Goal: Information Seeking & Learning: Learn about a topic

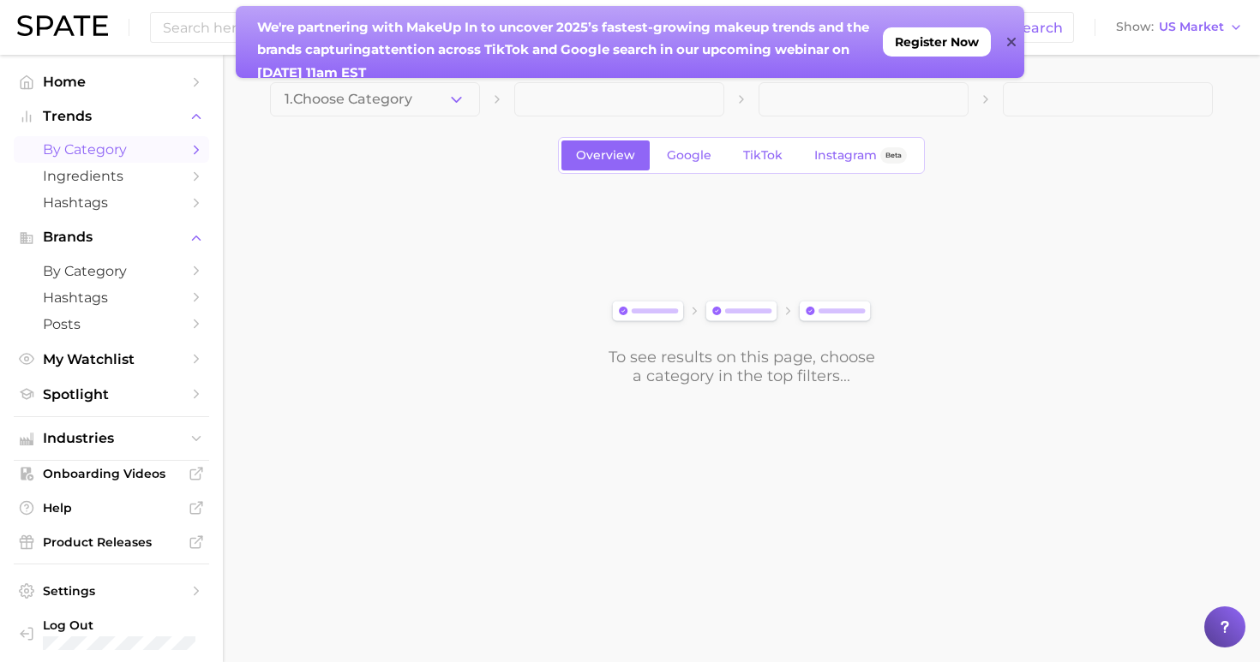
click at [1015, 44] on div "We're partnering with MakeUp In to un cover 2025’s fastest-growing makeup trend…" at bounding box center [630, 42] width 788 height 72
click at [1008, 41] on icon at bounding box center [1011, 42] width 9 height 14
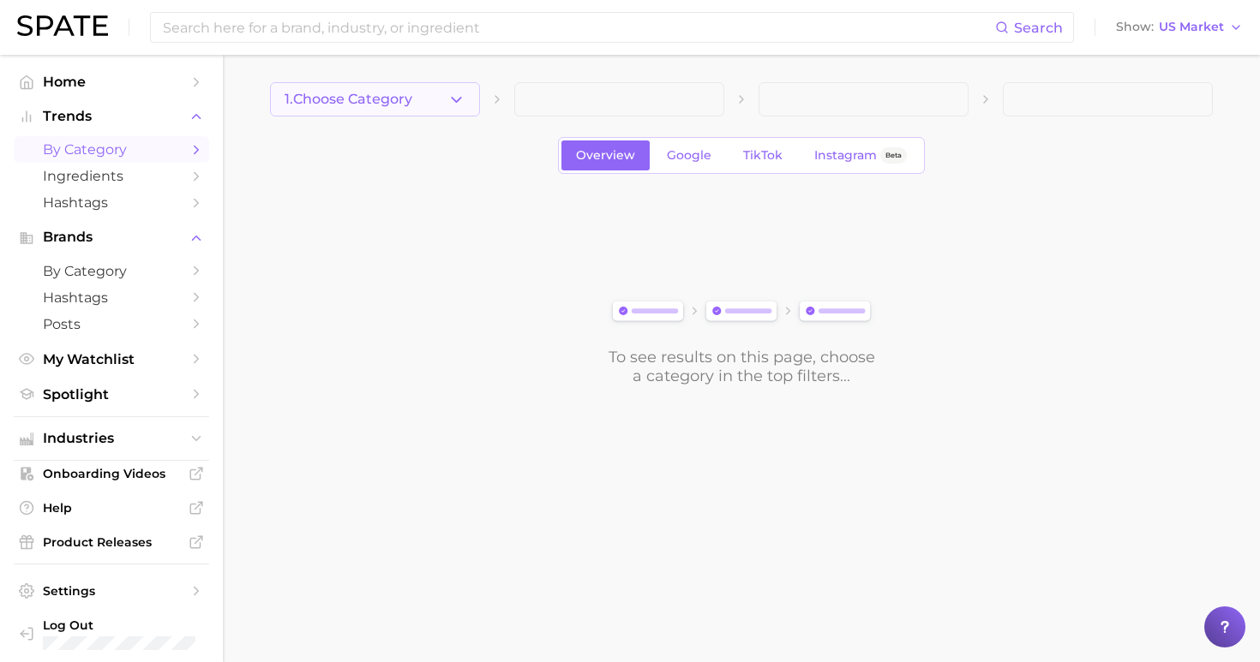
click at [399, 98] on span "1. Choose Category" at bounding box center [348, 99] width 128 height 15
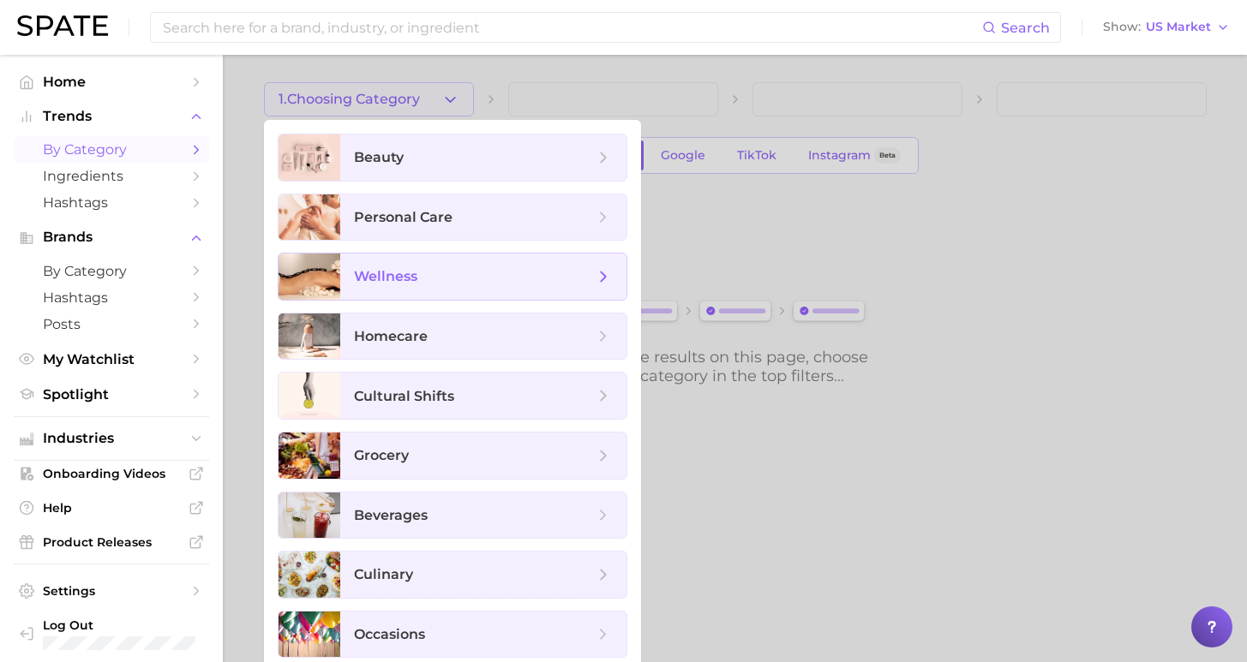
click at [446, 268] on span "wellness" at bounding box center [474, 276] width 240 height 19
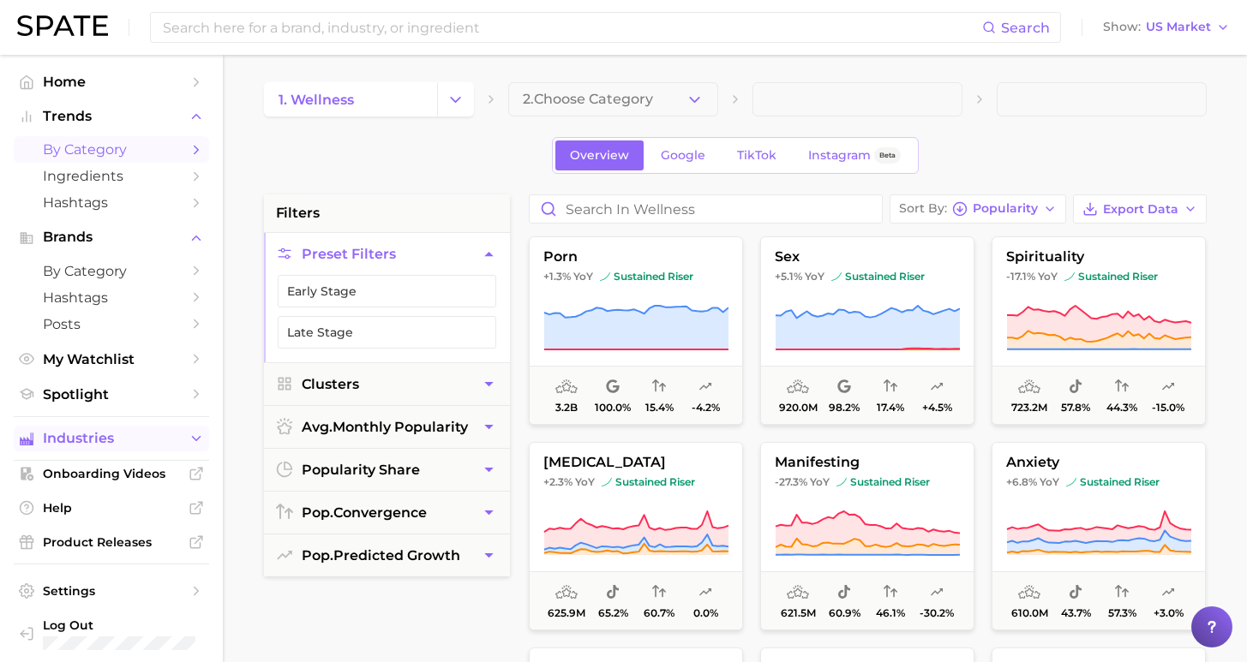
drag, startPoint x: 128, startPoint y: 428, endPoint x: 150, endPoint y: 421, distance: 23.3
click at [128, 431] on span "Industries" at bounding box center [111, 438] width 137 height 15
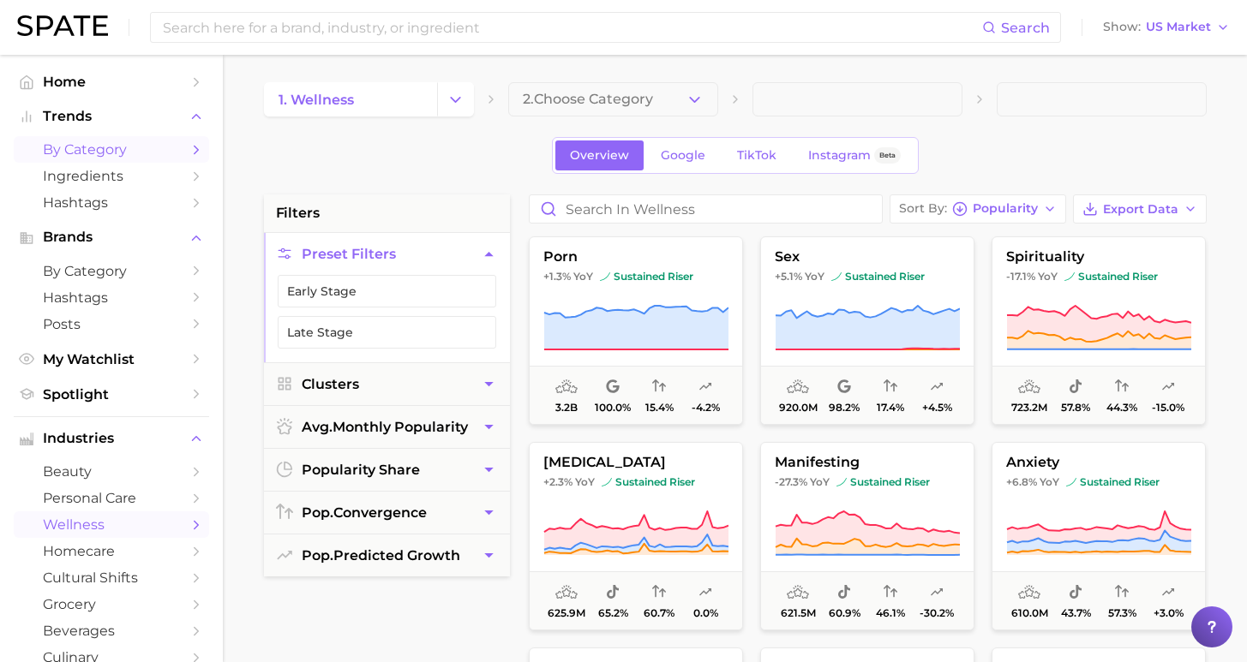
click at [129, 517] on span "wellness" at bounding box center [111, 525] width 137 height 16
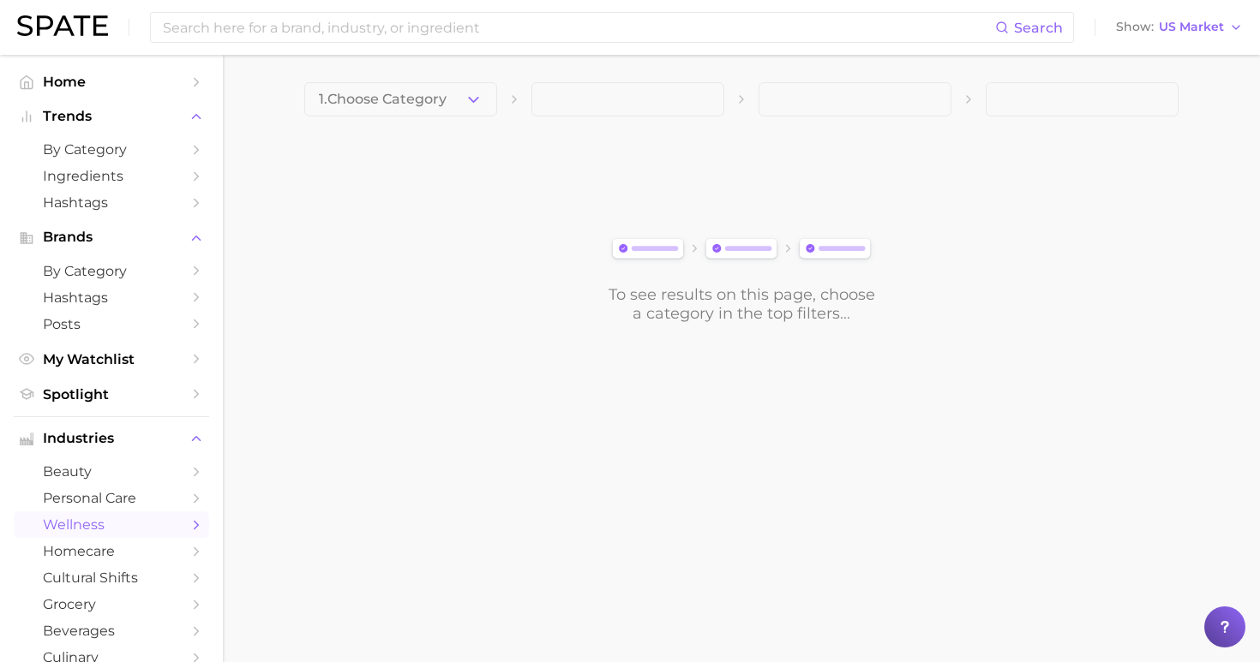
click at [423, 81] on main "1. Choose Category To see results on this page, choose a category in the top fi…" at bounding box center [741, 232] width 1037 height 354
click at [424, 107] on button "1. Choose Category" at bounding box center [400, 99] width 193 height 34
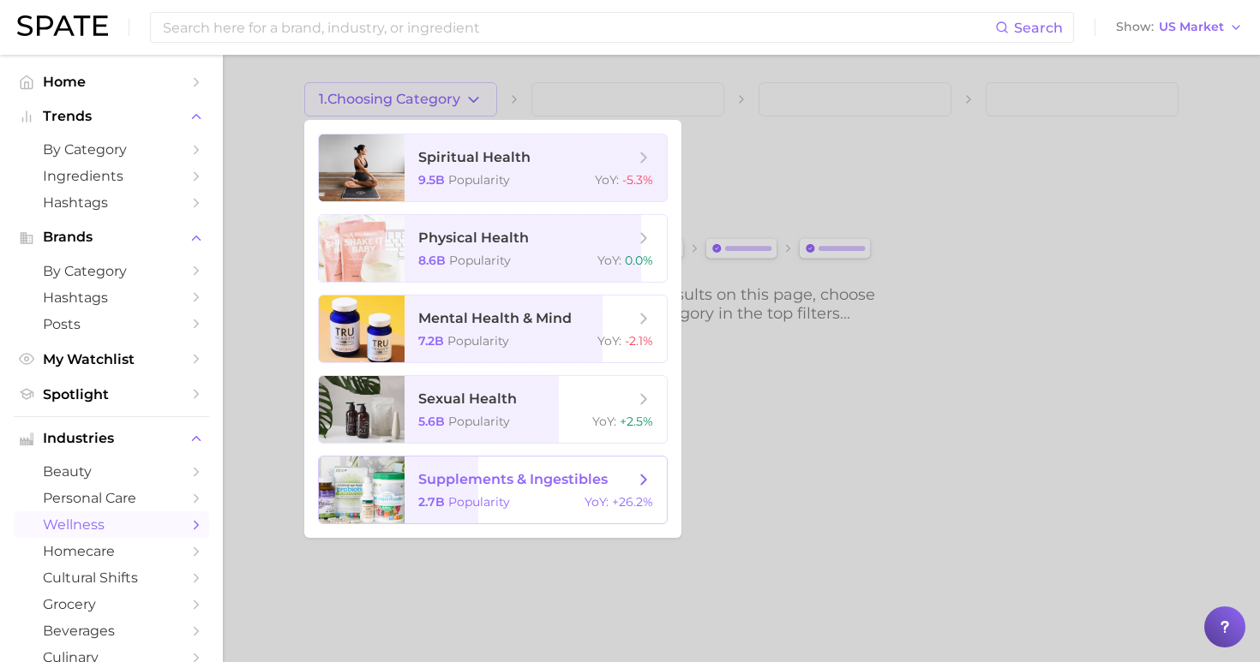
click at [463, 469] on span "supplements & ingestibles 2.7b Popularity YoY : +26.2%" at bounding box center [535, 490] width 262 height 67
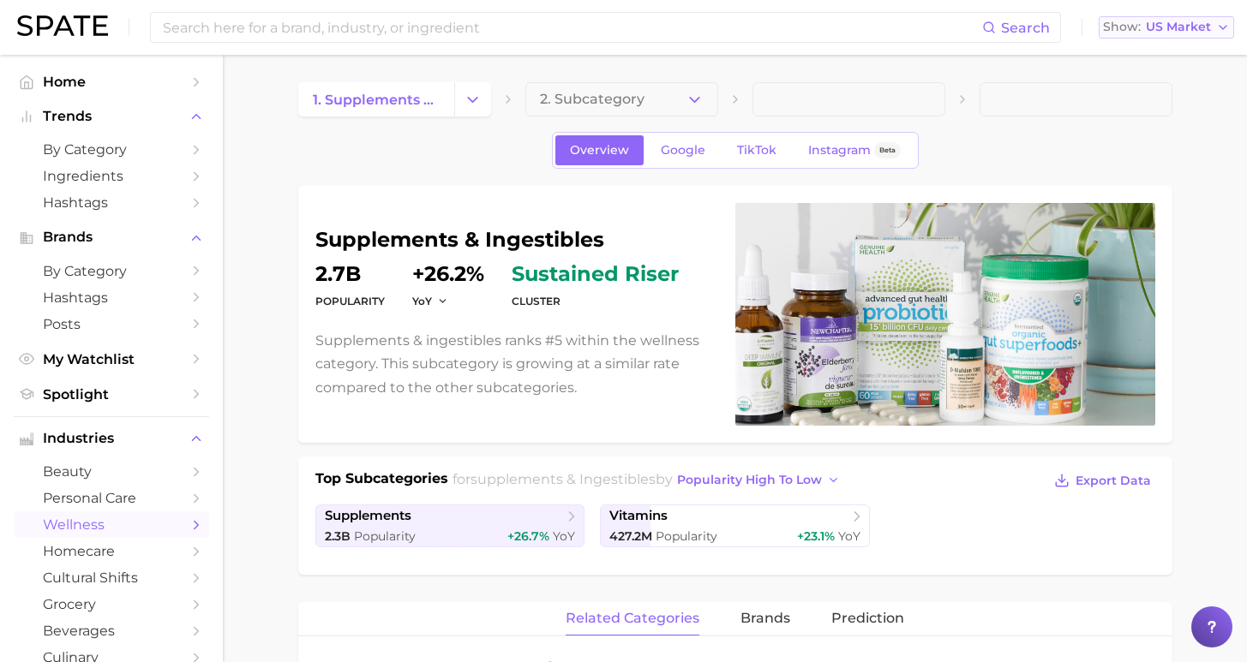
click at [1184, 23] on span "US Market" at bounding box center [1178, 26] width 65 height 9
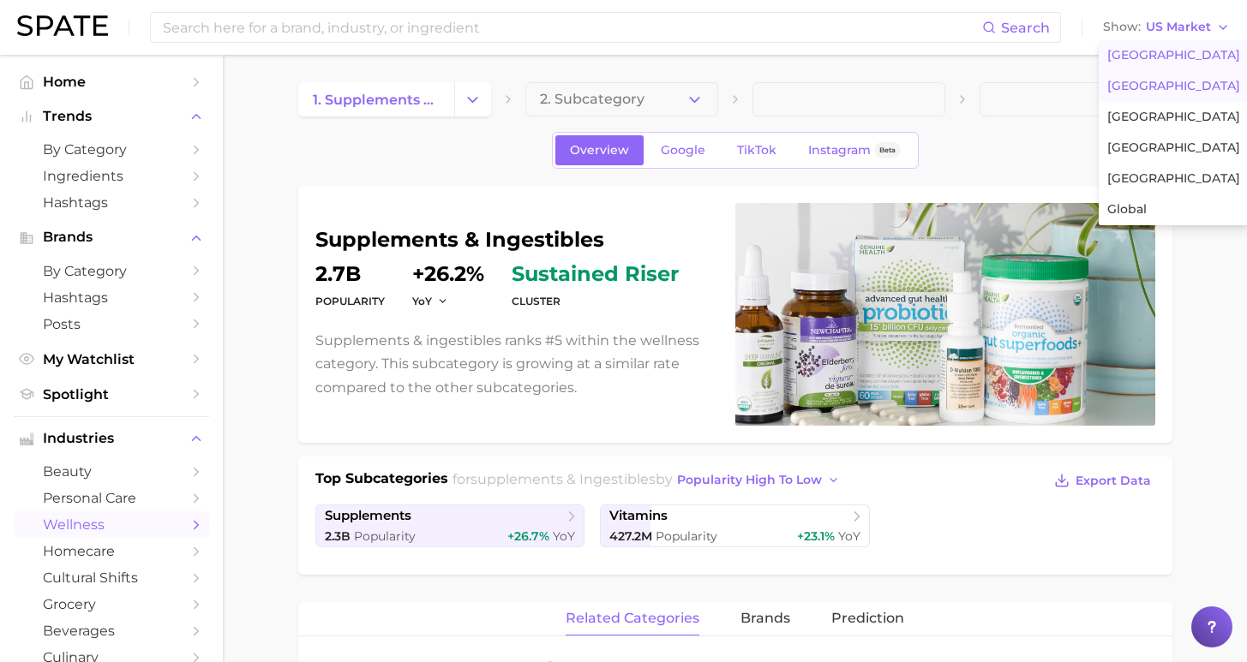
click at [1176, 84] on span "[GEOGRAPHIC_DATA]" at bounding box center [1173, 86] width 133 height 15
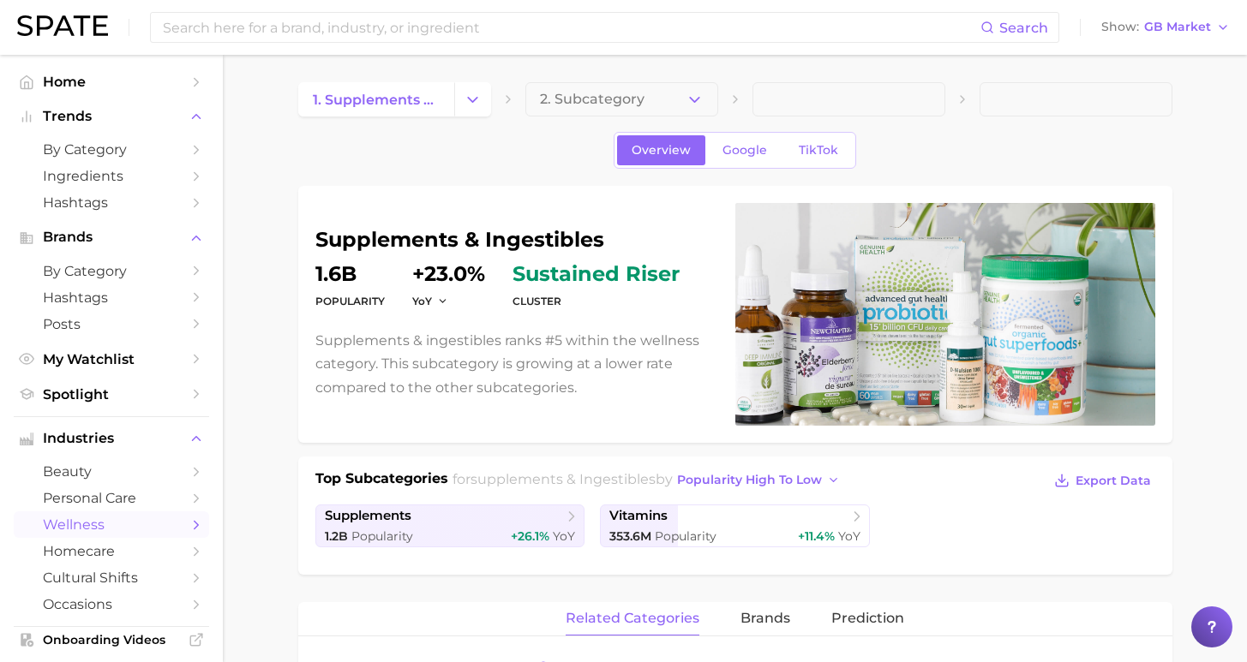
click at [1133, 111] on span at bounding box center [1075, 99] width 193 height 34
click at [1195, 28] on span "GB Market" at bounding box center [1177, 26] width 67 height 9
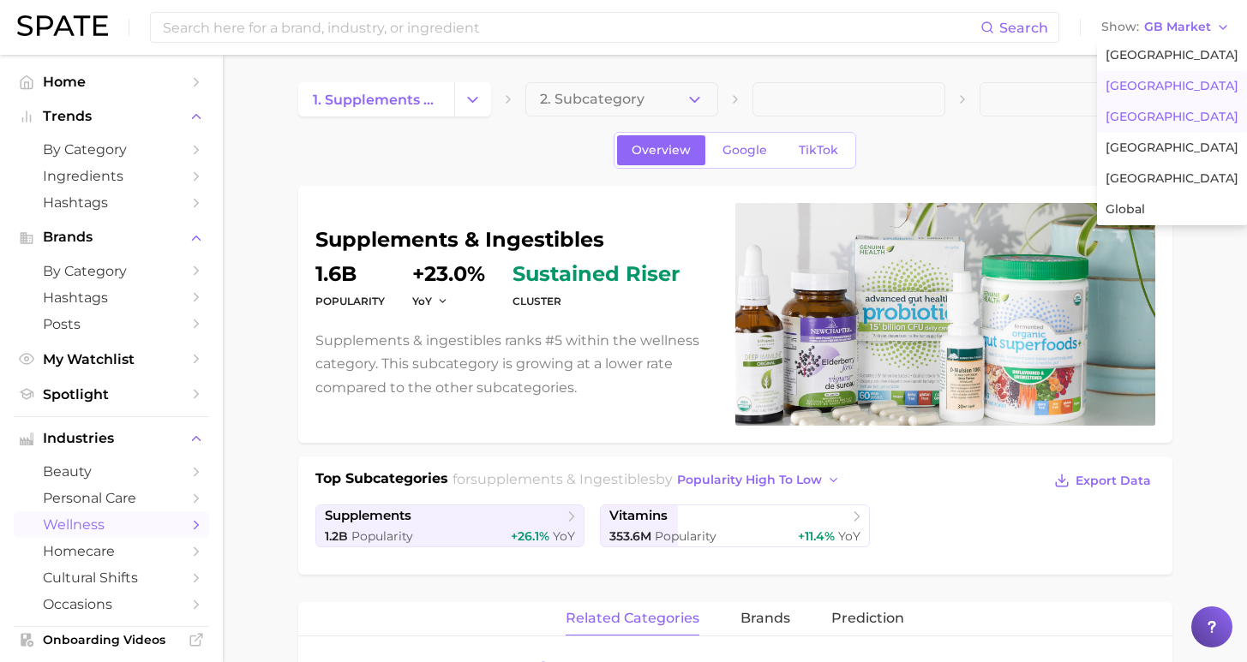
click at [1189, 117] on button "[GEOGRAPHIC_DATA]" at bounding box center [1172, 117] width 150 height 31
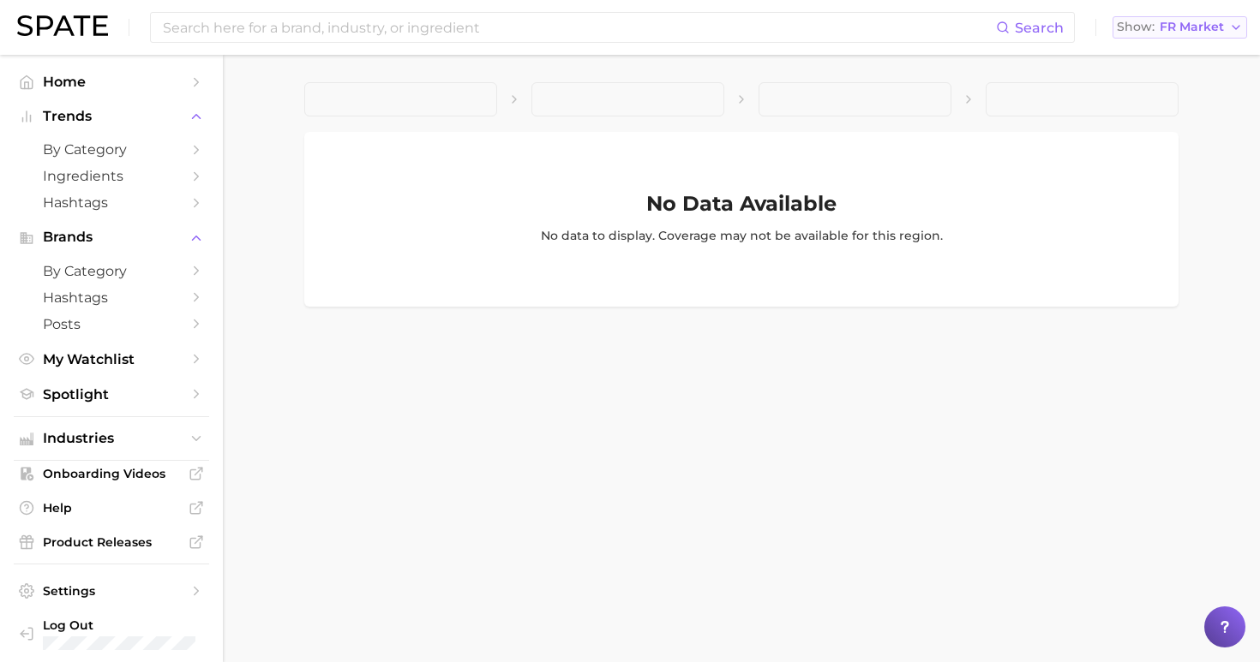
click at [1194, 26] on span "FR Market" at bounding box center [1191, 26] width 64 height 9
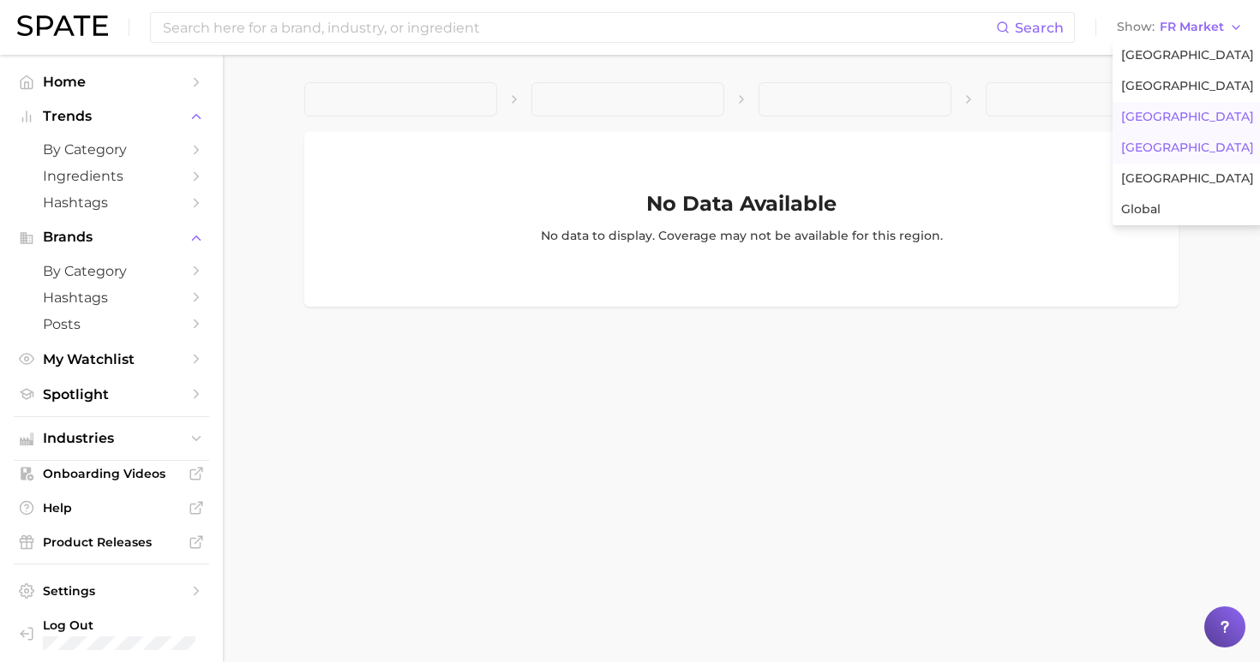
click at [1179, 151] on span "[GEOGRAPHIC_DATA]" at bounding box center [1187, 148] width 133 height 15
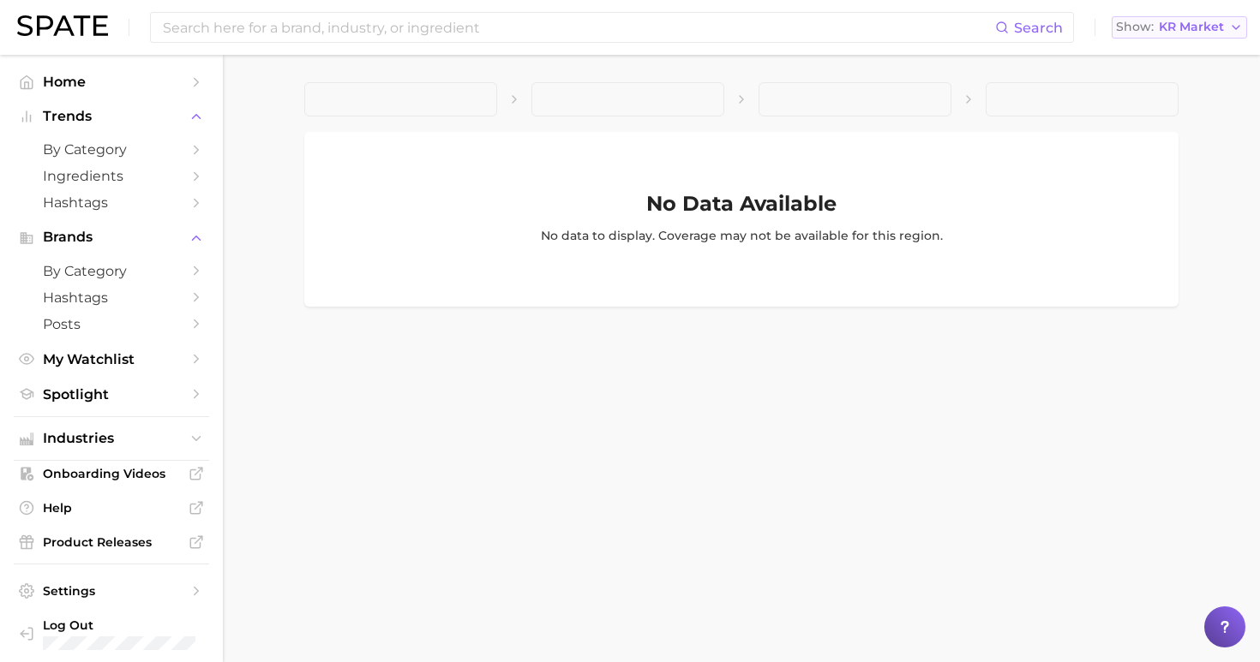
click at [1190, 27] on span "KR Market" at bounding box center [1191, 26] width 65 height 9
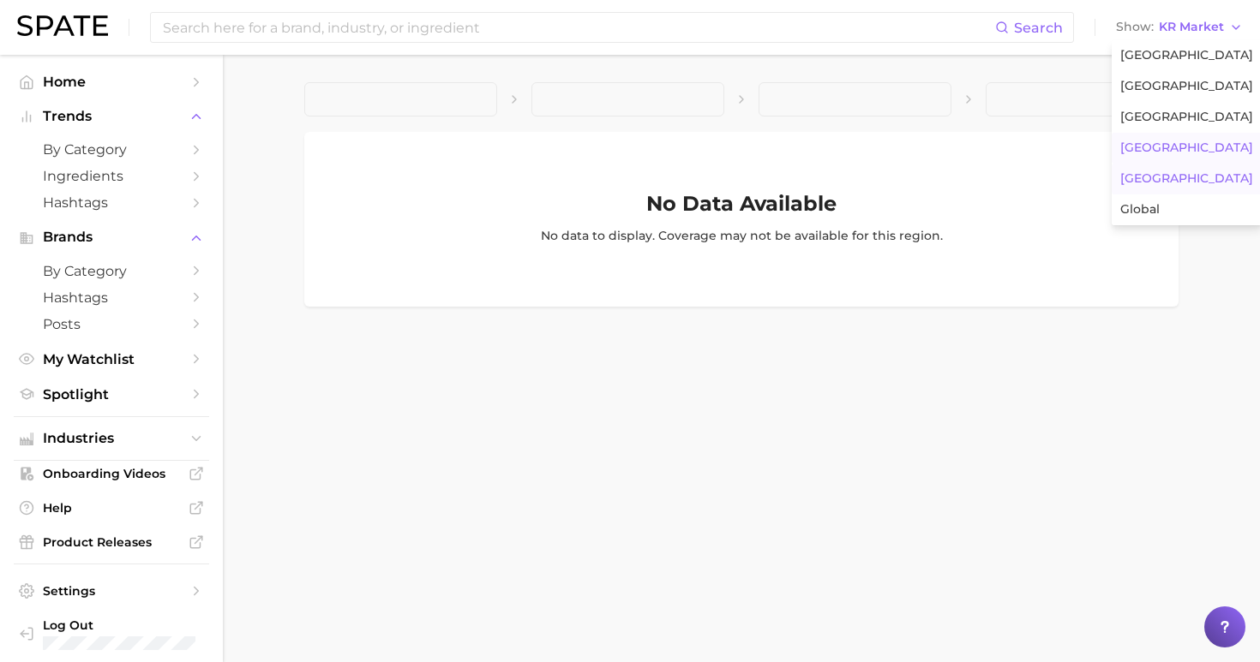
click at [1173, 175] on button "[GEOGRAPHIC_DATA]" at bounding box center [1186, 179] width 150 height 31
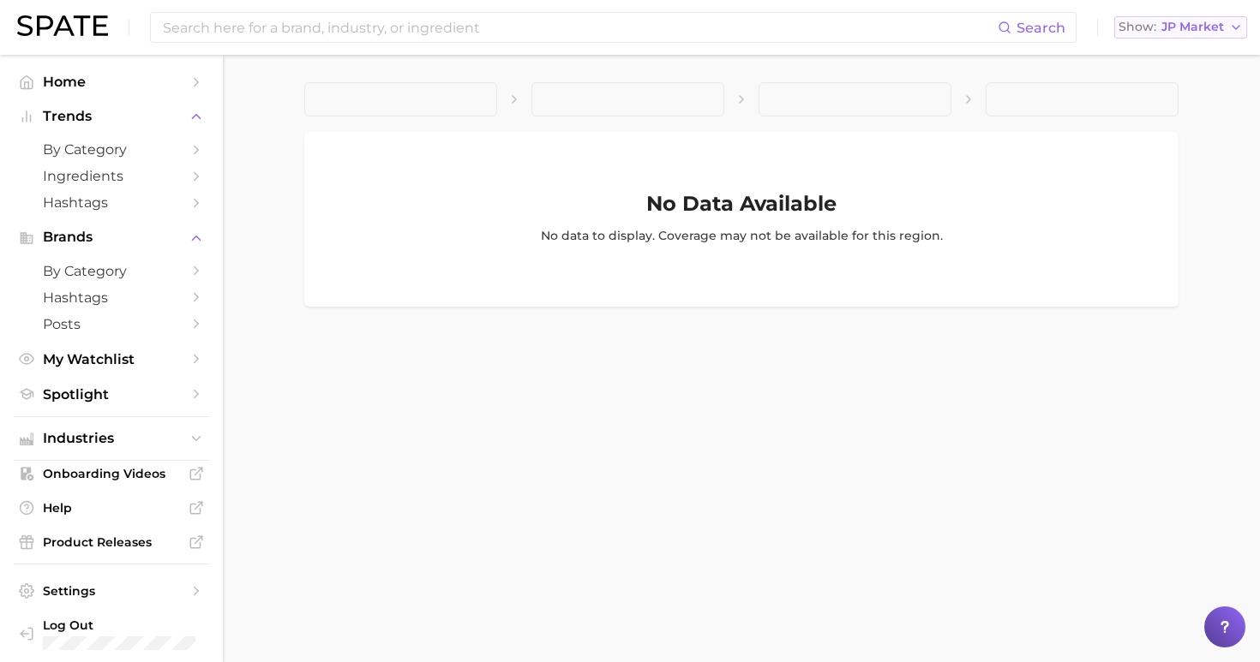
click at [1188, 27] on span "JP Market" at bounding box center [1192, 26] width 63 height 9
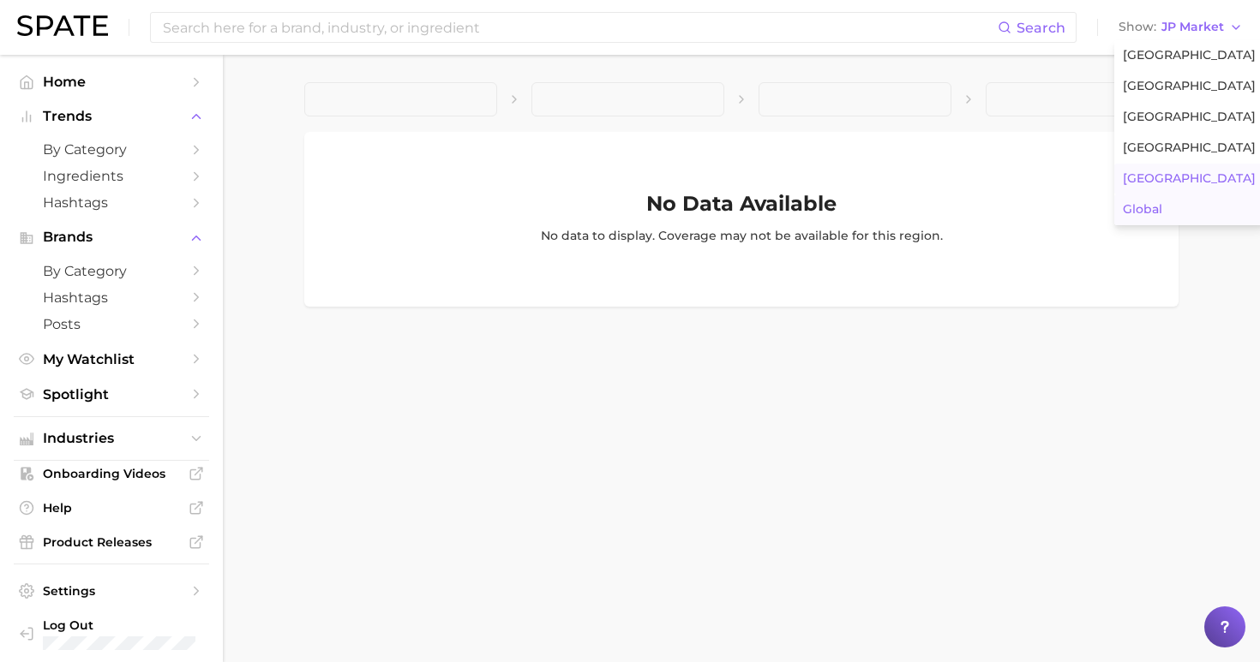
click at [1181, 215] on button "Global" at bounding box center [1189, 210] width 150 height 31
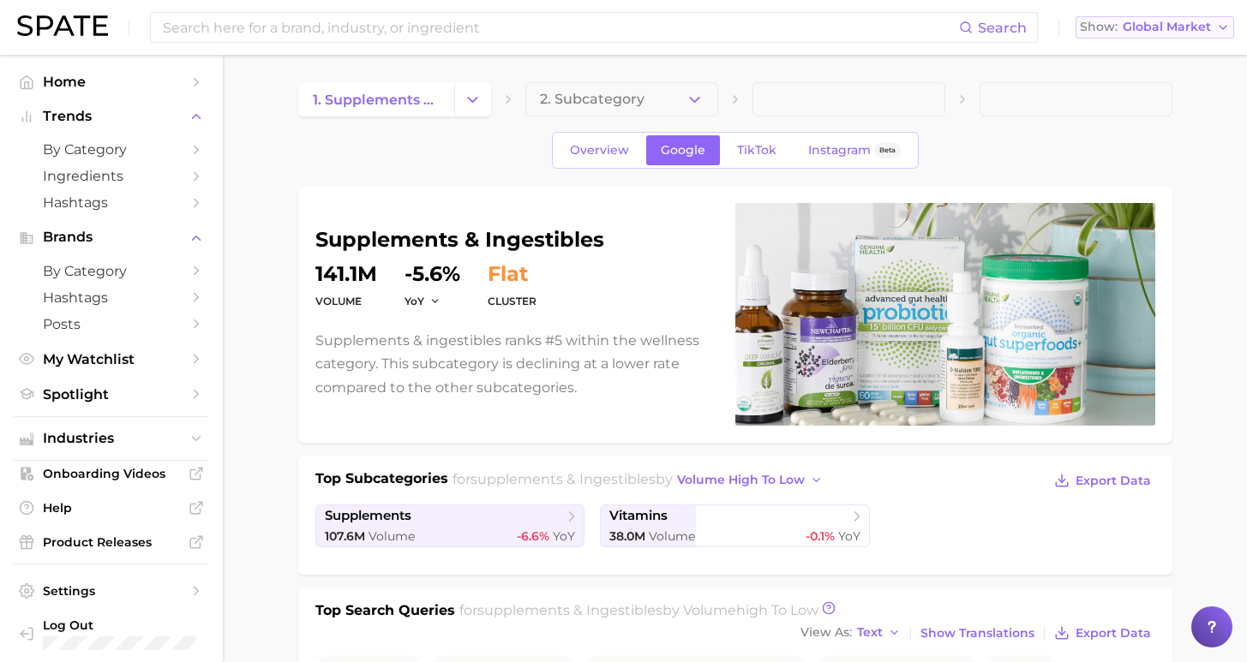
click at [1175, 30] on span "Global Market" at bounding box center [1167, 26] width 88 height 9
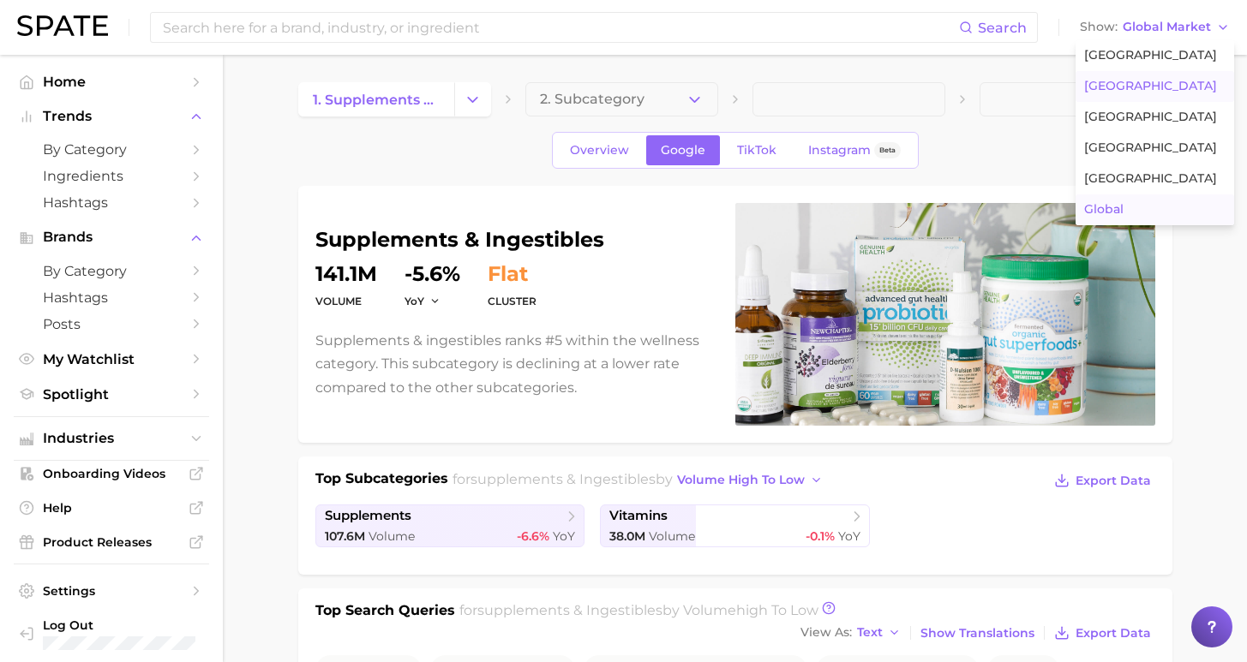
click at [1141, 88] on span "[GEOGRAPHIC_DATA]" at bounding box center [1150, 86] width 133 height 15
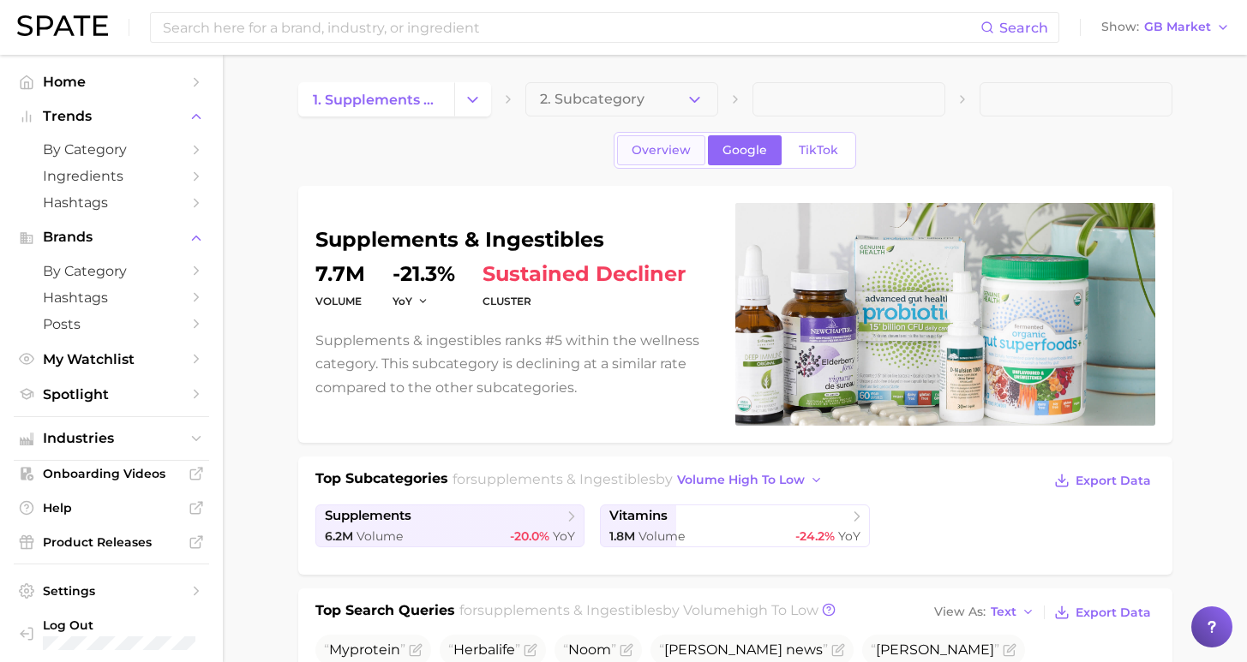
click at [658, 159] on link "Overview" at bounding box center [661, 150] width 88 height 30
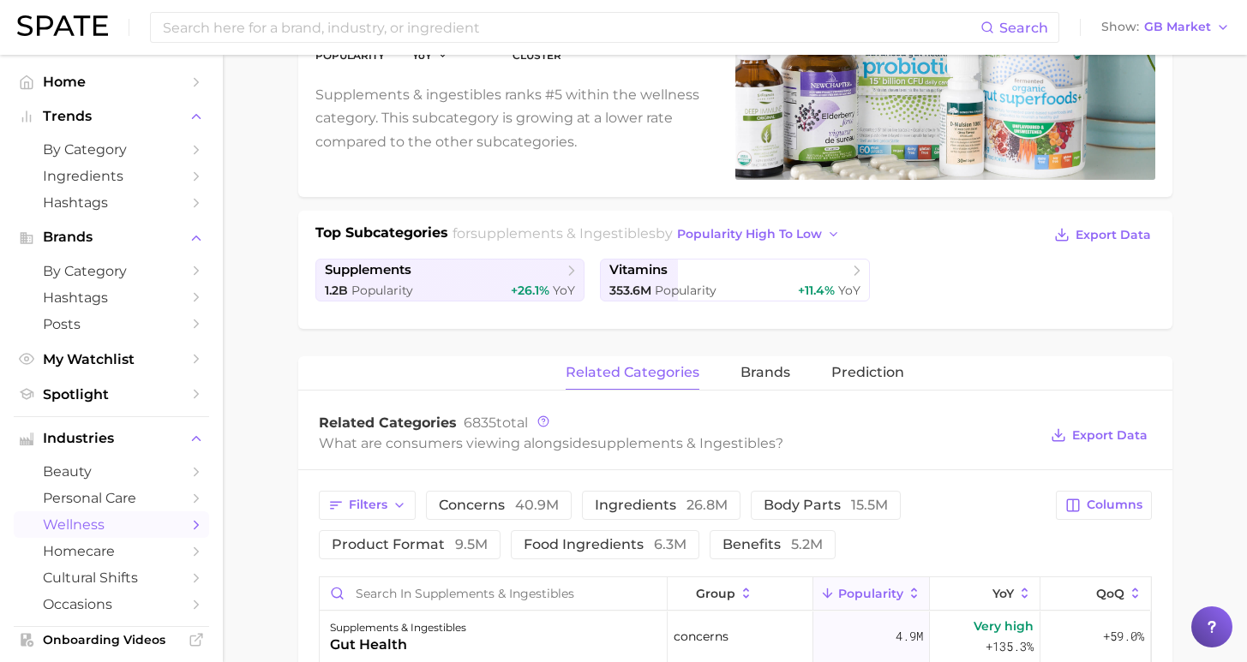
scroll to position [96, 0]
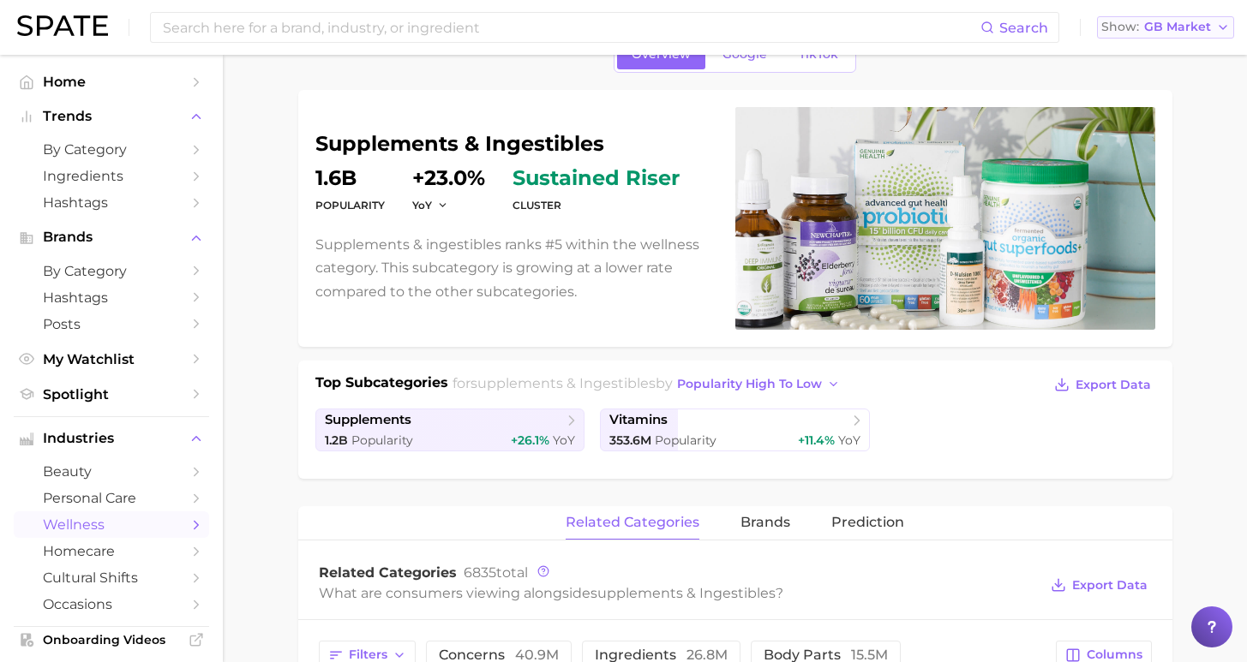
click at [1193, 26] on span "GB Market" at bounding box center [1177, 26] width 67 height 9
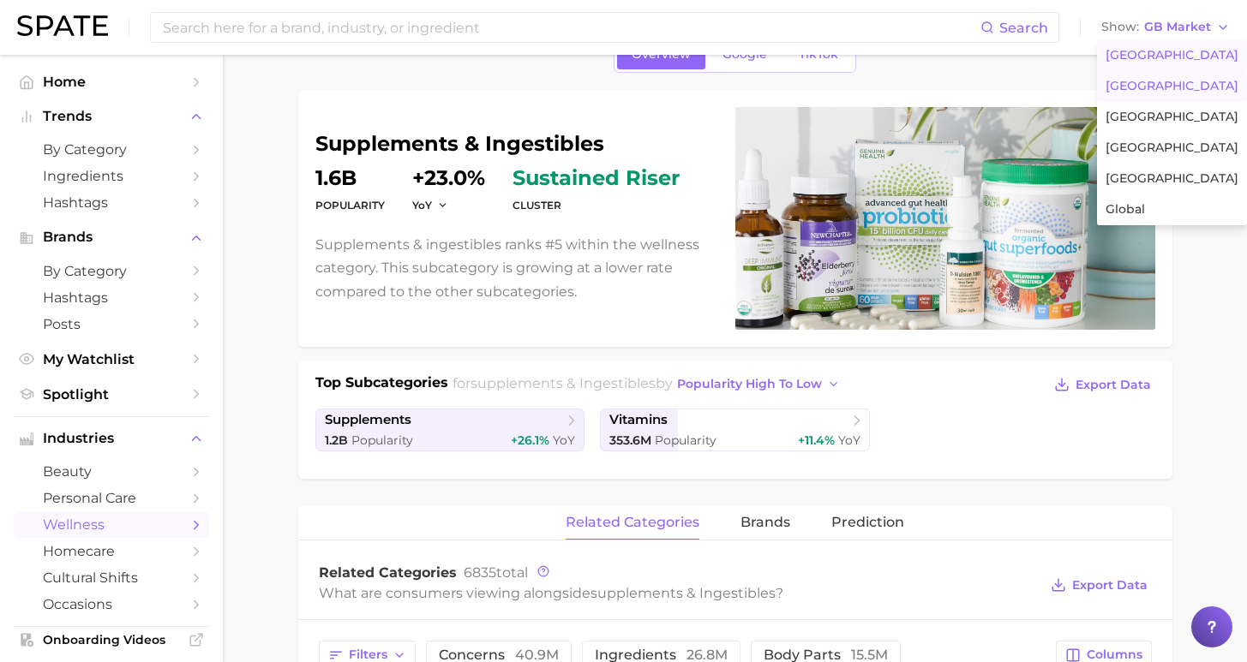
click at [1160, 49] on span "[GEOGRAPHIC_DATA]" at bounding box center [1171, 55] width 133 height 15
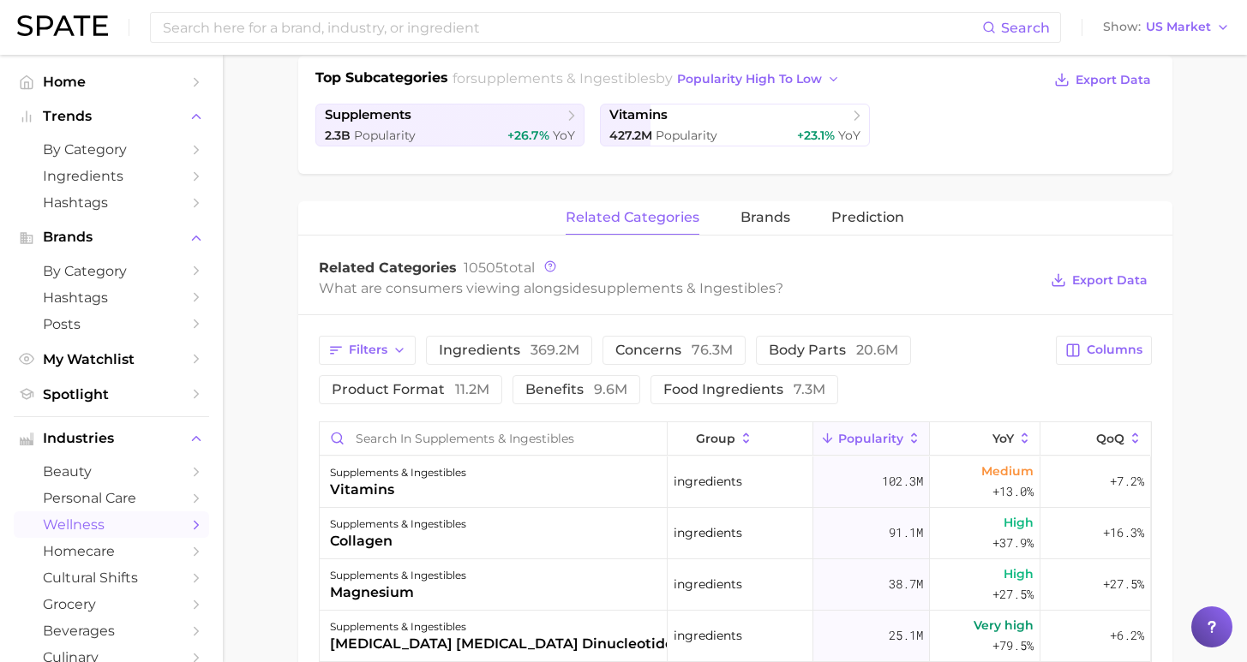
scroll to position [431, 0]
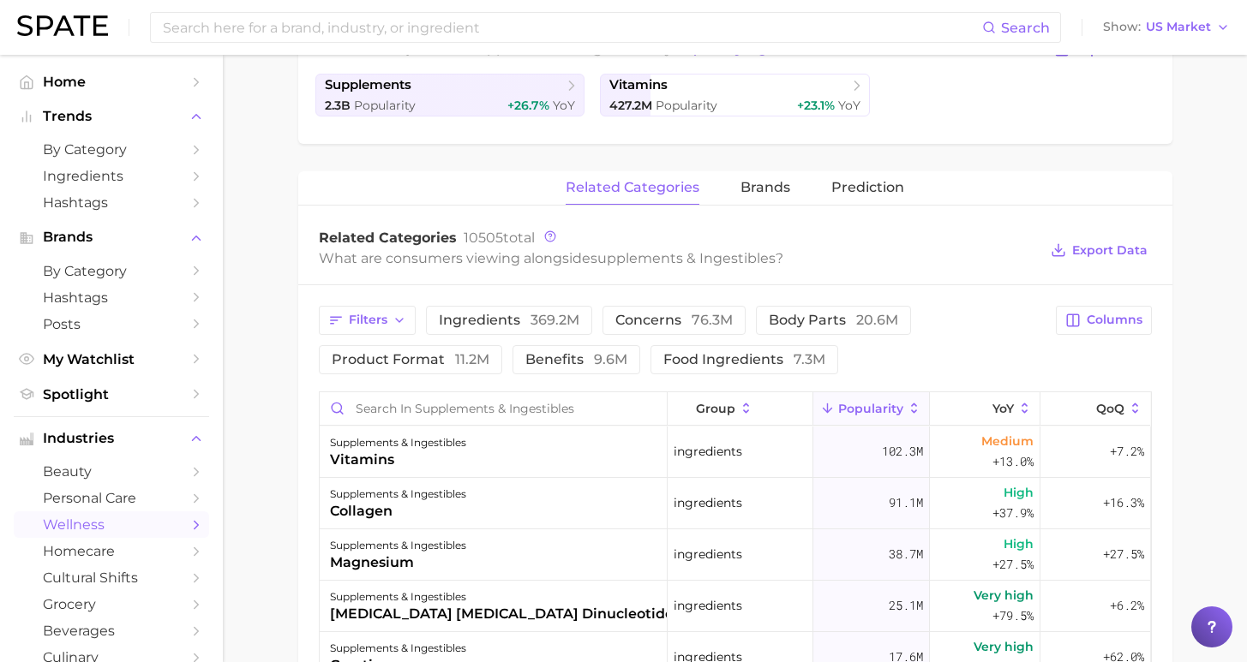
click at [444, 47] on div "Search Show US Market" at bounding box center [623, 27] width 1212 height 55
click at [446, 33] on input at bounding box center [571, 27] width 821 height 29
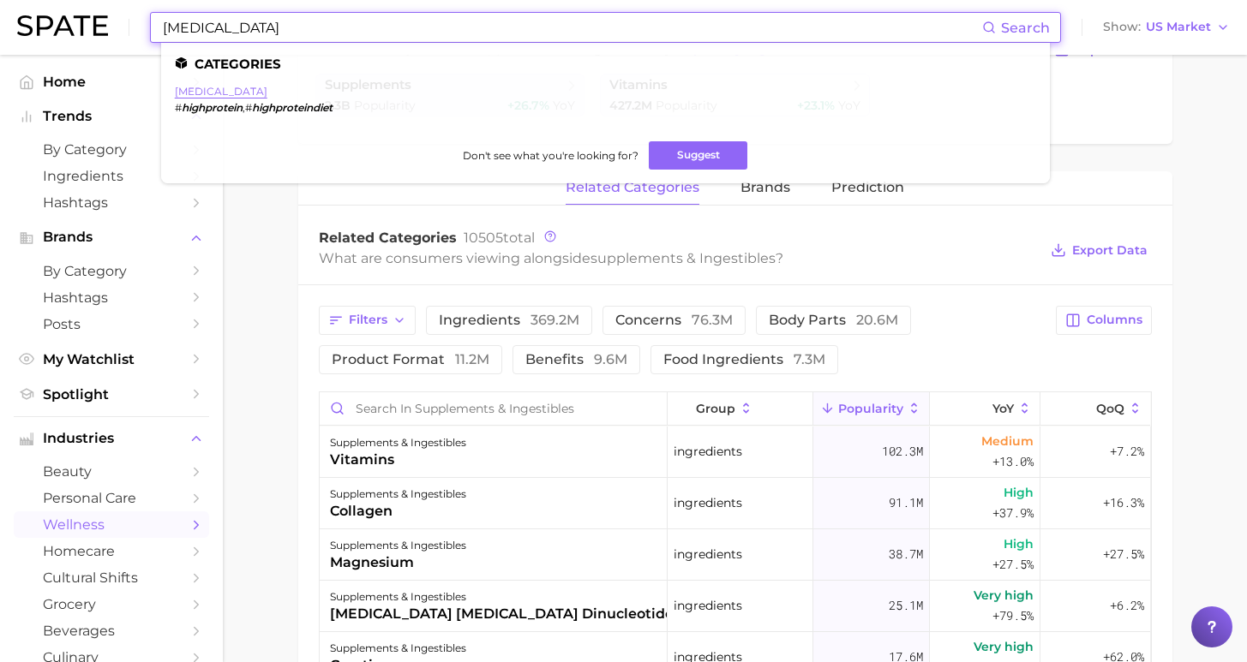
type input "[MEDICAL_DATA]"
click at [209, 90] on link "[MEDICAL_DATA]" at bounding box center [221, 91] width 93 height 13
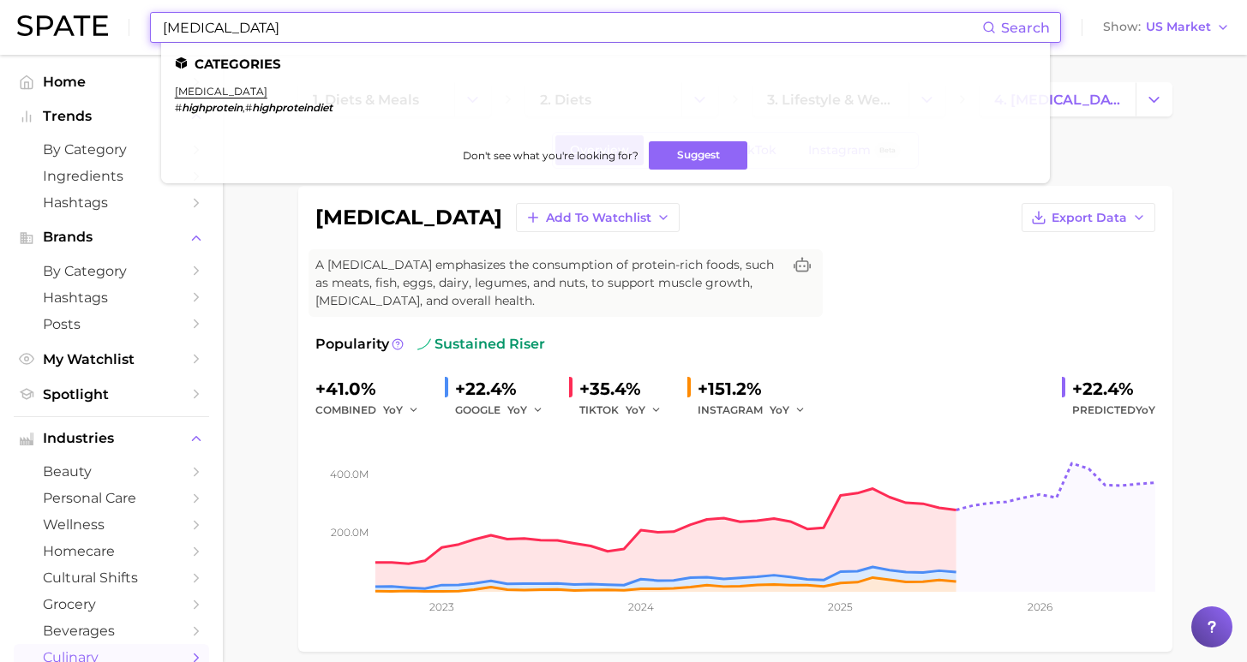
drag, startPoint x: 302, startPoint y: 29, endPoint x: 0, endPoint y: 9, distance: 302.3
click at [0, 9] on header "[MEDICAL_DATA] Search Categories [MEDICAL_DATA] # highprotein , # highproteindi…" at bounding box center [623, 27] width 1247 height 55
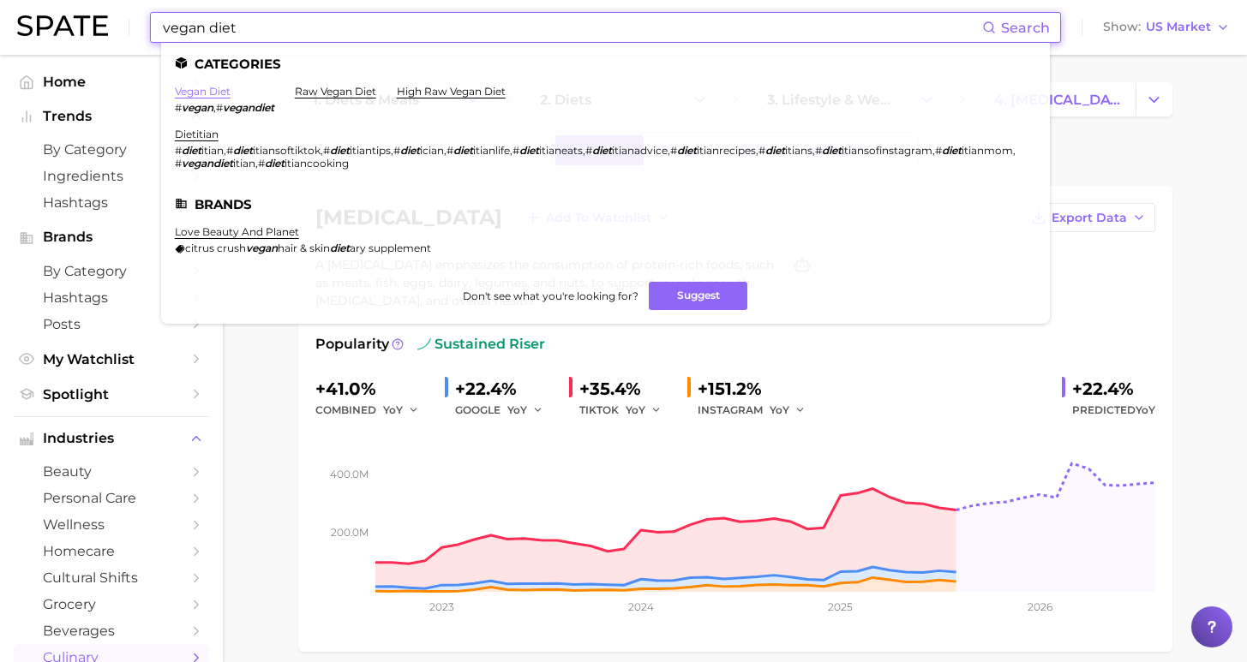
click at [207, 96] on link "vegan diet" at bounding box center [203, 91] width 56 height 13
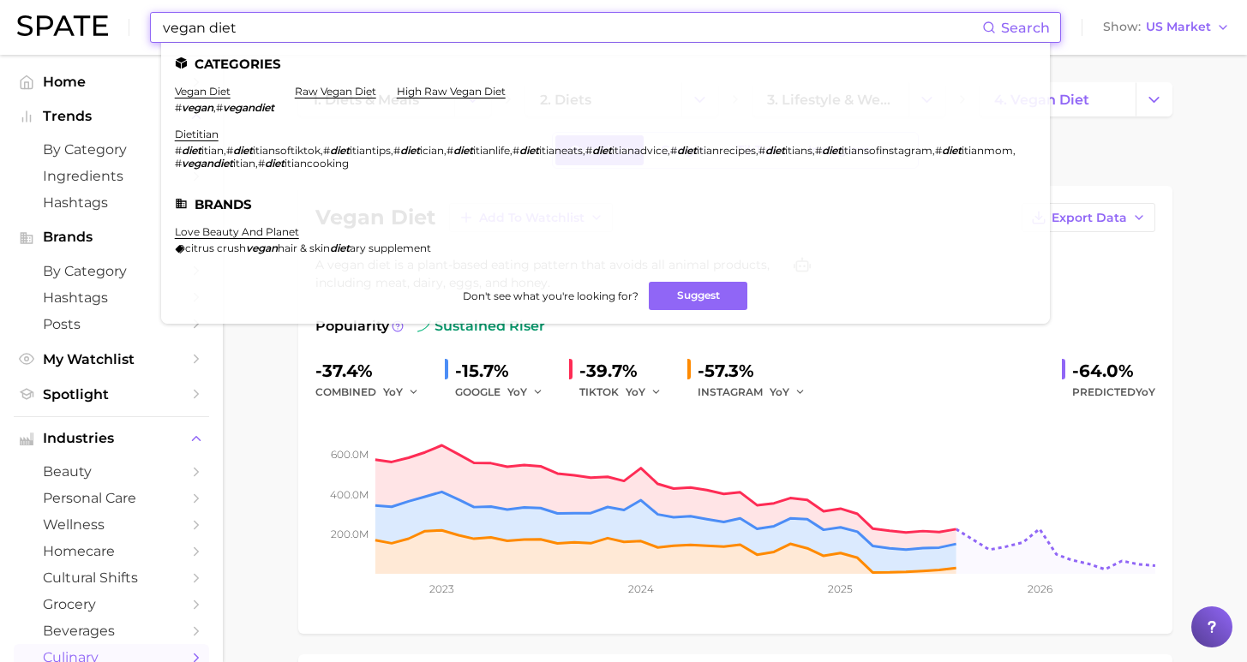
drag, startPoint x: 283, startPoint y: 24, endPoint x: 72, endPoint y: 18, distance: 210.9
click at [70, 20] on div "vegan diet Search Categories vegan diet # vegan , # vegandiet raw vegan diet hi…" at bounding box center [623, 27] width 1212 height 55
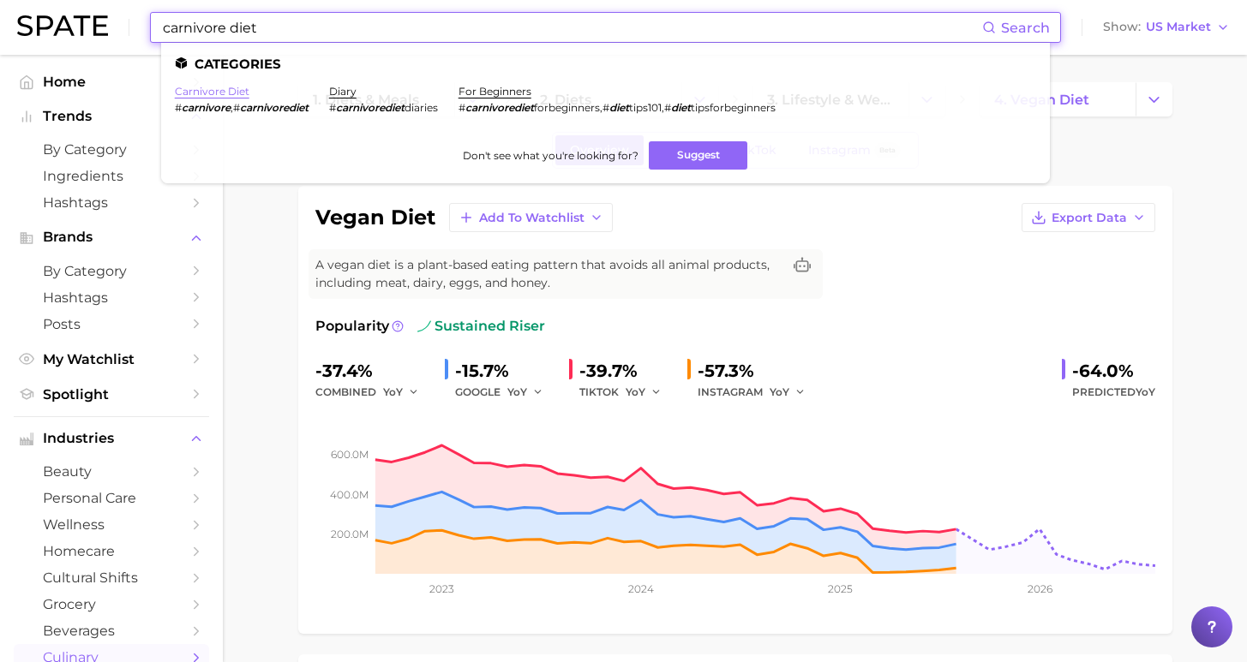
click at [207, 93] on link "carnivore diet" at bounding box center [212, 91] width 75 height 13
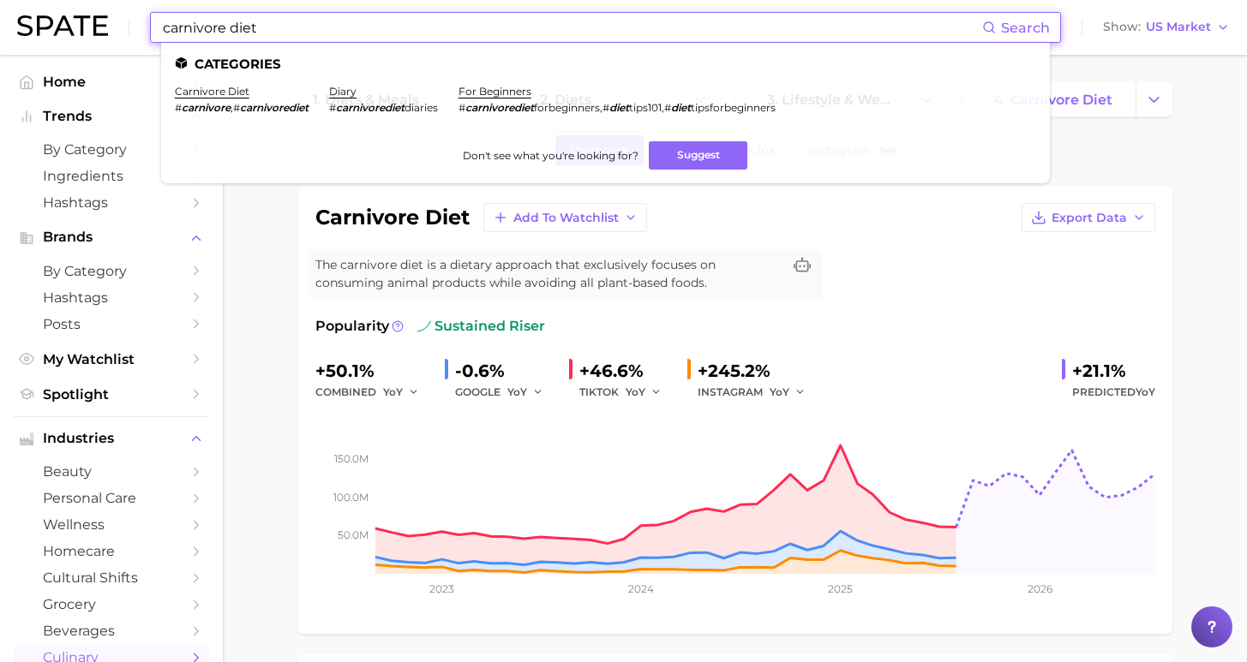
drag, startPoint x: 243, startPoint y: 22, endPoint x: 87, endPoint y: -9, distance: 159.0
click at [87, 0] on html "carnivore diet Search Categories carnivore diet # carnivore , # carnivorediet d…" at bounding box center [623, 331] width 1247 height 662
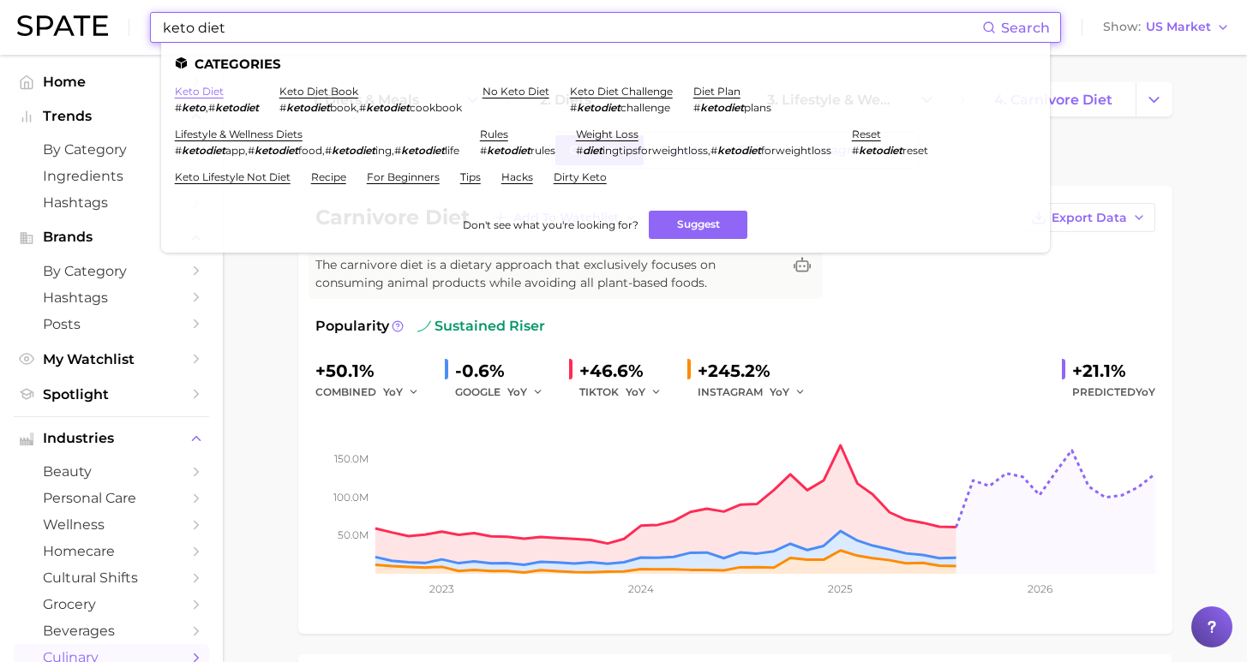
type input "keto diet"
click at [195, 89] on link "keto diet" at bounding box center [199, 91] width 49 height 13
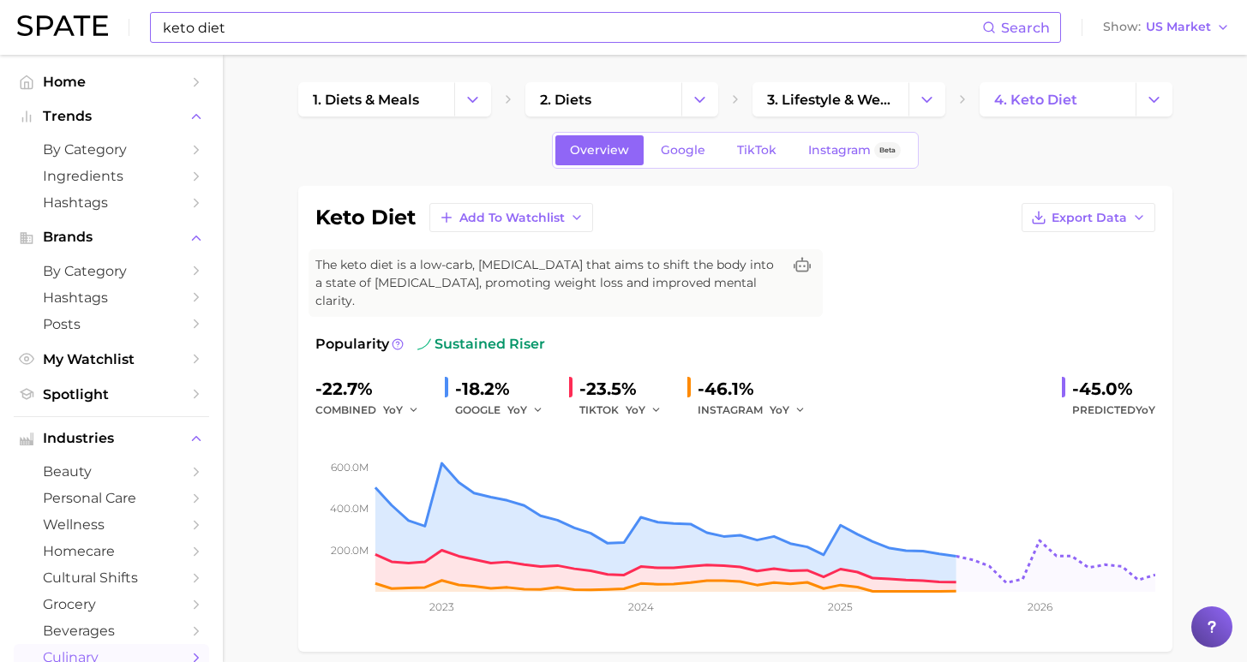
click at [811, 98] on span "3. lifestyle & wellness diets" at bounding box center [830, 100] width 127 height 16
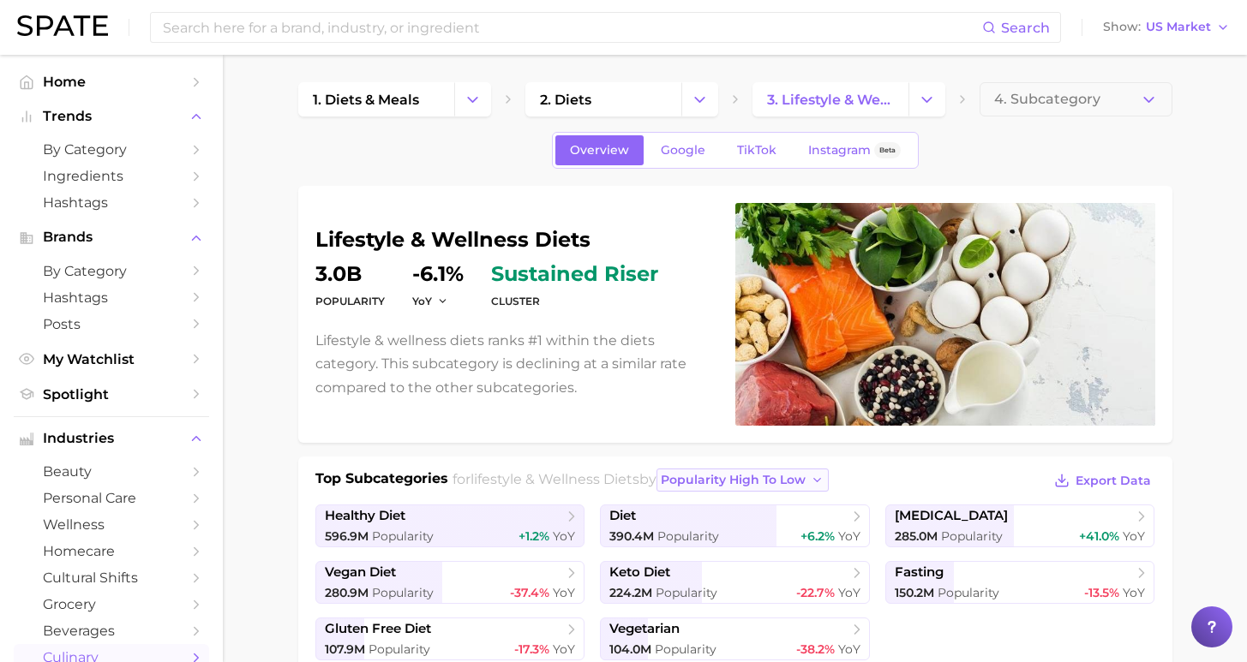
click at [736, 476] on span "popularity high to low" at bounding box center [733, 480] width 145 height 15
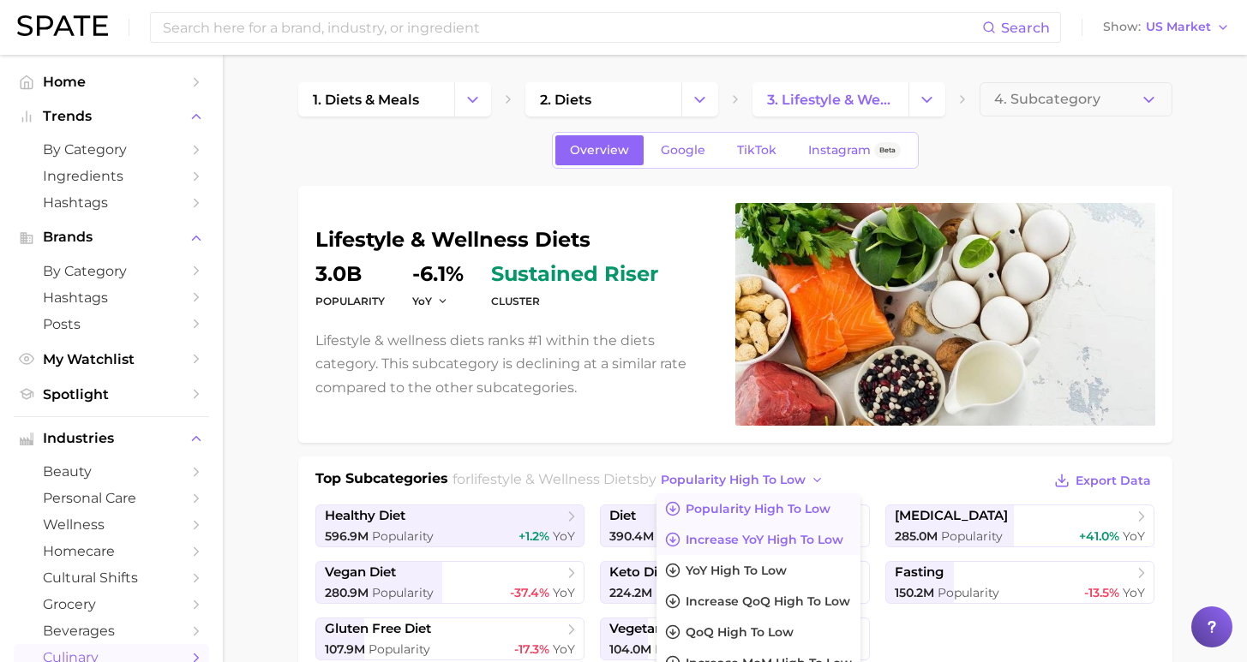
click at [739, 537] on span "Increase YoY high to low" at bounding box center [765, 540] width 158 height 15
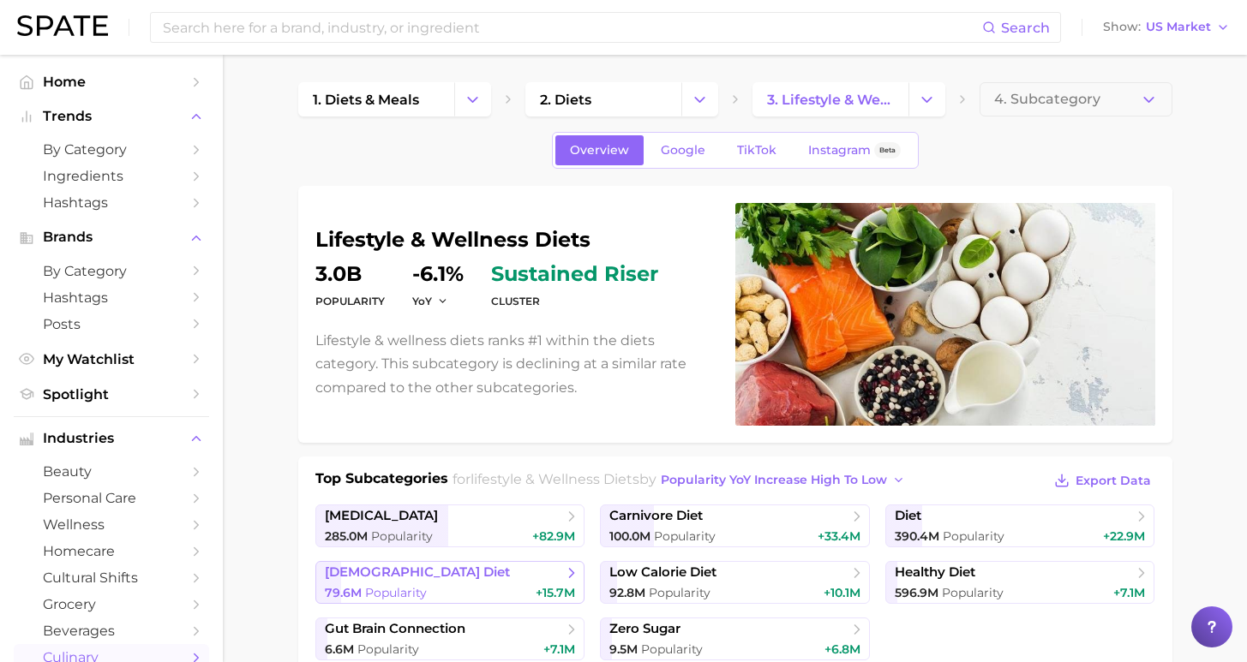
click at [507, 579] on span "[DEMOGRAPHIC_DATA] diet" at bounding box center [444, 573] width 238 height 17
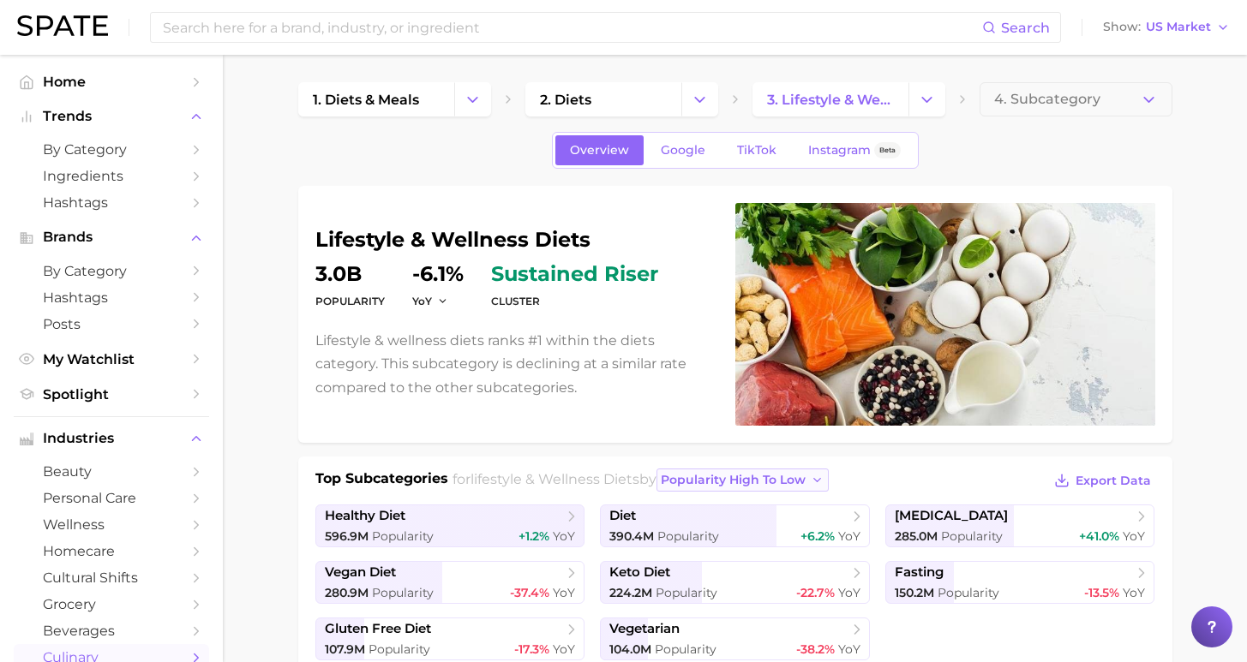
click at [686, 483] on span "popularity high to low" at bounding box center [733, 480] width 145 height 15
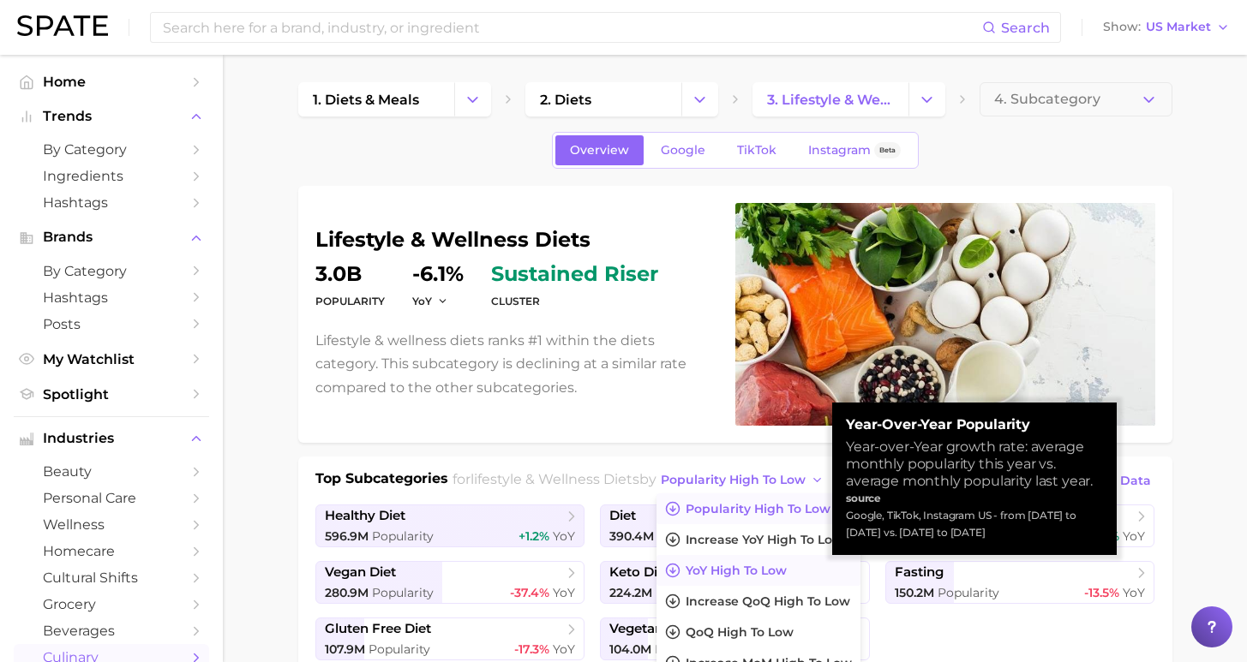
click at [736, 572] on span "YoY high to low" at bounding box center [736, 571] width 101 height 15
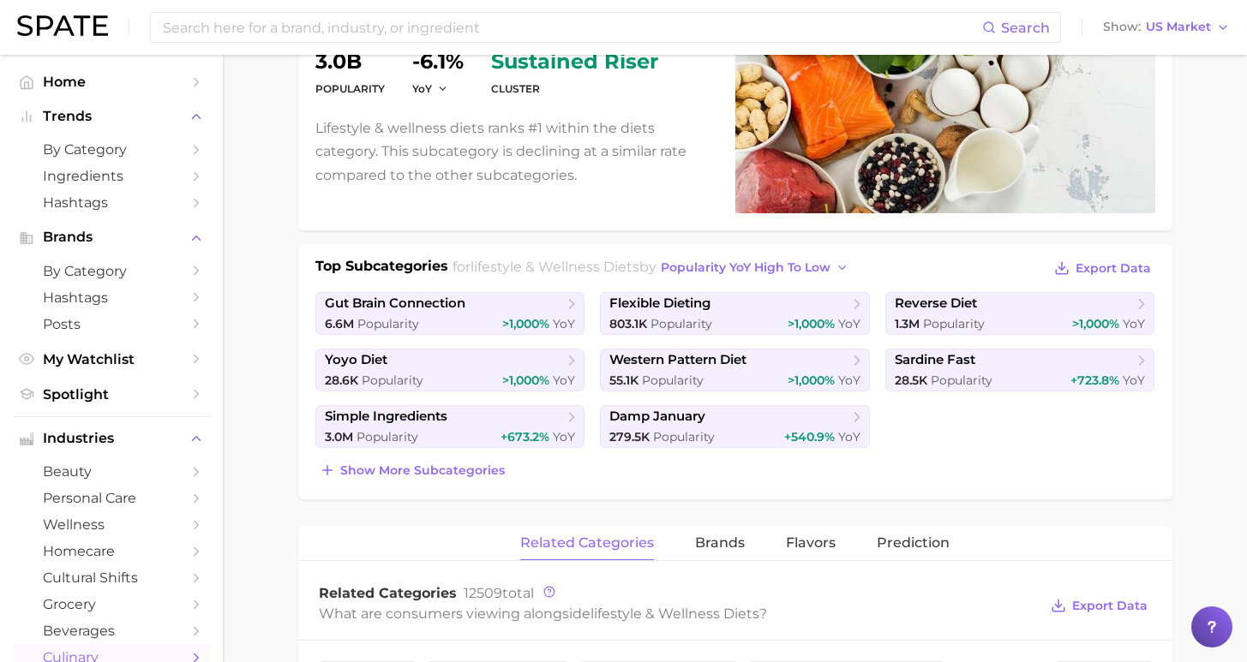
scroll to position [303, 0]
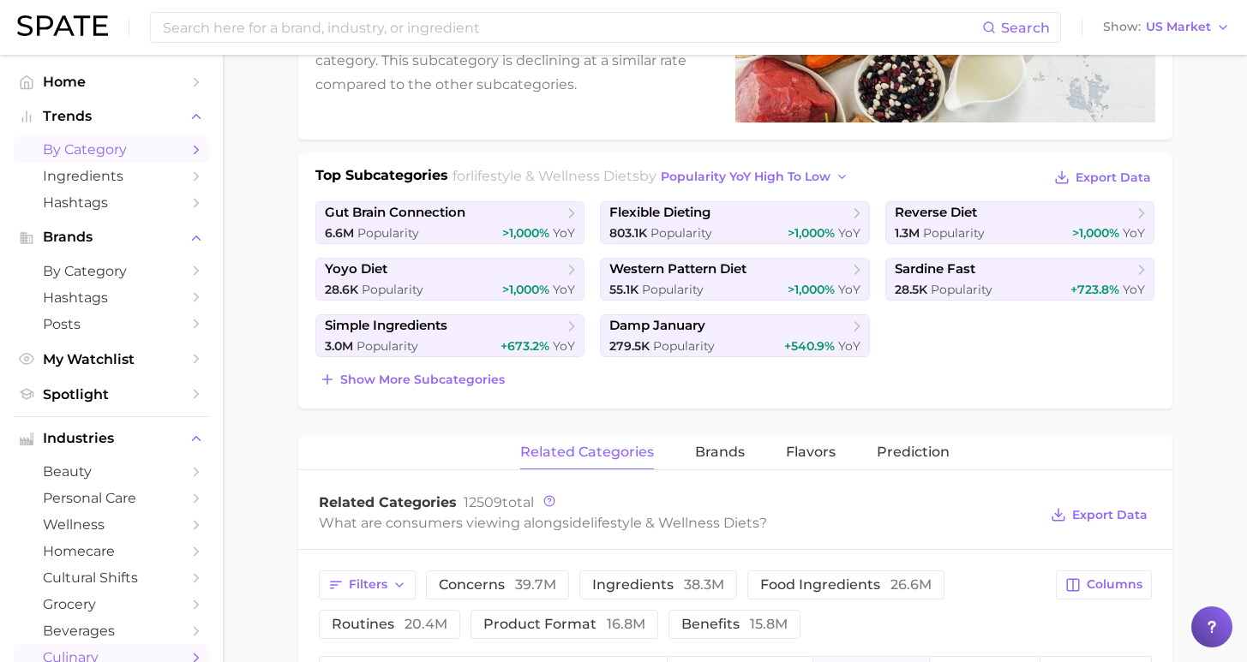
click at [111, 148] on span "by Category" at bounding box center [111, 149] width 137 height 16
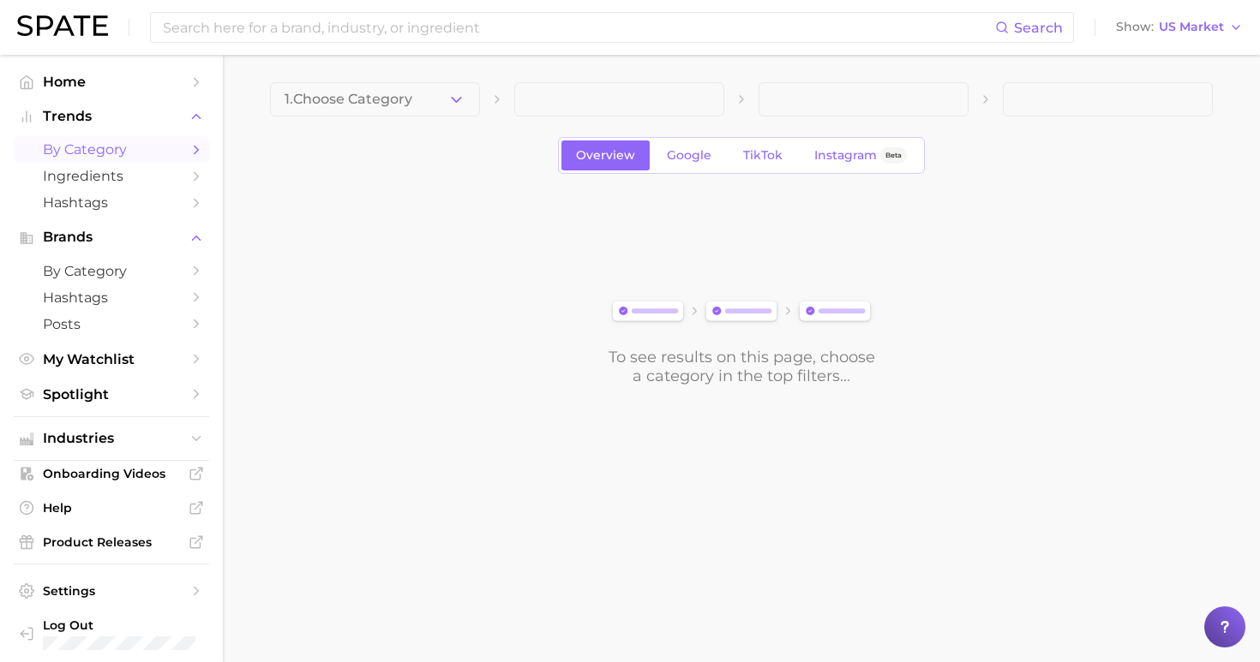
click at [441, 104] on button "1. Choose Category" at bounding box center [375, 99] width 210 height 34
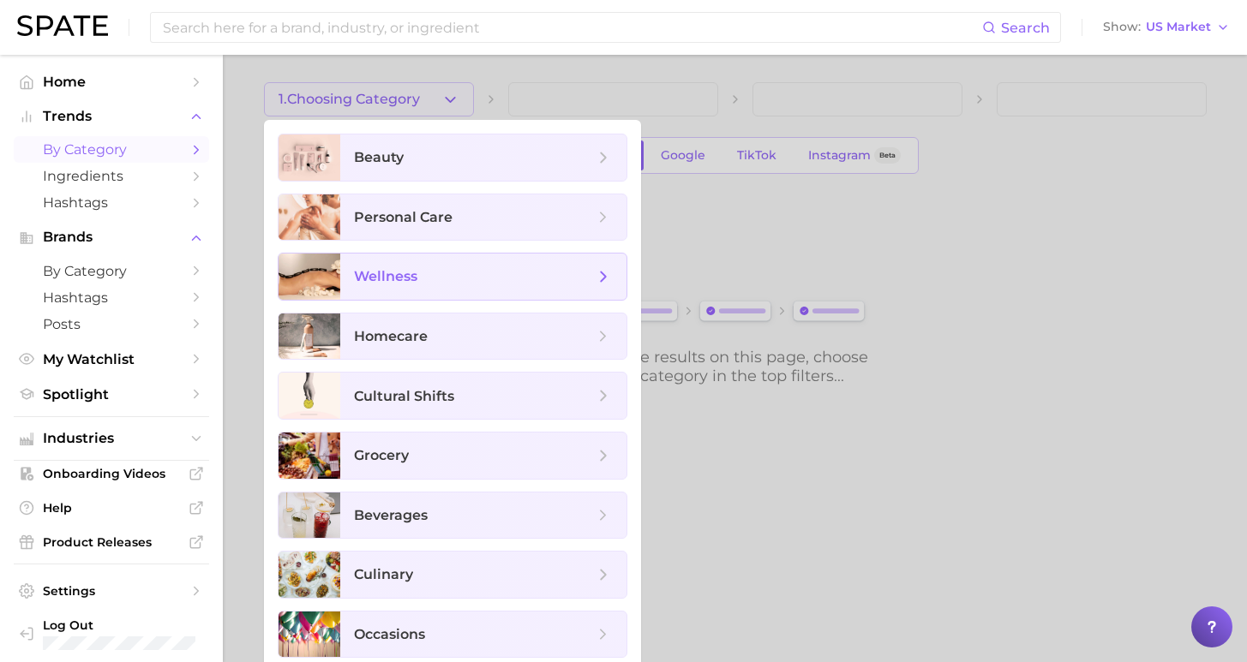
click at [438, 281] on span "wellness" at bounding box center [474, 276] width 240 height 19
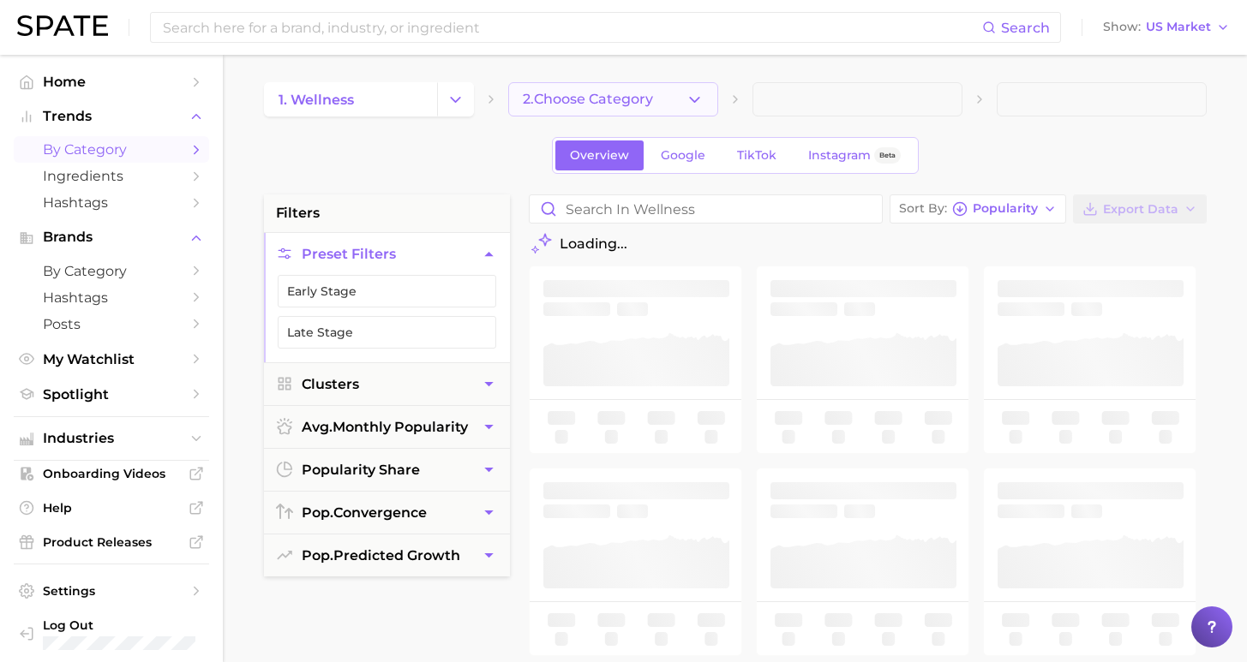
click at [608, 98] on span "2. Choose Category" at bounding box center [588, 99] width 130 height 15
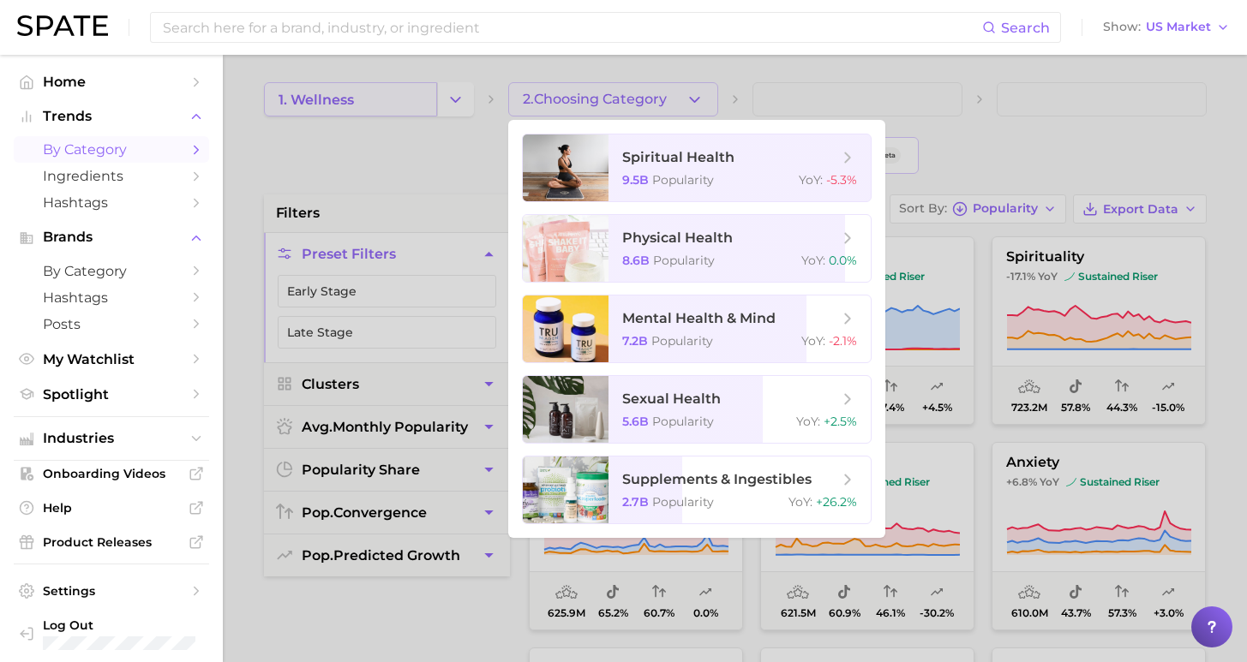
click at [435, 101] on div at bounding box center [623, 331] width 1247 height 662
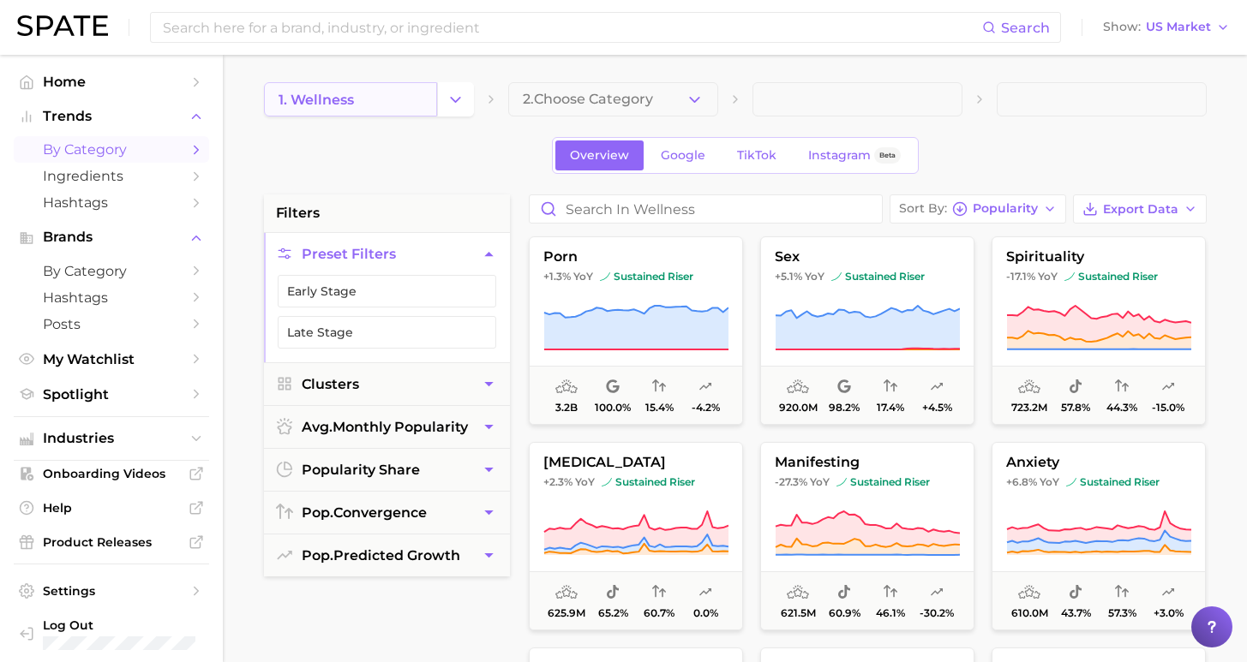
click at [361, 102] on link "1. wellness" at bounding box center [350, 99] width 173 height 34
click at [386, 92] on link "1. wellness" at bounding box center [350, 99] width 173 height 34
click at [458, 98] on icon "Change Category" at bounding box center [455, 100] width 18 height 18
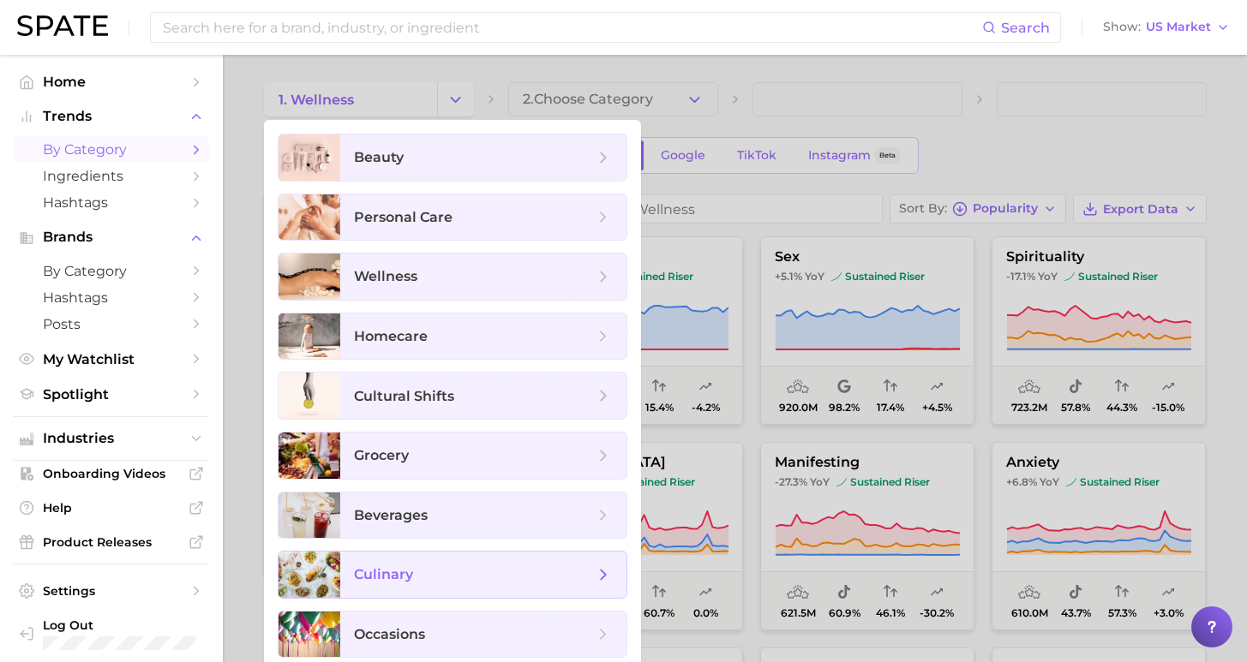
click at [432, 571] on span "culinary" at bounding box center [474, 575] width 240 height 19
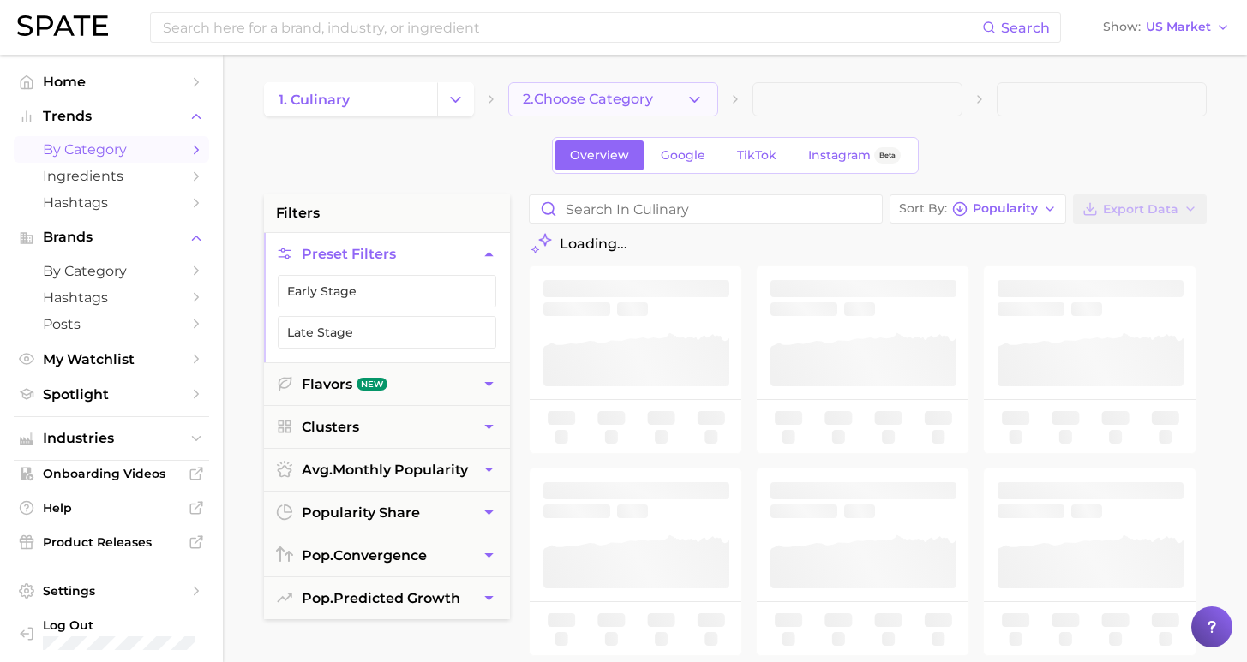
click at [657, 97] on button "2. Choose Category" at bounding box center [613, 99] width 210 height 34
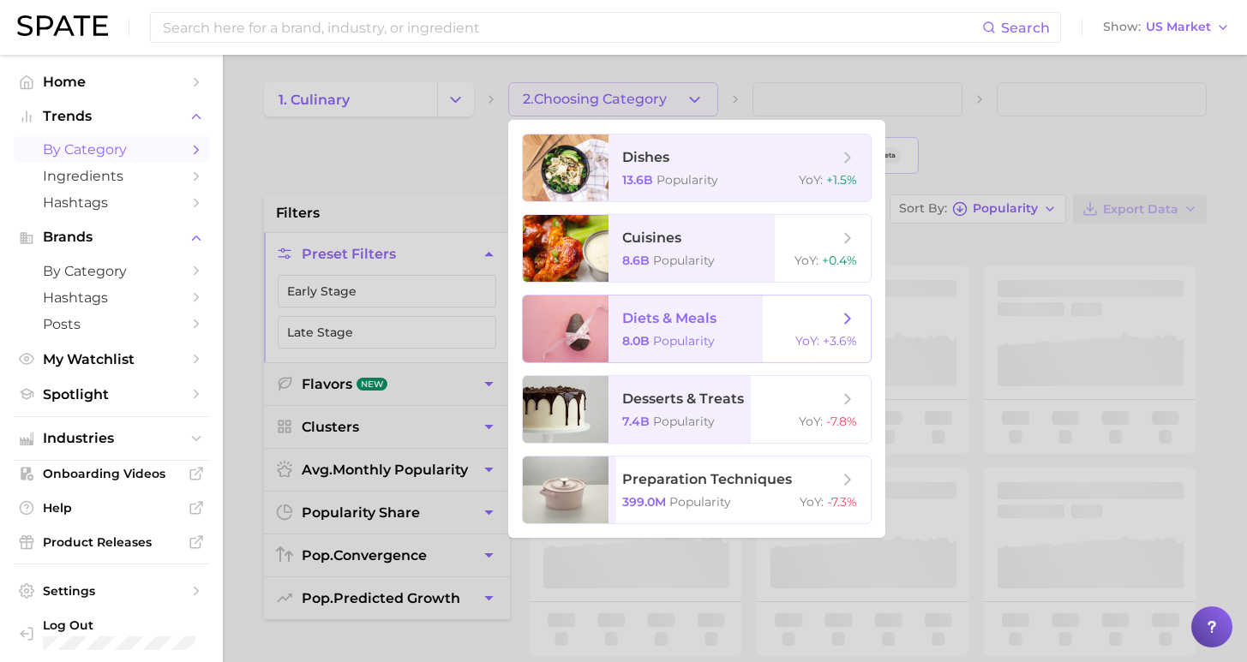
click at [653, 346] on span "Popularity" at bounding box center [684, 340] width 62 height 15
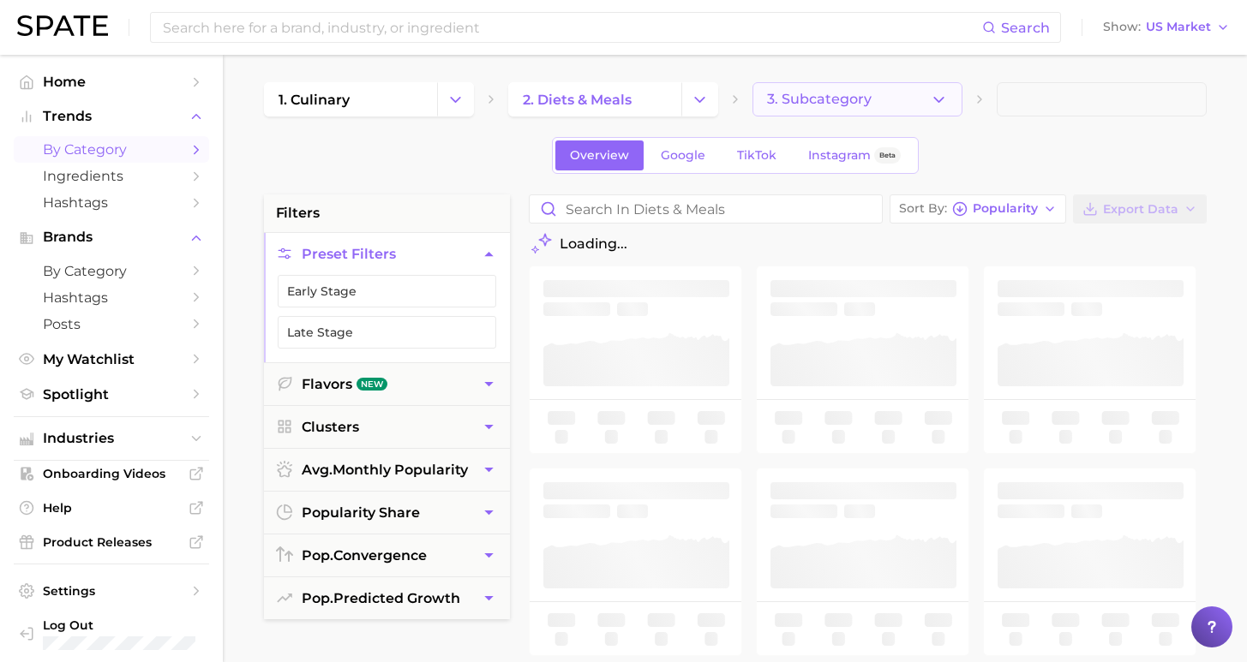
click at [837, 97] on span "3. Subcategory" at bounding box center [819, 99] width 105 height 15
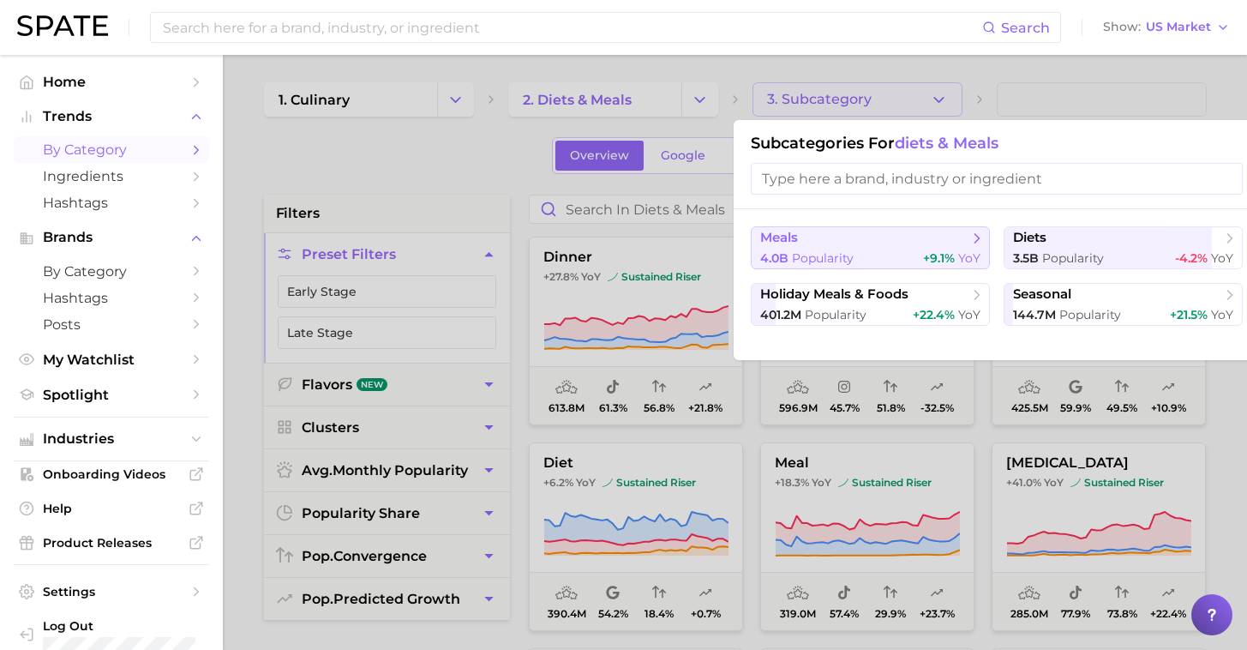
click at [850, 269] on button "meals 4.0b Popularity +9.1% YoY" at bounding box center [870, 247] width 239 height 43
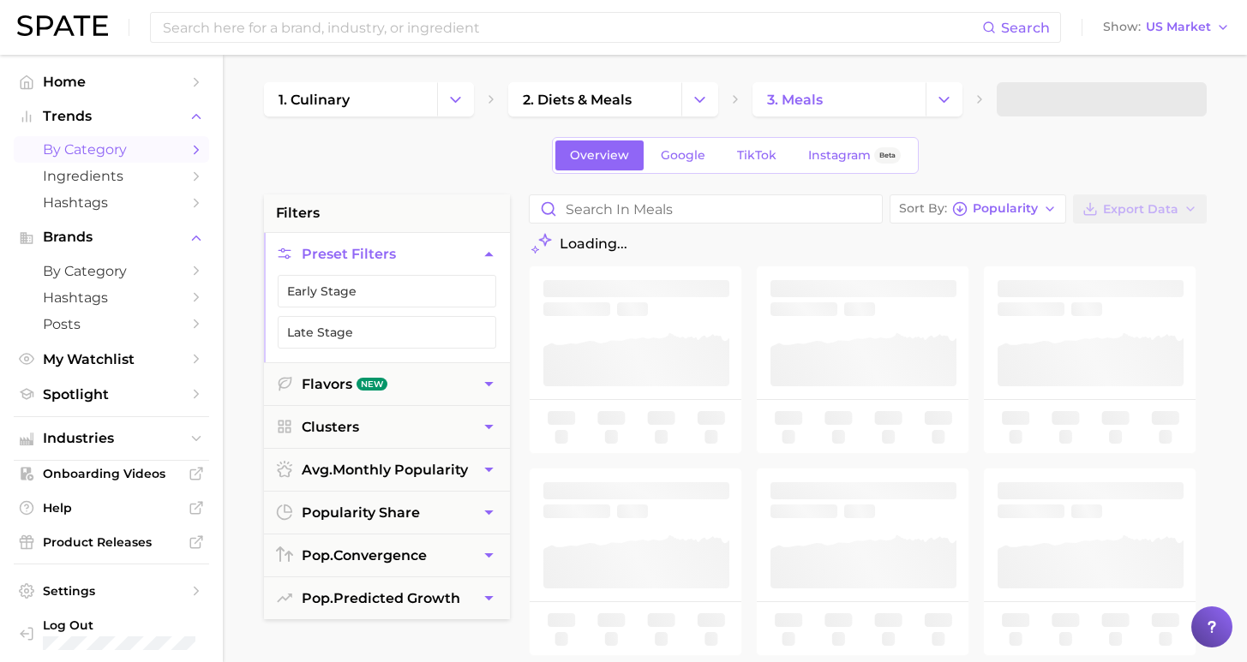
click at [1069, 96] on span at bounding box center [1102, 99] width 210 height 34
click at [1075, 112] on button "4. Subcategory" at bounding box center [1102, 99] width 210 height 34
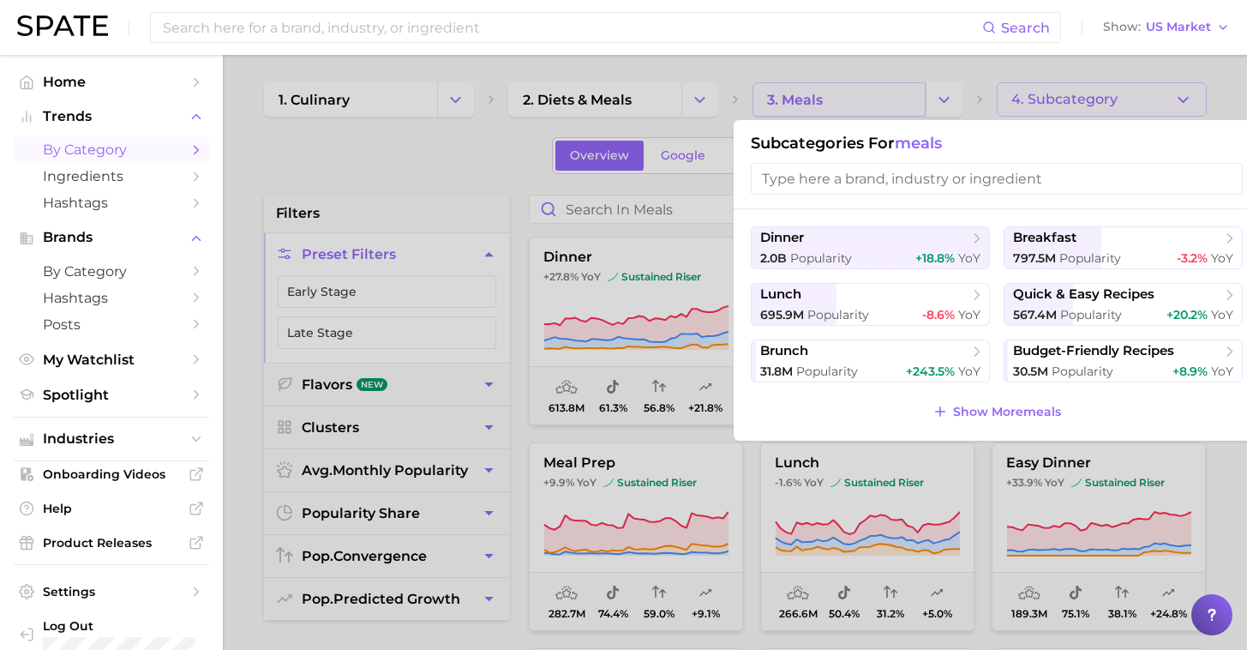
click at [891, 100] on div at bounding box center [623, 325] width 1247 height 650
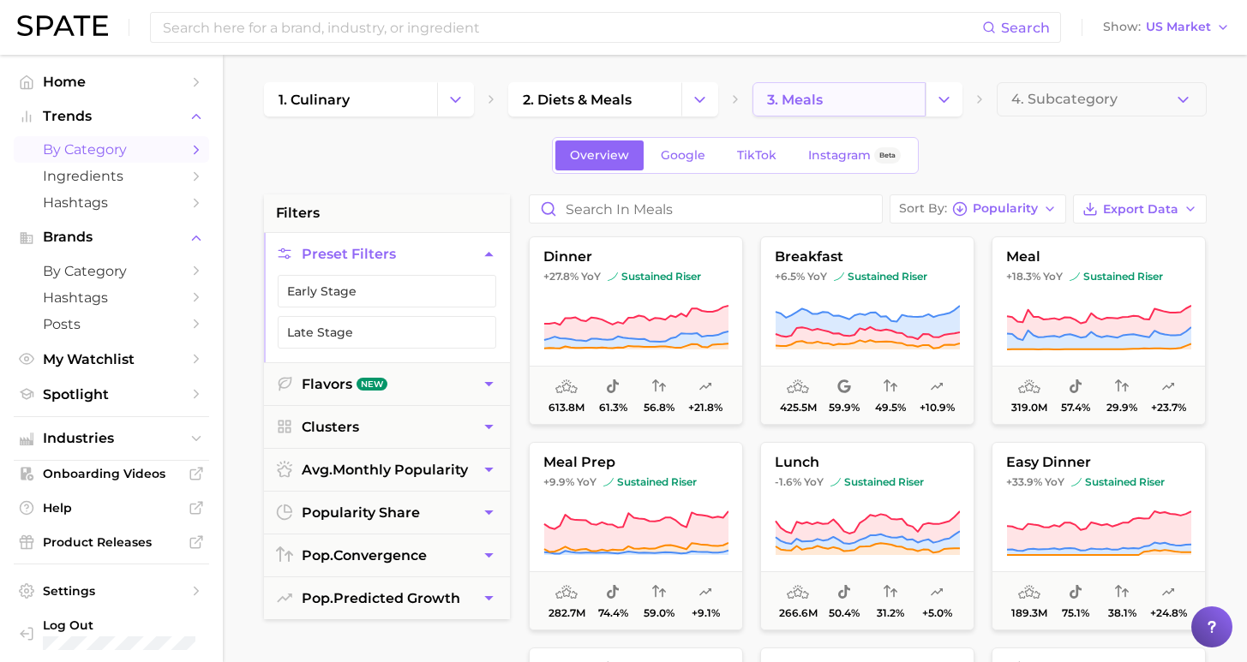
click at [878, 94] on link "3. meals" at bounding box center [838, 99] width 173 height 34
click at [937, 93] on icon "Change Category" at bounding box center [944, 100] width 18 height 18
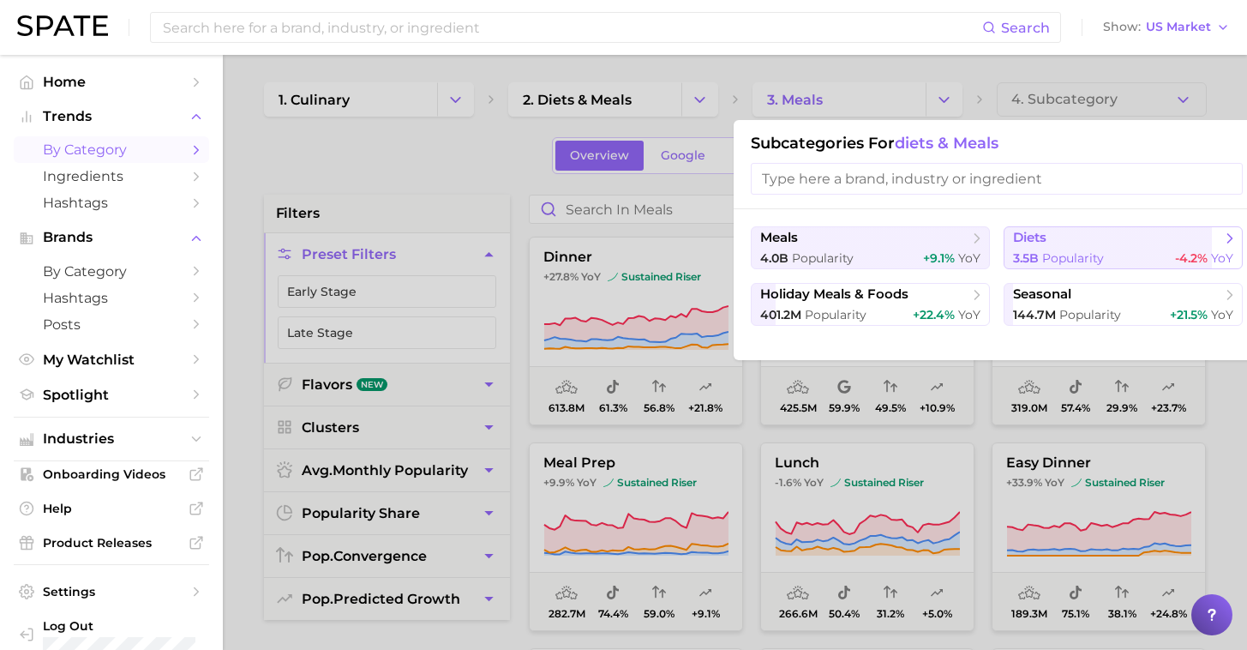
click at [1058, 255] on span "Popularity" at bounding box center [1073, 257] width 62 height 15
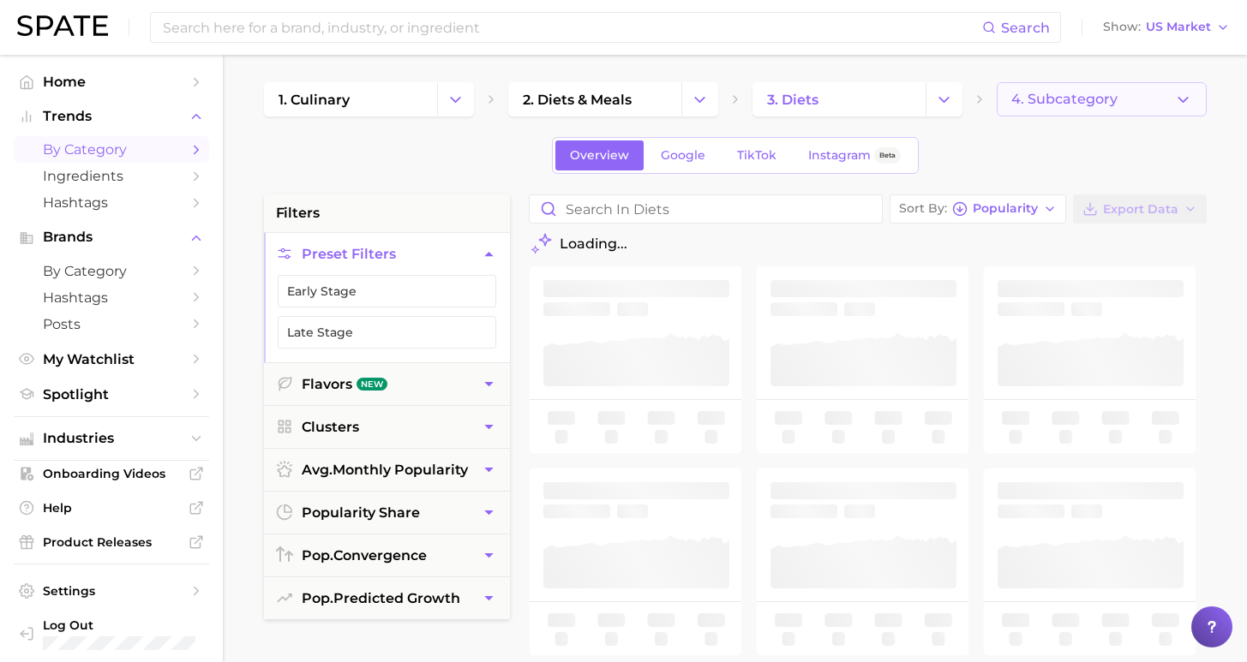
click at [1112, 103] on button "4. Subcategory" at bounding box center [1102, 99] width 210 height 34
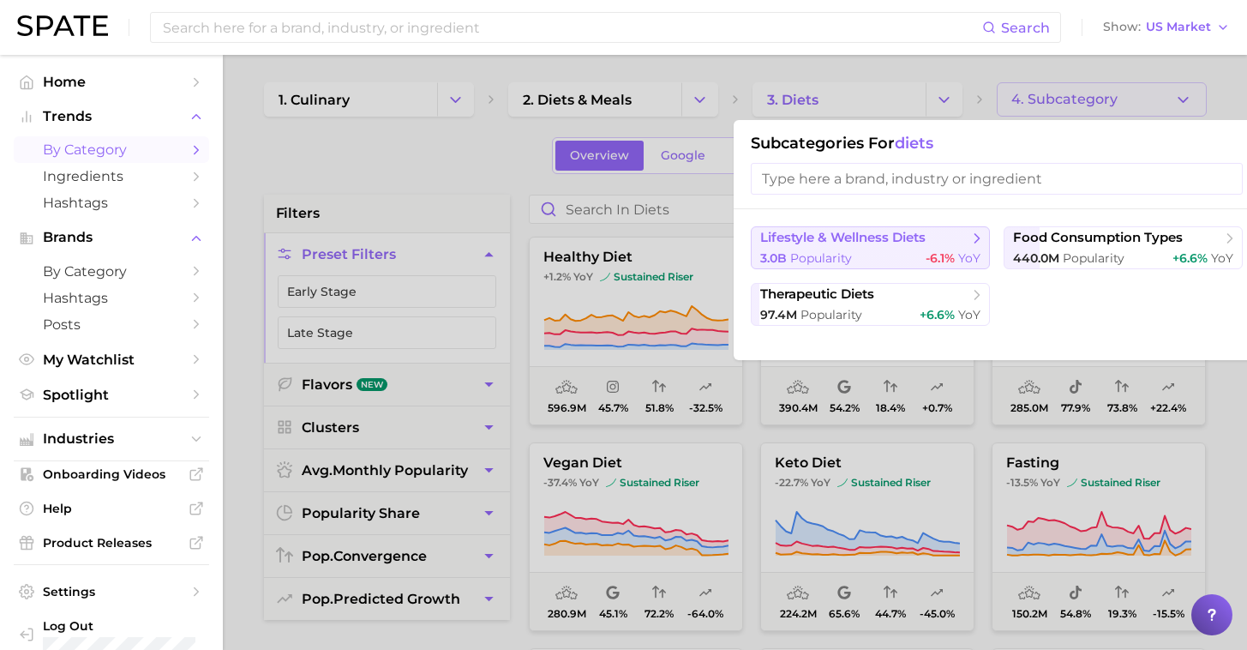
click at [958, 255] on span "YoY" at bounding box center [969, 257] width 22 height 15
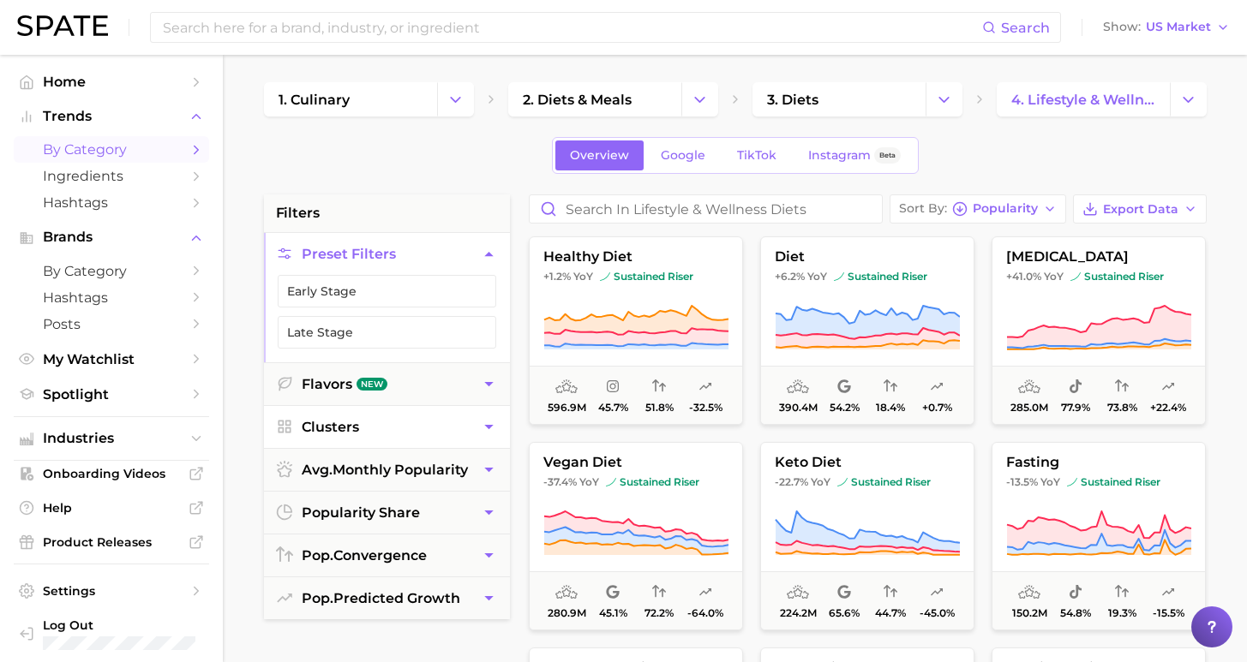
click at [438, 426] on button "Clusters" at bounding box center [387, 427] width 246 height 42
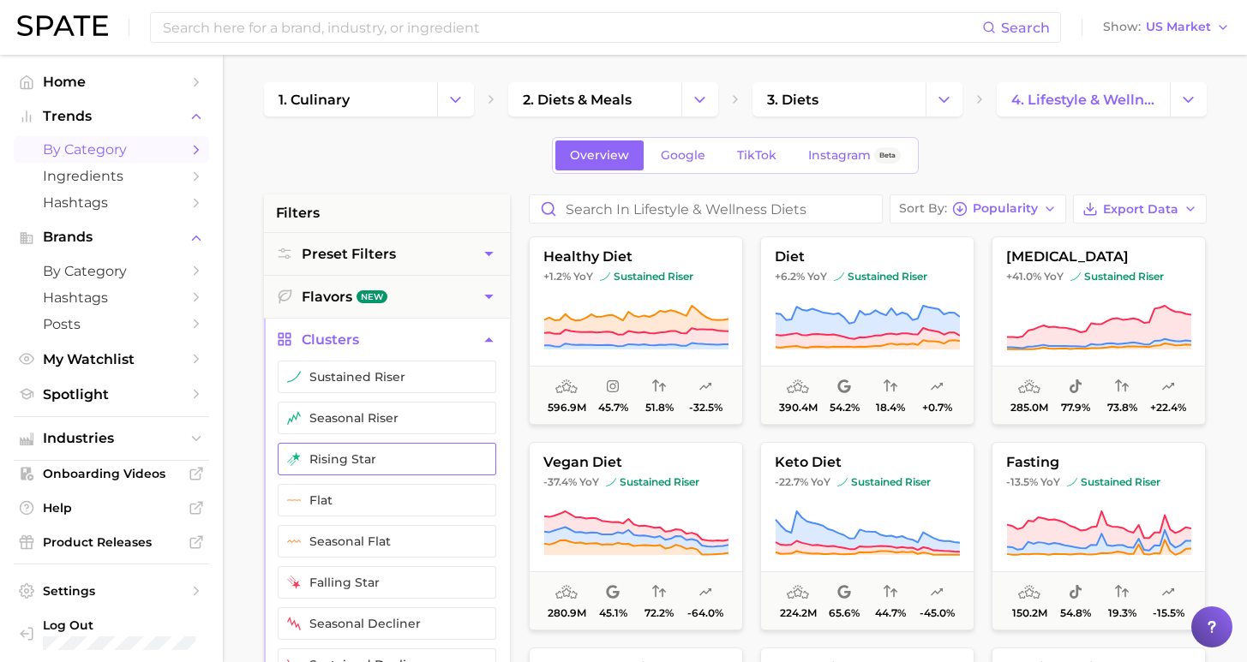
click at [403, 469] on button "rising star" at bounding box center [387, 459] width 219 height 33
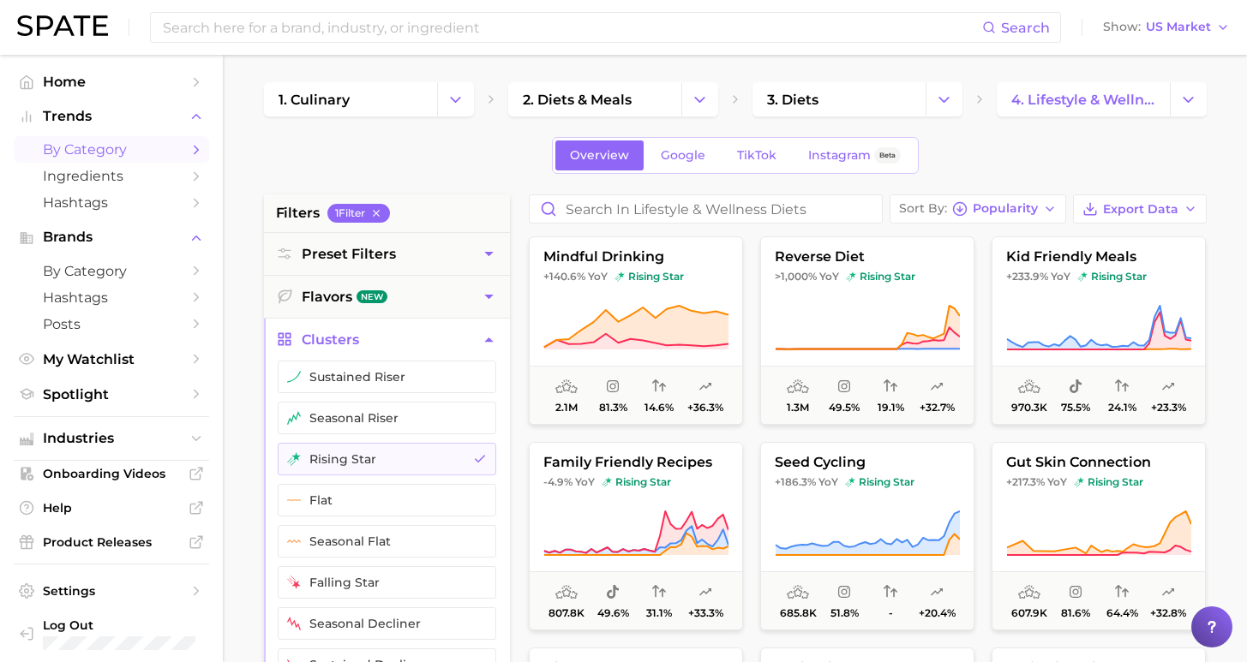
click at [400, 409] on button "seasonal riser" at bounding box center [387, 418] width 219 height 33
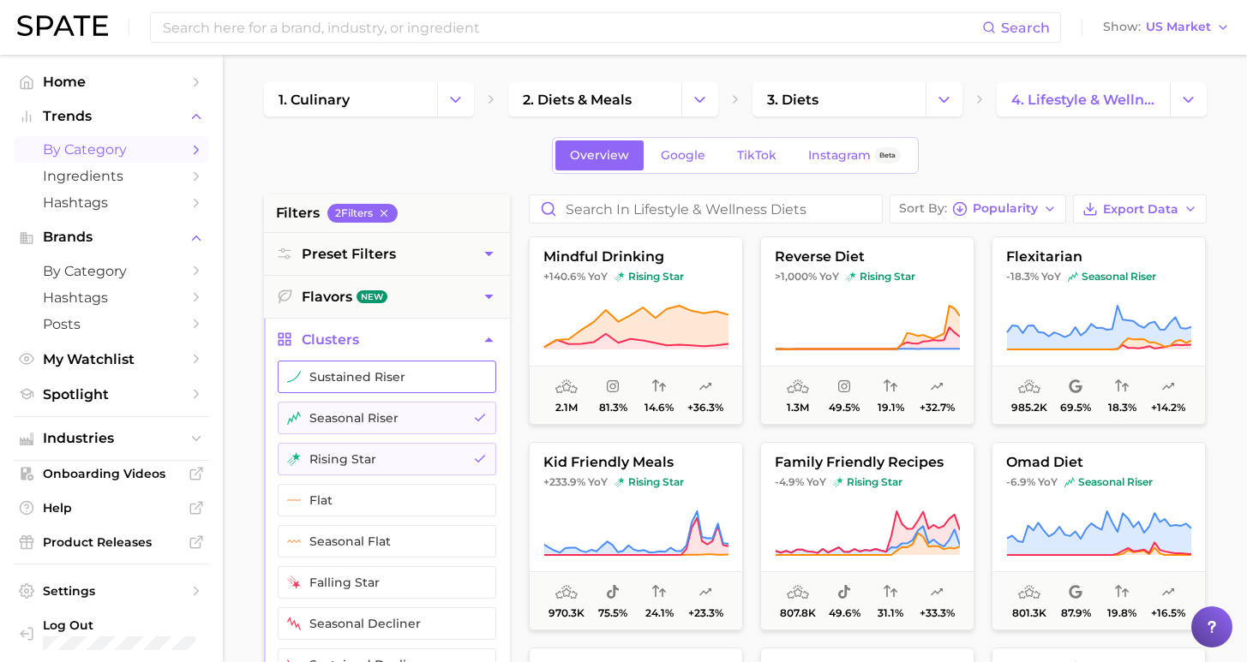
click at [404, 375] on button "sustained riser" at bounding box center [387, 377] width 219 height 33
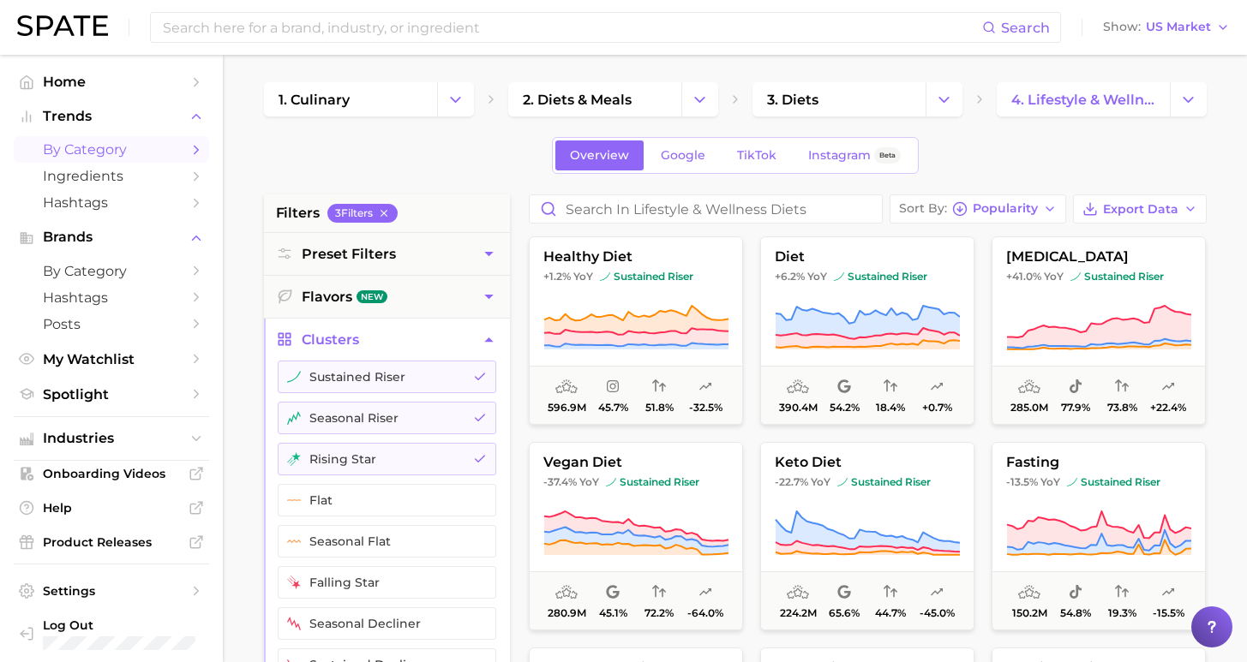
click at [483, 343] on icon "button" at bounding box center [489, 340] width 18 height 18
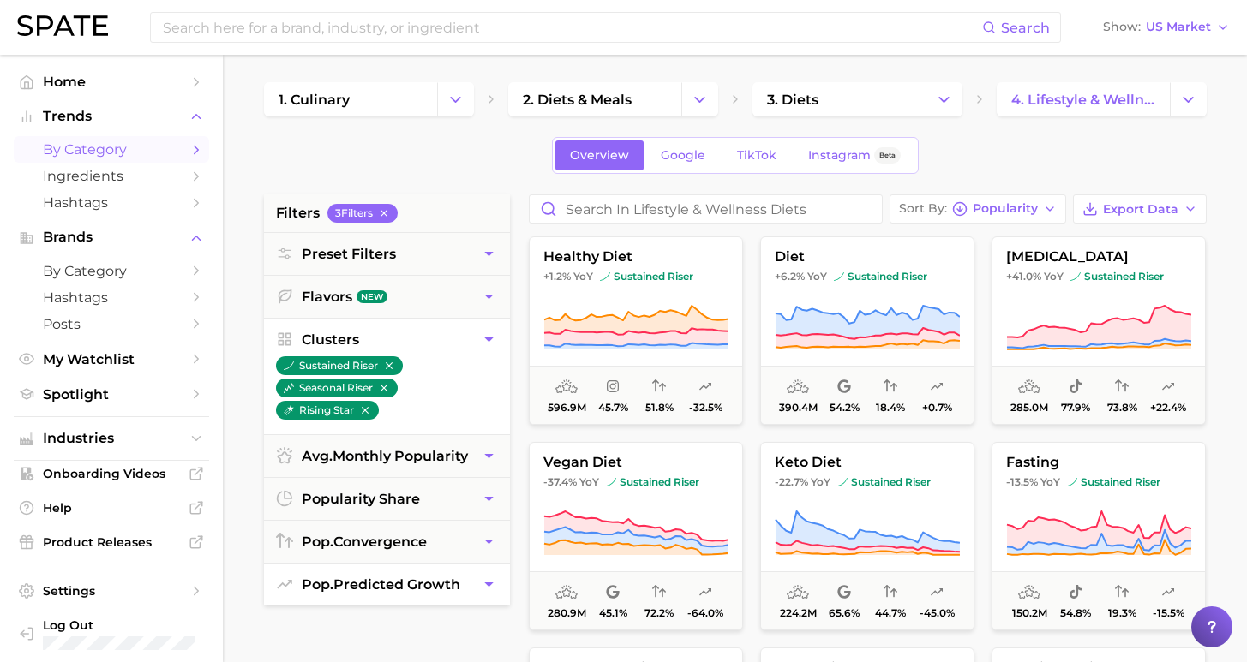
click at [480, 576] on icon "button" at bounding box center [489, 585] width 18 height 18
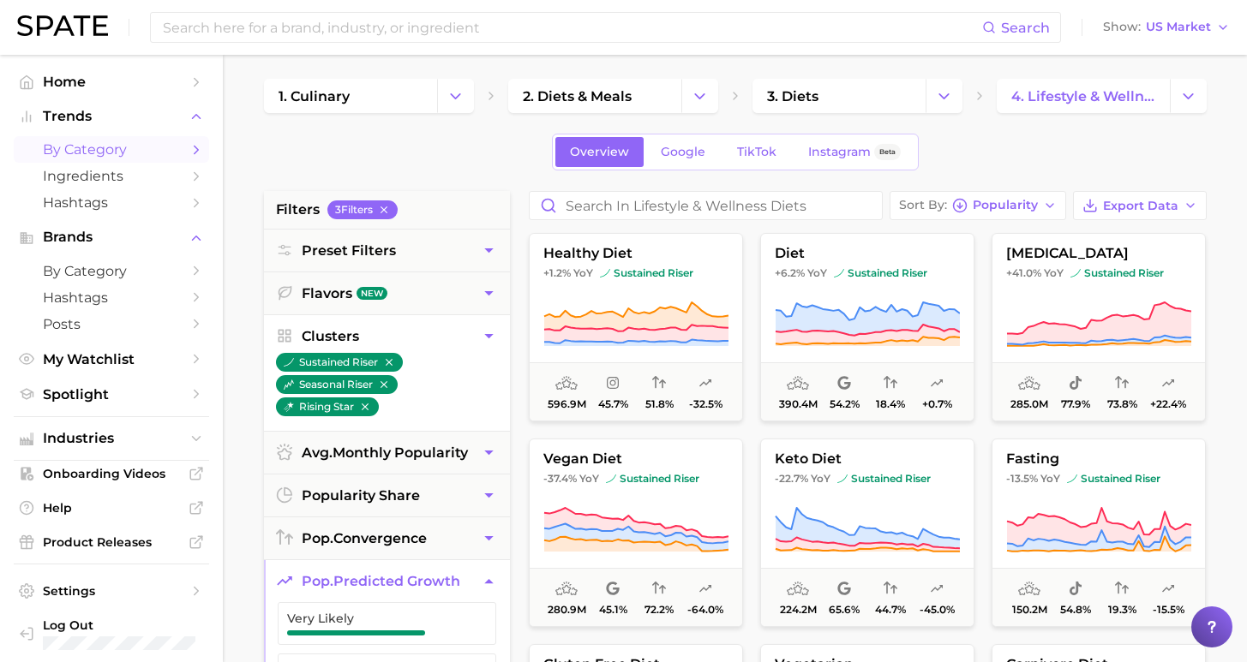
scroll to position [95, 0]
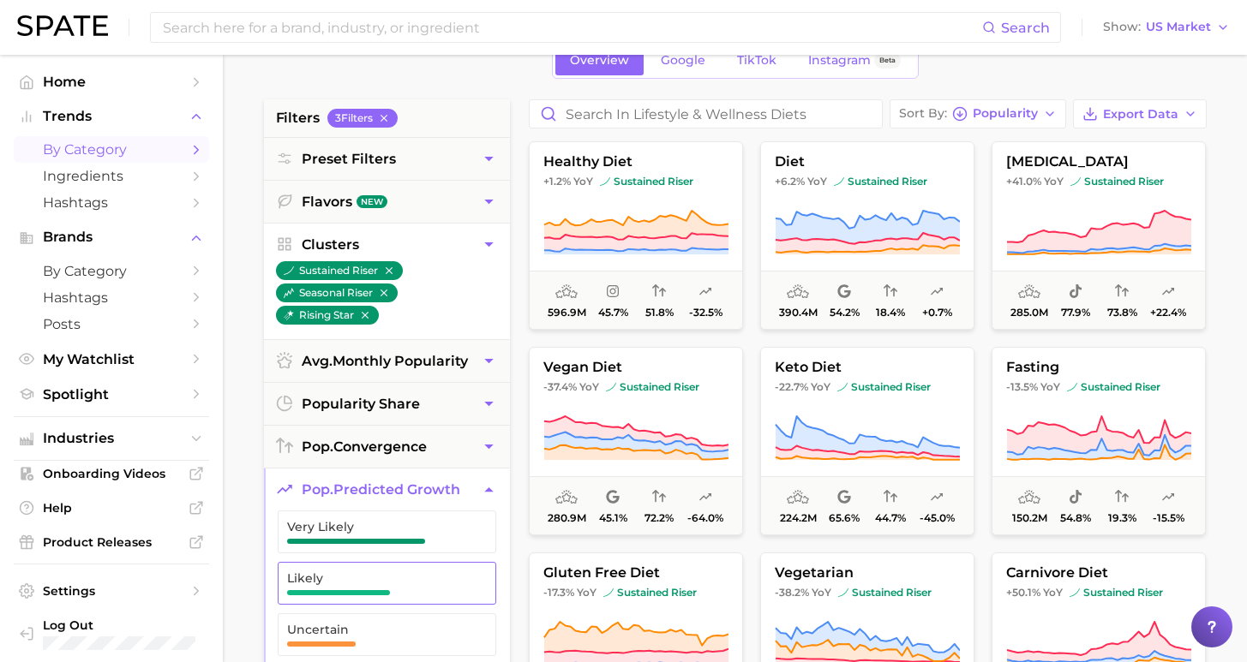
drag, startPoint x: 459, startPoint y: 571, endPoint x: 459, endPoint y: 548, distance: 22.3
click at [459, 571] on button "Likely" at bounding box center [387, 583] width 219 height 43
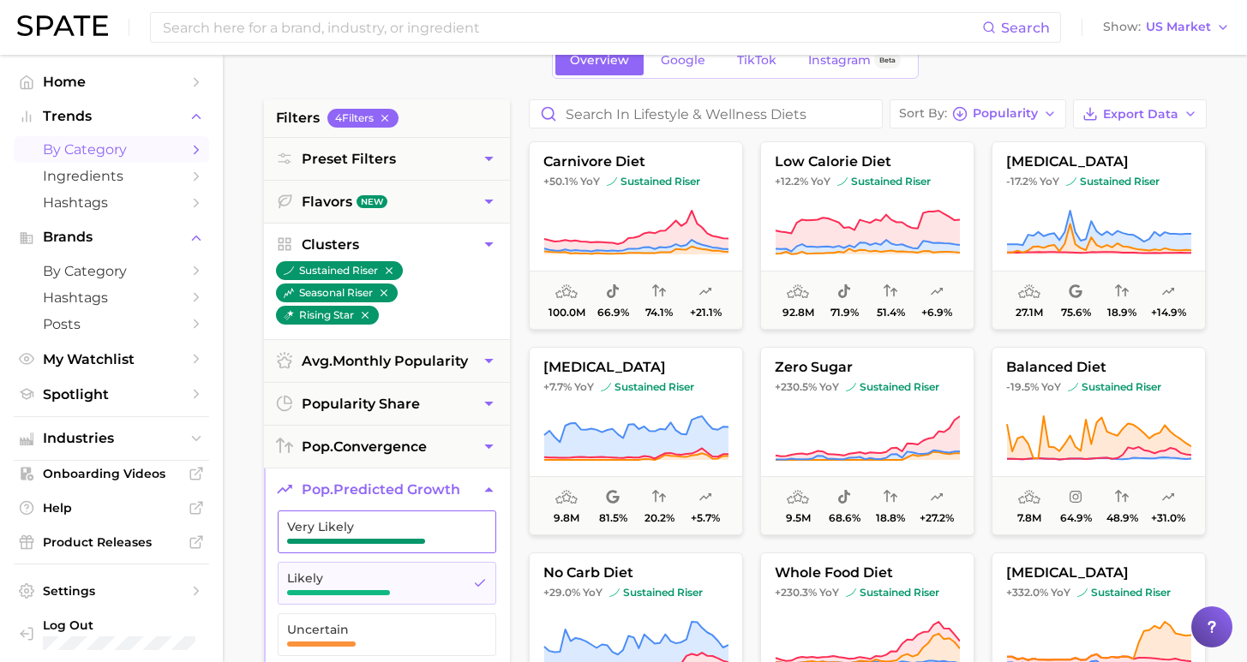
click at [456, 520] on span "Very Likely" at bounding box center [373, 532] width 172 height 24
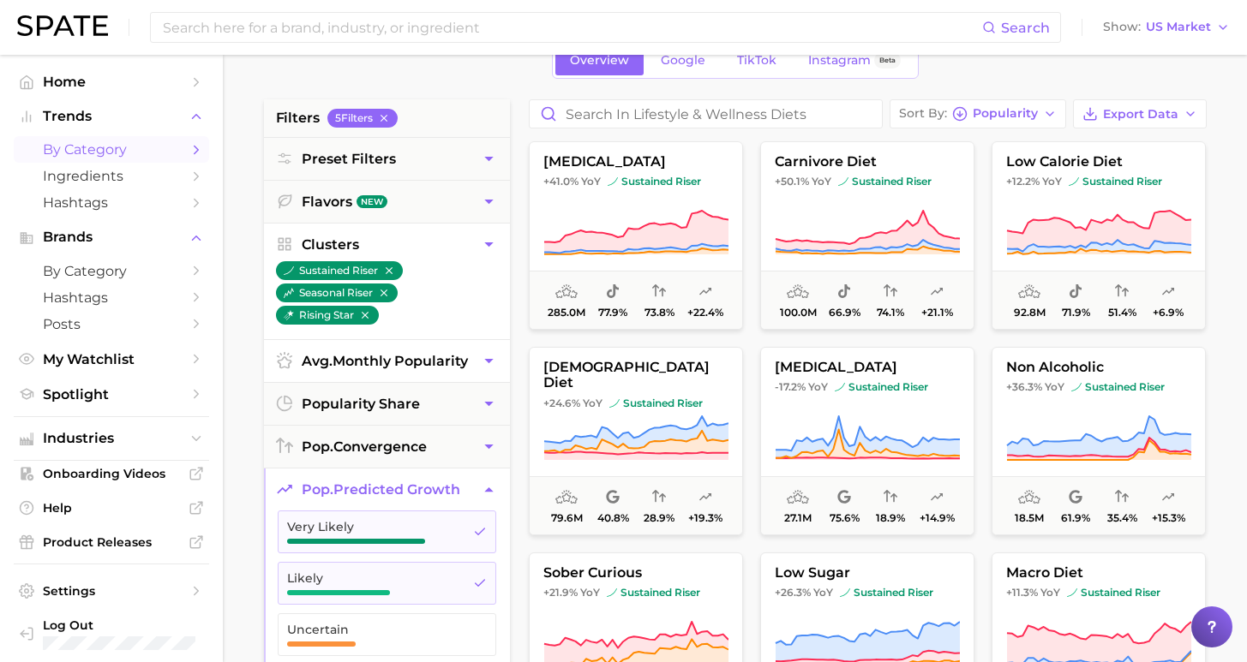
click at [392, 353] on span "avg. monthly popularity" at bounding box center [385, 361] width 166 height 16
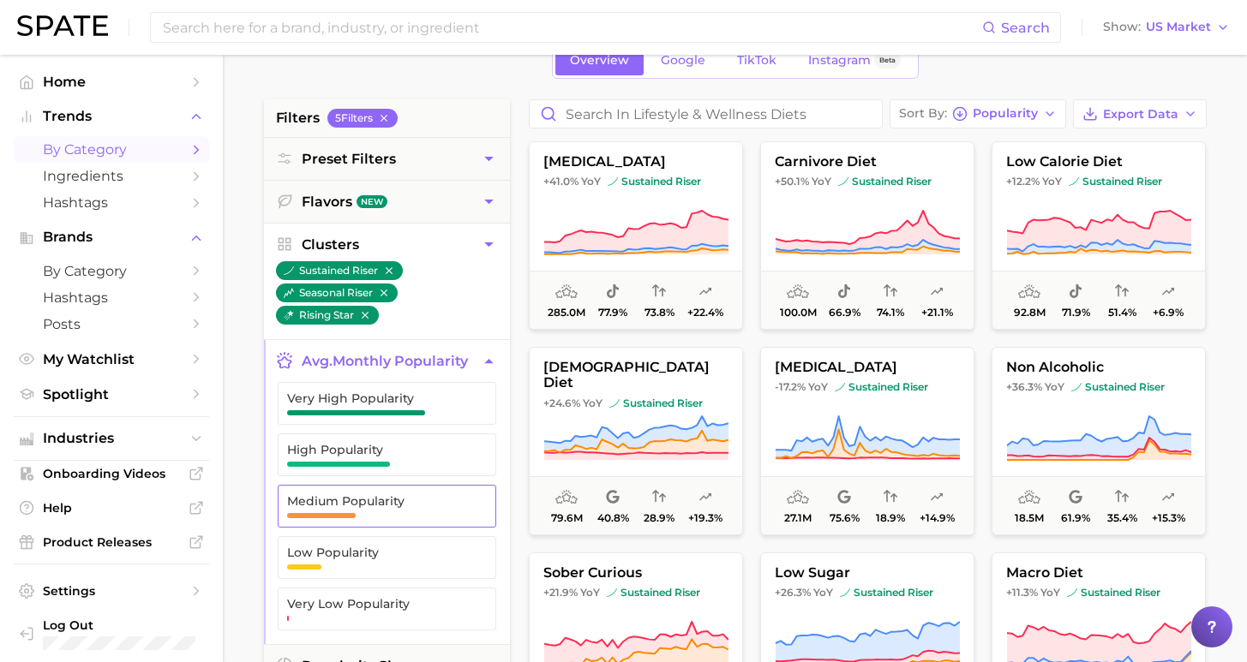
click at [416, 494] on span "Medium Popularity" at bounding box center [373, 506] width 172 height 24
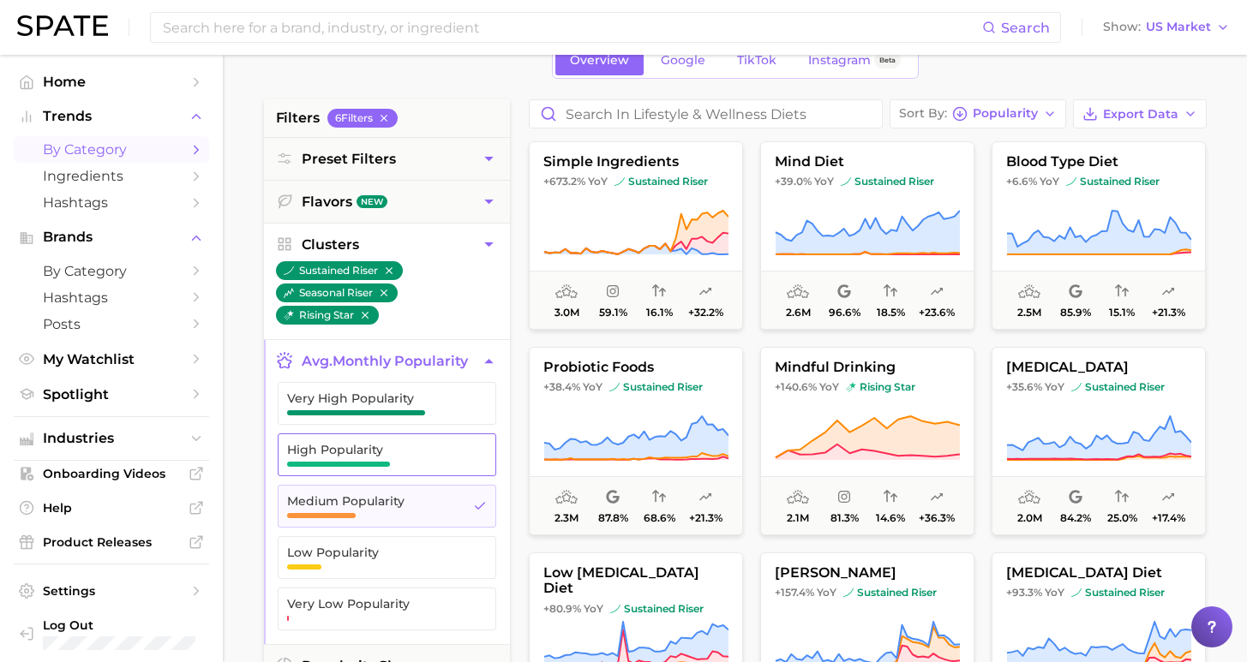
click at [418, 443] on span "High Popularity" at bounding box center [373, 450] width 172 height 14
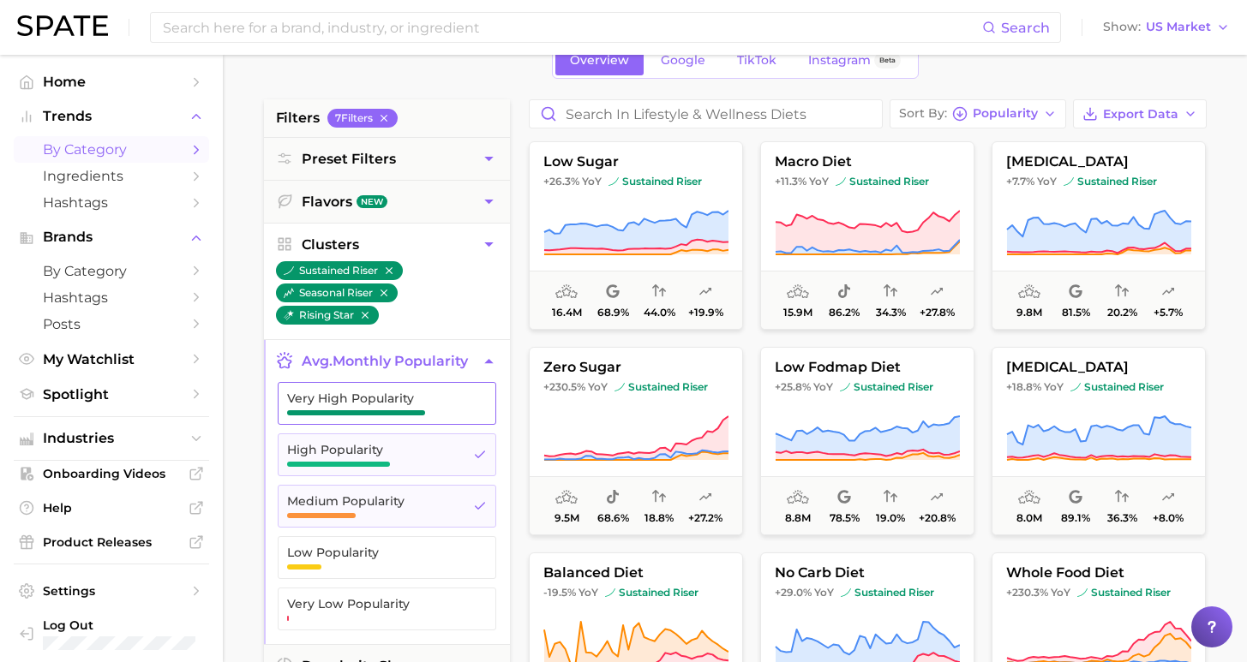
click at [417, 392] on span "Very High Popularity" at bounding box center [373, 399] width 172 height 14
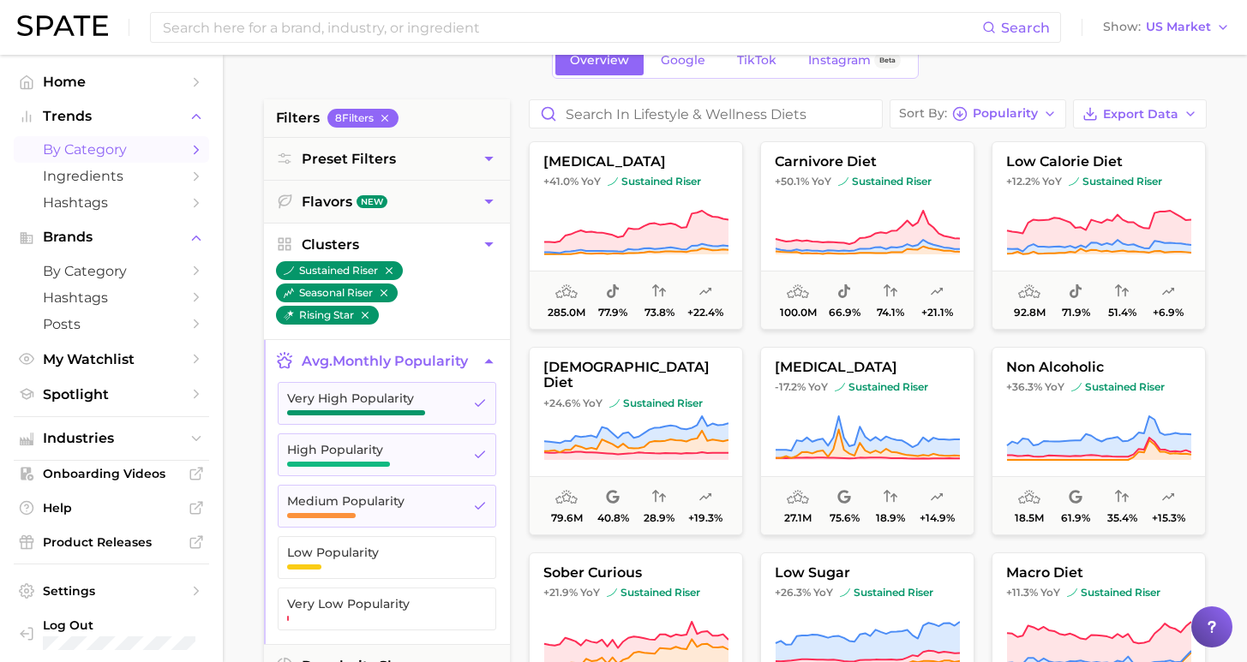
click at [239, 329] on main "1. culinary 2. diets & meals 3. diets 4. lifestyle & wellness diets Overview Go…" at bounding box center [735, 610] width 1024 height 1300
click at [1030, 113] on span "Popularity" at bounding box center [1005, 113] width 65 height 9
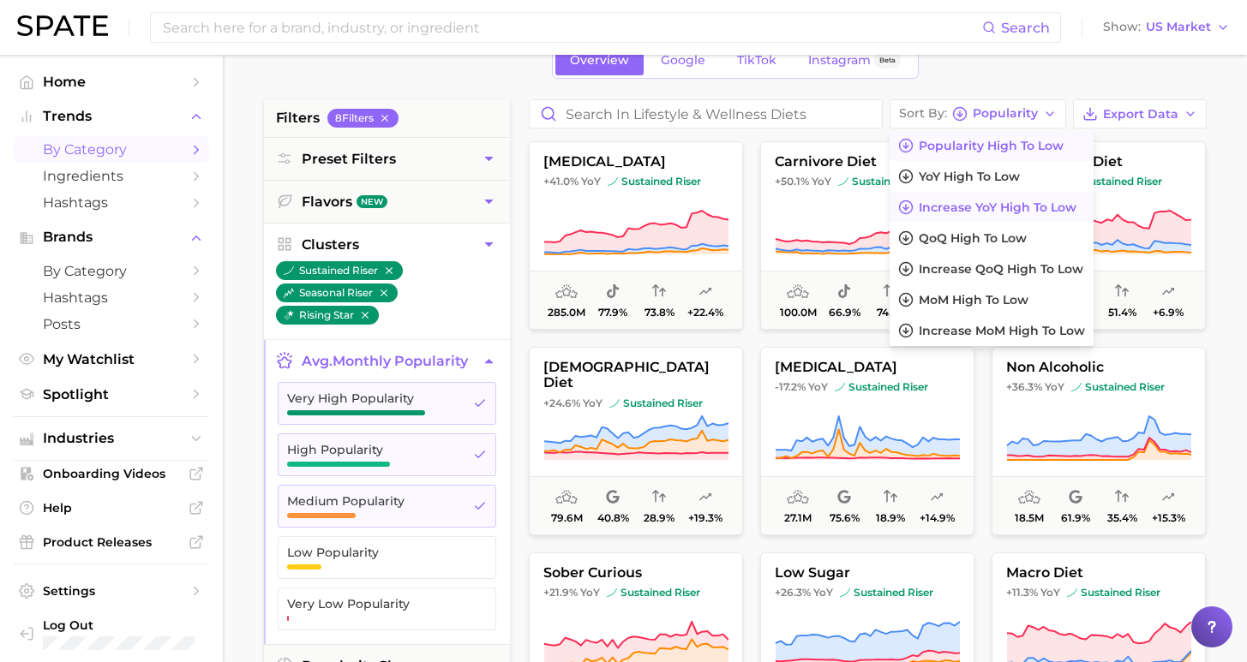
click at [1003, 207] on span "Increase YoY high to low" at bounding box center [998, 208] width 158 height 15
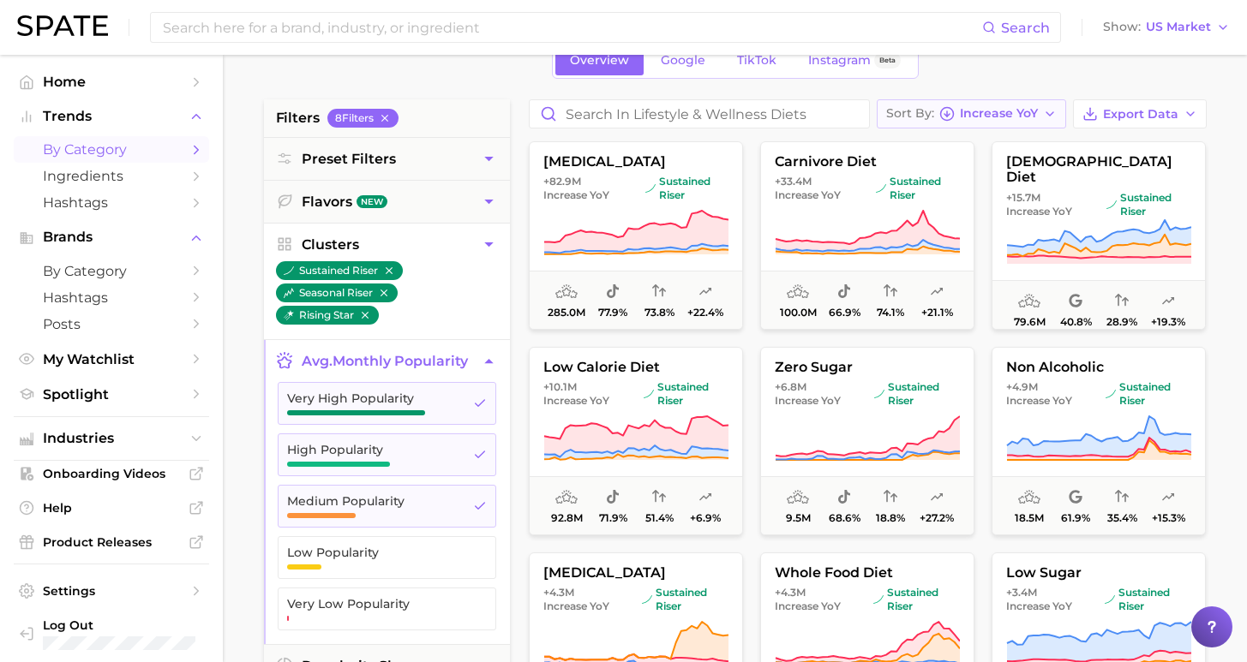
click at [1023, 110] on span "Increase YoY" at bounding box center [999, 113] width 78 height 9
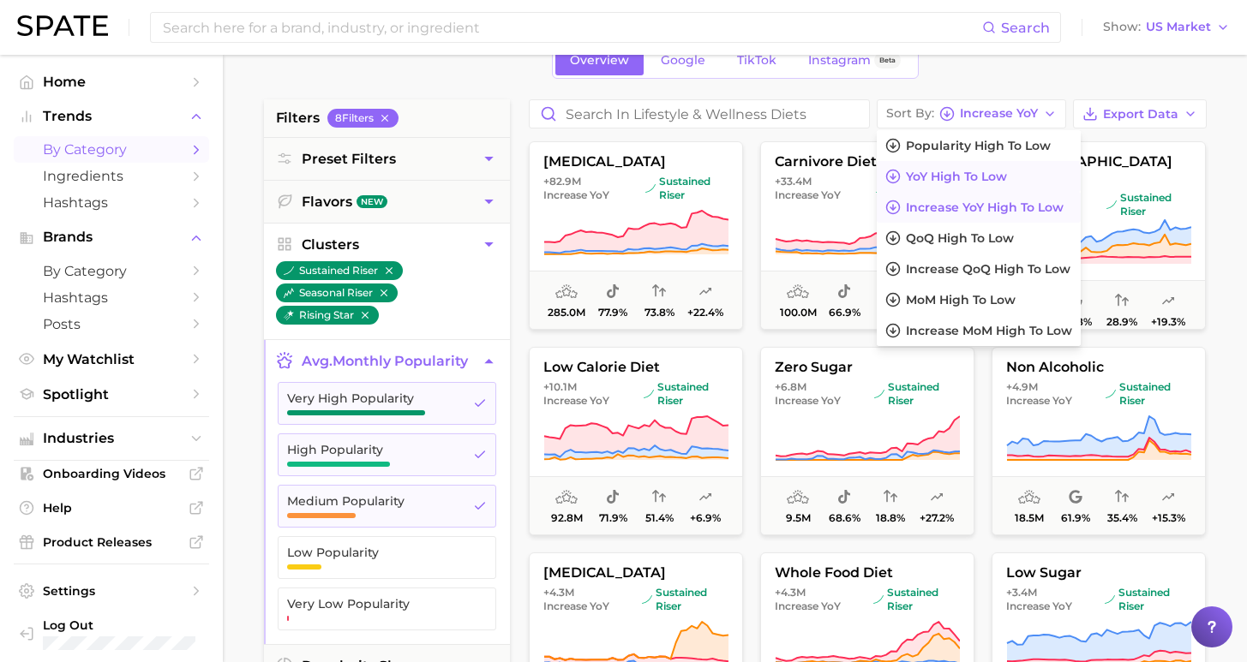
drag, startPoint x: 991, startPoint y: 175, endPoint x: 970, endPoint y: 175, distance: 20.6
click at [991, 175] on span "YoY high to low" at bounding box center [956, 177] width 101 height 15
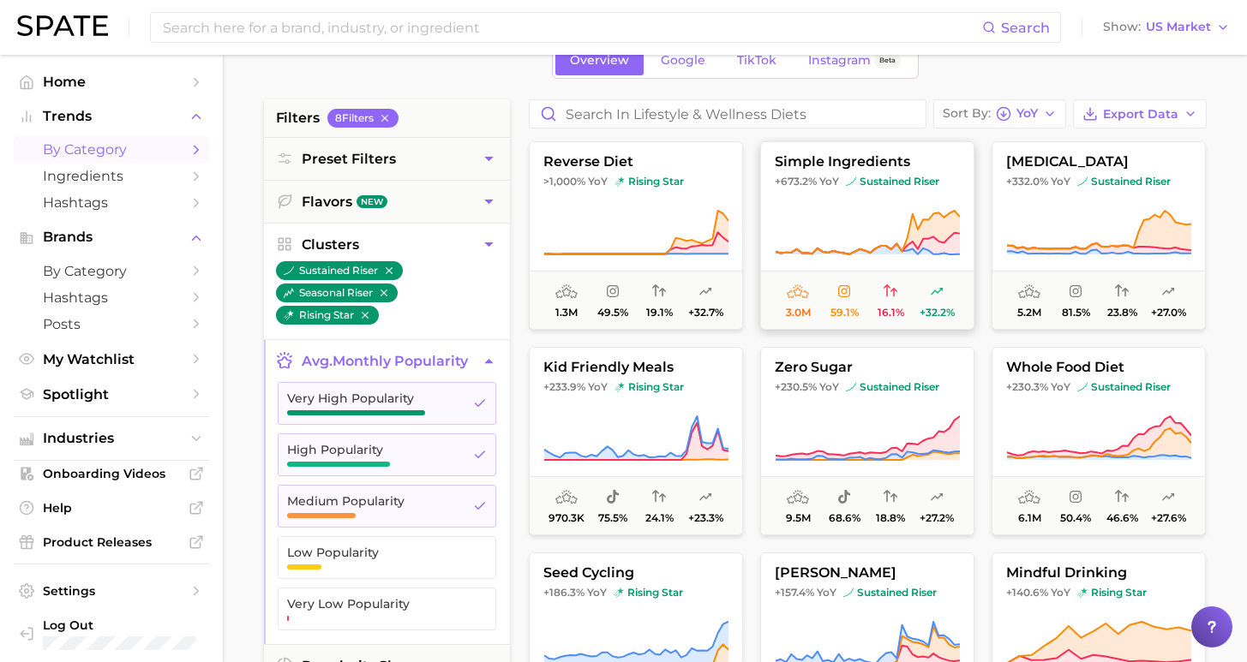
click at [823, 217] on icon at bounding box center [867, 233] width 185 height 48
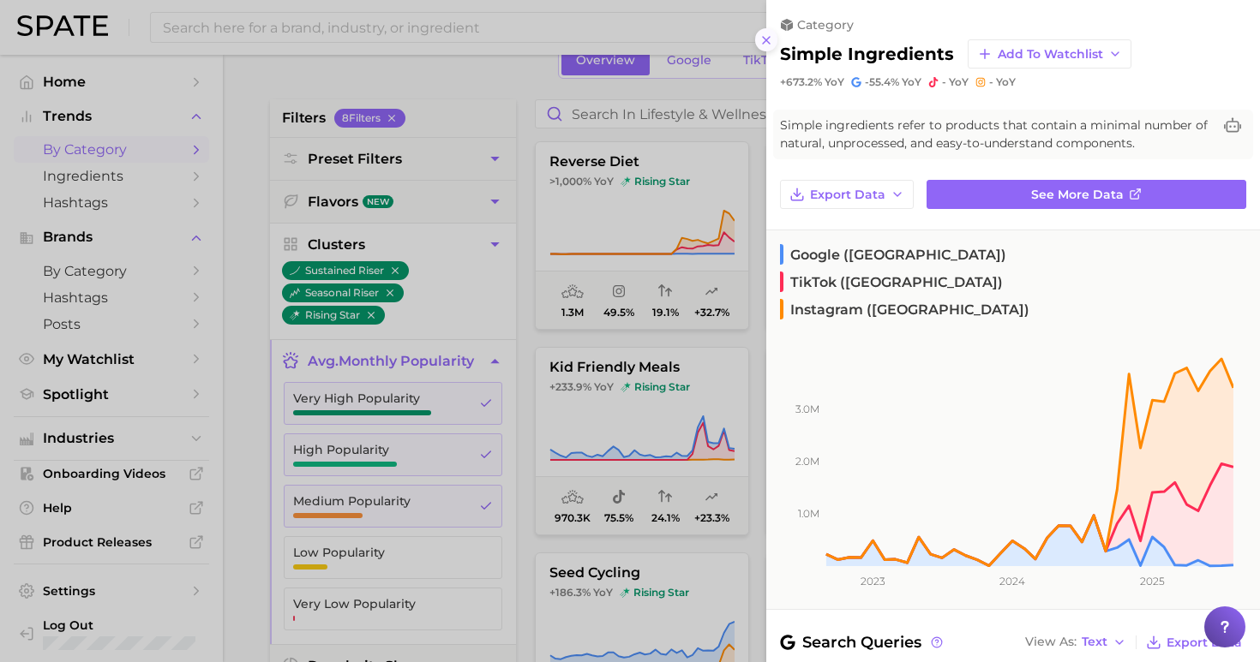
click at [767, 37] on icon at bounding box center [766, 40] width 14 height 14
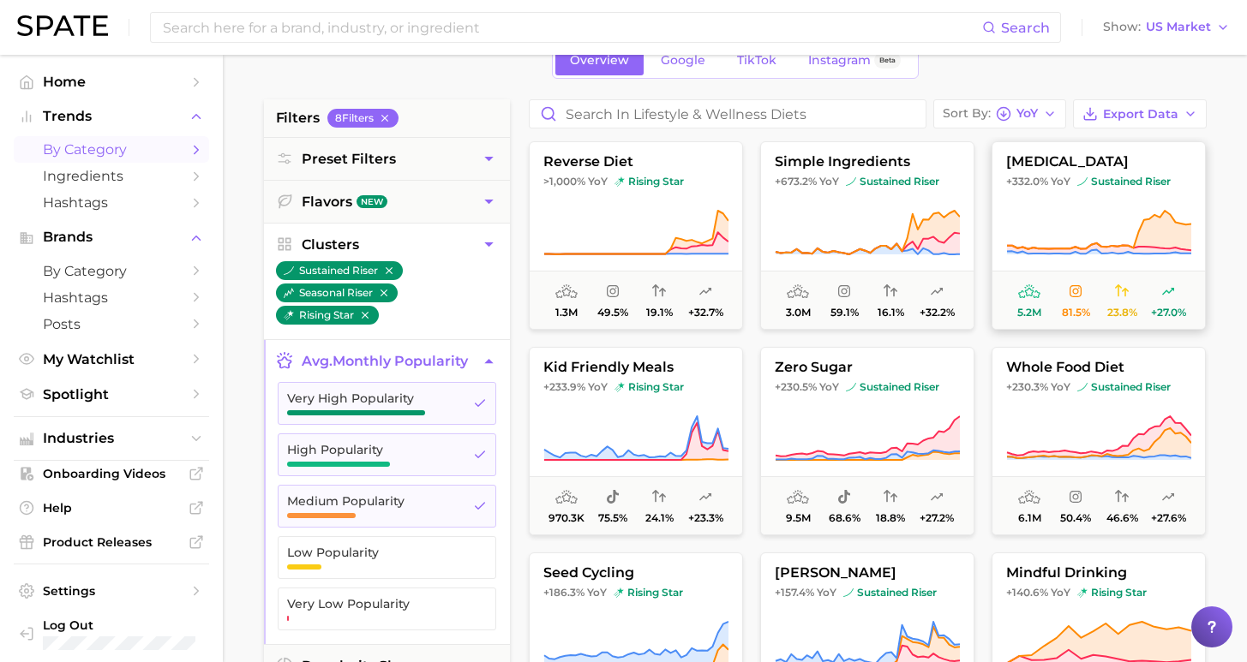
click at [1047, 229] on icon at bounding box center [1098, 233] width 185 height 48
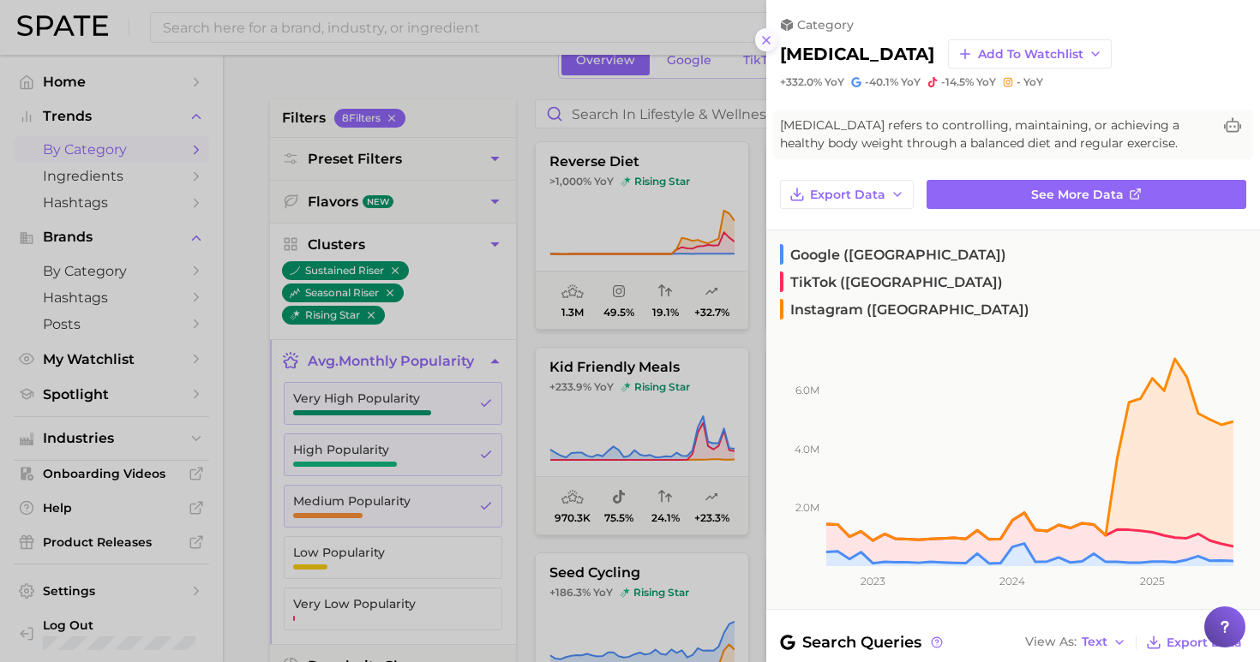
click at [765, 35] on icon at bounding box center [766, 40] width 14 height 14
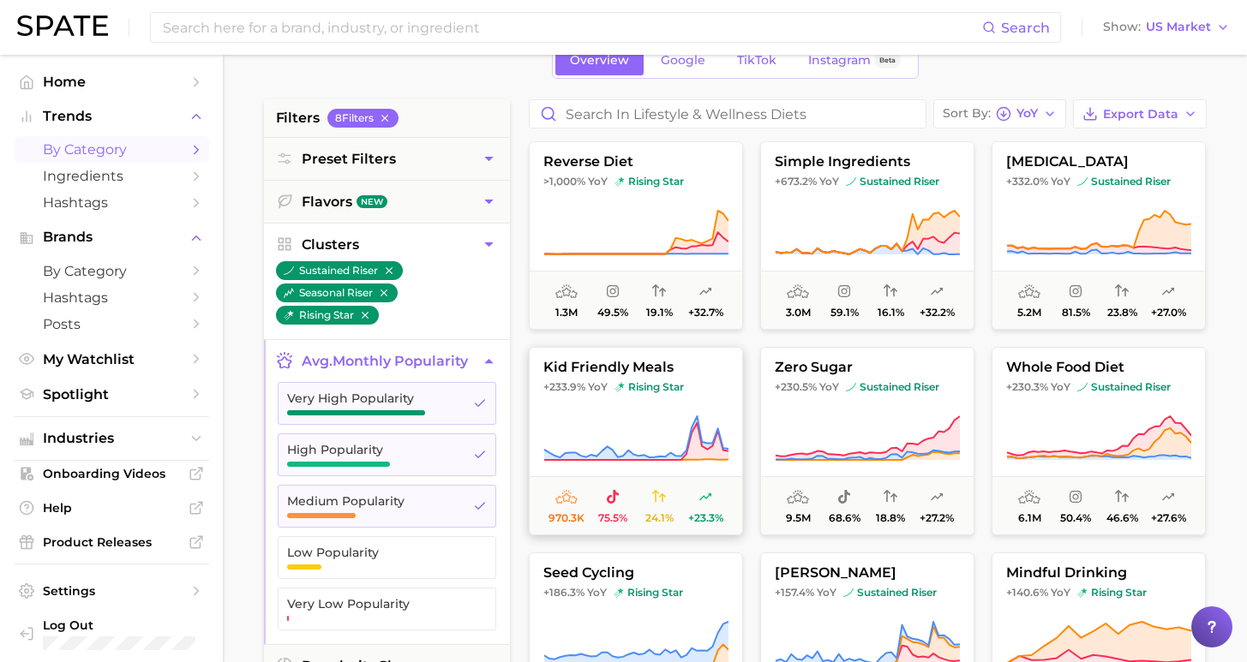
click at [692, 387] on span "+233.9% YoY rising star" at bounding box center [636, 387] width 213 height 14
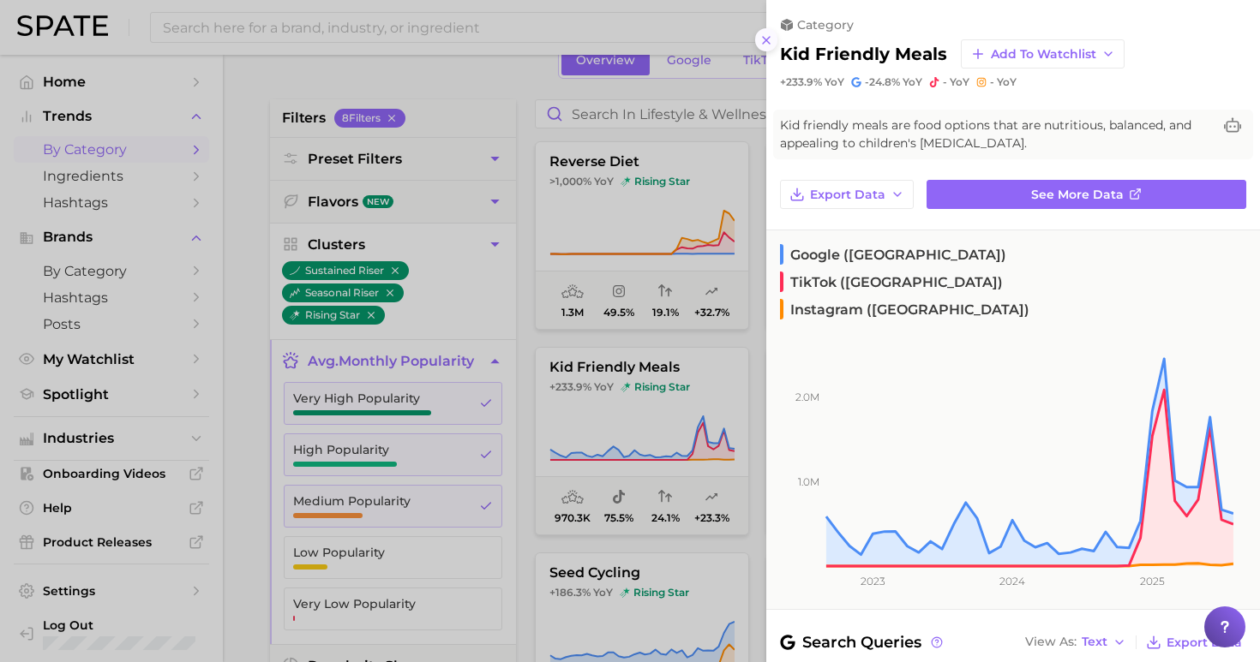
click at [767, 33] on icon at bounding box center [766, 40] width 14 height 14
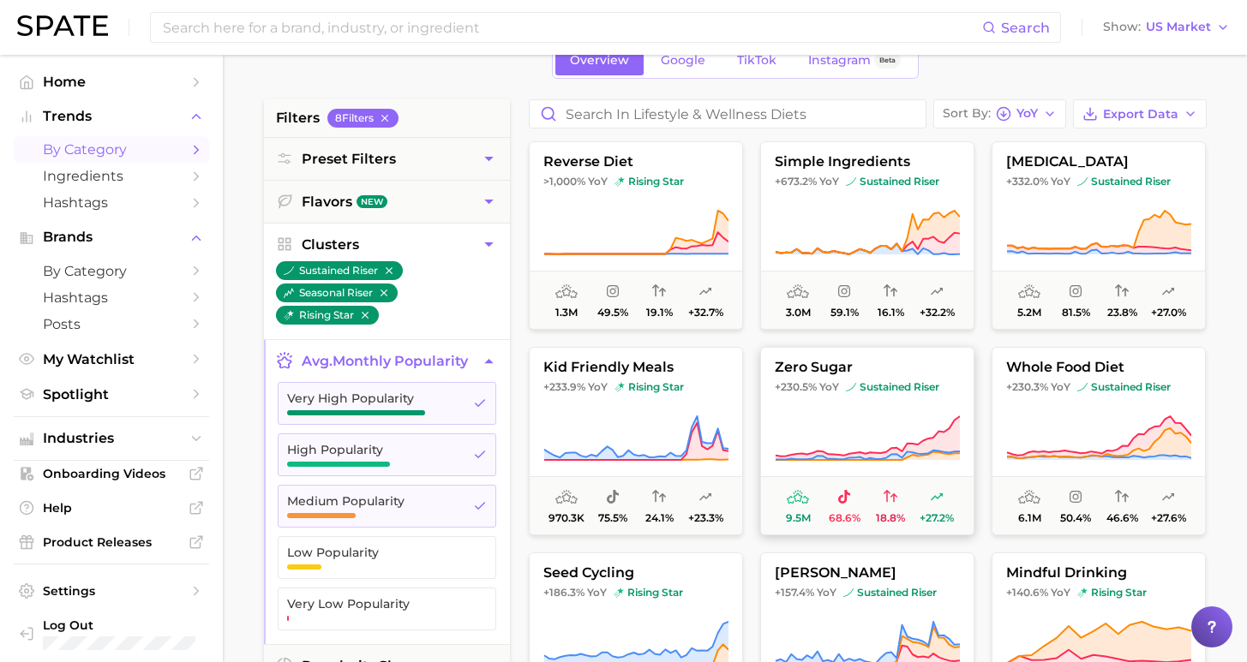
click at [800, 413] on button "zero sugar +230.5% YoY sustained riser 9.5m 68.6% 18.8% +27.2%" at bounding box center [867, 441] width 214 height 189
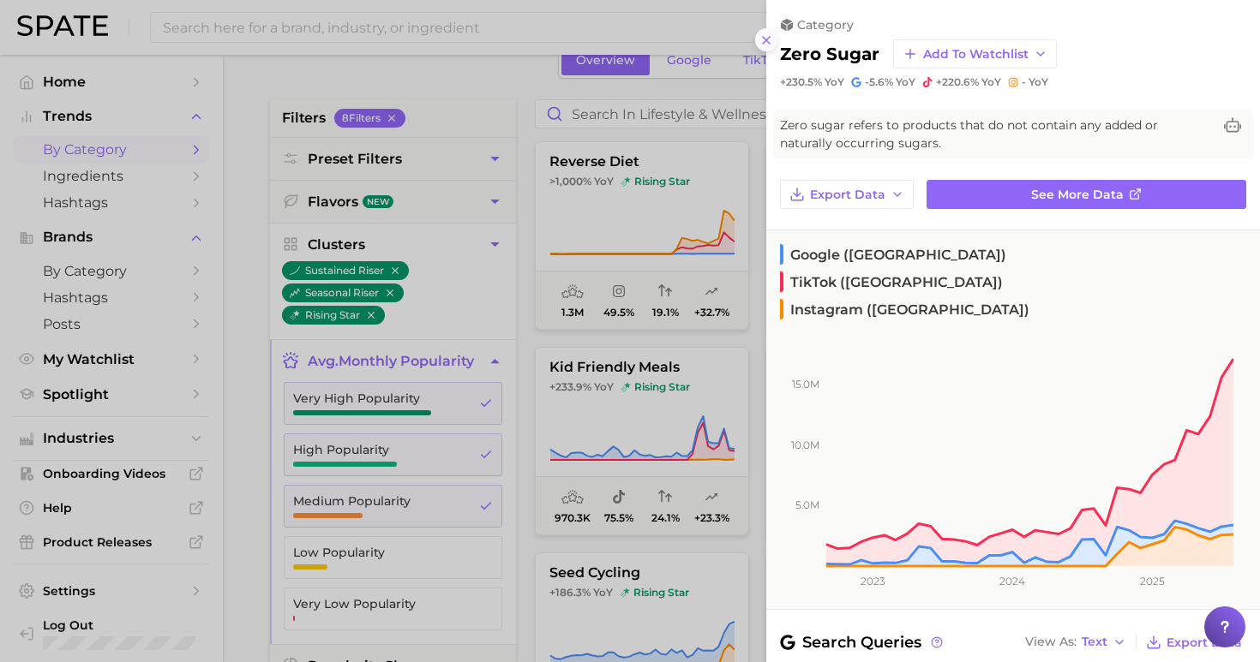
click at [769, 39] on icon at bounding box center [766, 40] width 14 height 14
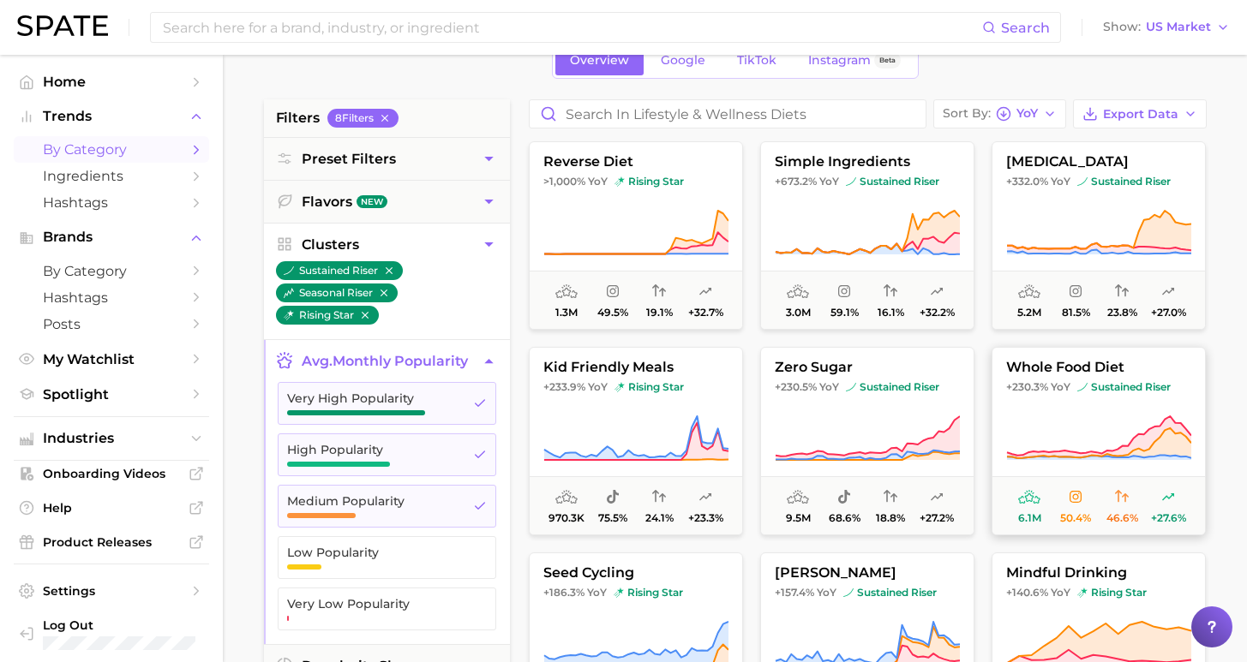
click at [1048, 442] on icon at bounding box center [1098, 439] width 185 height 48
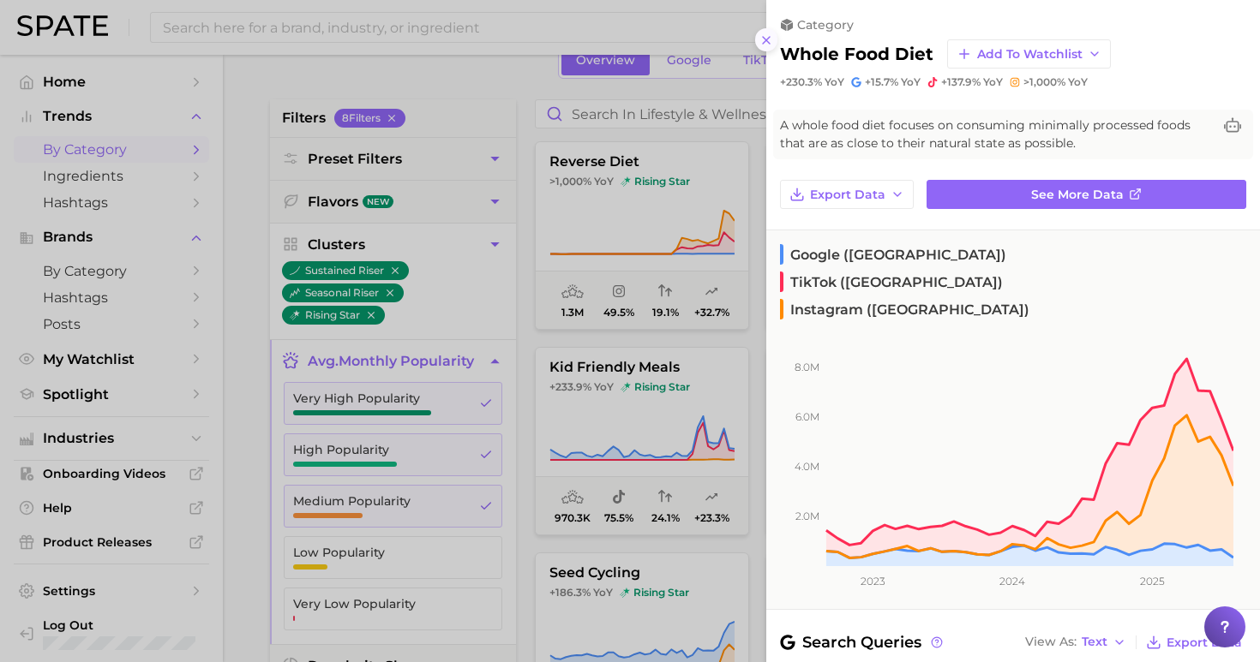
click at [763, 37] on line at bounding box center [766, 40] width 7 height 7
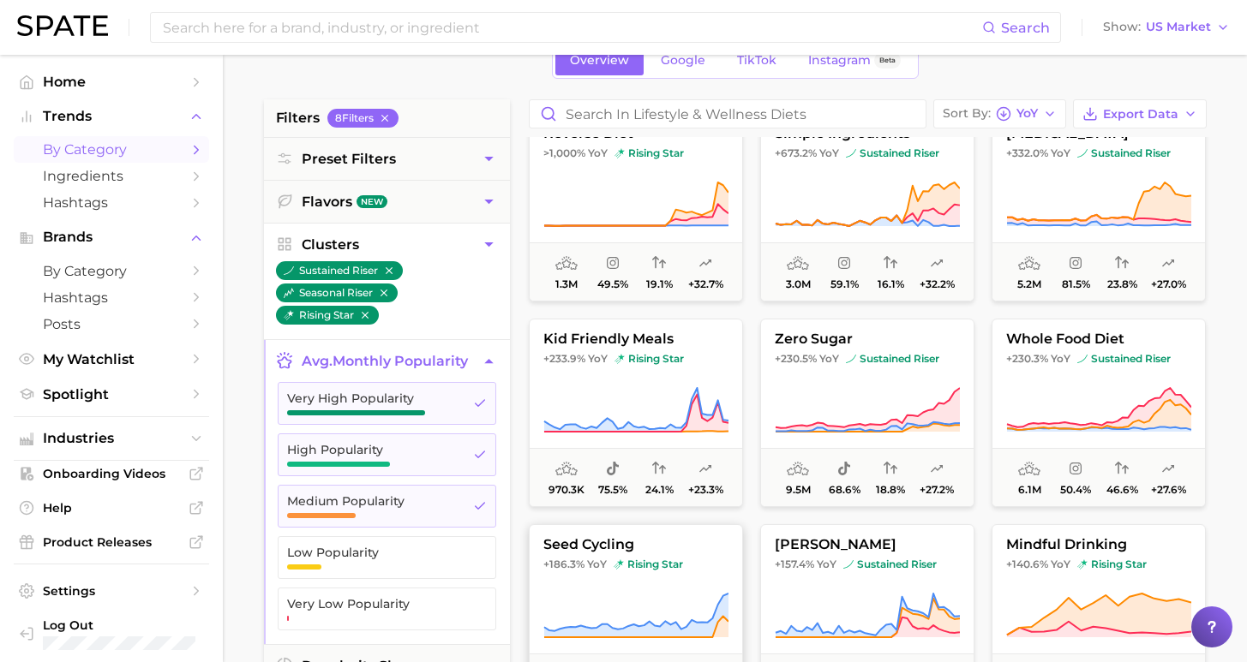
scroll to position [111, 0]
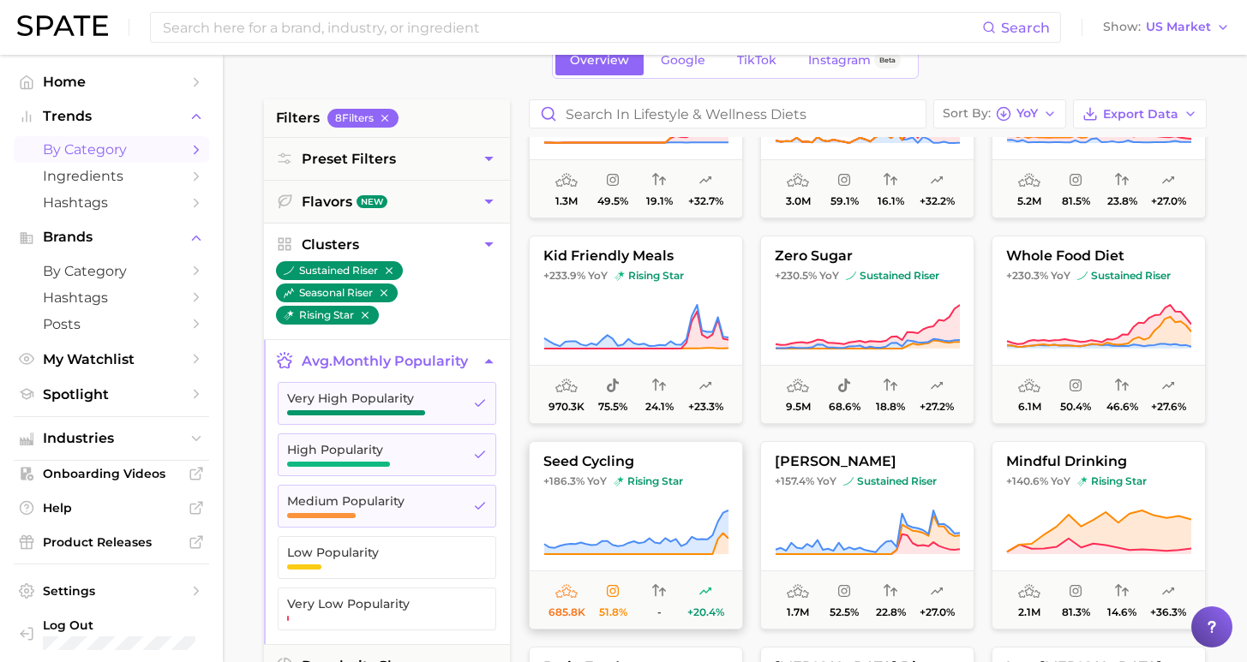
click at [659, 470] on button "seed cycling +186.3% YoY rising star 685.8k 51.8% - +20.4%" at bounding box center [636, 535] width 214 height 189
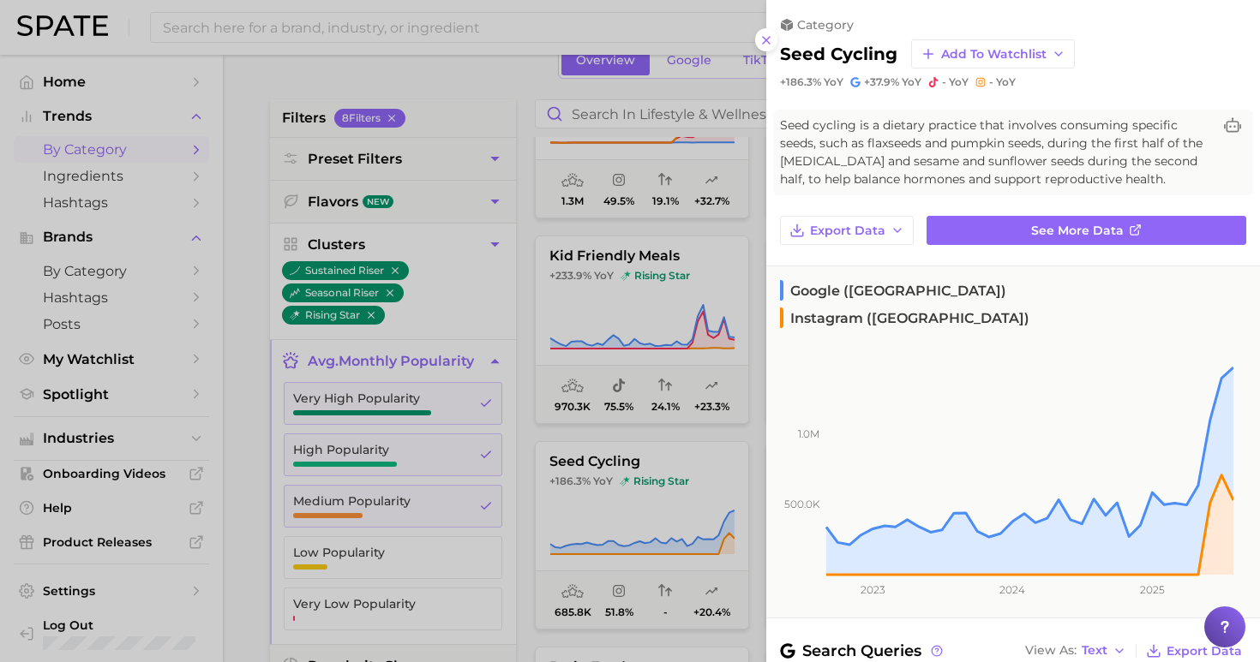
drag, startPoint x: 763, startPoint y: 30, endPoint x: 765, endPoint y: 51, distance: 21.5
click at [763, 37] on line at bounding box center [766, 40] width 7 height 7
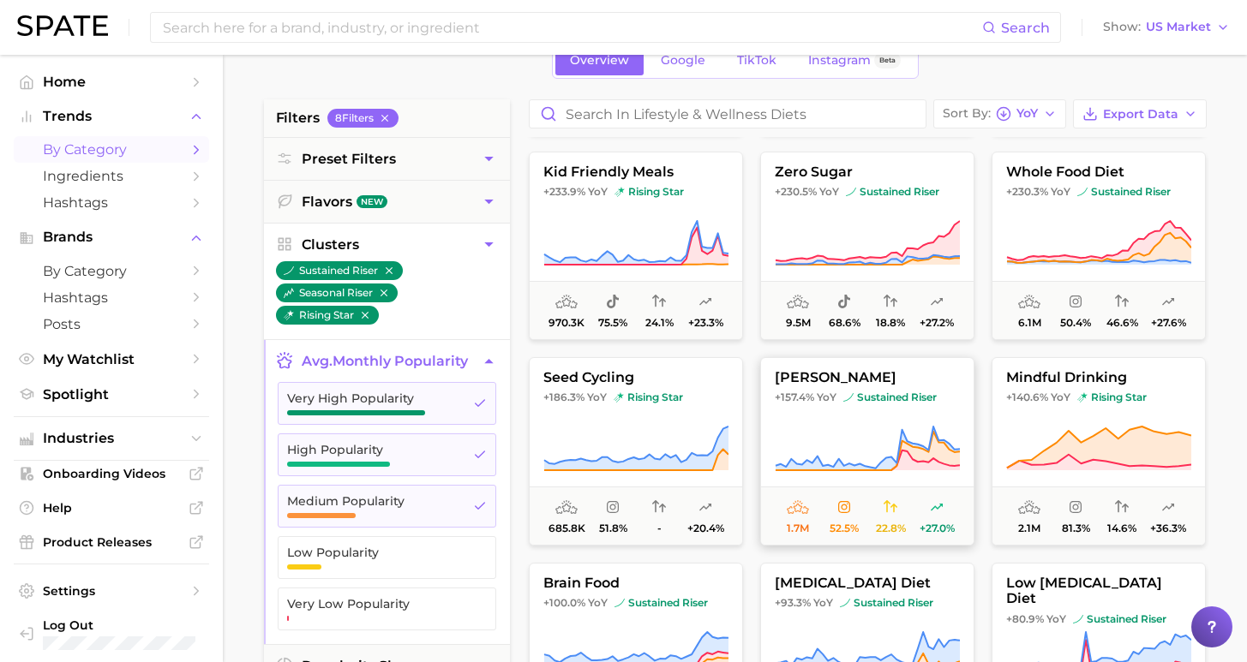
scroll to position [285, 0]
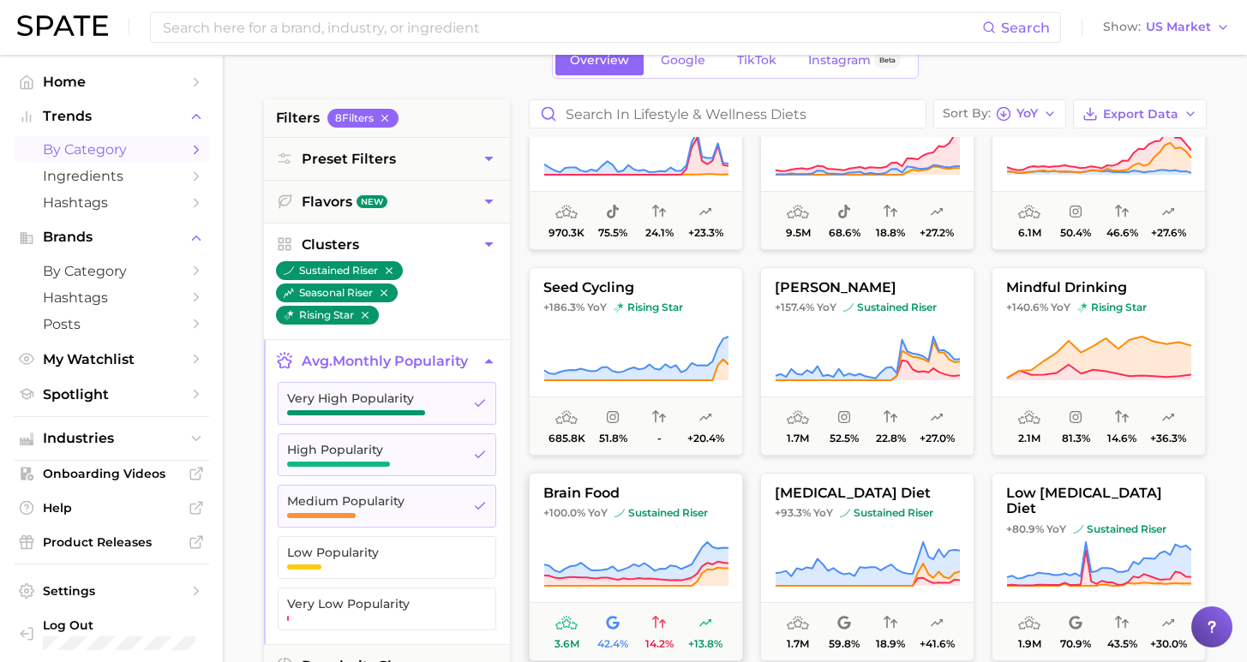
click at [620, 544] on icon at bounding box center [635, 565] width 185 height 48
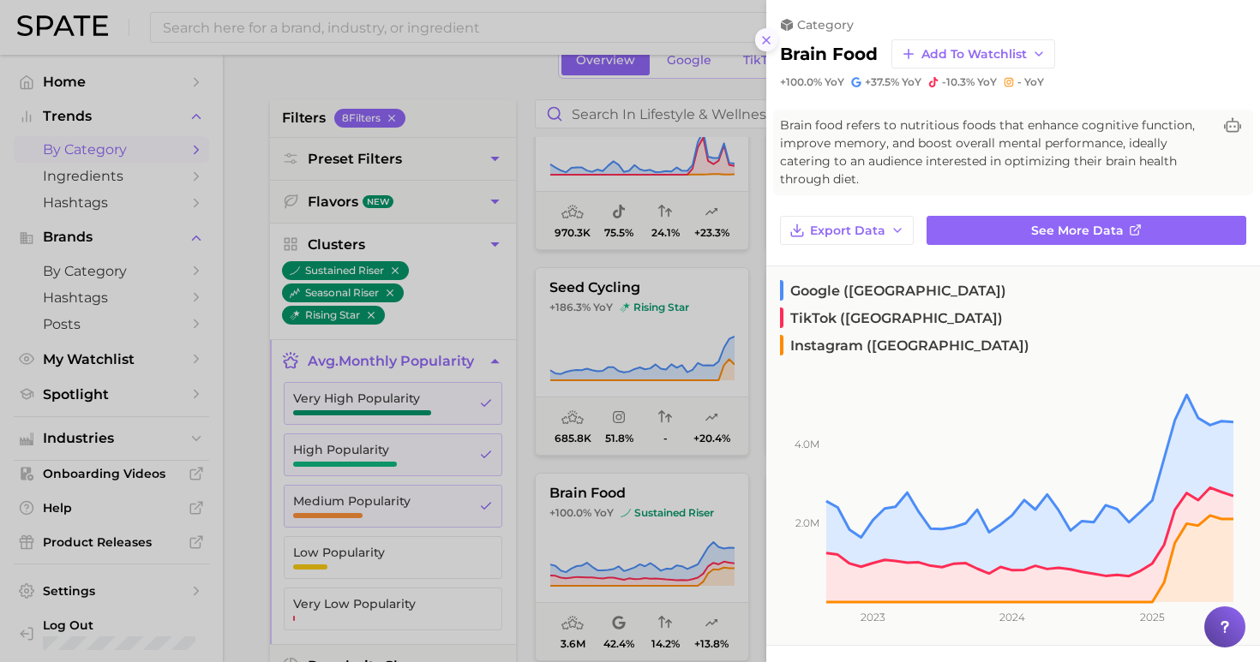
click at [766, 37] on line at bounding box center [766, 40] width 7 height 7
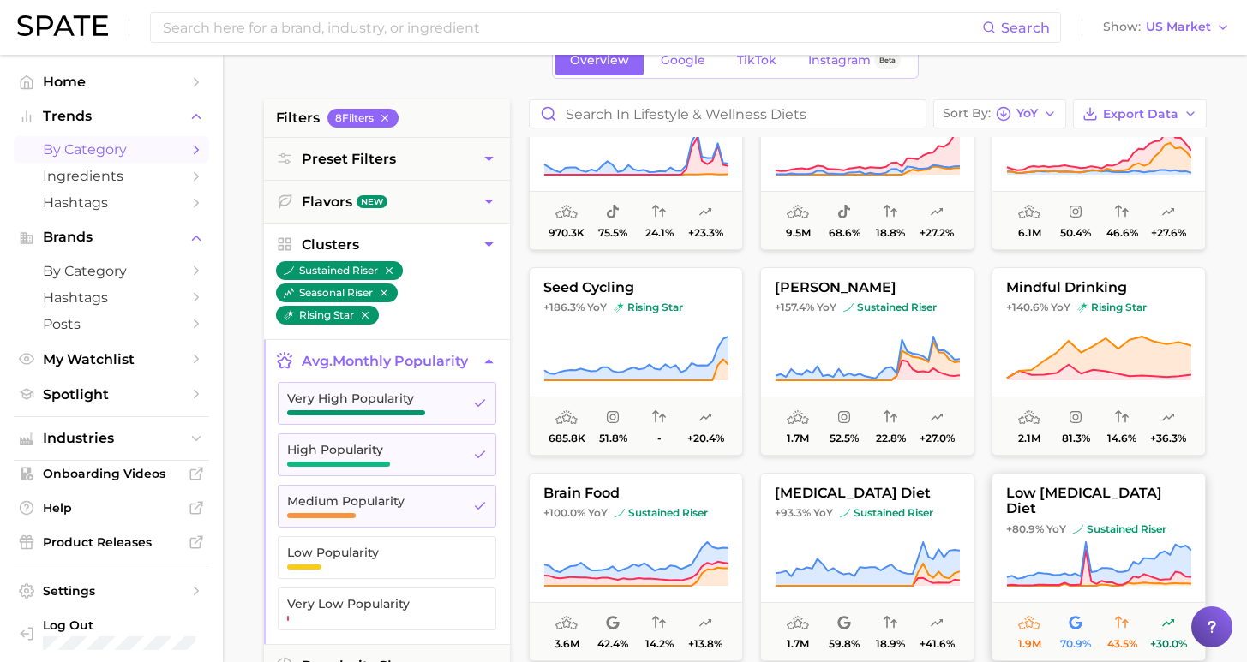
click at [1095, 533] on button "low [MEDICAL_DATA] diet +80.9% YoY sustained riser 1.9m 70.9% 43.5% +30.0%" at bounding box center [1098, 567] width 214 height 189
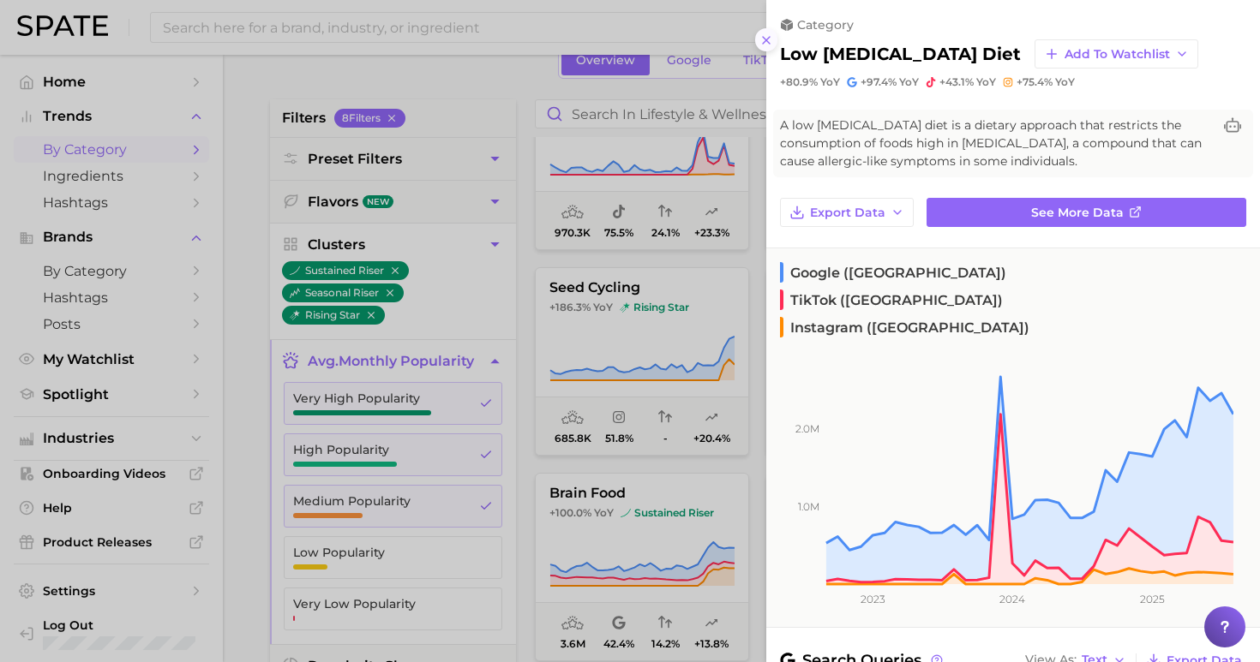
click at [763, 39] on icon at bounding box center [766, 40] width 14 height 14
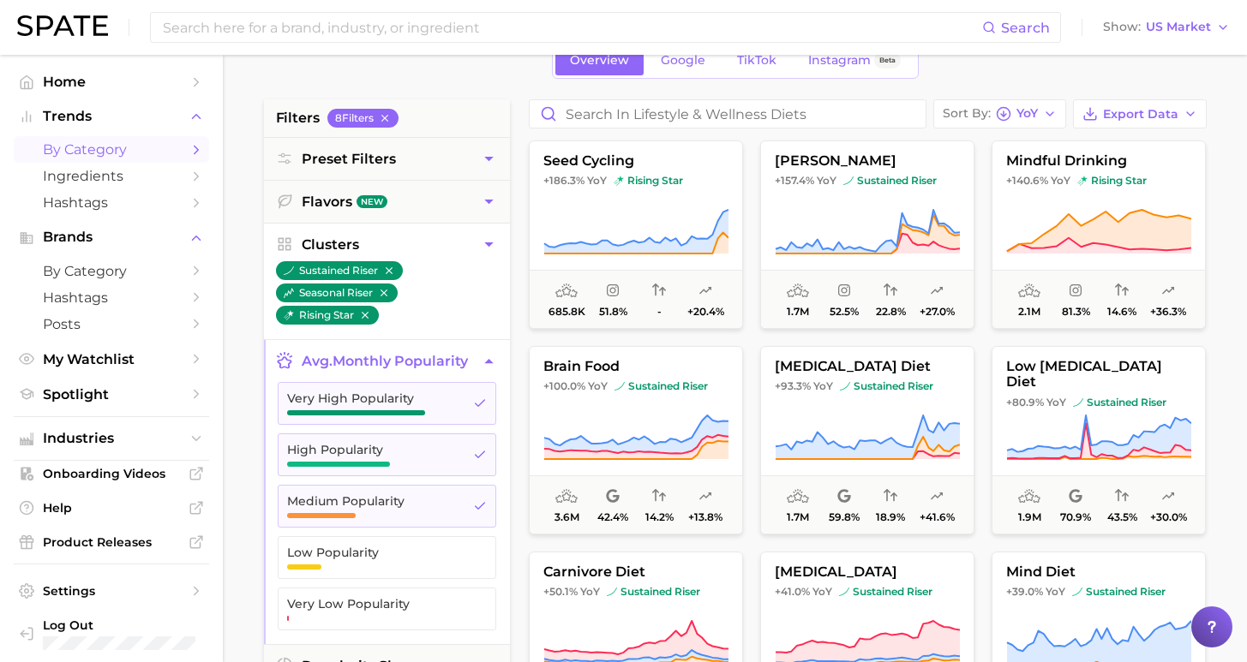
scroll to position [416, 0]
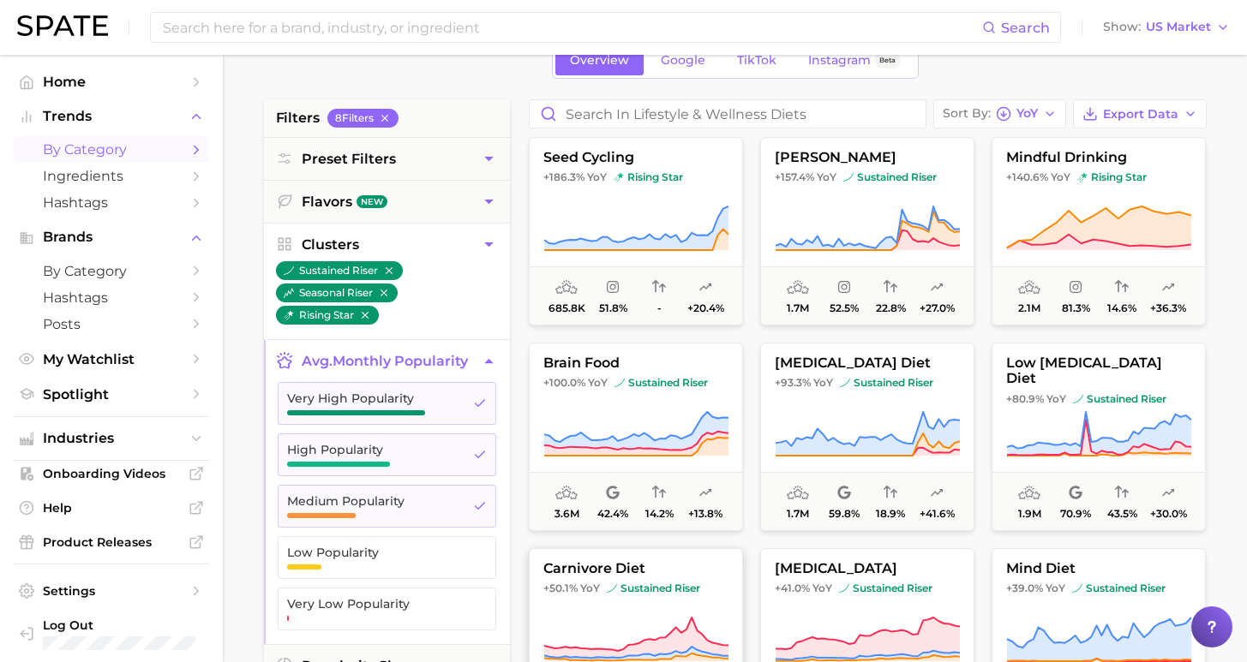
click at [666, 619] on icon at bounding box center [635, 640] width 185 height 48
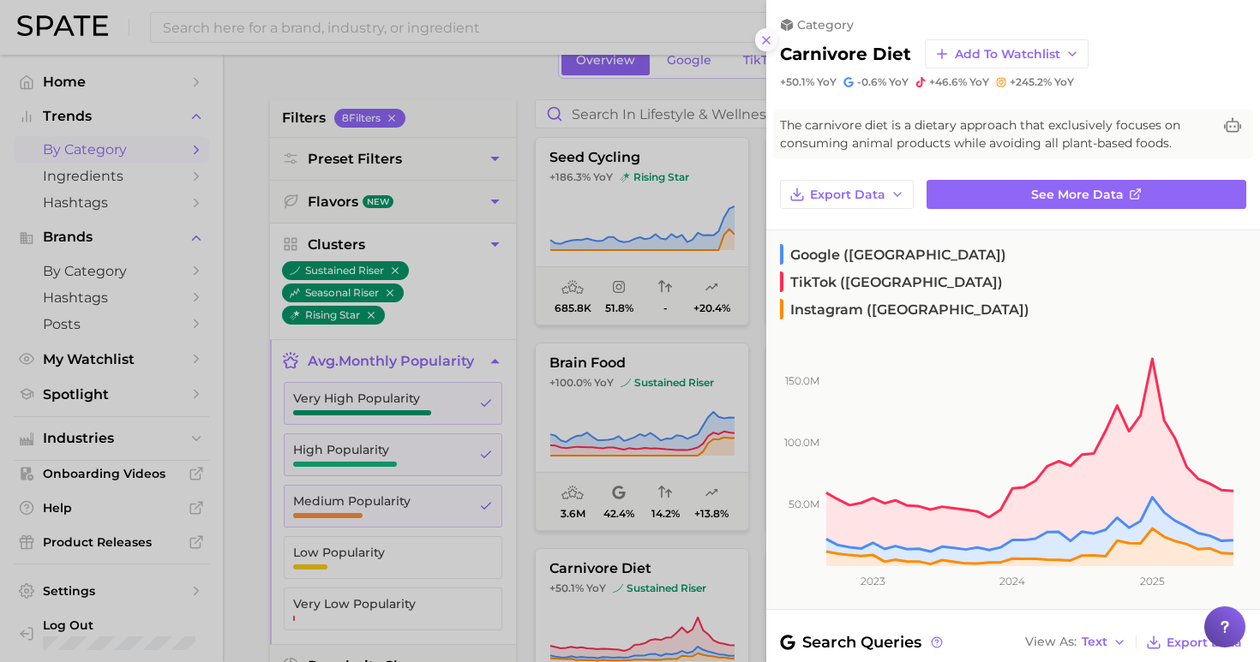
click at [764, 37] on line at bounding box center [766, 40] width 7 height 7
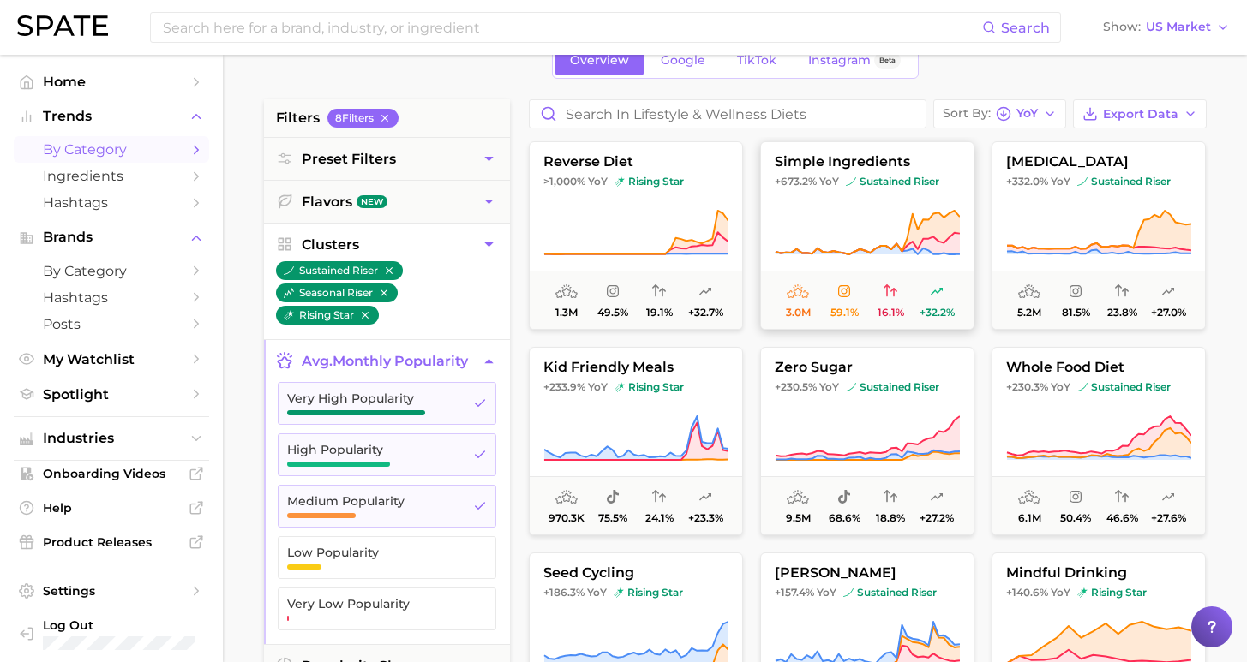
scroll to position [0, 0]
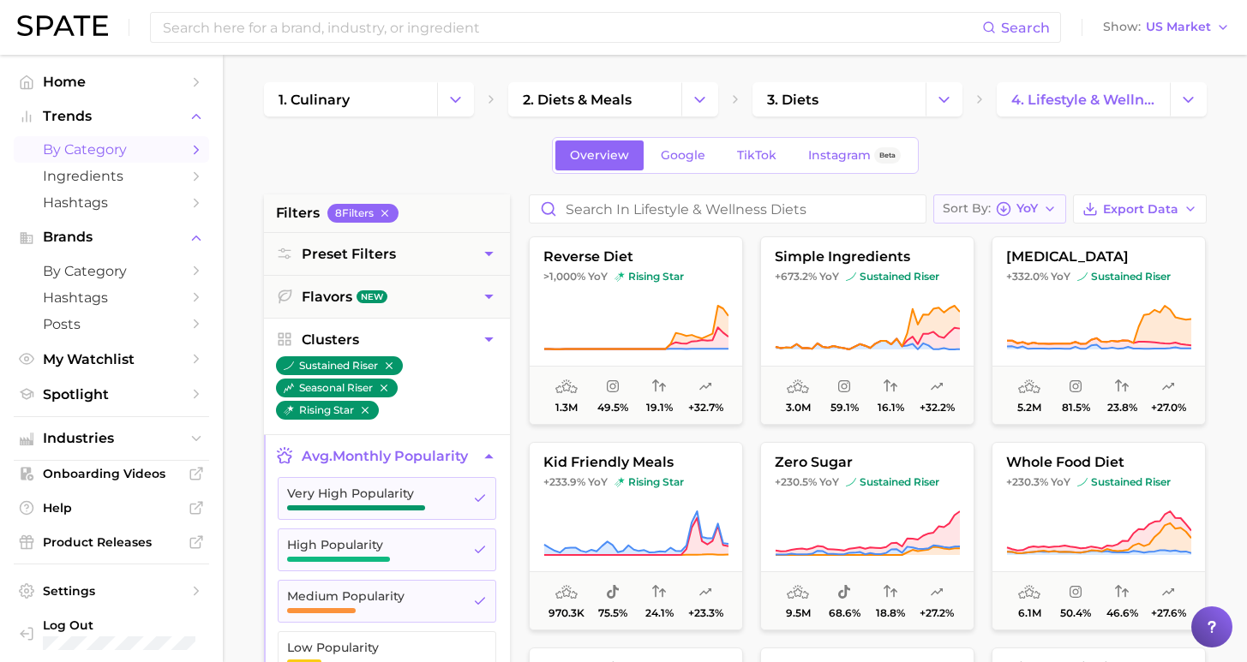
click at [1045, 213] on button "Sort By [PERSON_NAME]" at bounding box center [999, 209] width 133 height 29
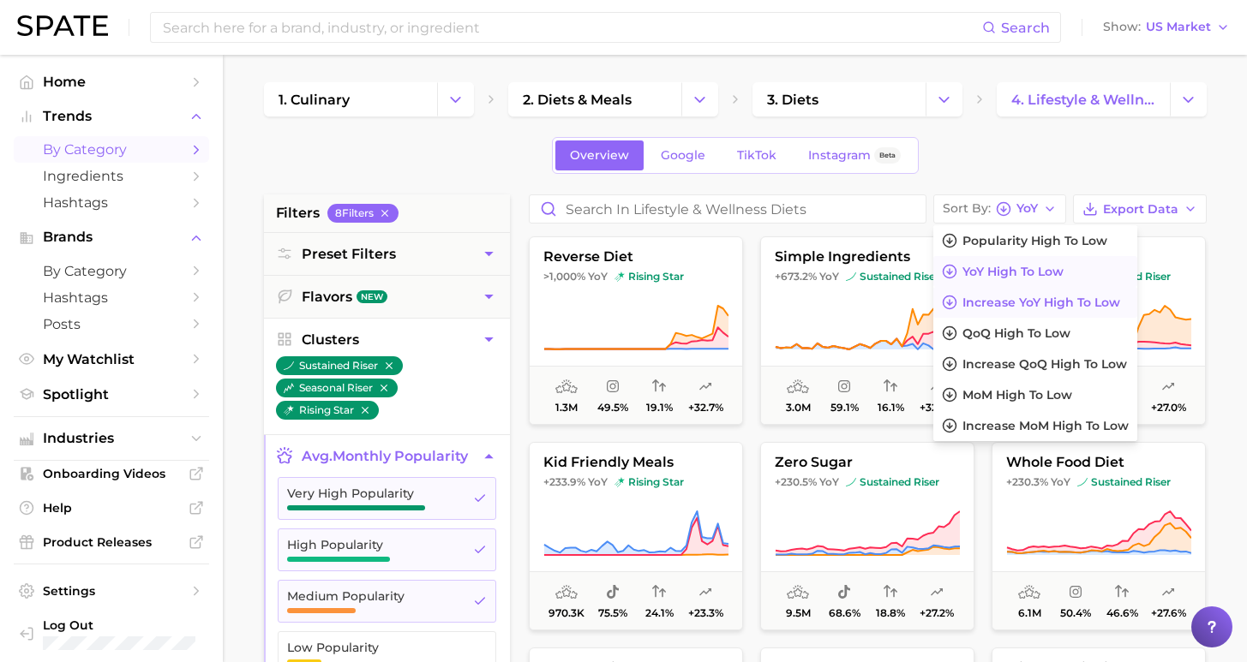
click at [1018, 309] on span "Increase YoY high to low" at bounding box center [1041, 303] width 158 height 15
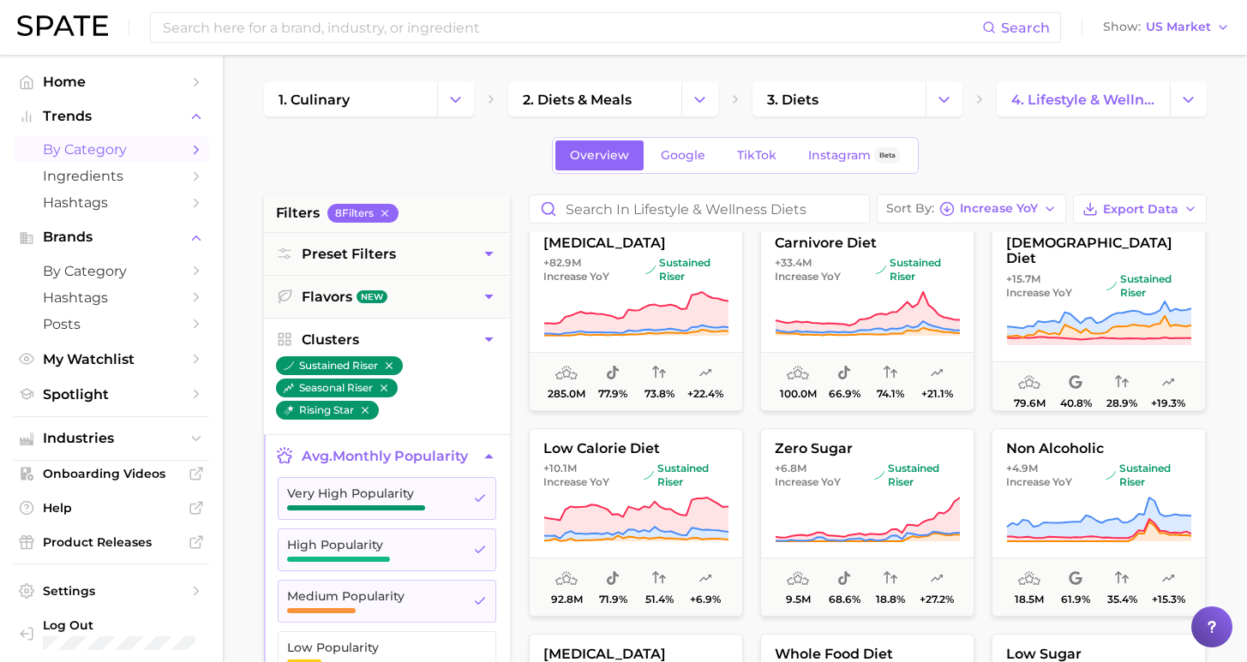
scroll to position [143, 0]
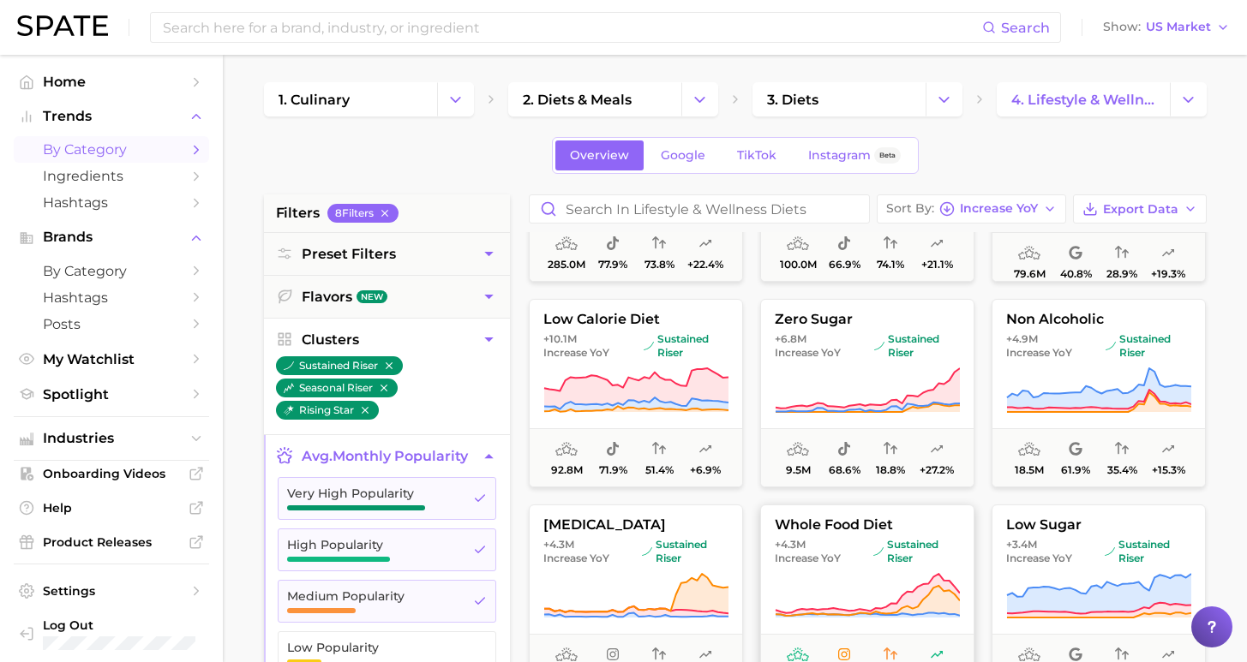
click at [859, 554] on span "+4.3m Increase YoY" at bounding box center [821, 551] width 92 height 27
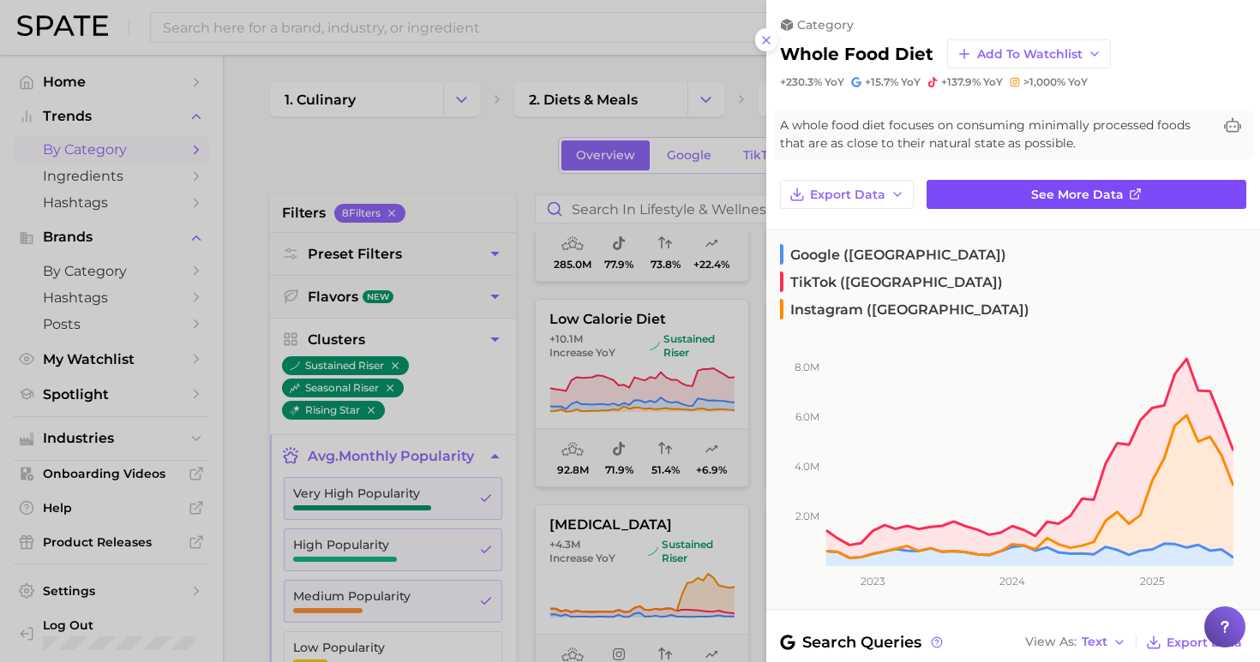
click at [1067, 183] on link "See more data" at bounding box center [1086, 194] width 320 height 29
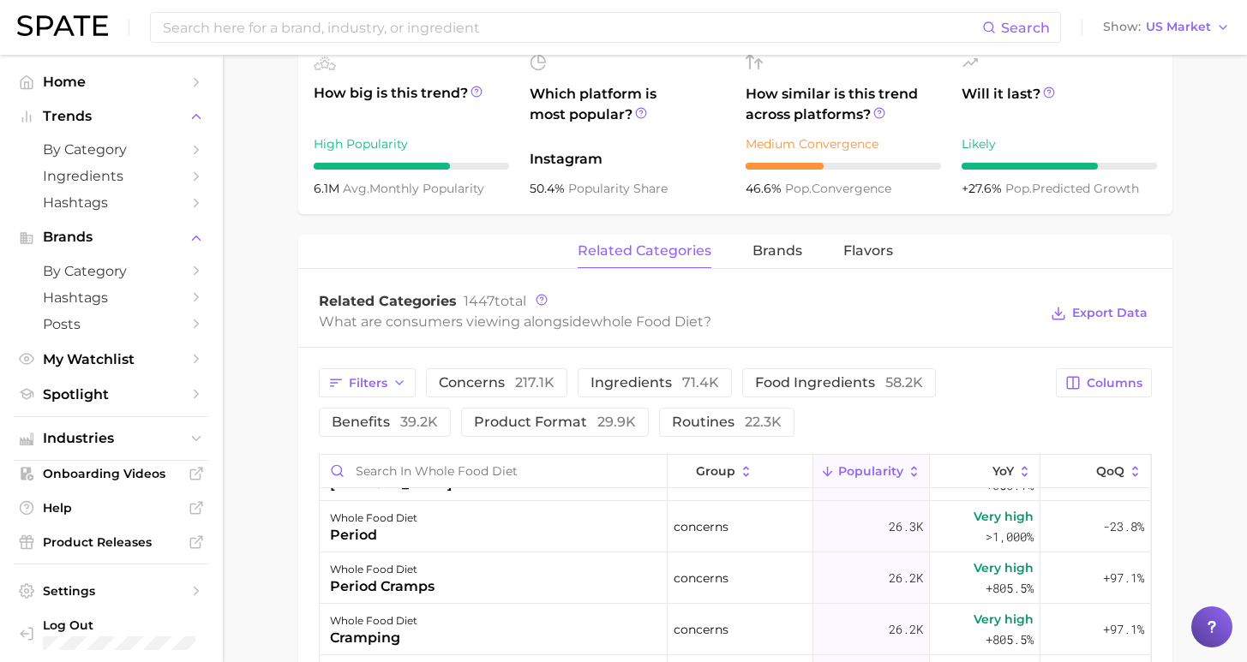
scroll to position [94, 0]
click at [438, 416] on span "benefits 39.2k" at bounding box center [385, 423] width 106 height 14
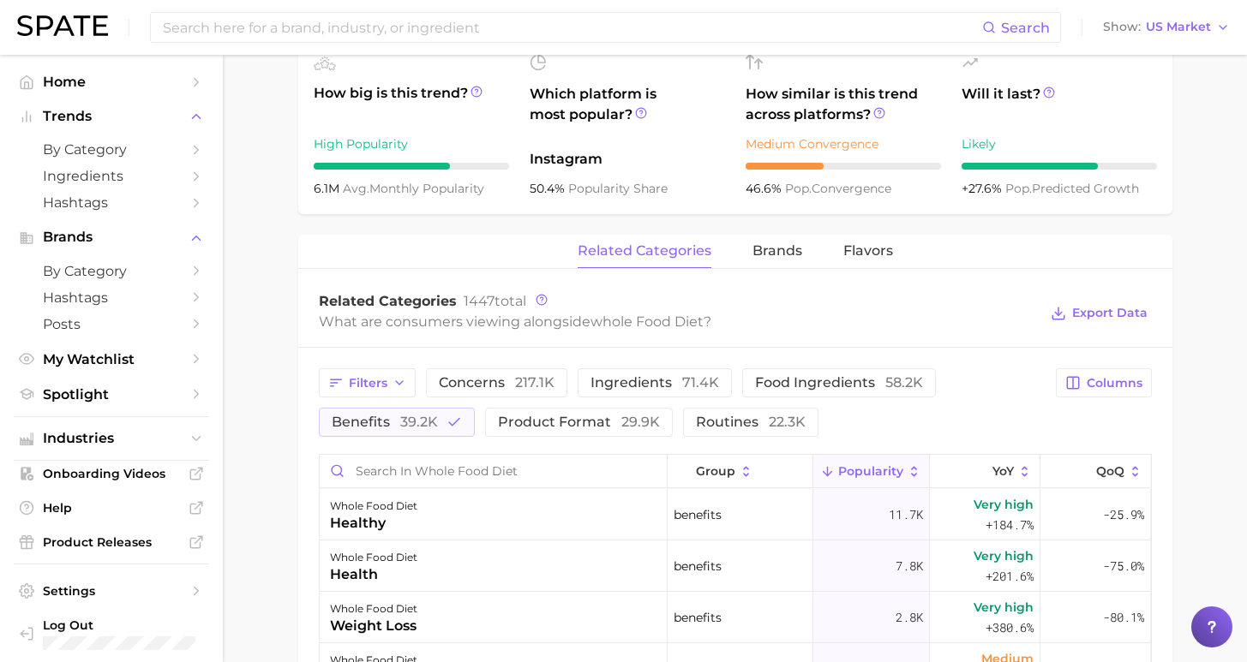
scroll to position [620, 0]
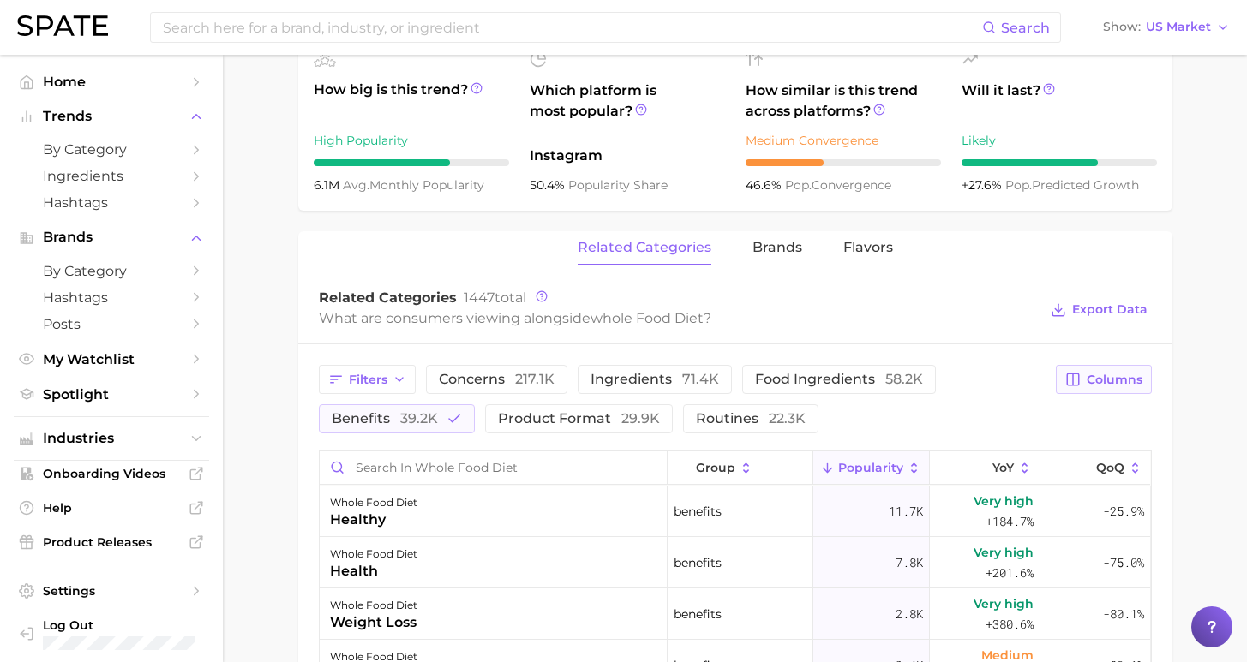
click at [1101, 374] on span "Columns" at bounding box center [1115, 380] width 56 height 15
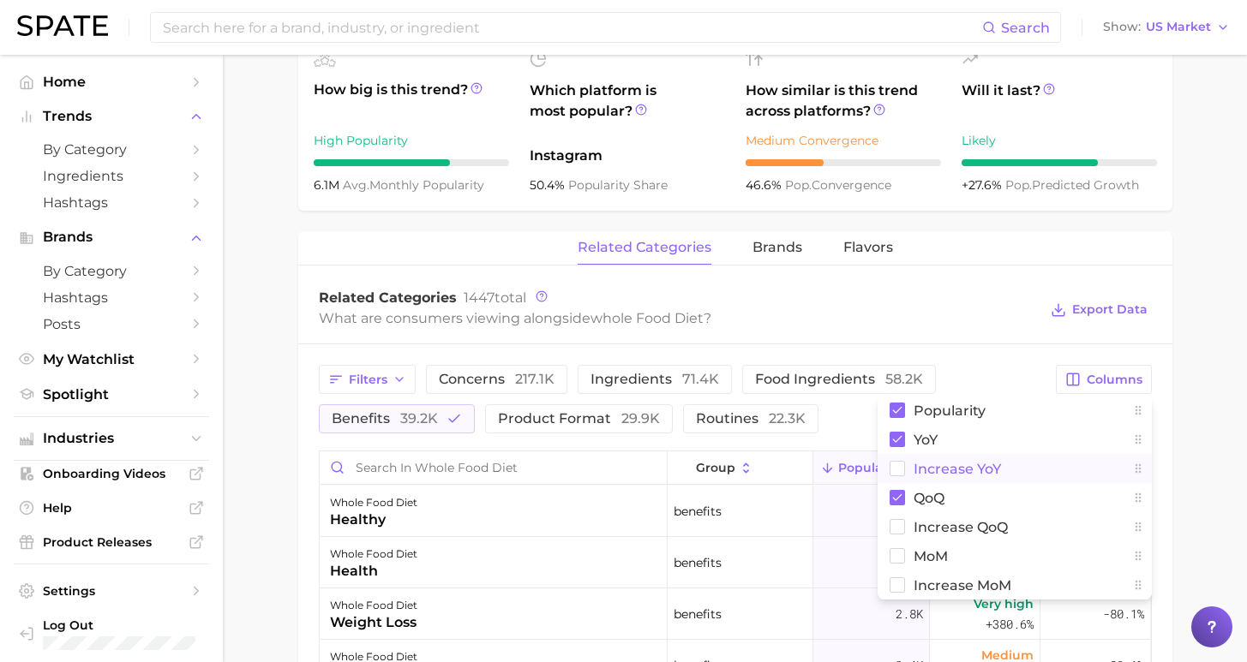
click at [973, 470] on span "Increase YoY" at bounding box center [956, 469] width 87 height 15
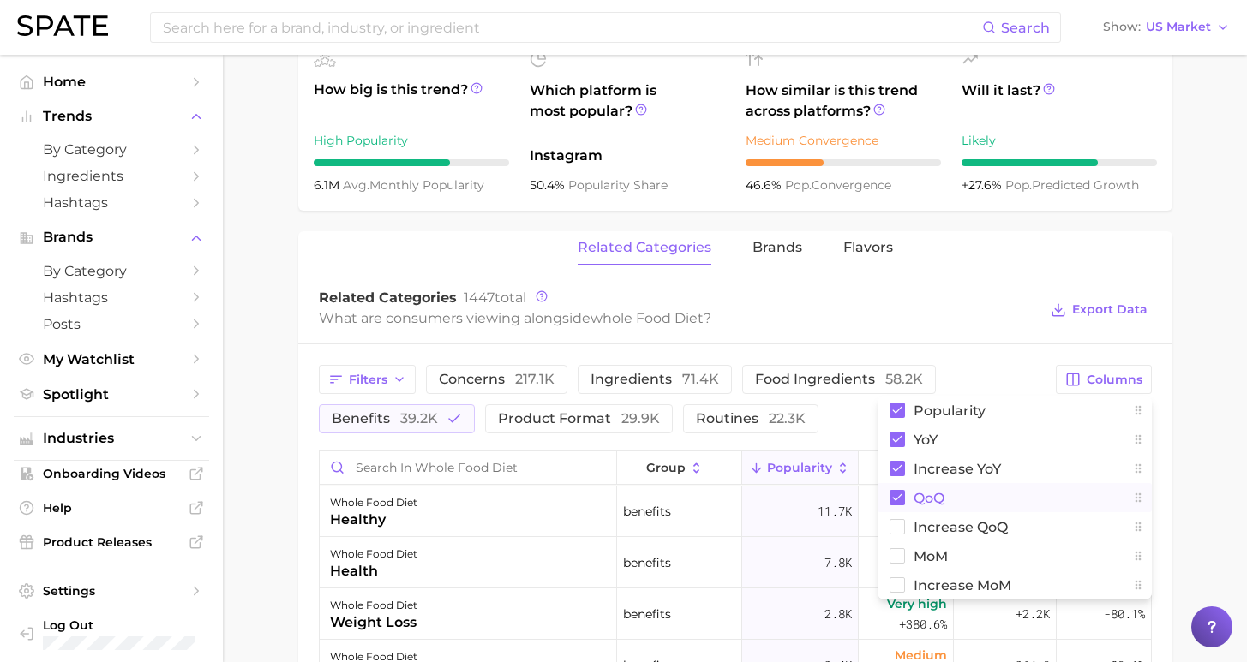
click at [919, 500] on span "QoQ" at bounding box center [928, 498] width 31 height 15
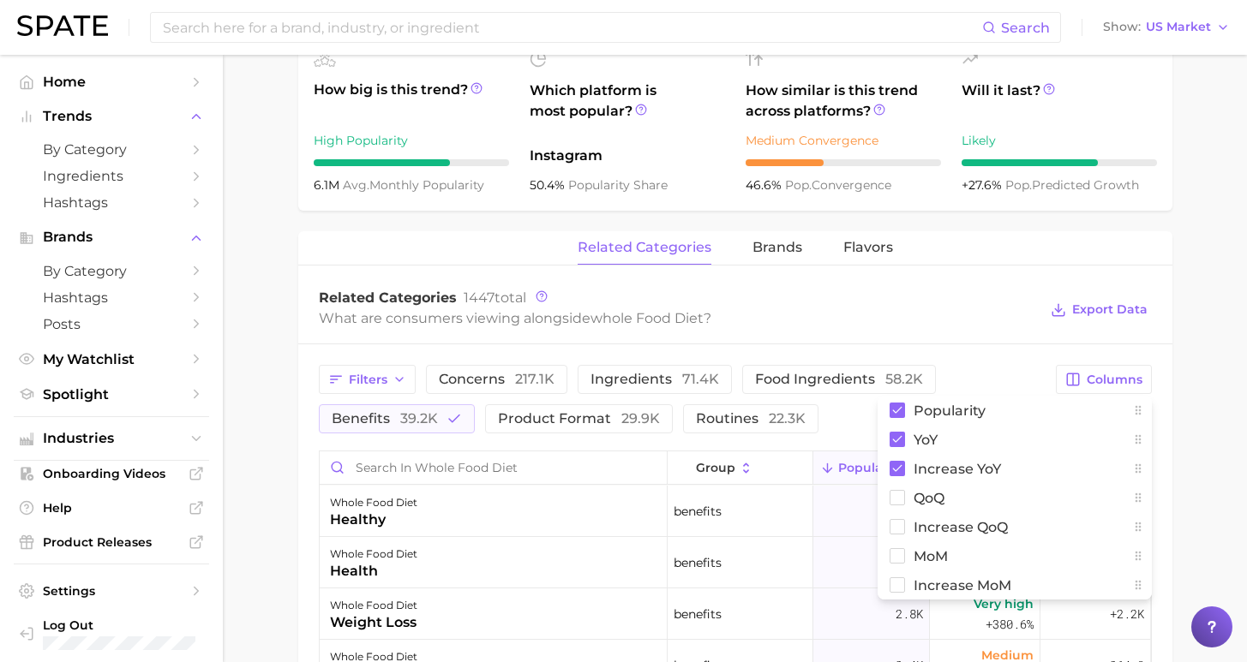
click at [1183, 476] on main "1. diets & meals 2. diets 3. lifestyle & wellness diets 4. whole food diet Over…" at bounding box center [735, 327] width 1024 height 1784
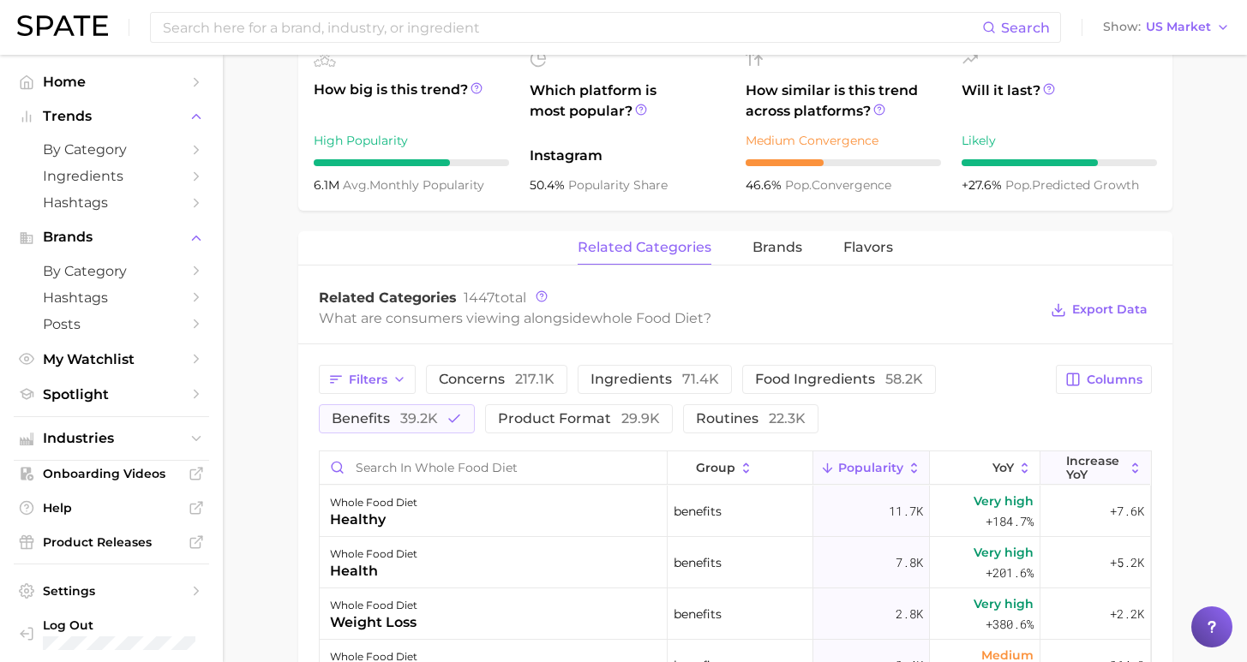
click at [1099, 464] on span "Increase YoY" at bounding box center [1095, 467] width 58 height 27
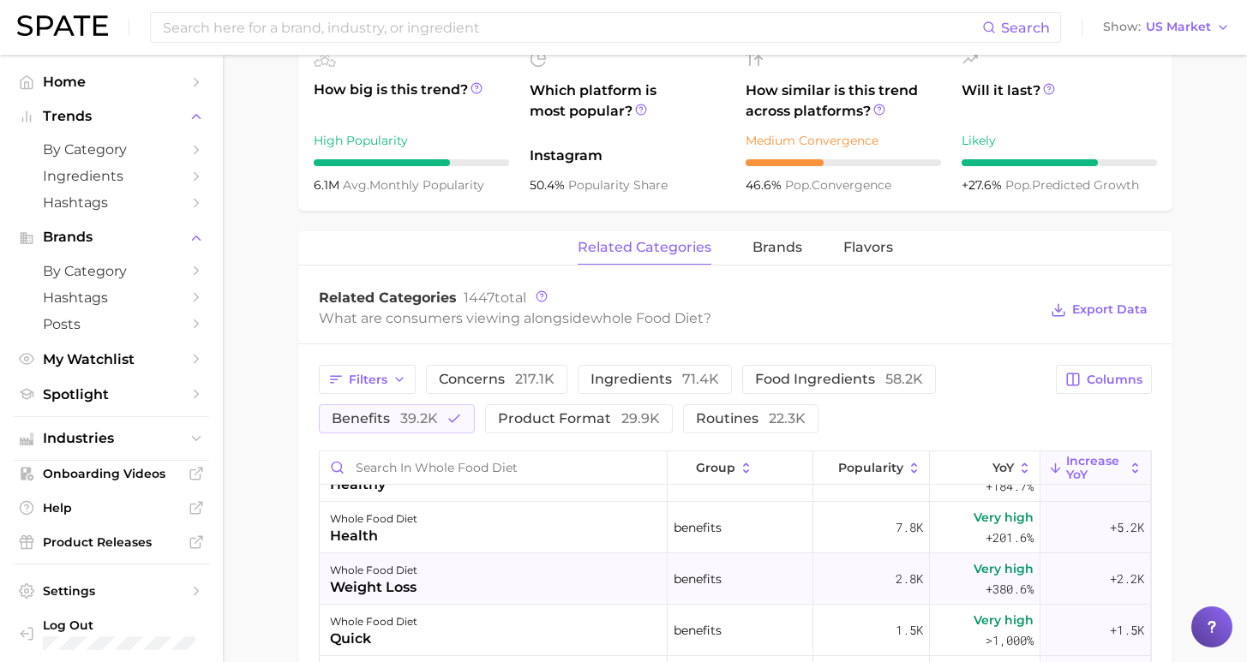
scroll to position [39, 0]
click at [799, 391] on button "food ingredients 58.2k" at bounding box center [839, 379] width 194 height 29
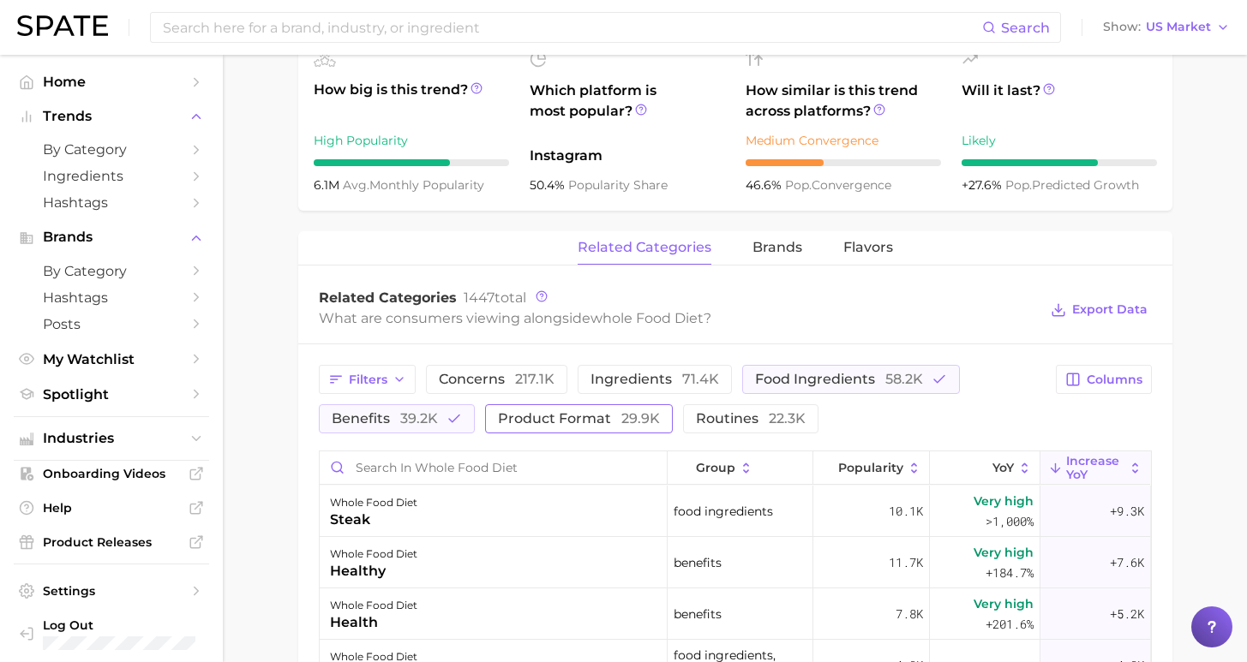
click at [454, 411] on button "benefits 39.2k" at bounding box center [397, 418] width 156 height 29
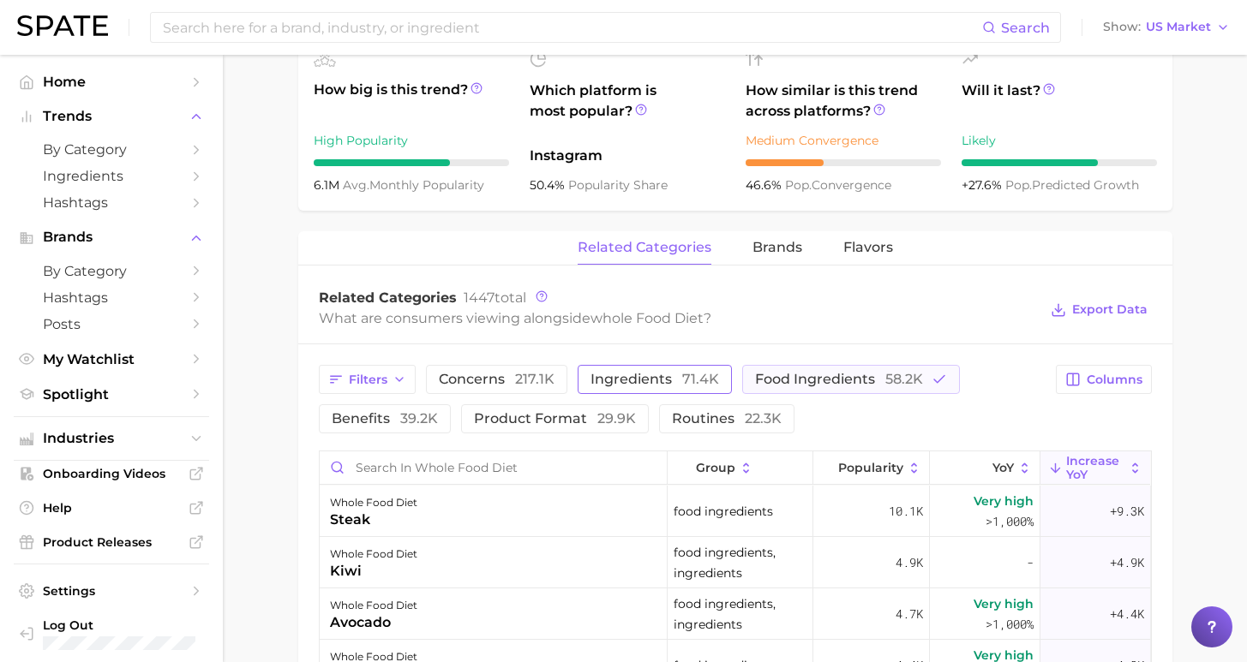
click at [659, 370] on button "ingredients 71.4k" at bounding box center [655, 379] width 154 height 29
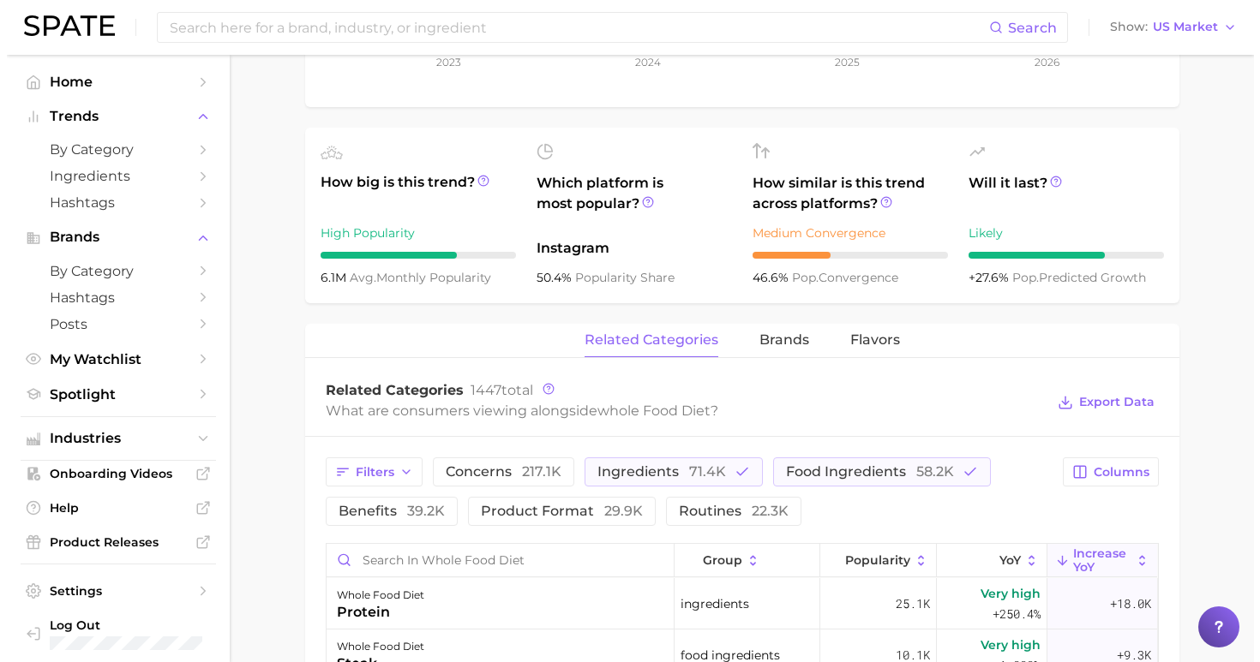
scroll to position [31, 0]
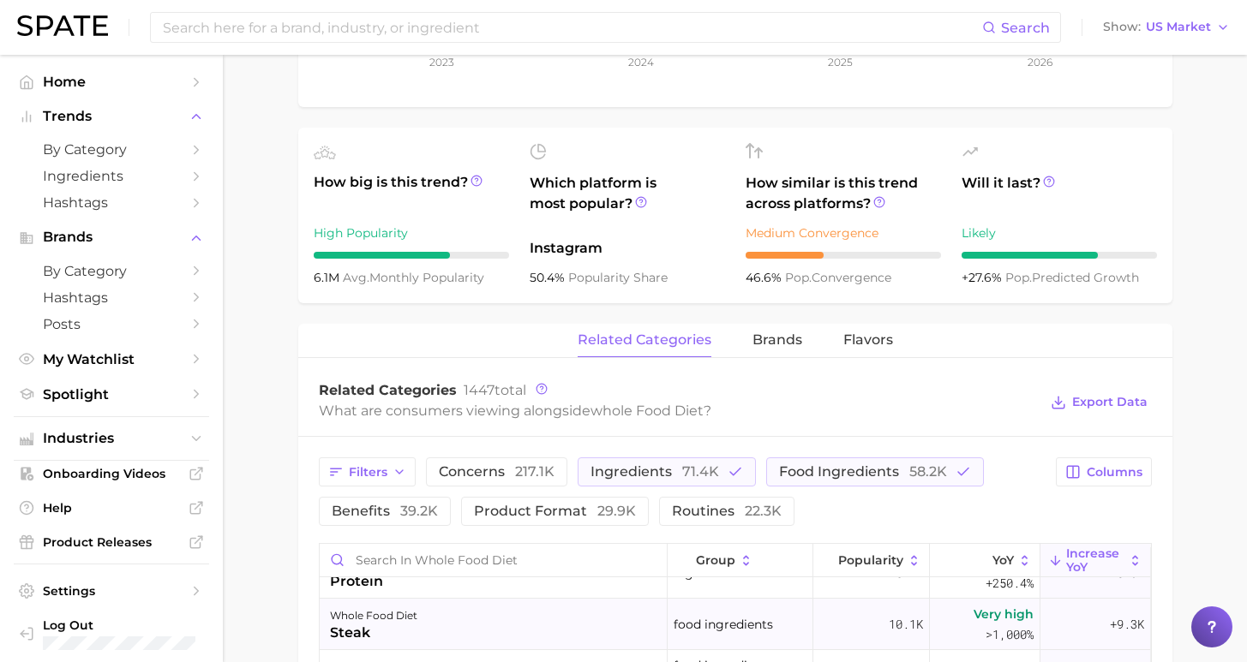
click at [456, 624] on div "whole food diet steak" at bounding box center [494, 624] width 348 height 51
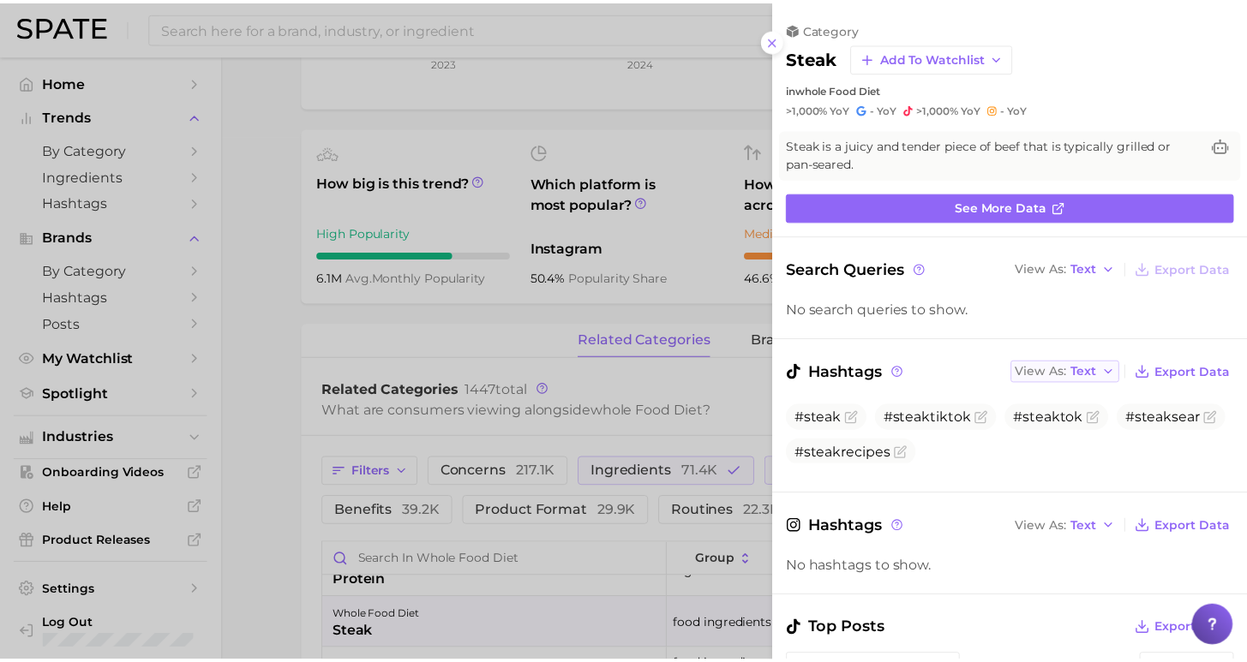
scroll to position [0, 0]
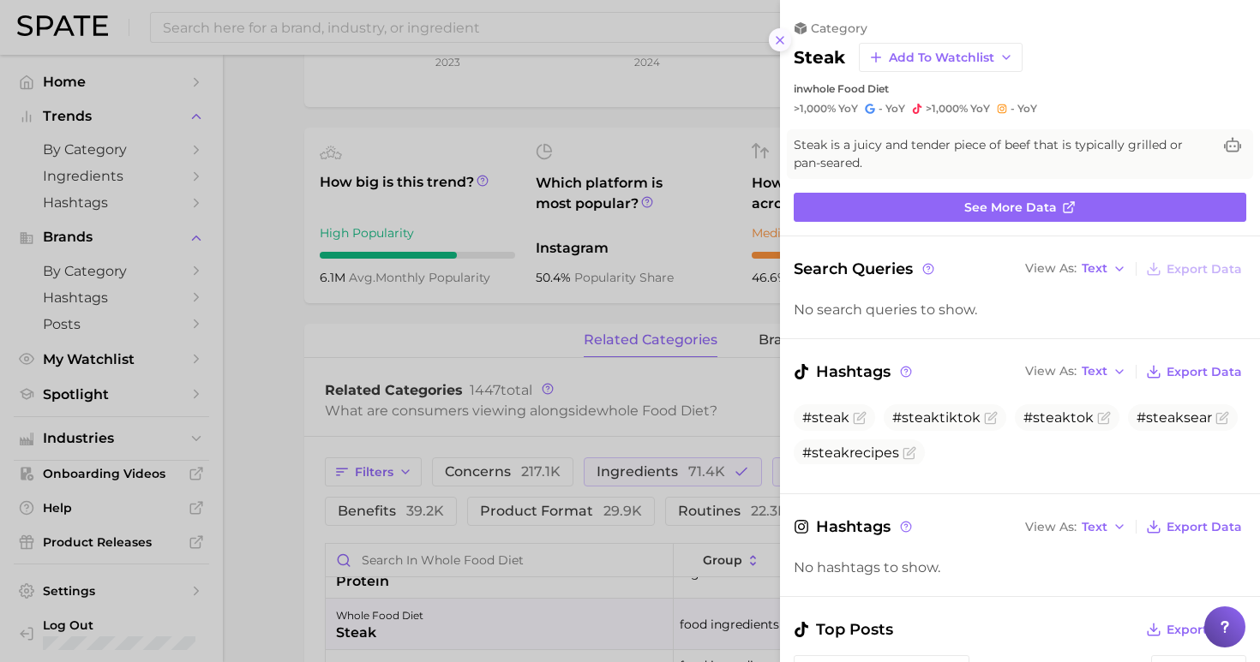
click at [782, 37] on line at bounding box center [779, 40] width 7 height 7
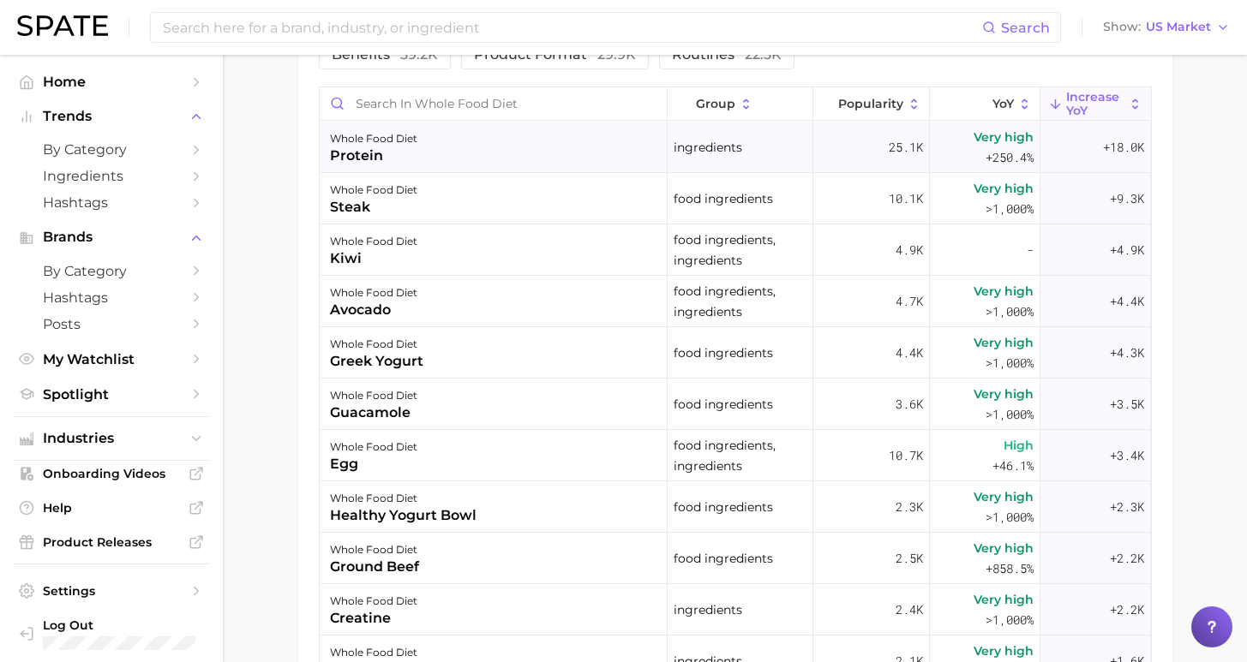
click at [608, 166] on div "whole food diet protein" at bounding box center [494, 147] width 348 height 51
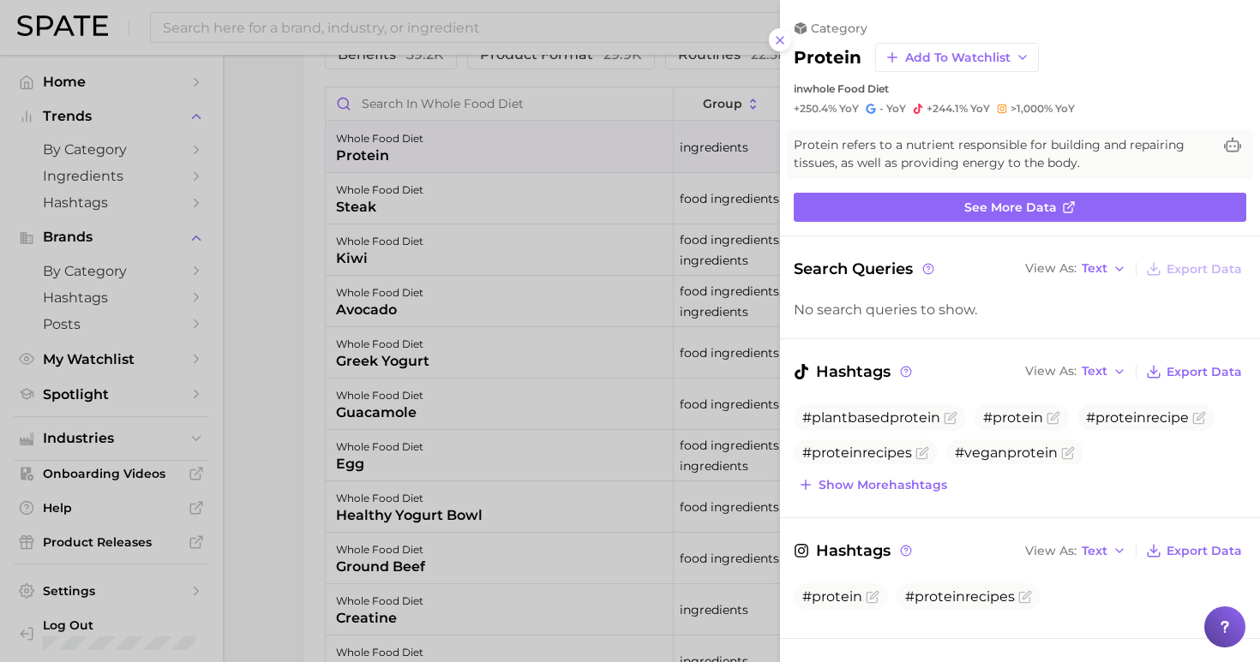
scroll to position [111, 0]
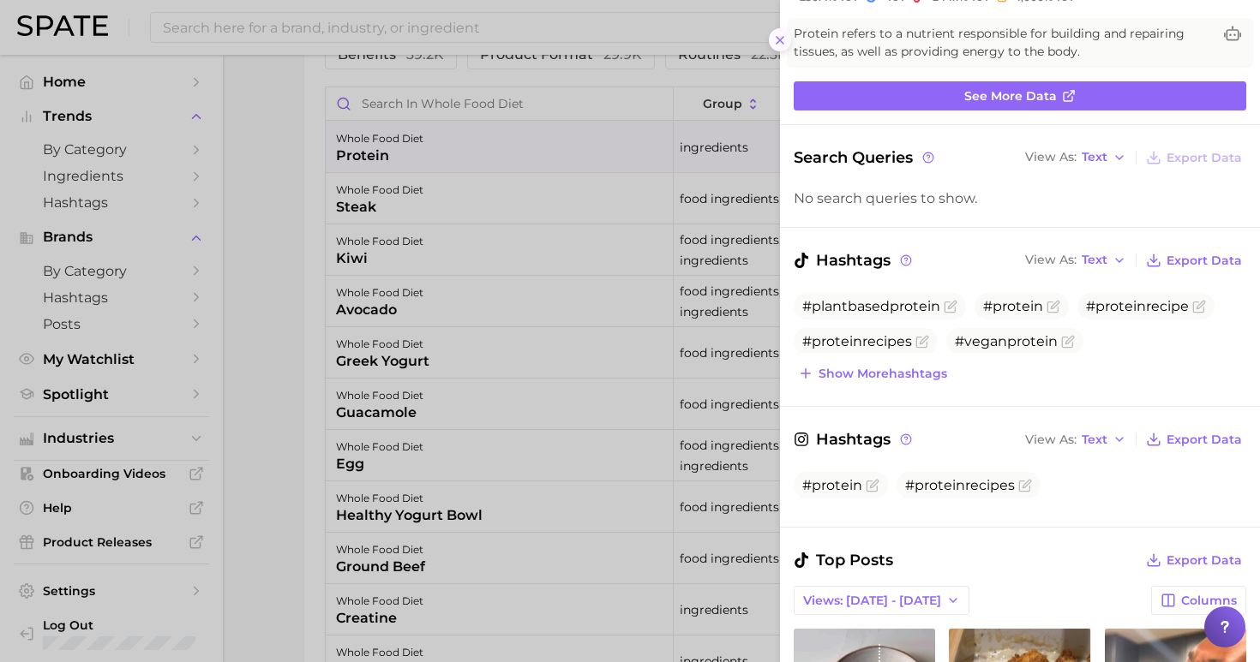
click at [778, 37] on line at bounding box center [779, 40] width 7 height 7
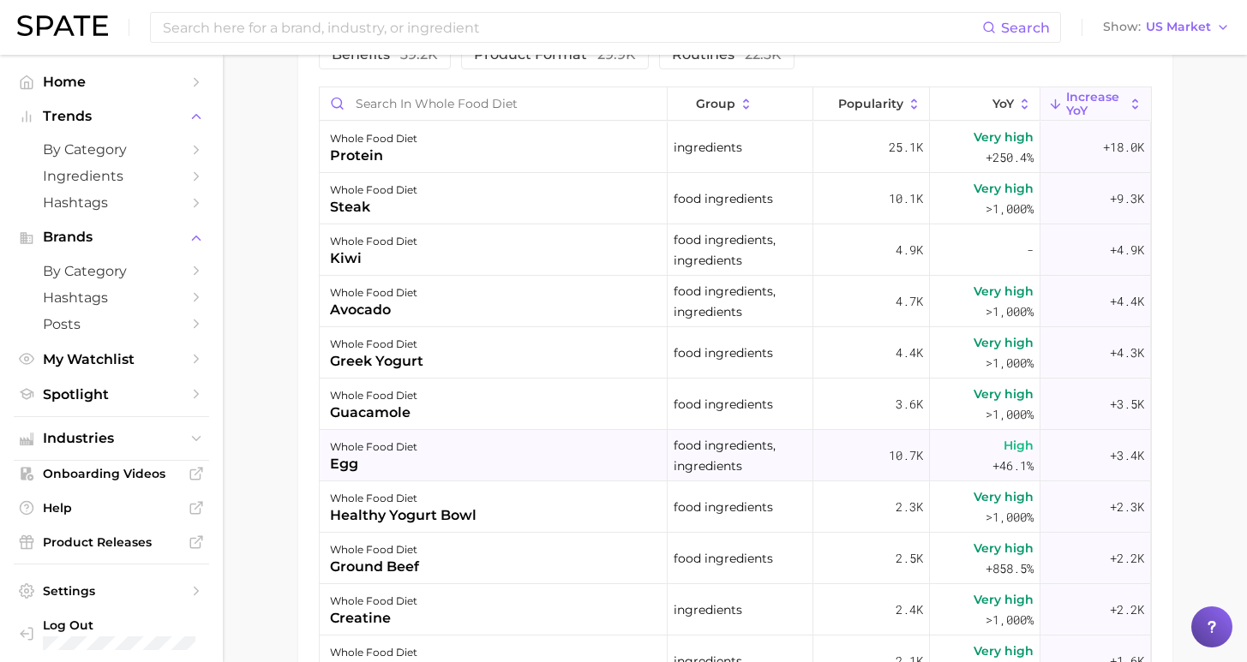
click at [482, 446] on div "whole food diet egg" at bounding box center [494, 455] width 348 height 51
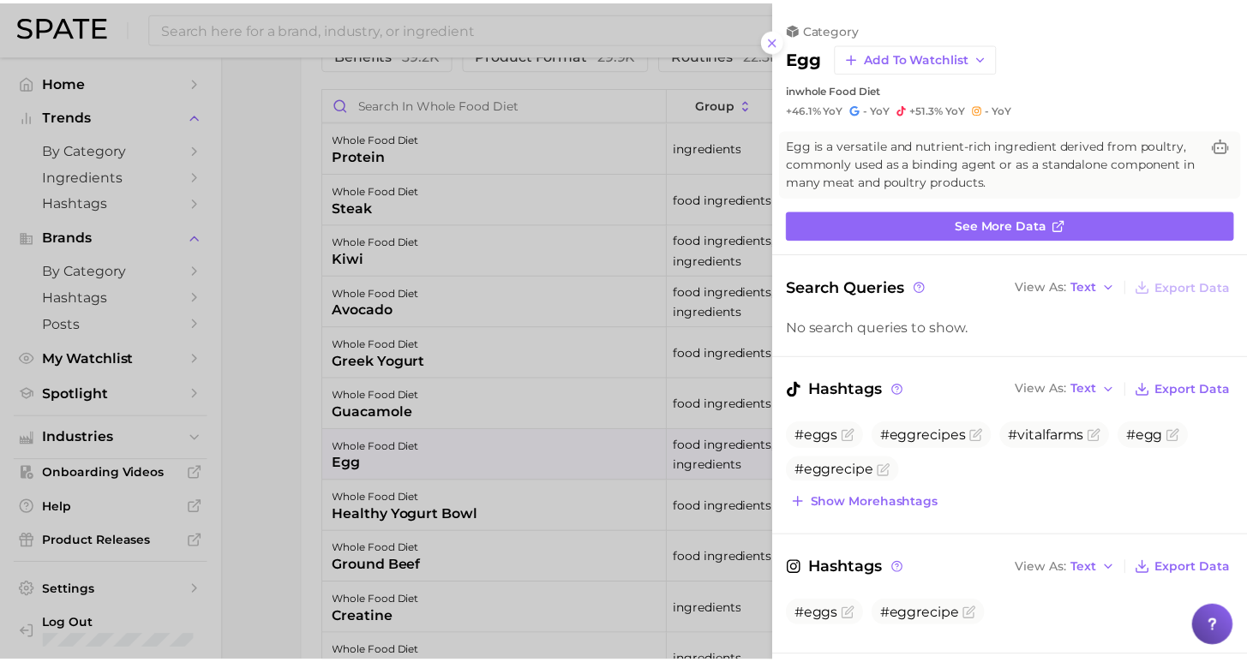
scroll to position [0, 0]
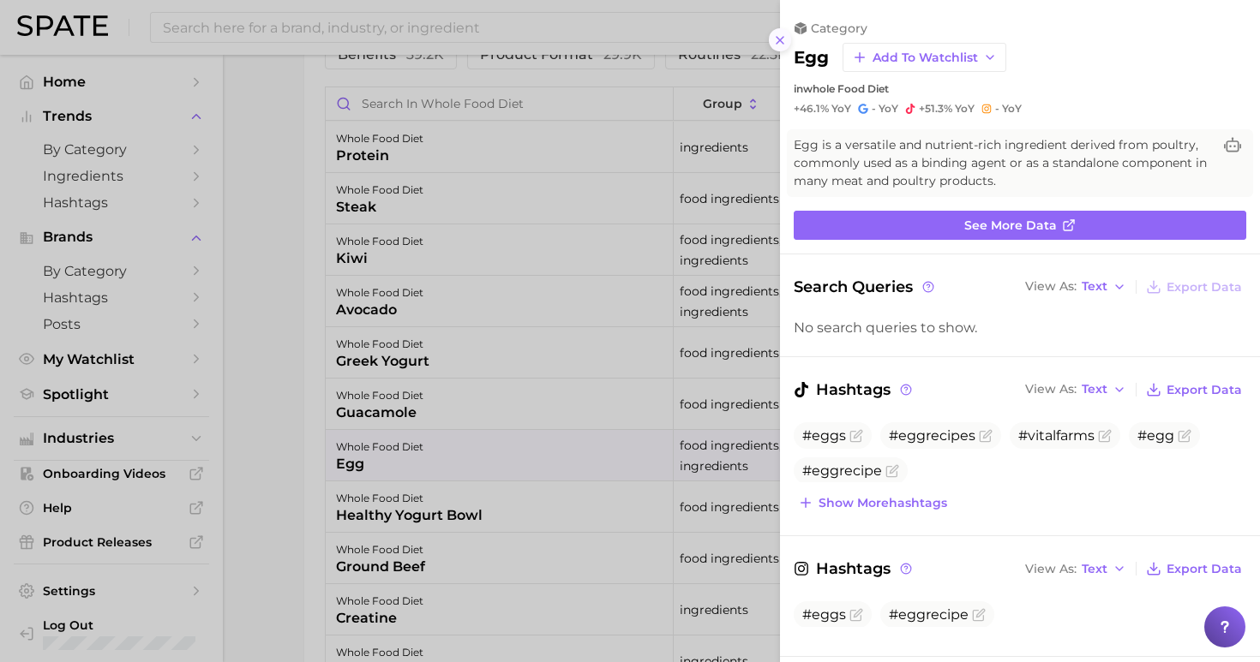
click at [775, 34] on icon at bounding box center [780, 40] width 14 height 14
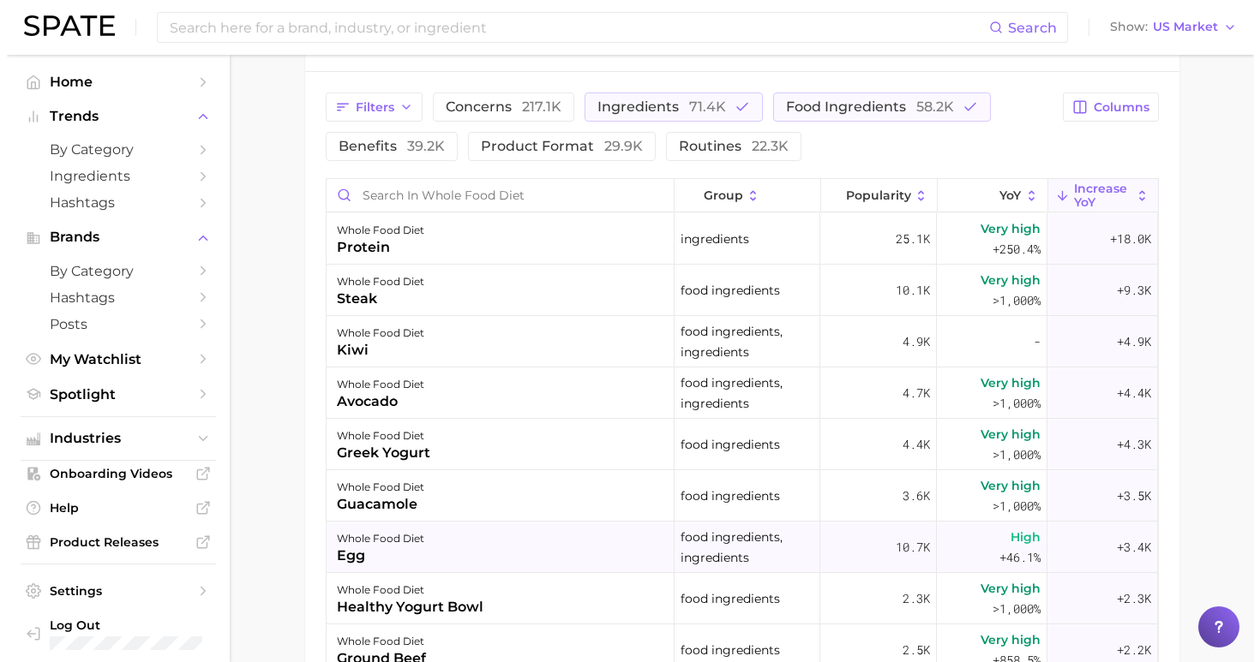
scroll to position [839, 0]
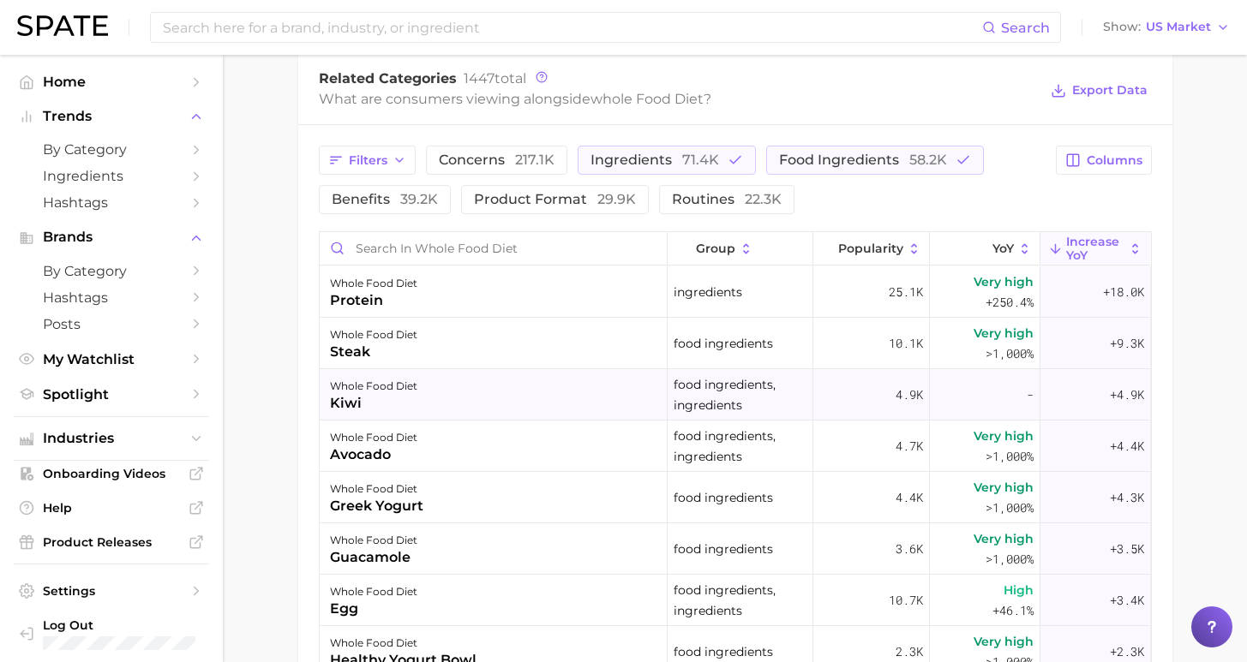
click at [453, 404] on div "whole food diet kiwi" at bounding box center [494, 394] width 348 height 51
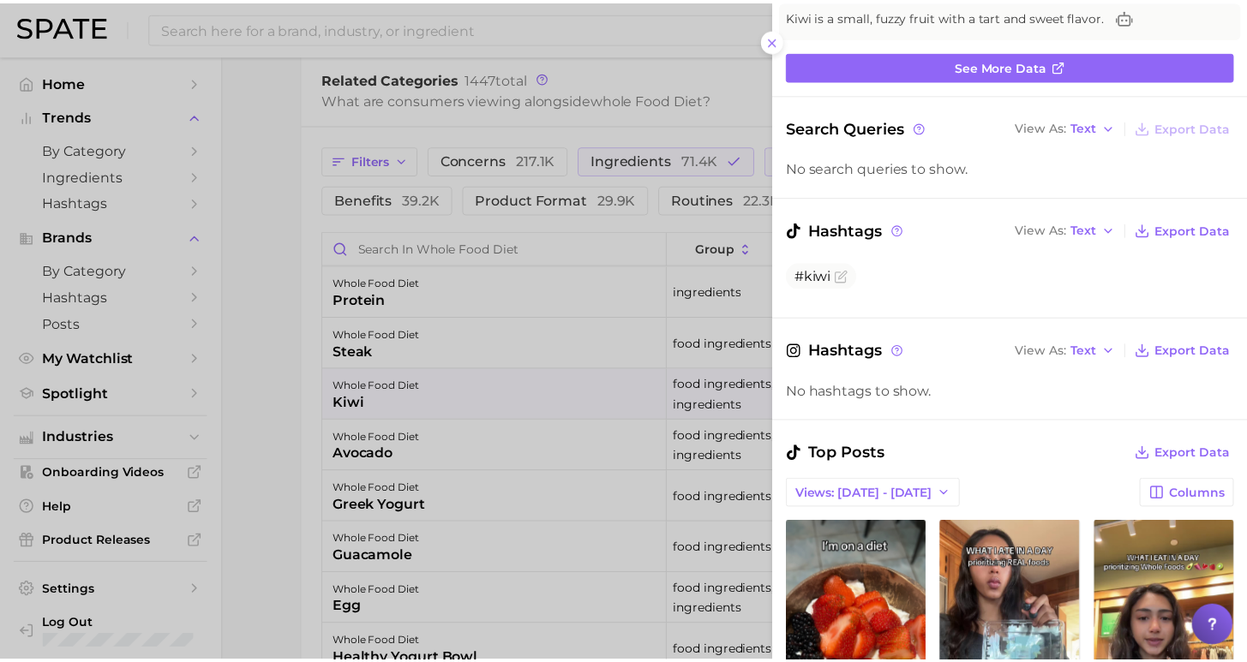
scroll to position [0, 0]
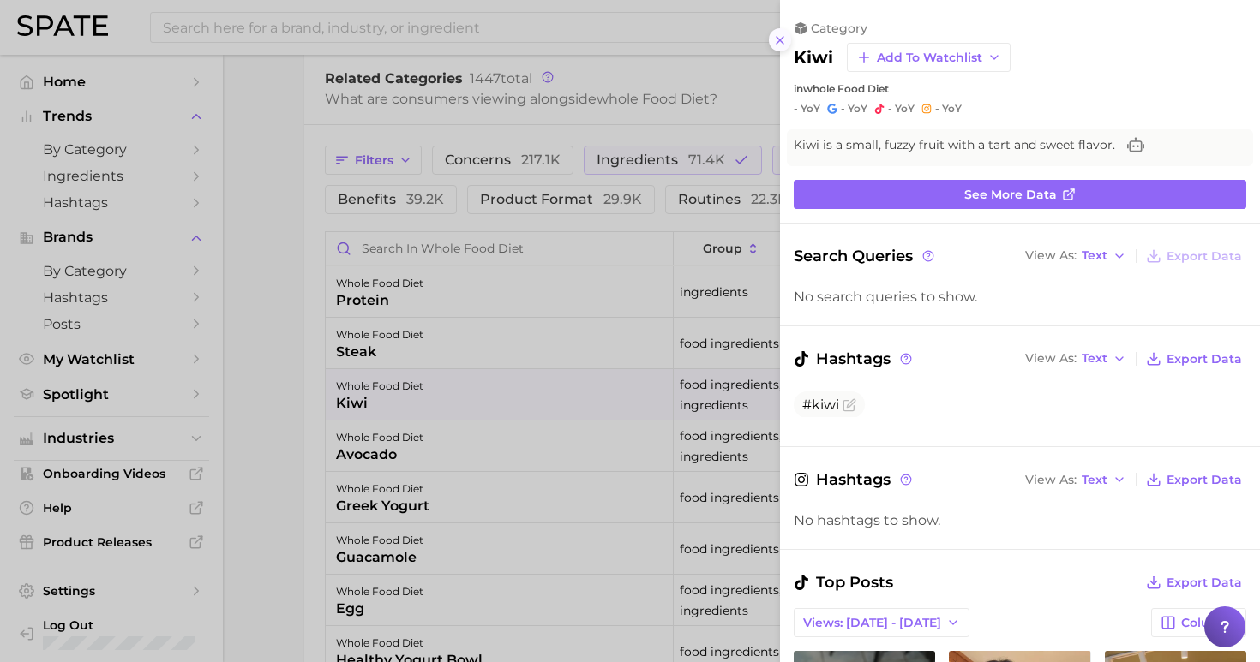
click at [782, 33] on icon at bounding box center [780, 40] width 14 height 14
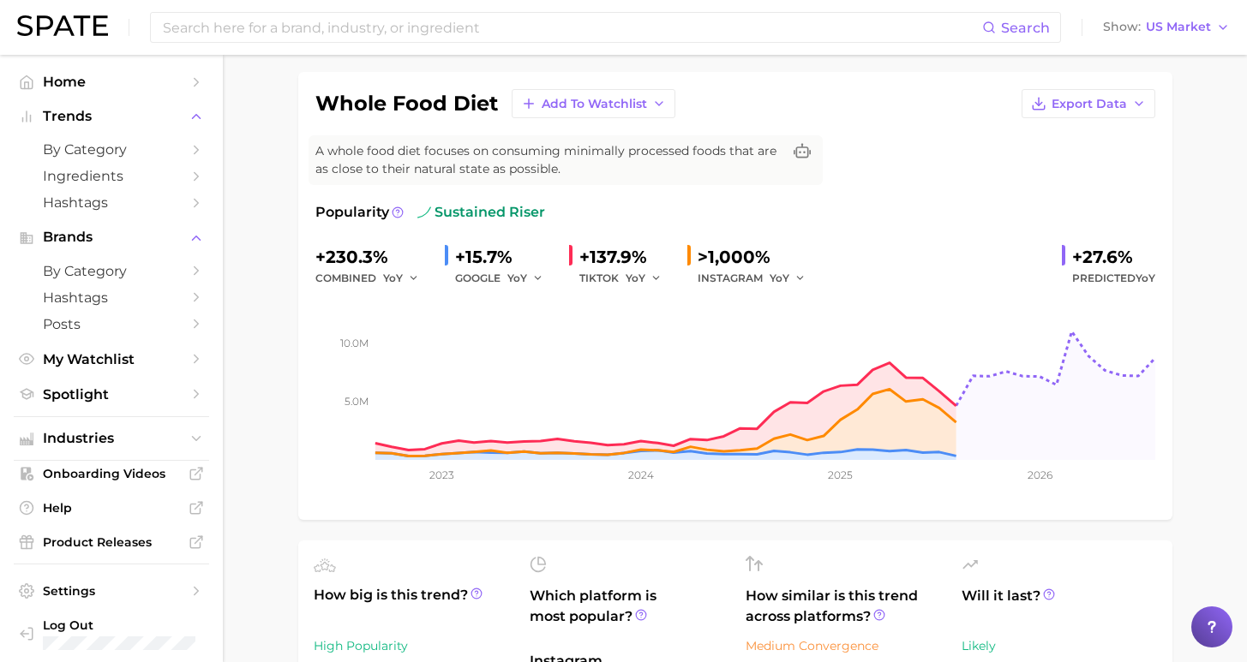
scroll to position [431, 0]
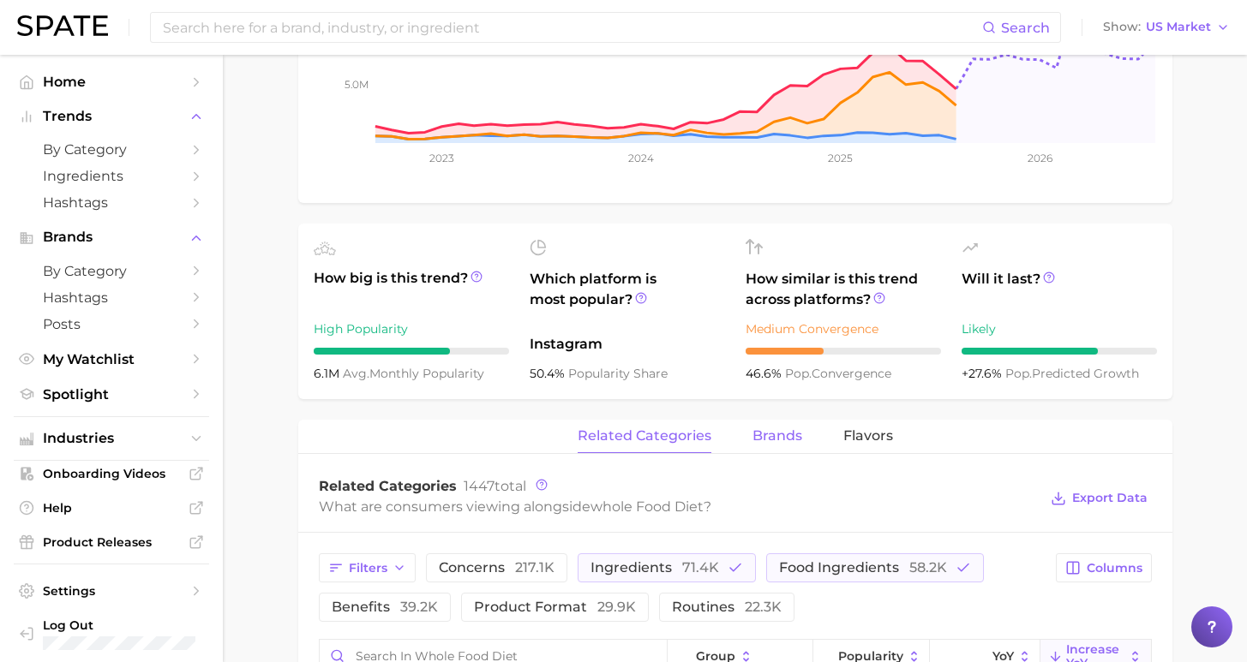
click at [767, 442] on span "brands" at bounding box center [777, 435] width 50 height 15
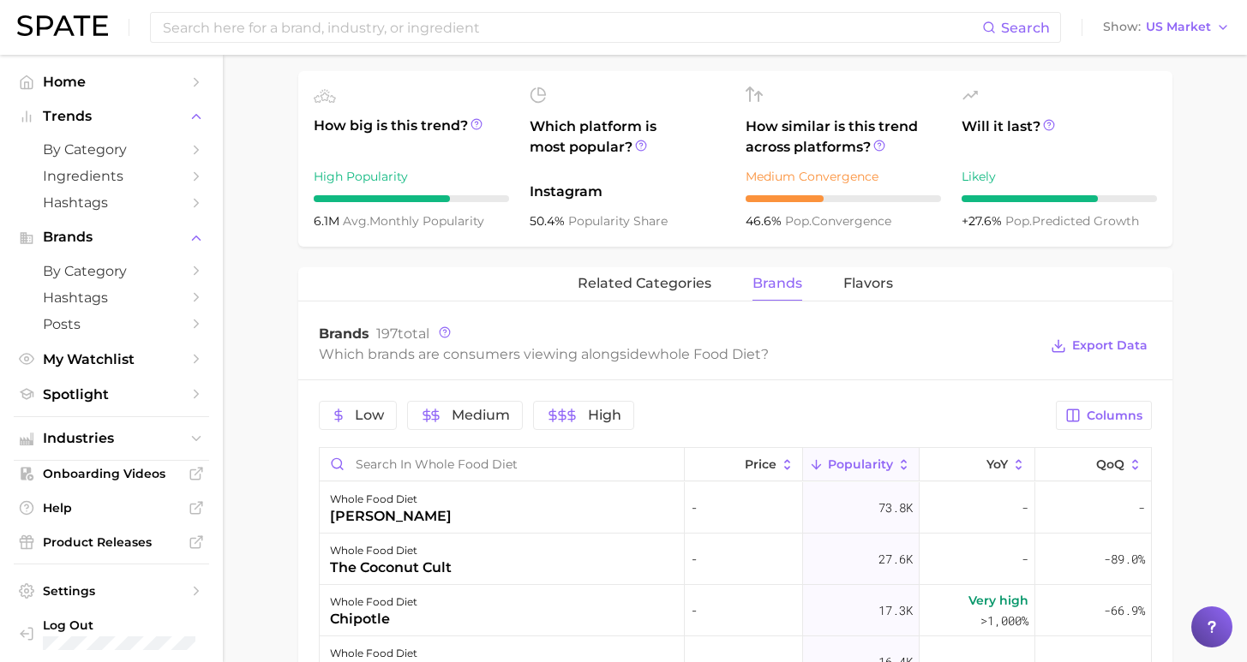
scroll to position [284, 0]
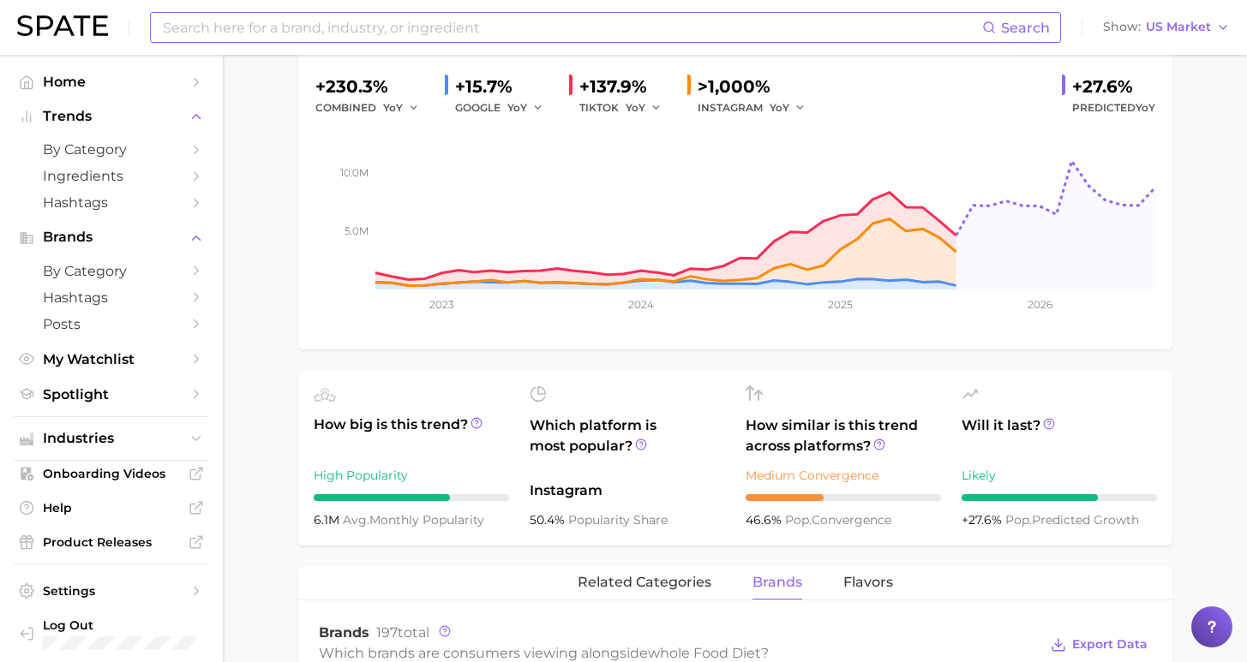
click at [645, 20] on input at bounding box center [571, 27] width 821 height 29
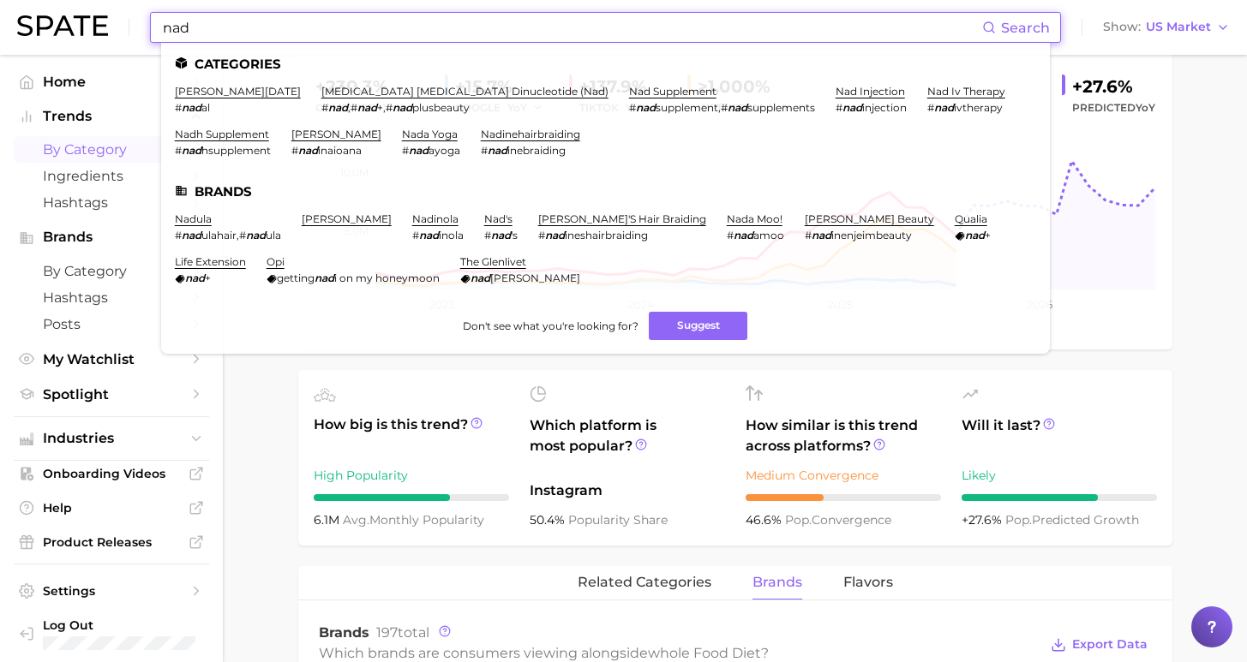
type input "nad"
click at [100, 148] on span "by Category" at bounding box center [111, 149] width 137 height 16
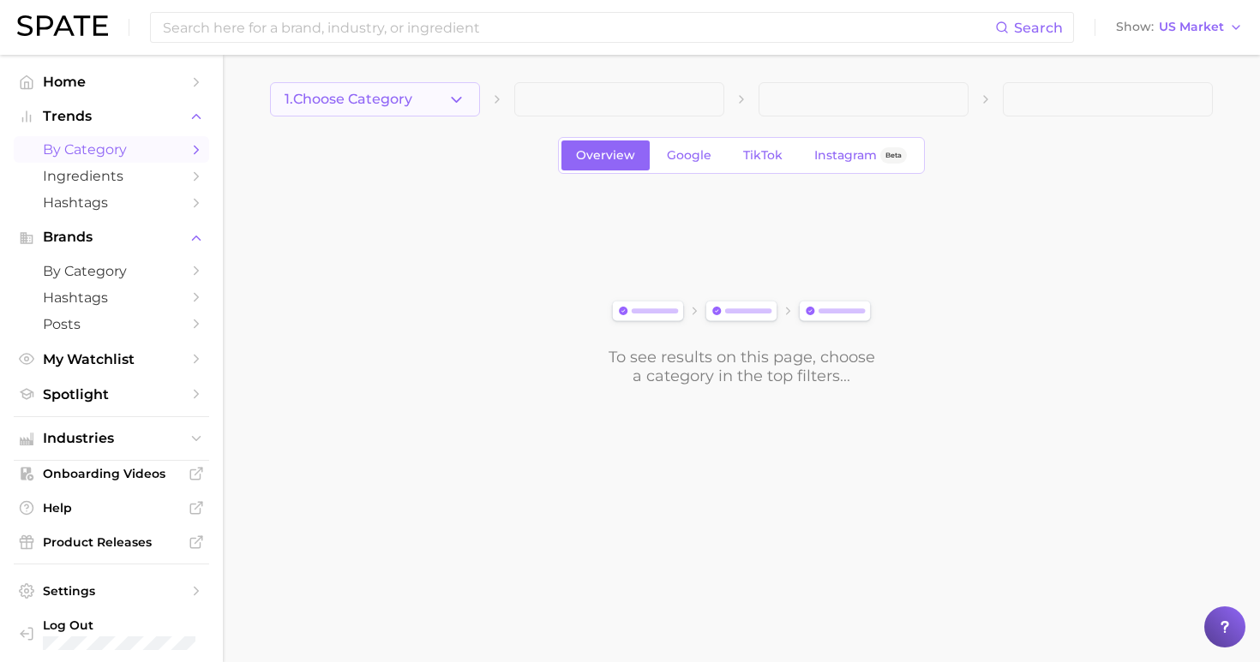
click at [363, 99] on span "1. Choose Category" at bounding box center [348, 99] width 128 height 15
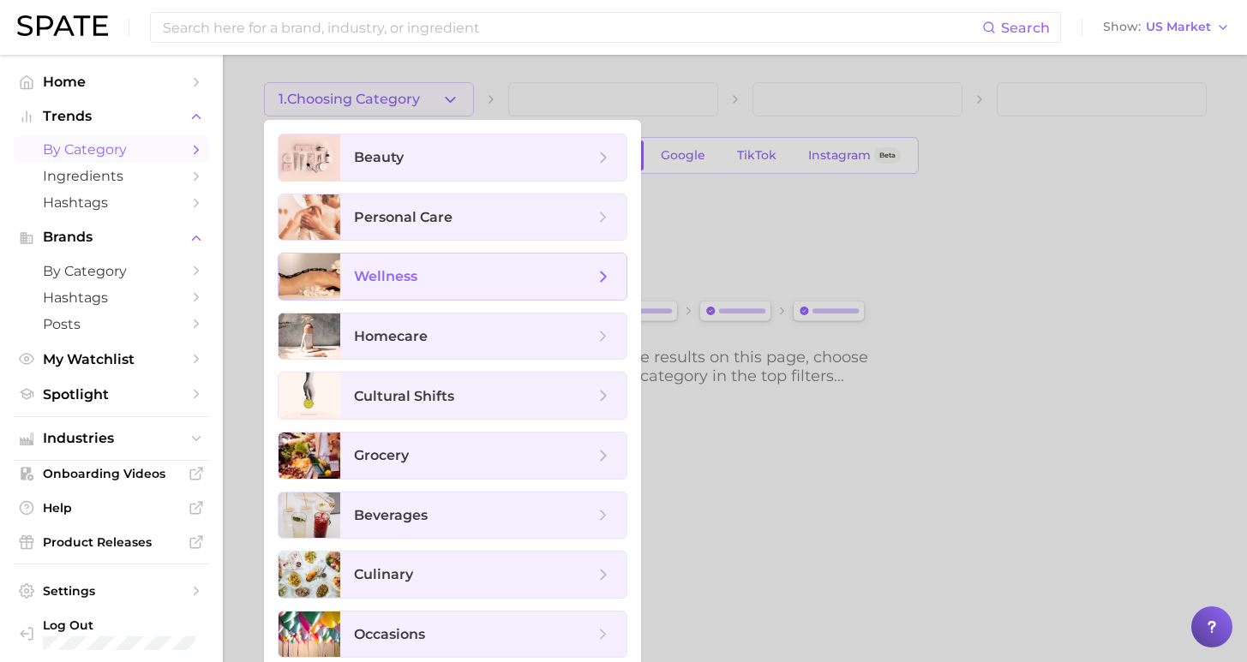
click at [396, 278] on span "wellness" at bounding box center [385, 276] width 63 height 16
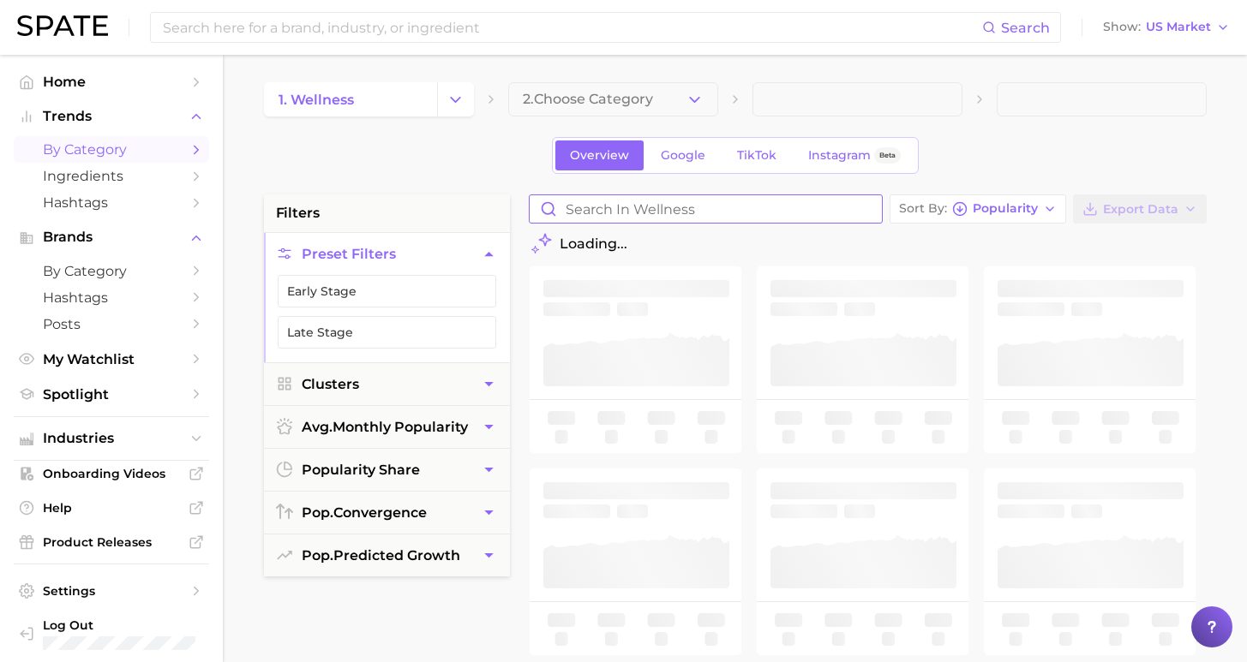
click at [769, 201] on input "Search in wellness" at bounding box center [706, 208] width 352 height 27
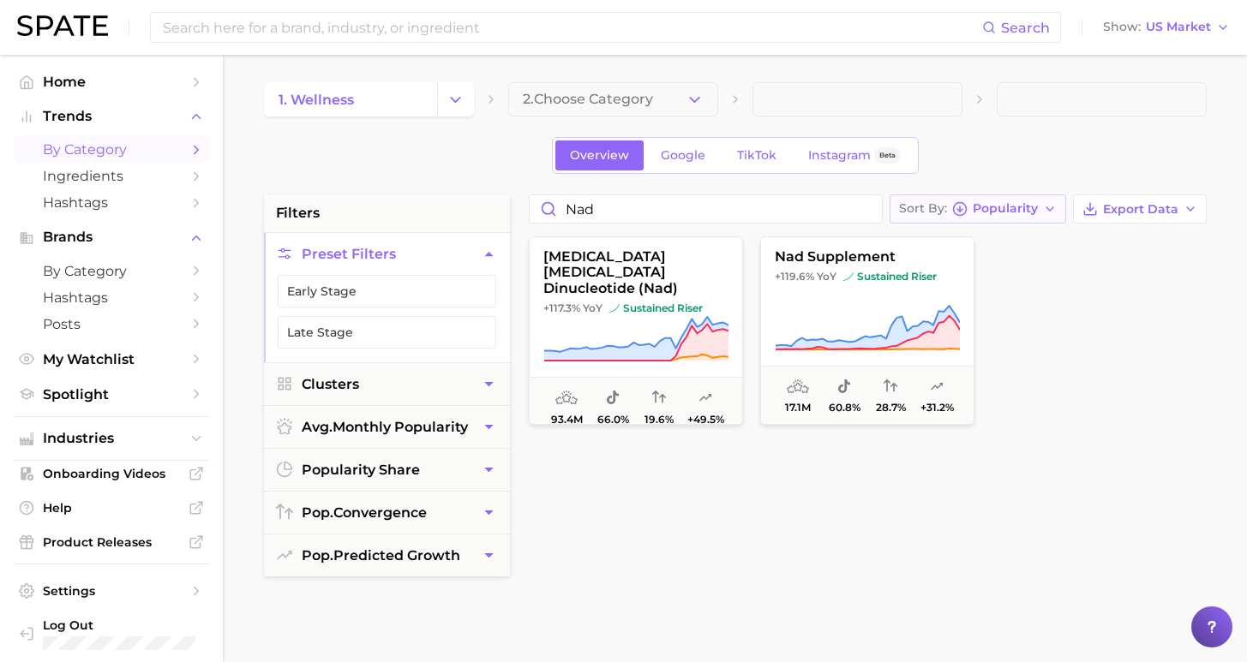
click at [1014, 204] on span "Popularity" at bounding box center [1005, 208] width 65 height 9
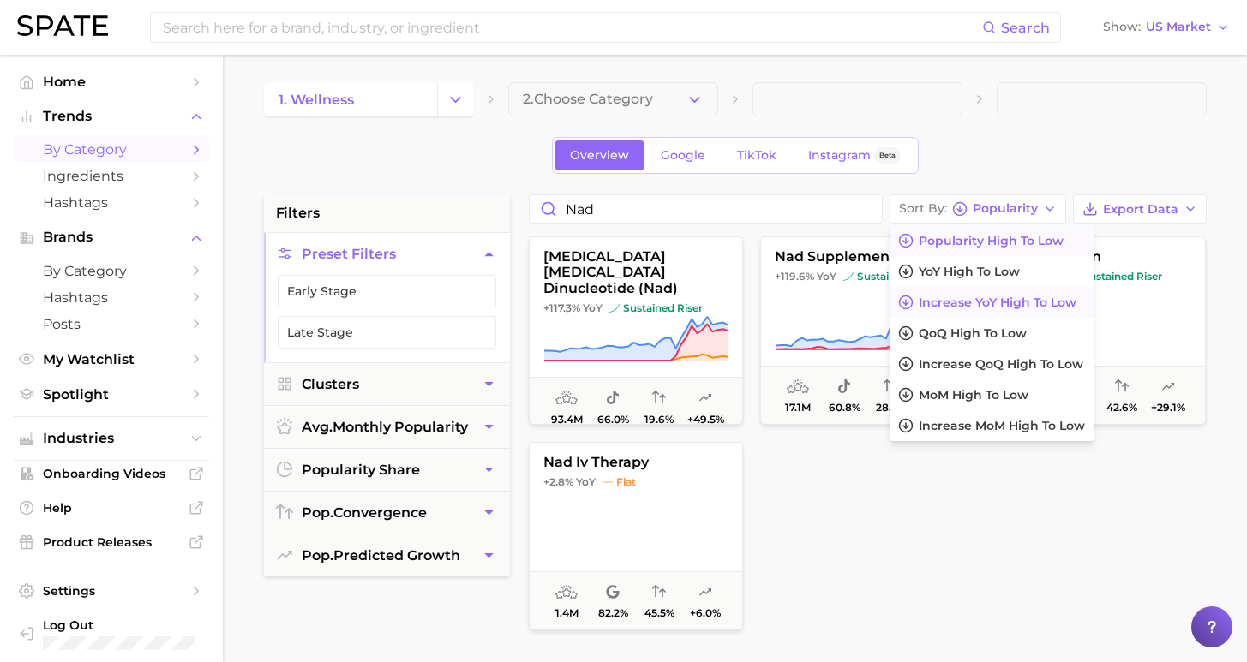
click at [1028, 296] on span "Increase YoY high to low" at bounding box center [998, 303] width 158 height 15
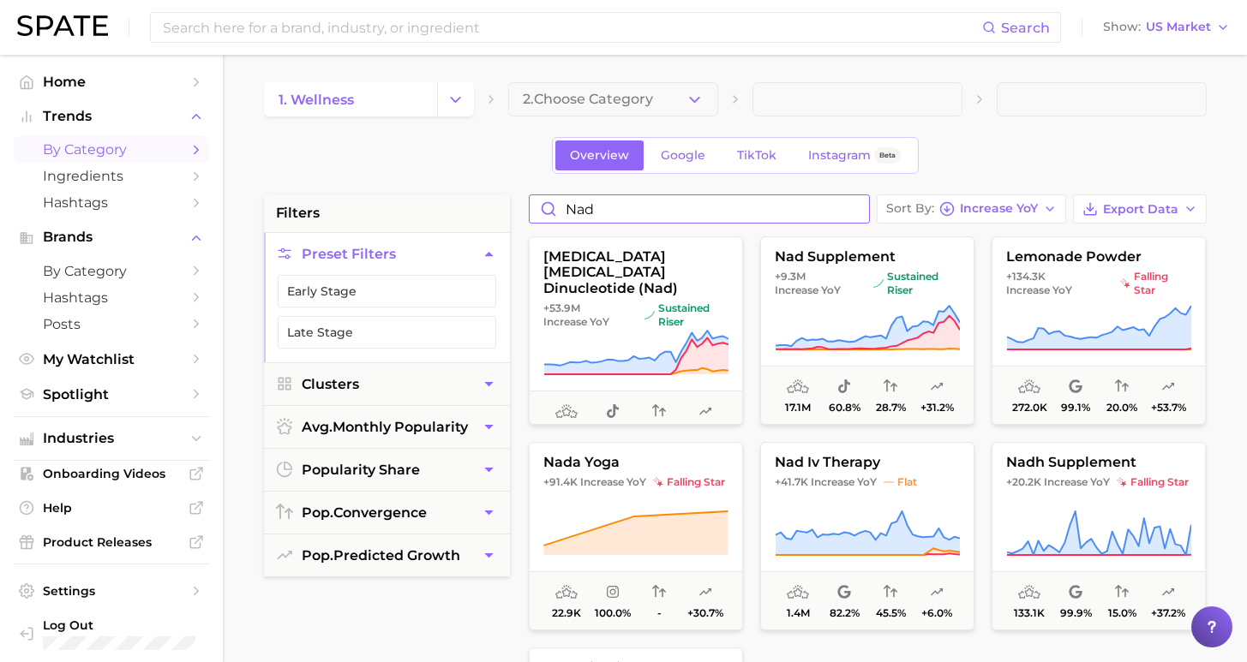
click at [593, 210] on input "nad" at bounding box center [699, 208] width 339 height 27
drag, startPoint x: 590, startPoint y: 214, endPoint x: 512, endPoint y: 221, distance: 79.1
click at [532, 221] on input "nad" at bounding box center [699, 208] width 339 height 27
drag, startPoint x: 606, startPoint y: 211, endPoint x: 522, endPoint y: 193, distance: 85.9
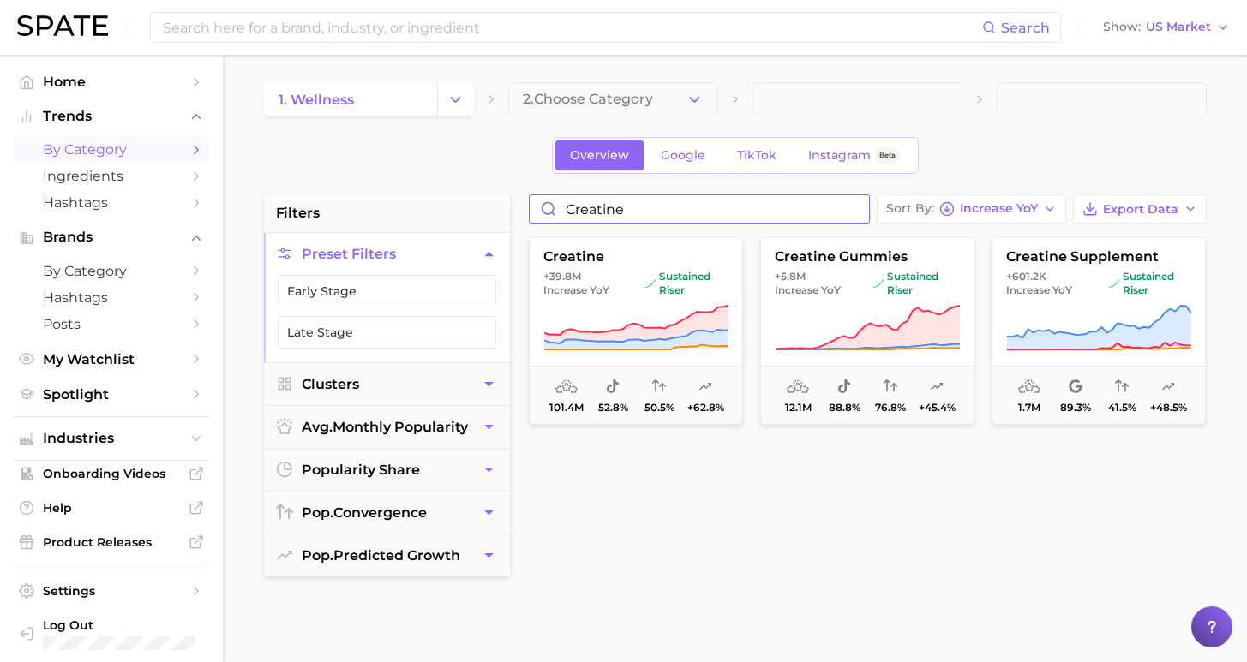
drag, startPoint x: 656, startPoint y: 209, endPoint x: 497, endPoint y: 216, distance: 159.5
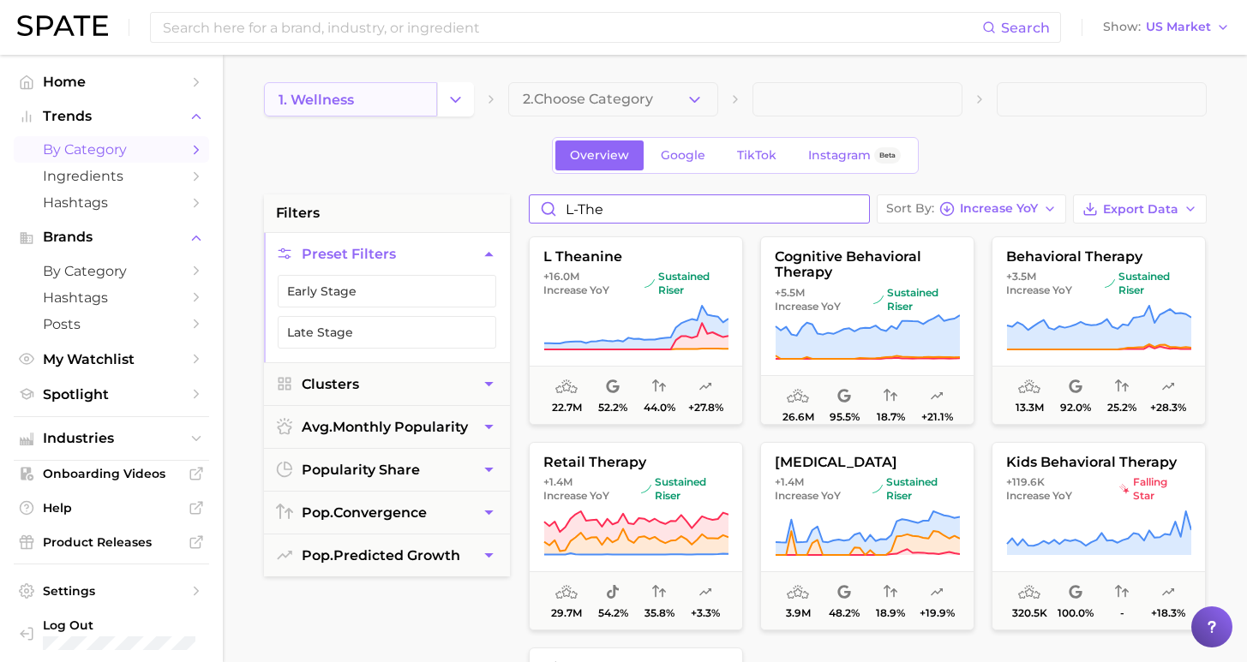
type input "l-the"
click at [404, 106] on link "1. wellness" at bounding box center [350, 99] width 173 height 34
click at [456, 100] on icon "Change Category" at bounding box center [455, 100] width 18 height 18
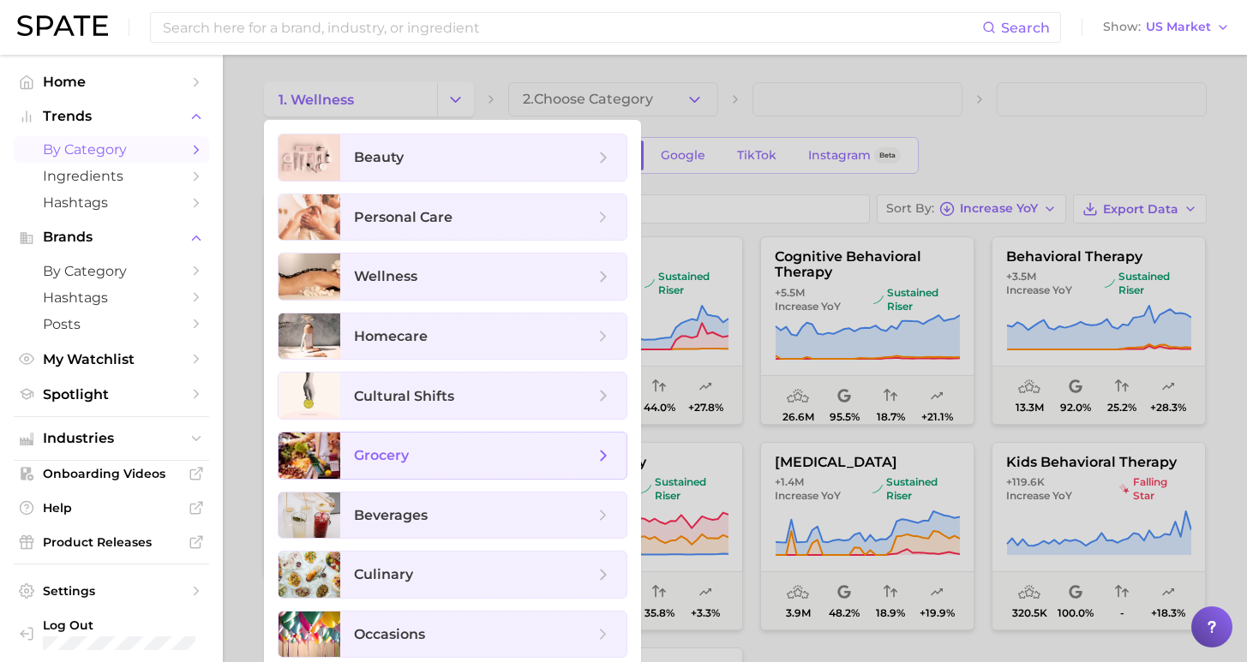
click at [494, 448] on span "grocery" at bounding box center [474, 455] width 240 height 19
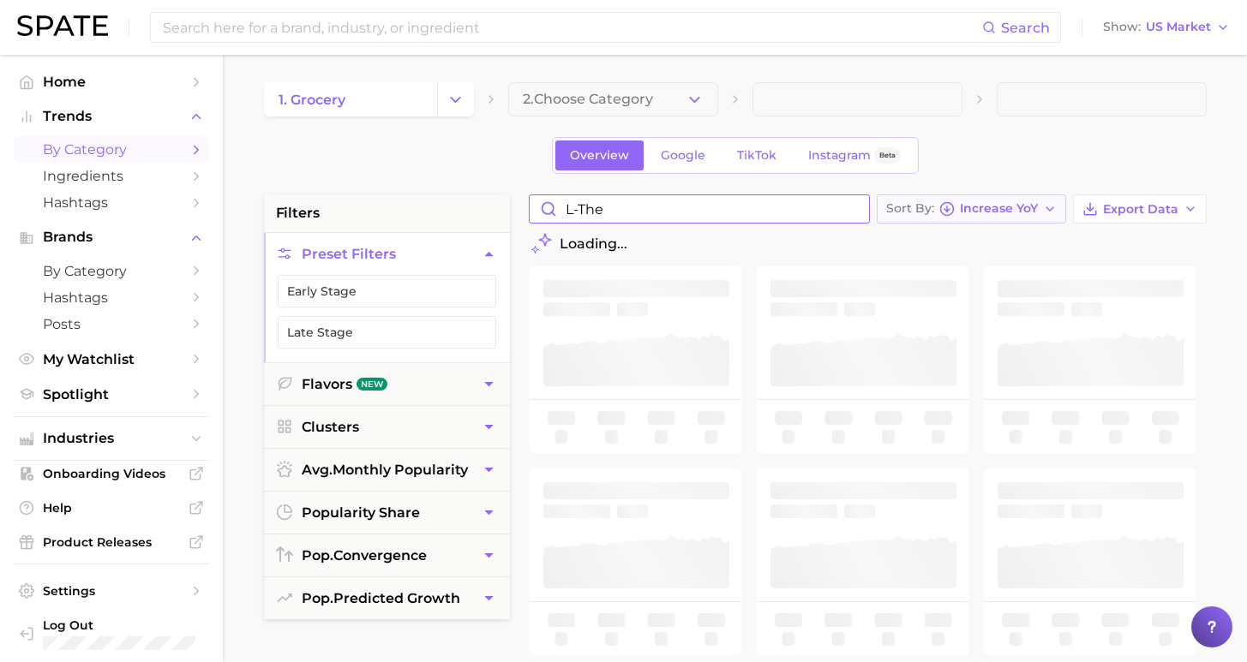
click at [869, 207] on input "l-the" at bounding box center [699, 208] width 339 height 27
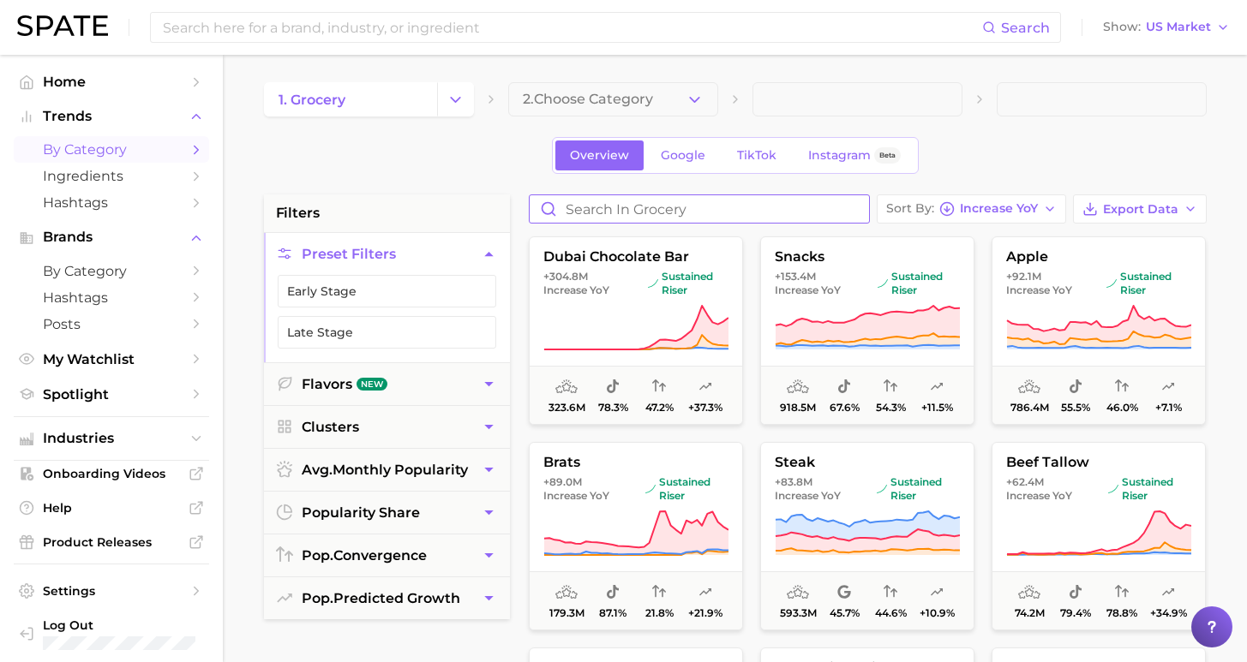
drag, startPoint x: 912, startPoint y: 212, endPoint x: 871, endPoint y: 210, distance: 41.2
click at [869, 210] on input "Search in grocery" at bounding box center [699, 208] width 339 height 27
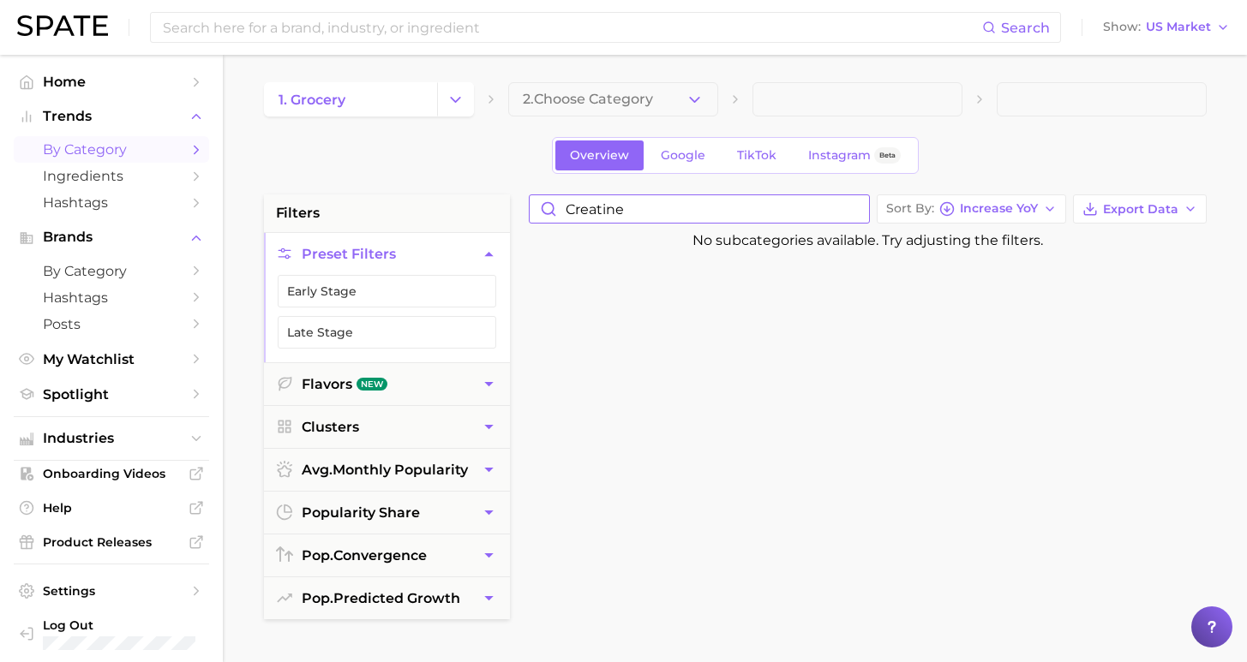
type input "creatine"
click at [111, 155] on span "by Category" at bounding box center [111, 149] width 137 height 16
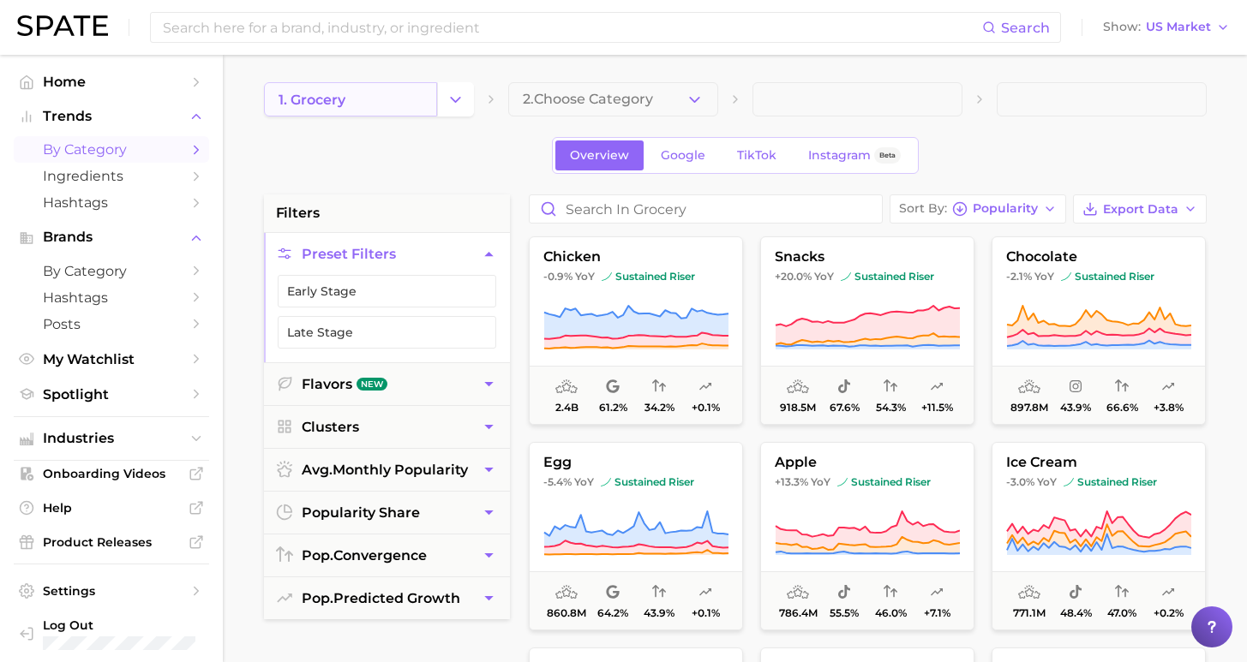
click at [313, 103] on span "1. grocery" at bounding box center [311, 100] width 67 height 16
click at [462, 99] on icon "Change Category" at bounding box center [455, 100] width 18 height 18
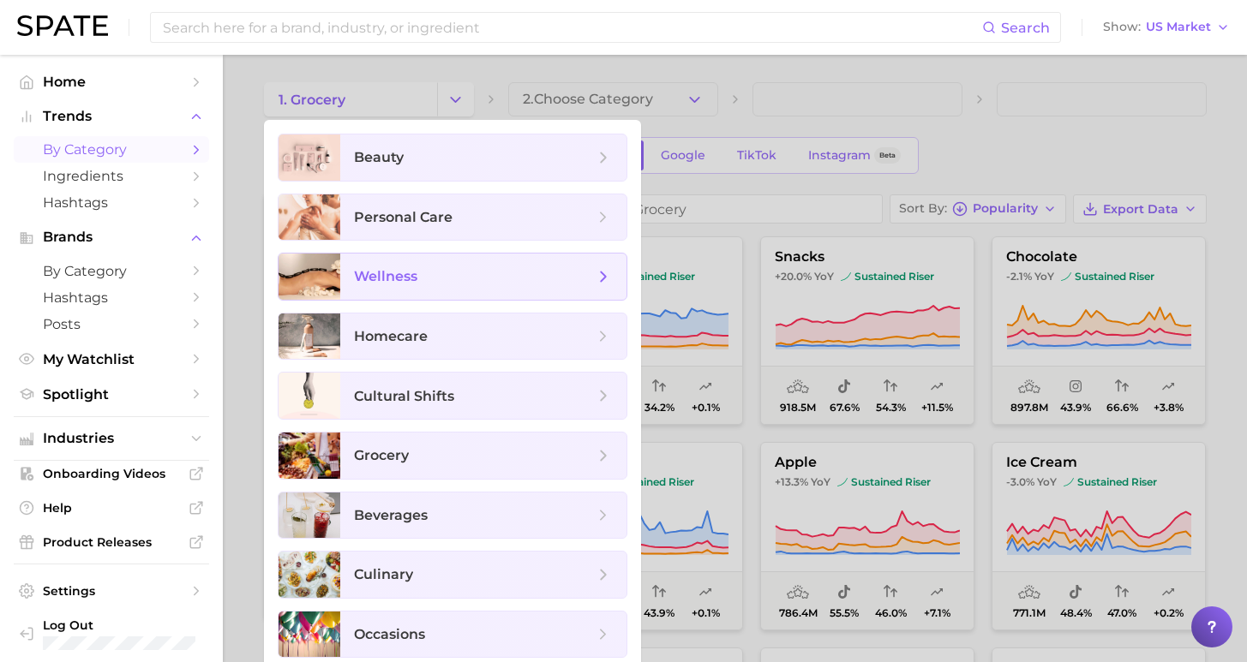
click at [452, 265] on span "wellness" at bounding box center [483, 277] width 286 height 46
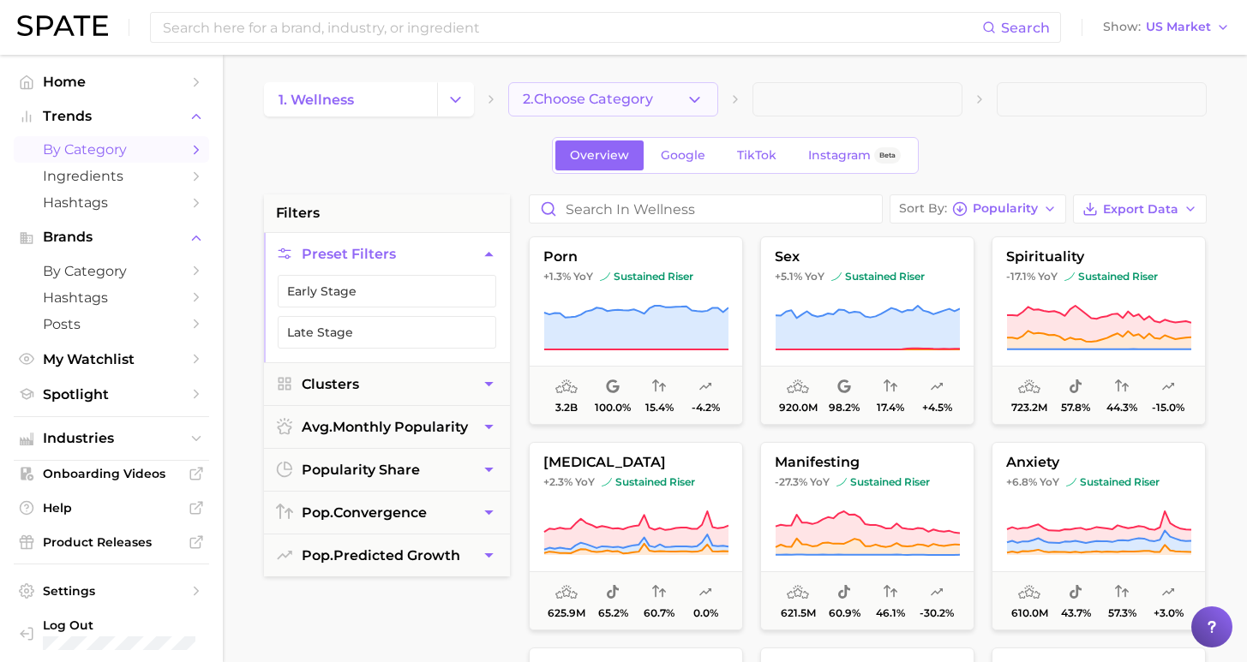
click at [654, 97] on button "2. Choose Category" at bounding box center [613, 99] width 210 height 34
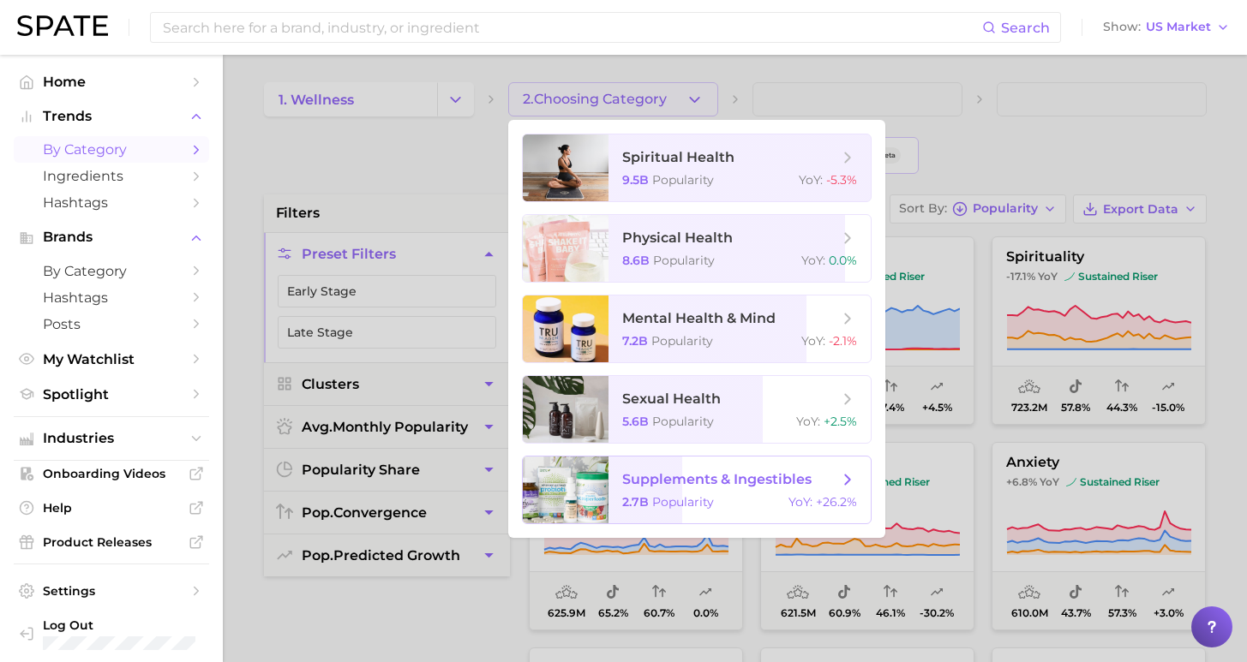
click at [638, 493] on span "supplements & ingestibles 2.7b Popularity YoY : +26.2%" at bounding box center [739, 490] width 262 height 67
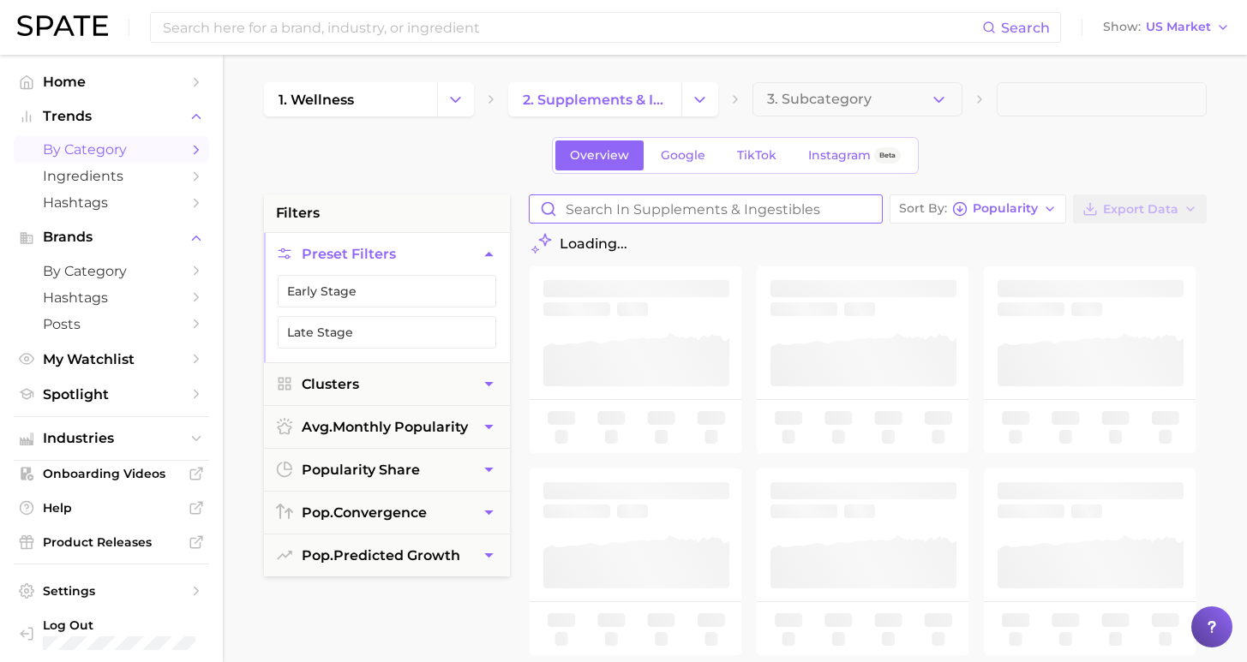
click at [734, 201] on input "Search in supplements & ingestibles" at bounding box center [706, 208] width 352 height 27
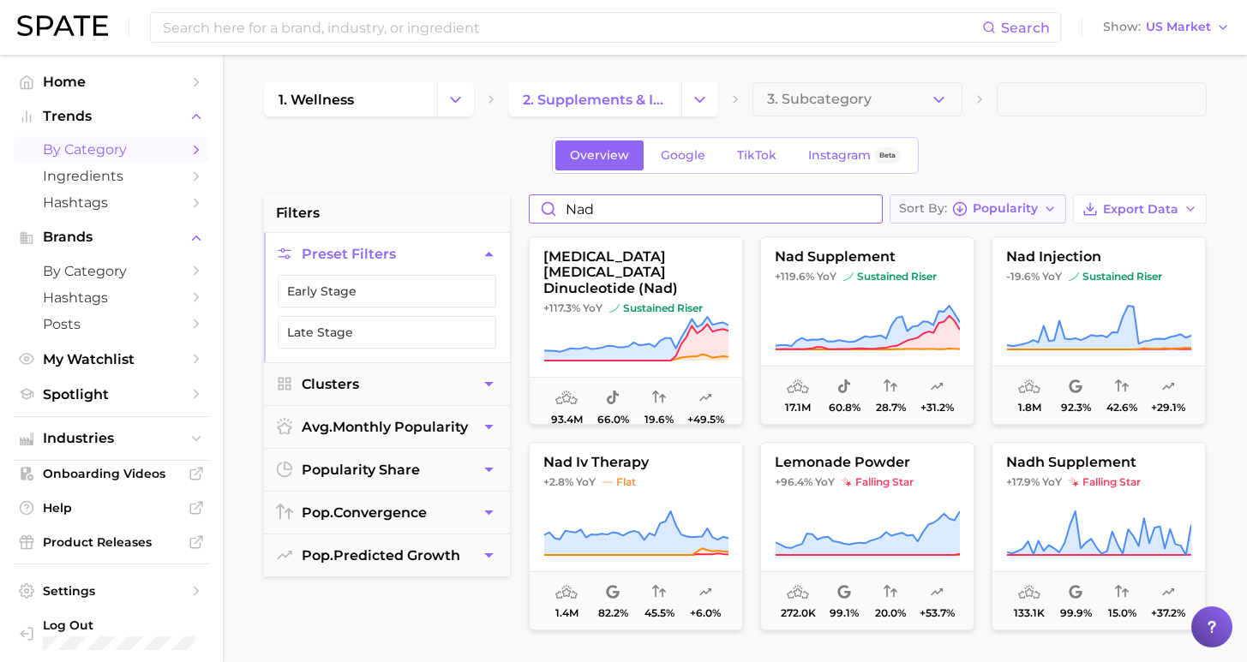
type input "nad"
click at [1006, 205] on span "Popularity" at bounding box center [1005, 208] width 65 height 9
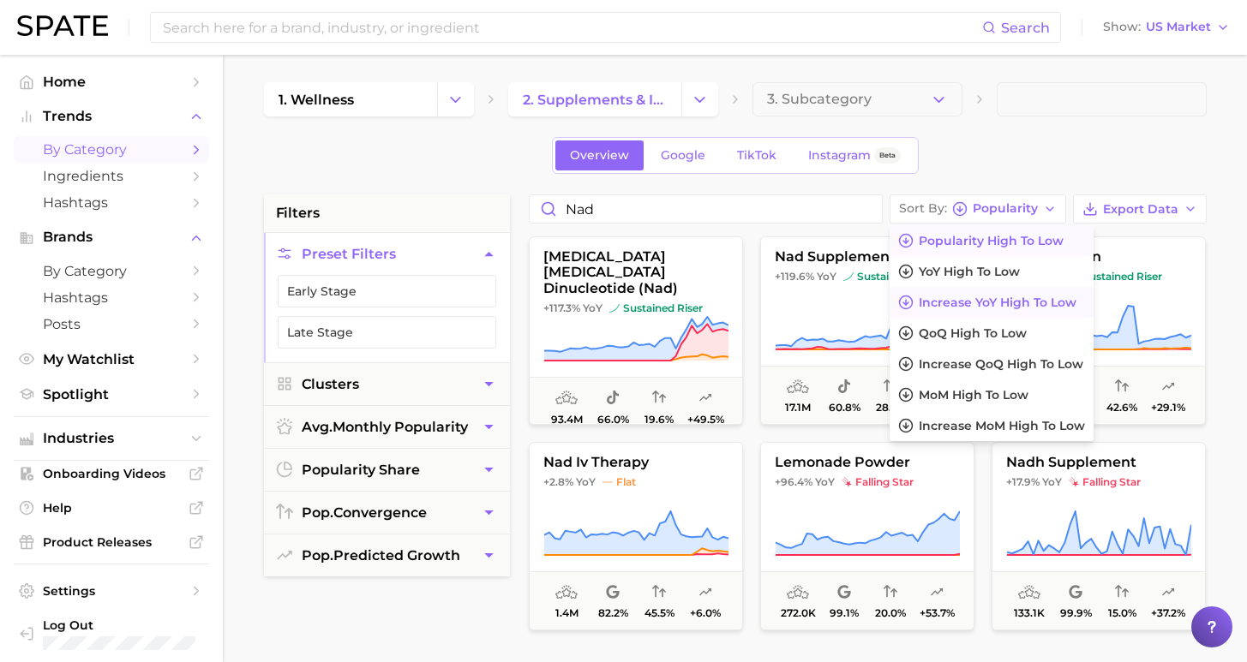
click at [1006, 293] on button "Increase YoY high to low" at bounding box center [991, 302] width 204 height 31
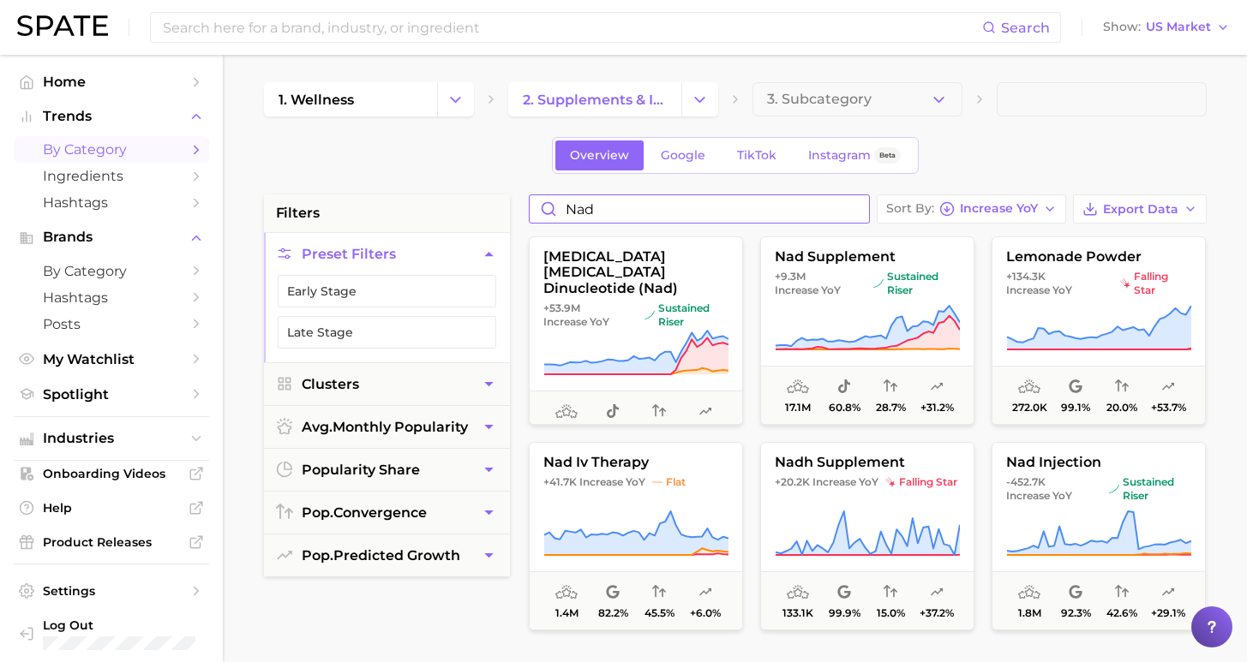
click at [868, 209] on input "nad" at bounding box center [699, 208] width 339 height 27
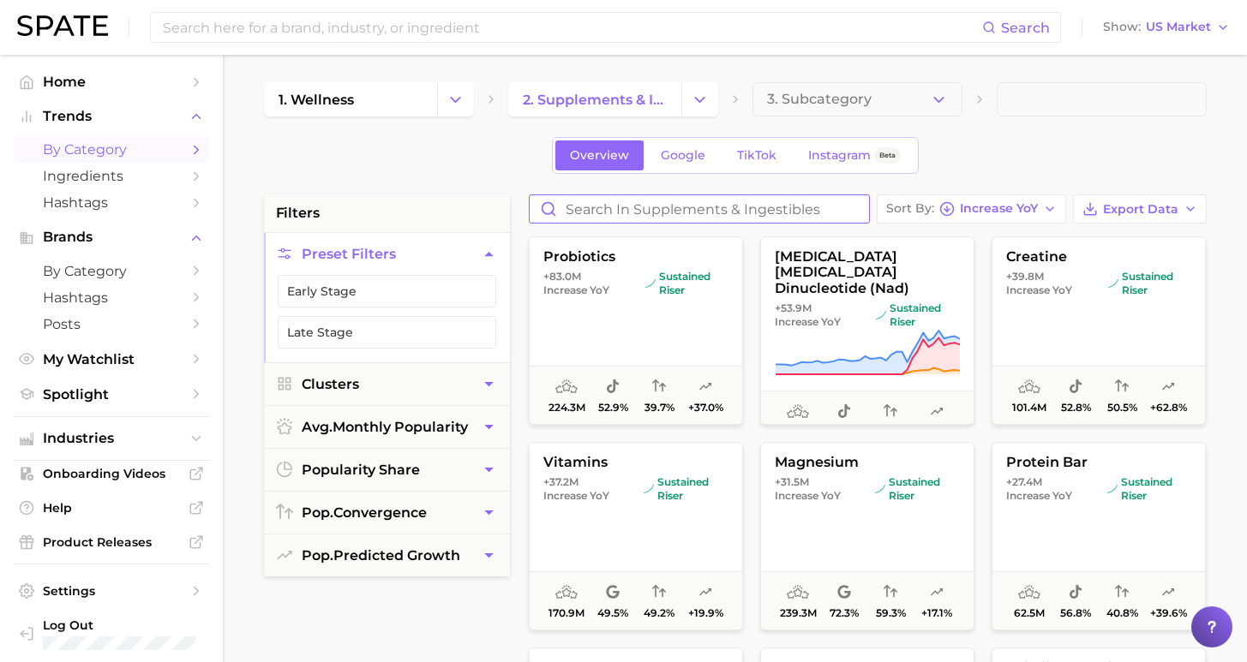
click at [836, 208] on input "Search in supplements & ingestibles" at bounding box center [699, 208] width 339 height 27
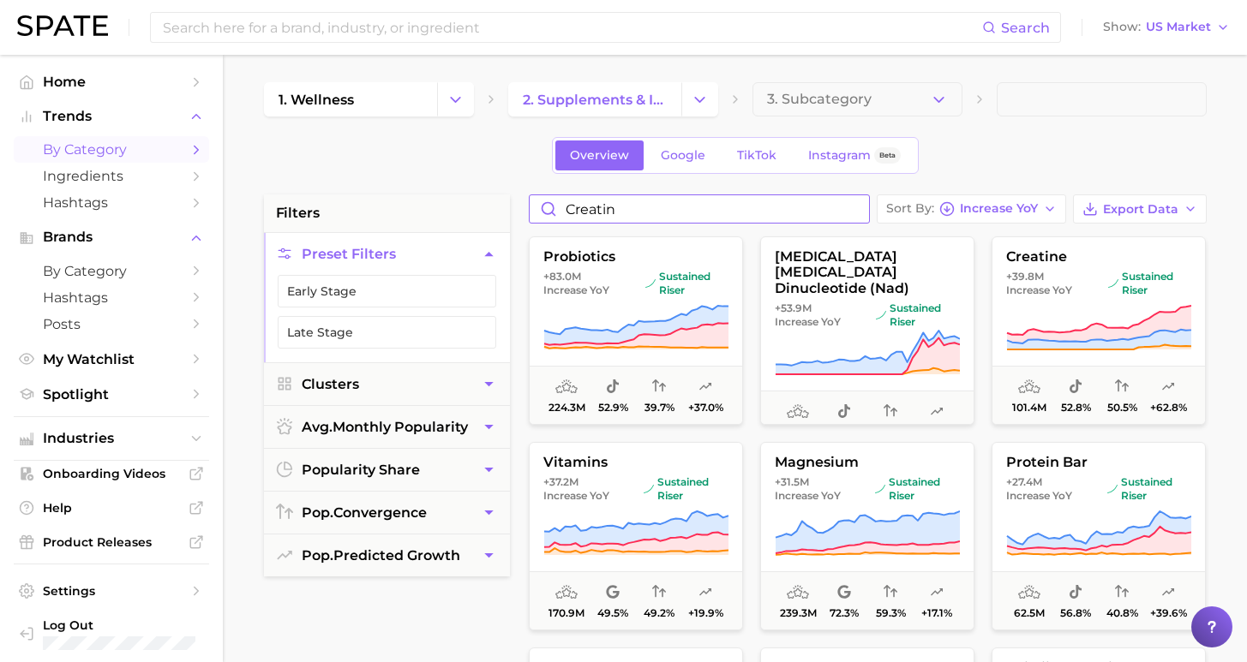
type input "creatine"
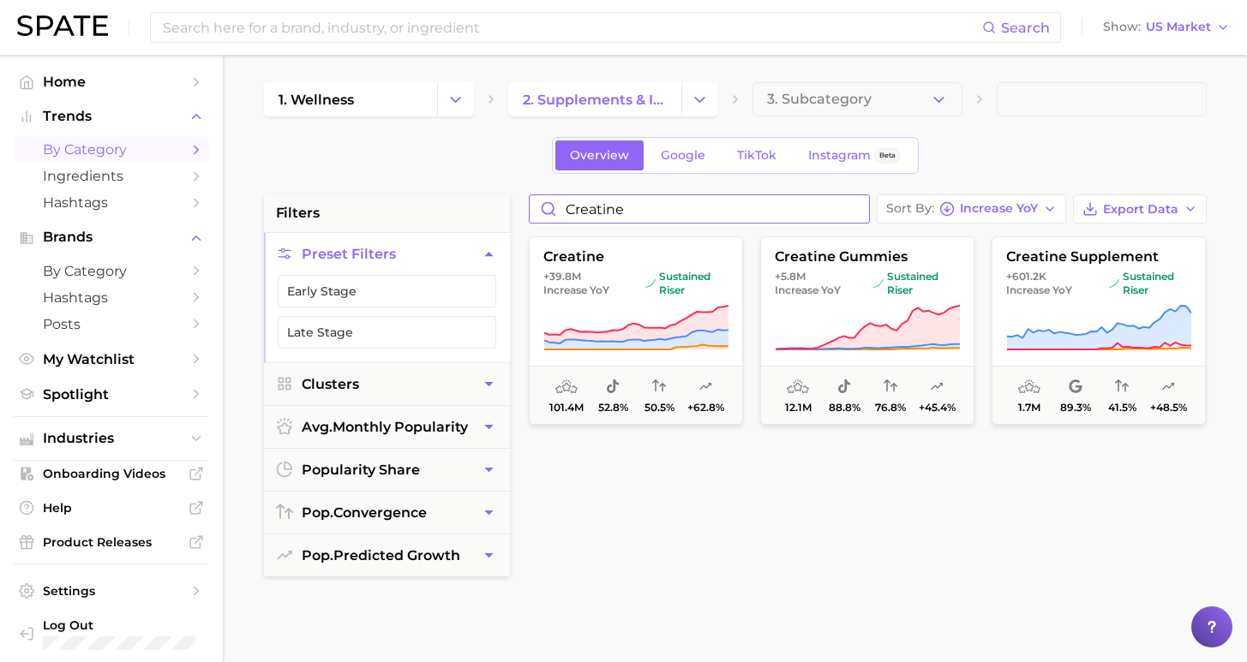
click at [862, 208] on input "creatine" at bounding box center [699, 208] width 339 height 27
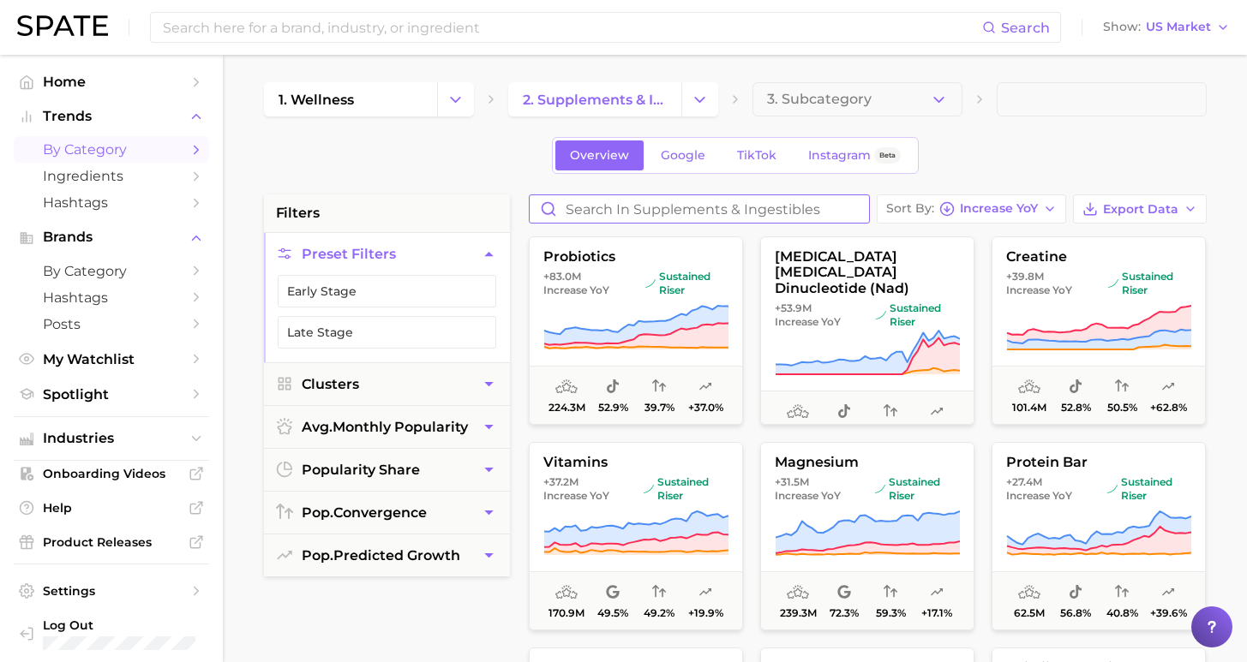
click at [781, 205] on input "Search in supplements & ingestibles" at bounding box center [699, 208] width 339 height 27
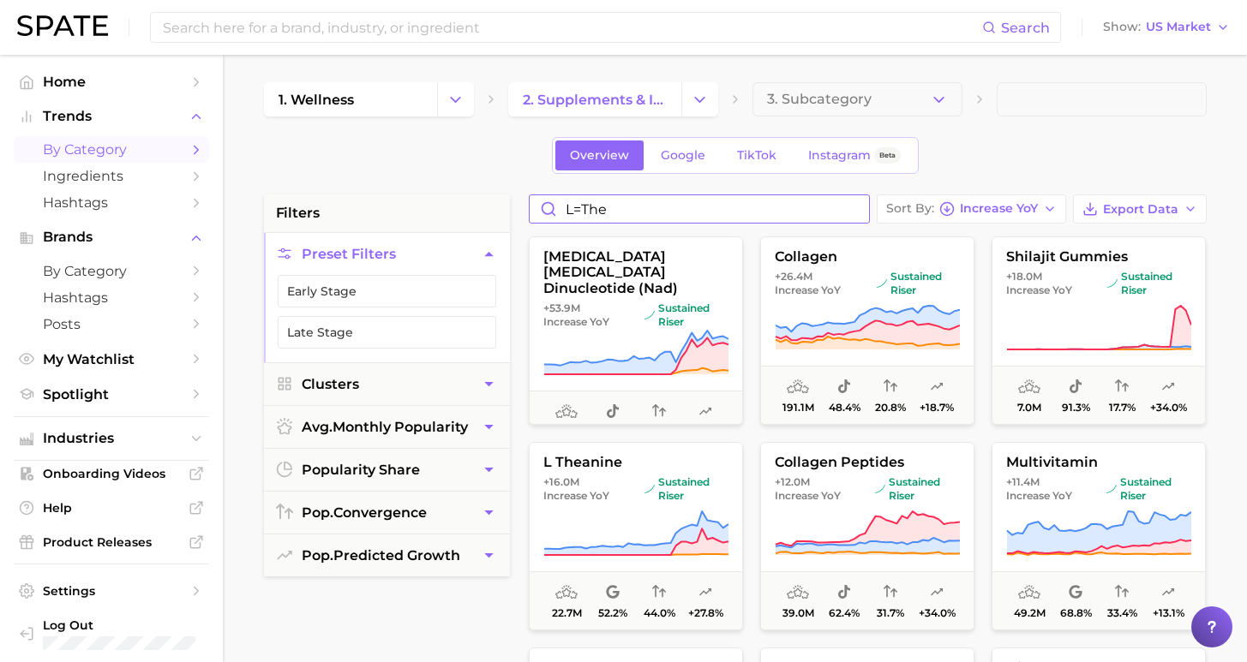
type input "l=thea"
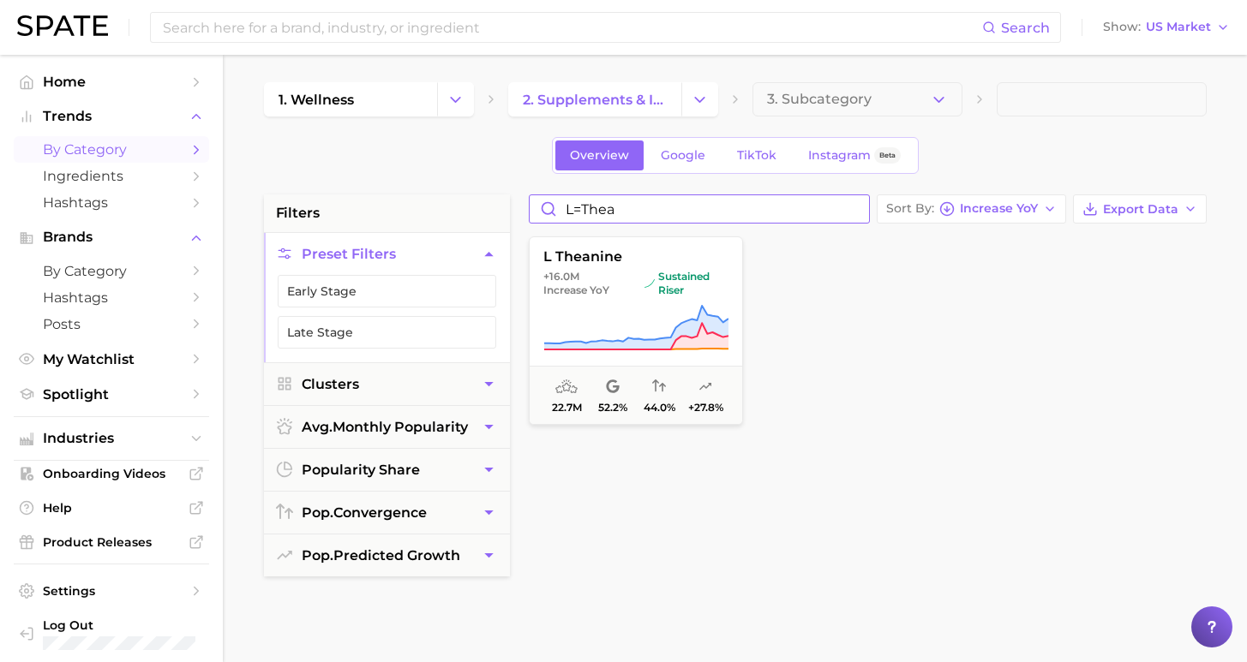
click at [862, 213] on input "l=thea" at bounding box center [699, 208] width 339 height 27
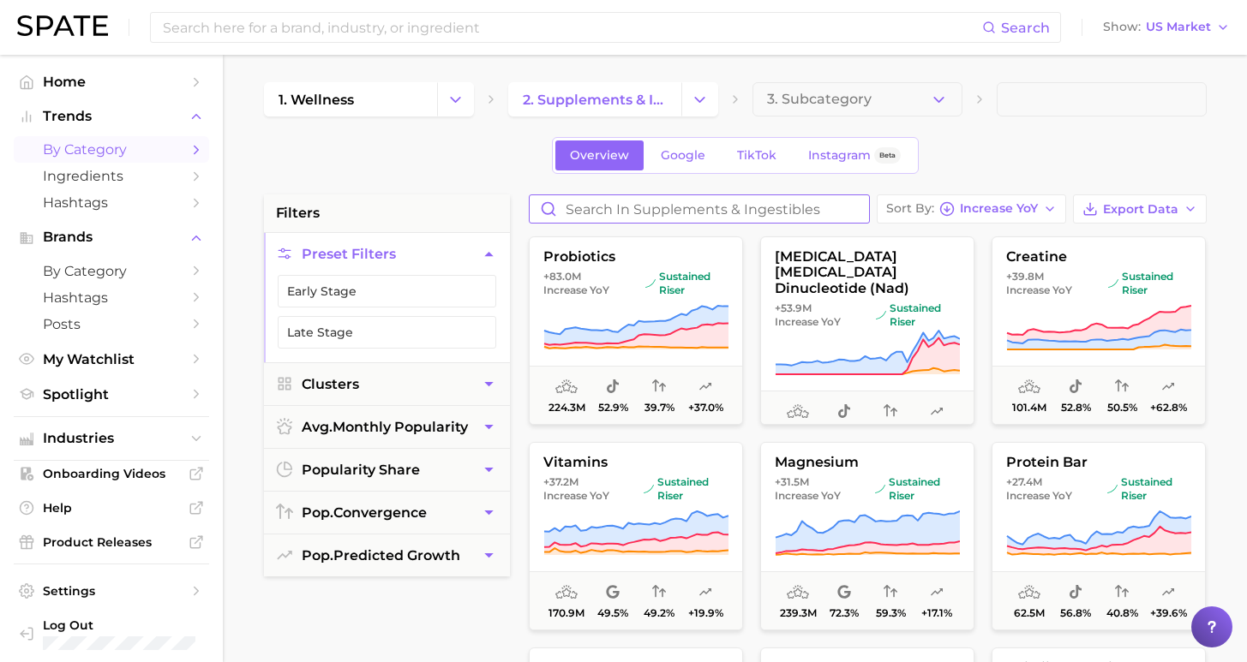
click at [820, 212] on input "Search in supplements & ingestibles" at bounding box center [699, 208] width 339 height 27
type input "collagen"
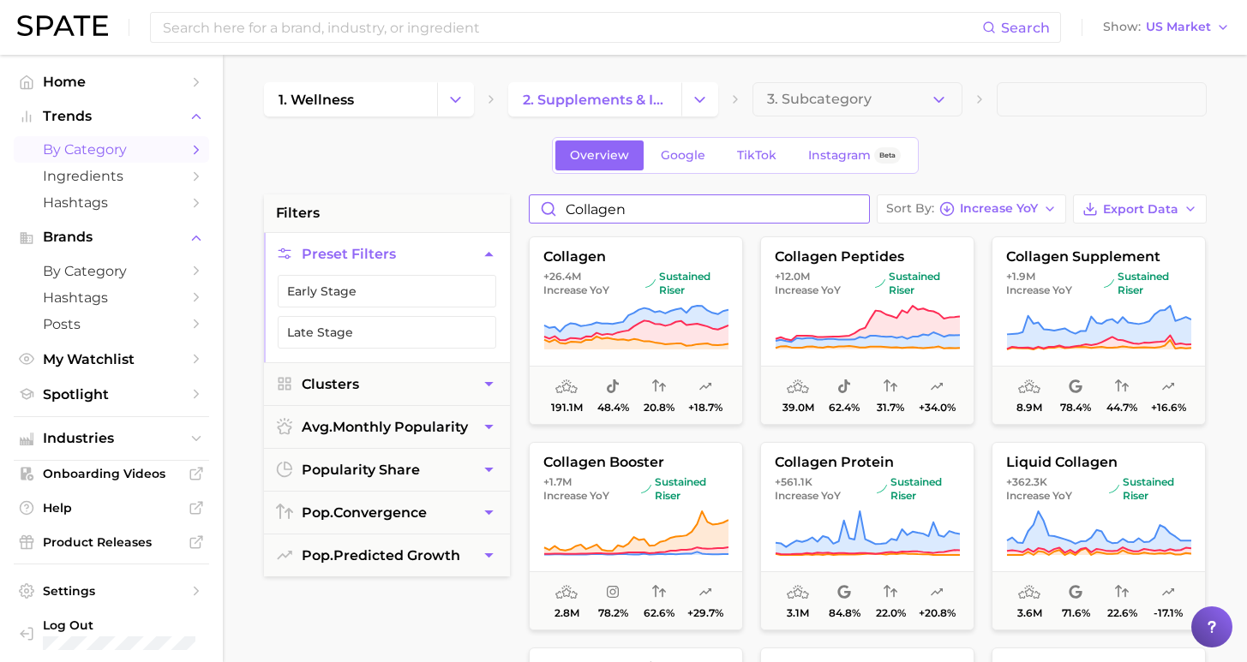
click at [864, 204] on input "collagen" at bounding box center [699, 208] width 339 height 27
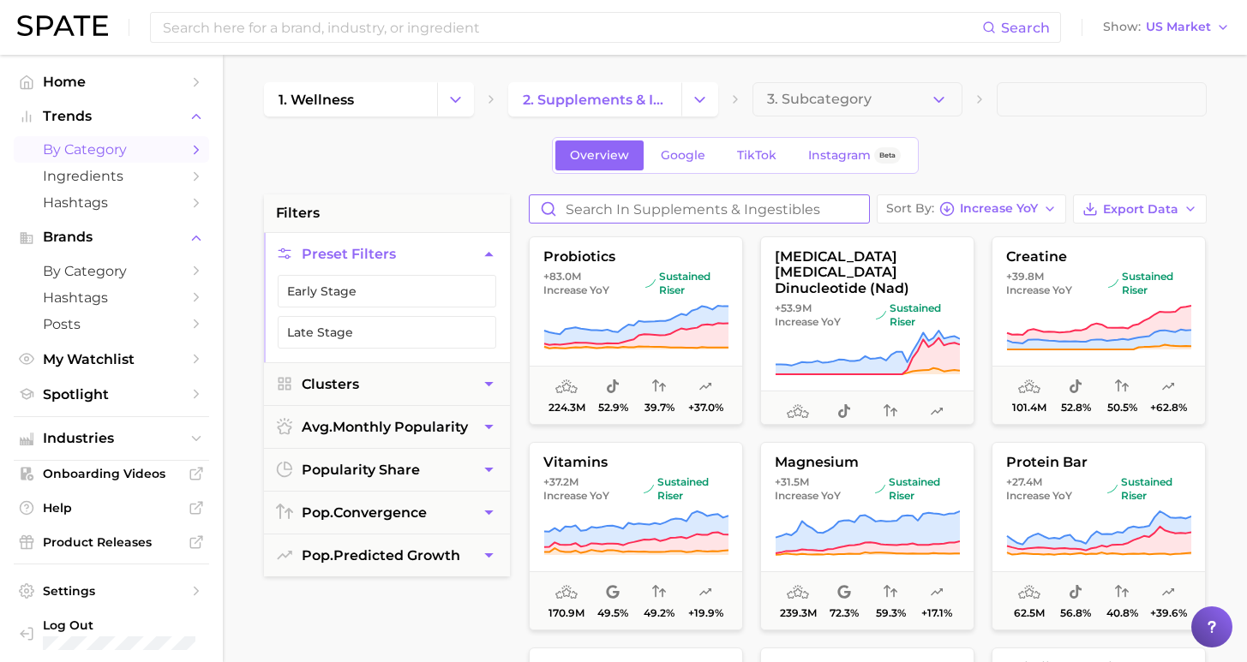
click at [811, 206] on input "Search in supplements & ingestibles" at bounding box center [699, 208] width 339 height 27
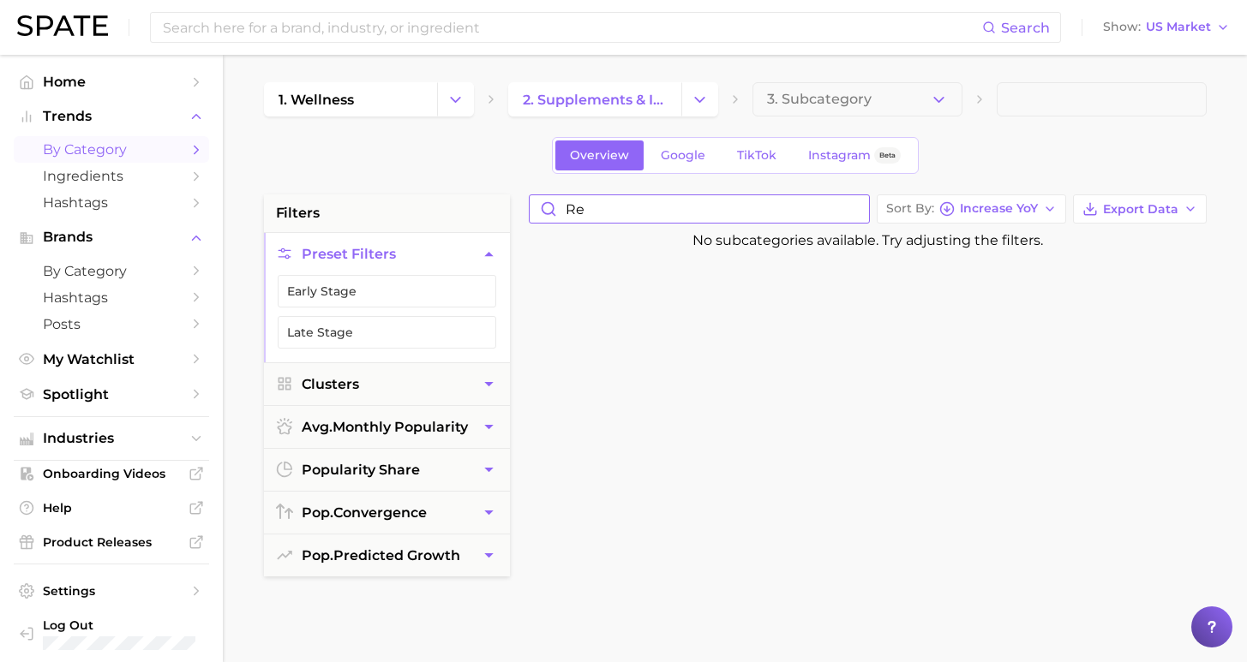
type input "res"
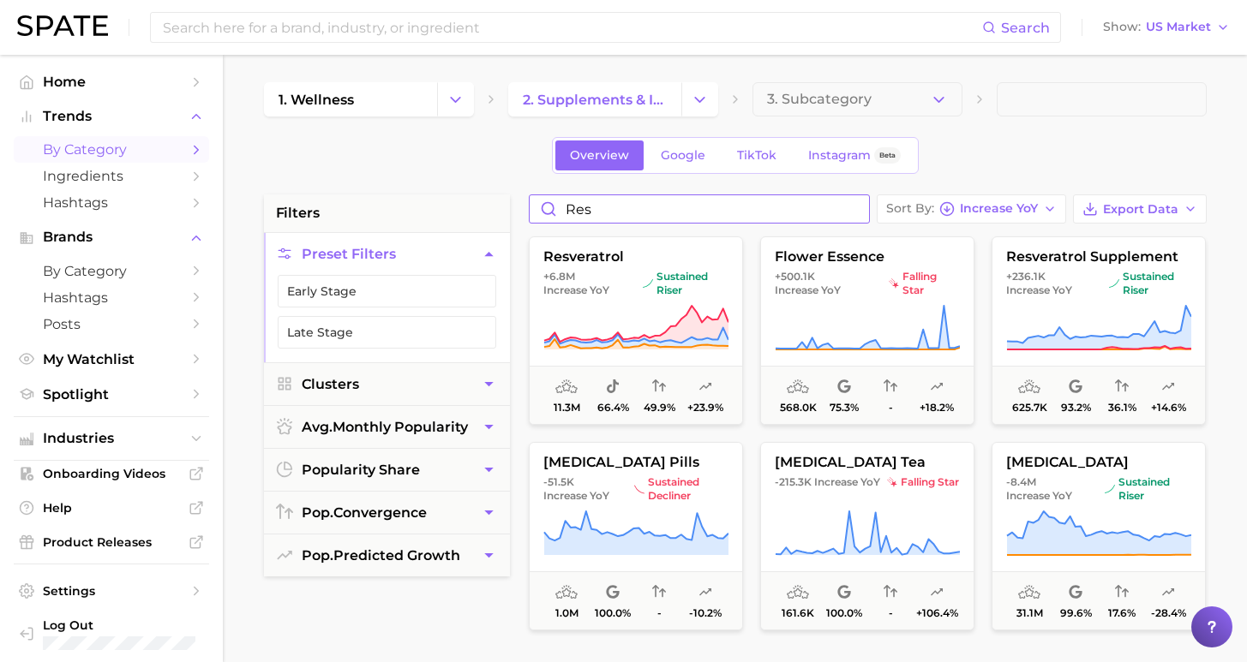
click at [865, 210] on input "res" at bounding box center [699, 208] width 339 height 27
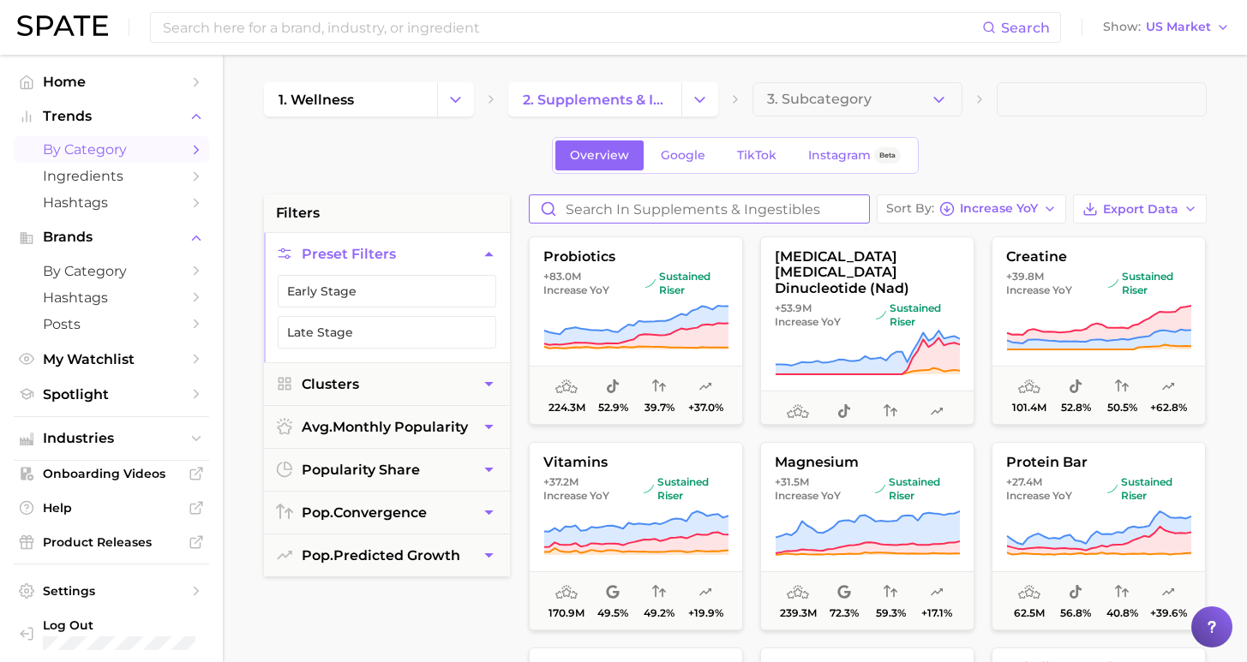
drag, startPoint x: 850, startPoint y: 209, endPoint x: 812, endPoint y: 217, distance: 38.5
click at [847, 209] on input "Search in supplements & ingestibles" at bounding box center [699, 208] width 339 height 27
type input "nico"
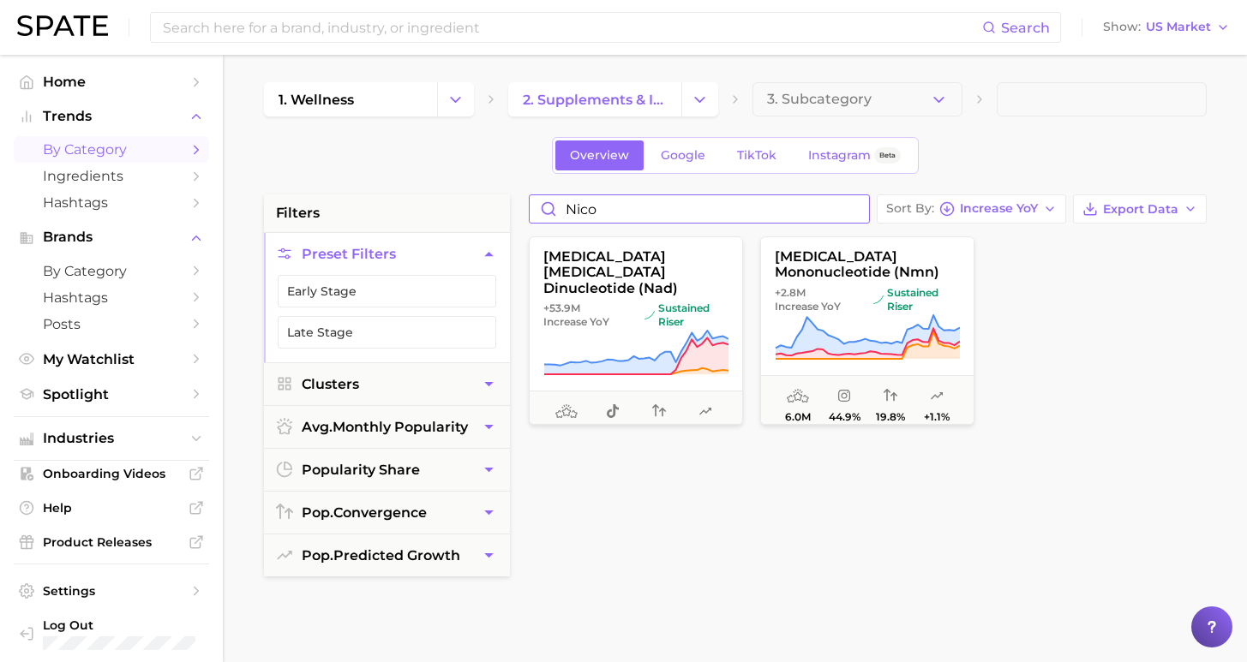
click at [866, 213] on input "nico" at bounding box center [699, 208] width 339 height 27
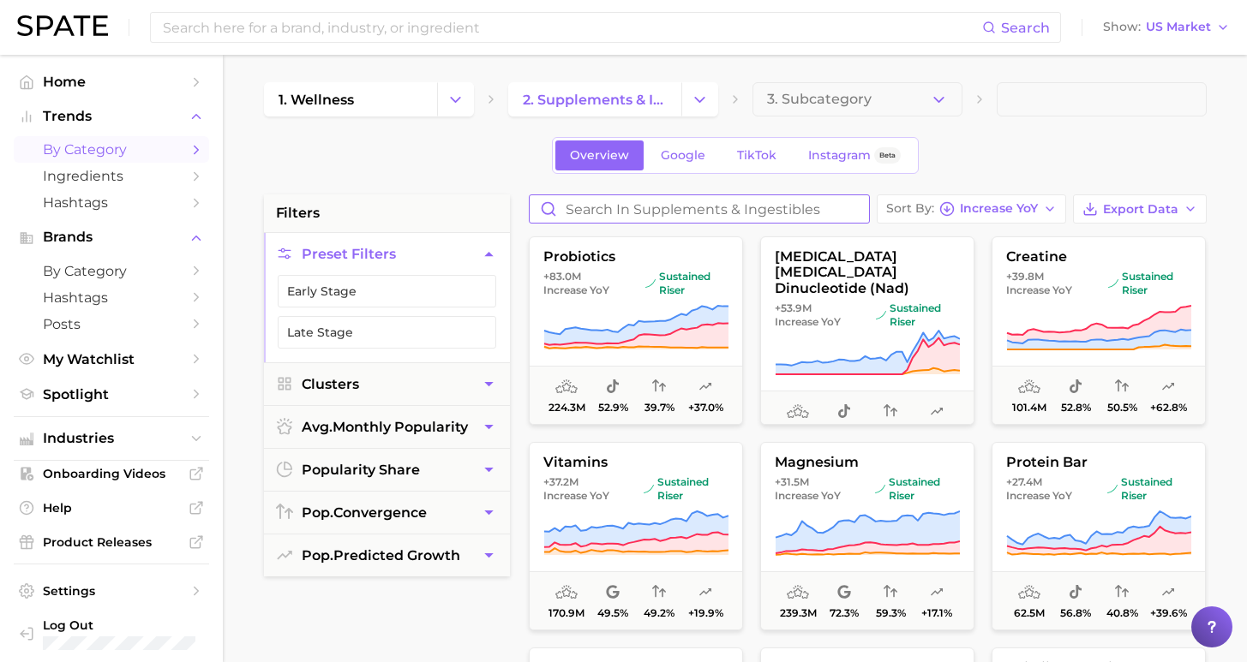
click at [845, 209] on input "Search in supplements & ingestibles" at bounding box center [699, 208] width 339 height 27
type input "apple cider"
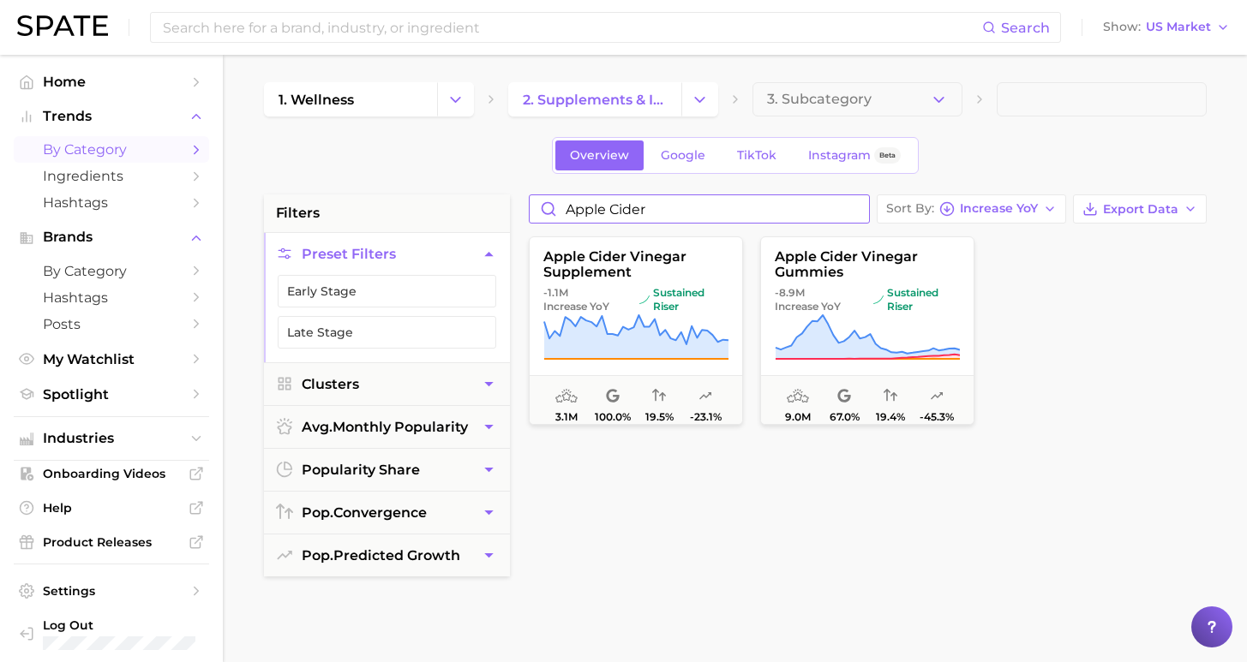
click at [866, 207] on input "apple cider" at bounding box center [699, 208] width 339 height 27
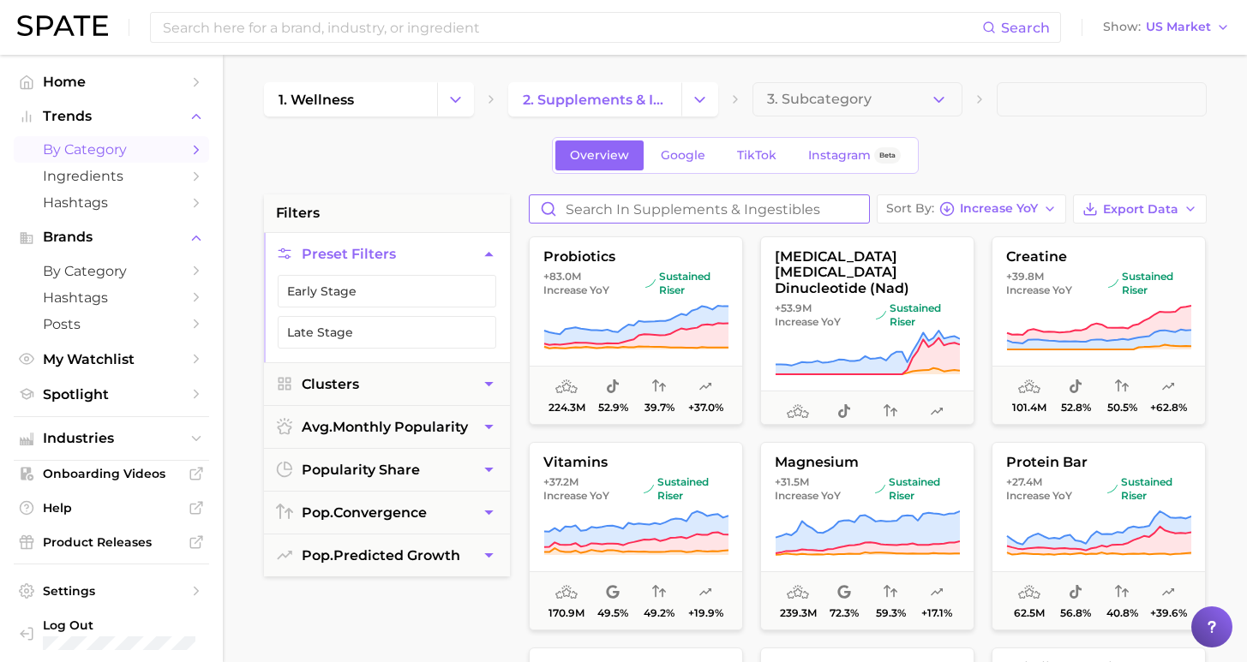
click at [832, 205] on input "Search in supplements & ingestibles" at bounding box center [699, 208] width 339 height 27
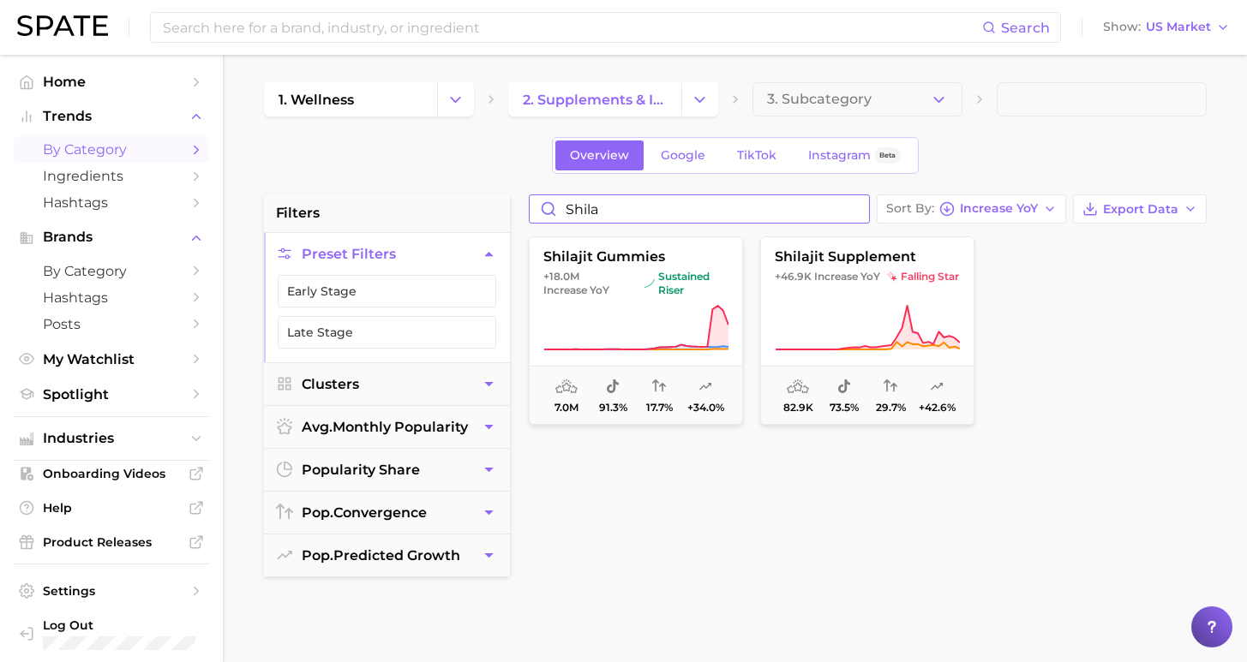
drag, startPoint x: 583, startPoint y: 208, endPoint x: 534, endPoint y: 204, distance: 49.0
click at [535, 204] on input "shila" at bounding box center [699, 208] width 339 height 27
type input "BERBER"
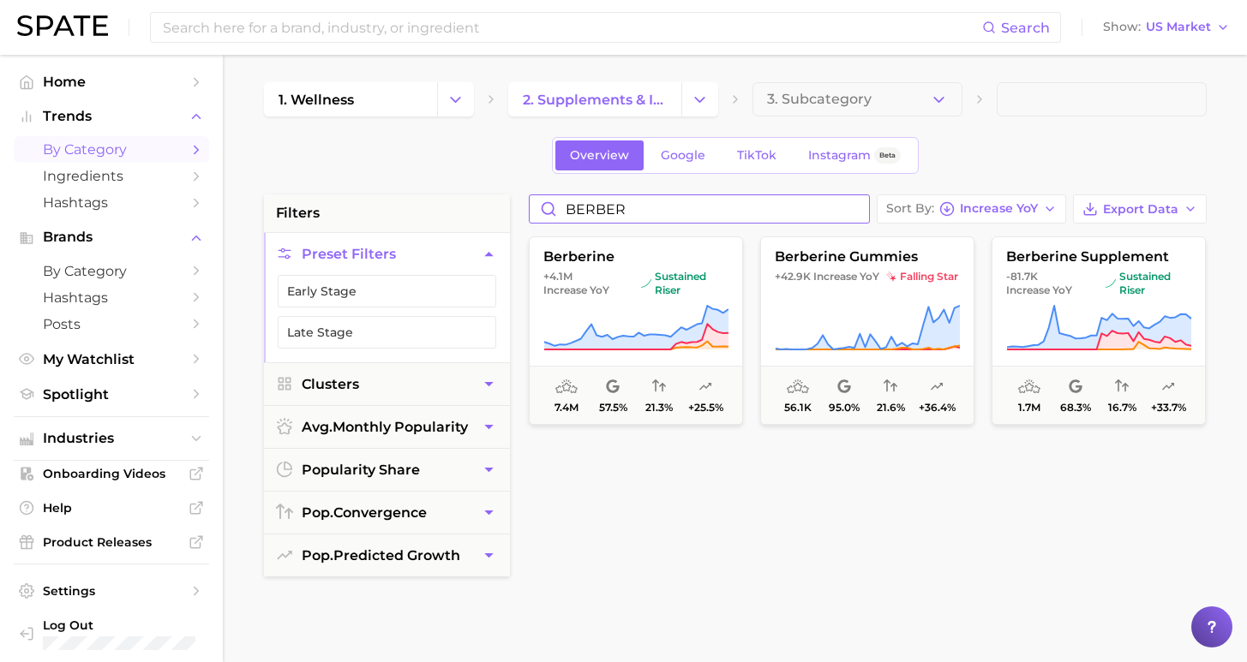
click at [869, 211] on input "BERBER" at bounding box center [699, 208] width 339 height 27
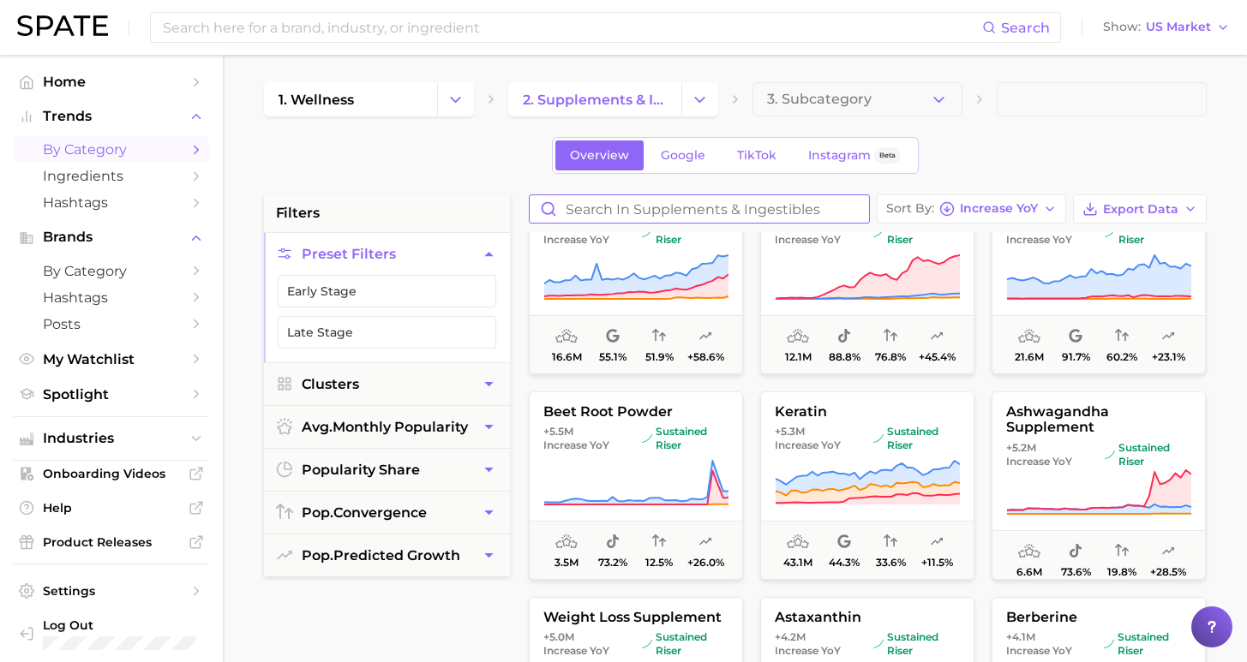
scroll to position [1621, 0]
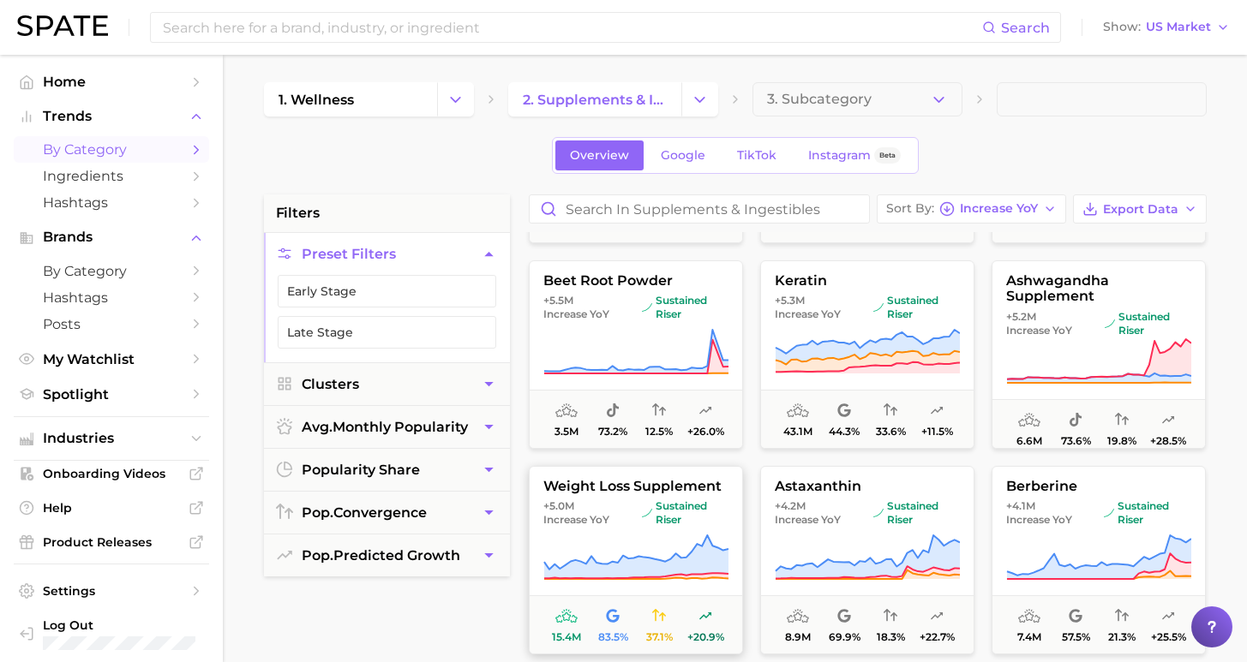
click at [616, 530] on button "weight loss supplement +5.0m Increase YoY sustained riser 15.4m 83.5% 37.1% +20…" at bounding box center [636, 560] width 214 height 189
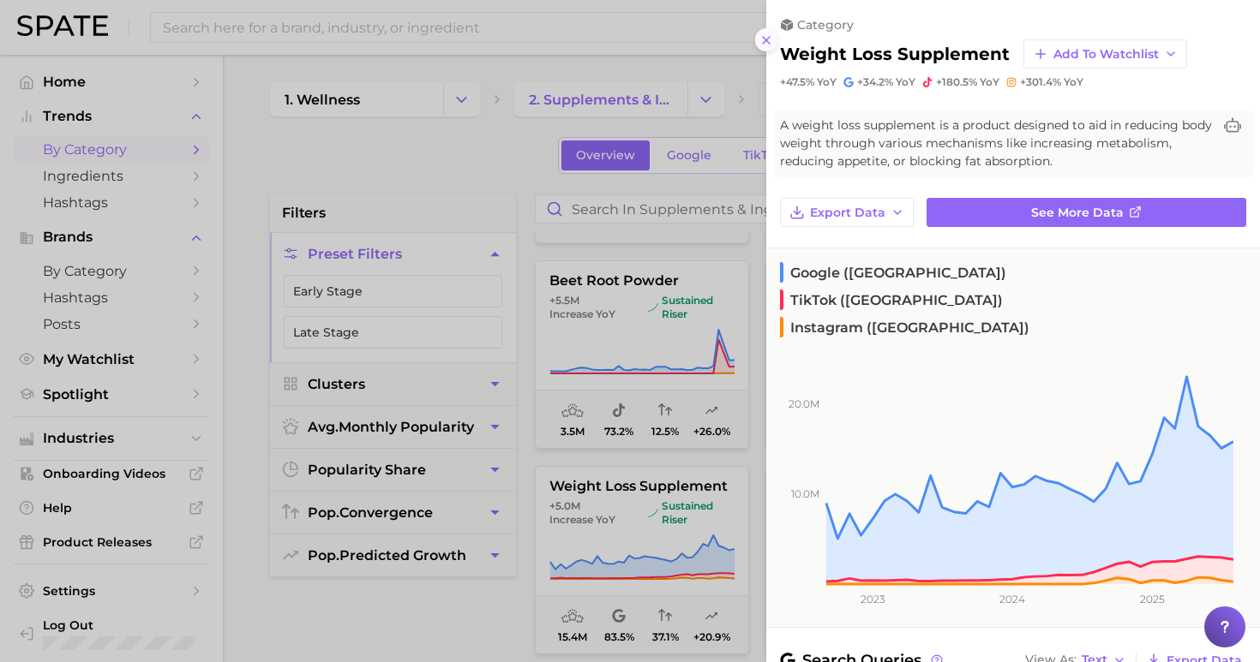
click at [761, 36] on icon at bounding box center [766, 40] width 14 height 14
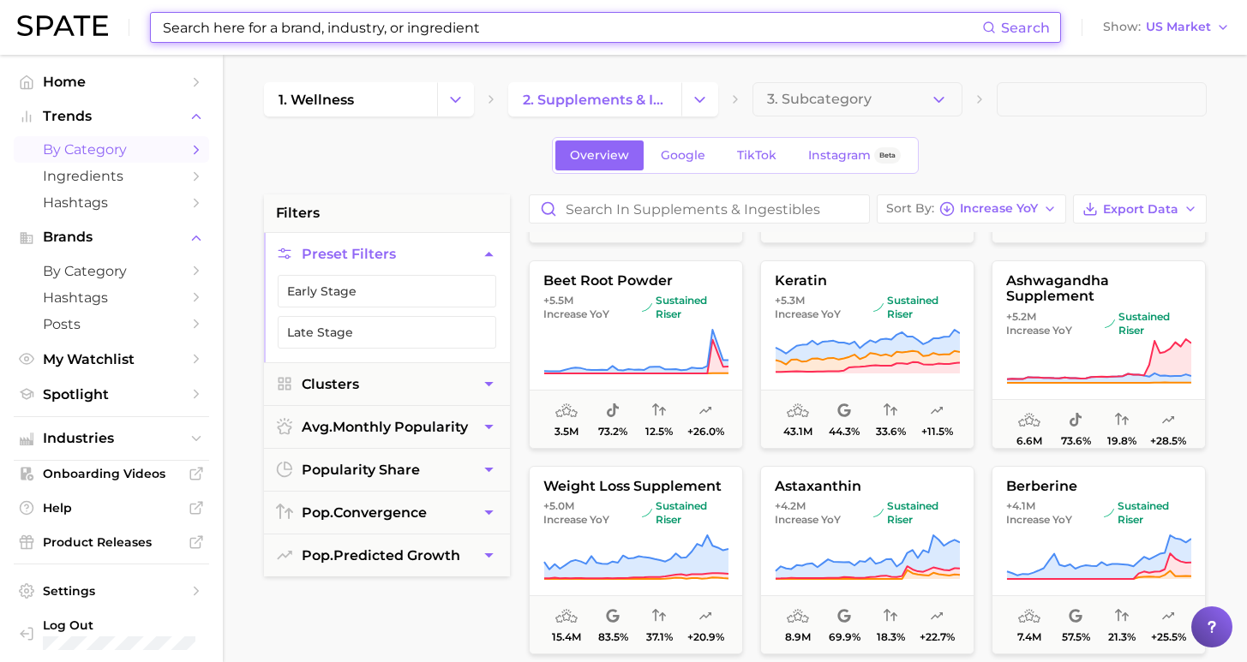
click at [564, 27] on input at bounding box center [571, 27] width 821 height 29
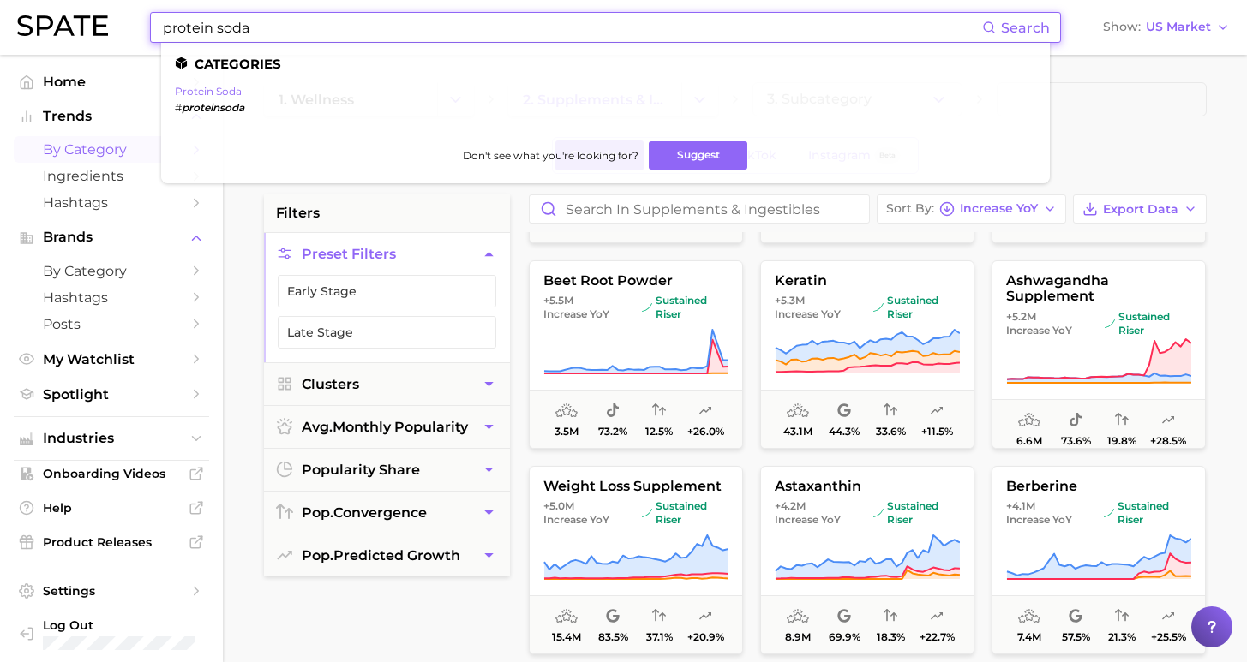
type input "protein soda"
click at [186, 94] on link "protein soda" at bounding box center [208, 91] width 67 height 13
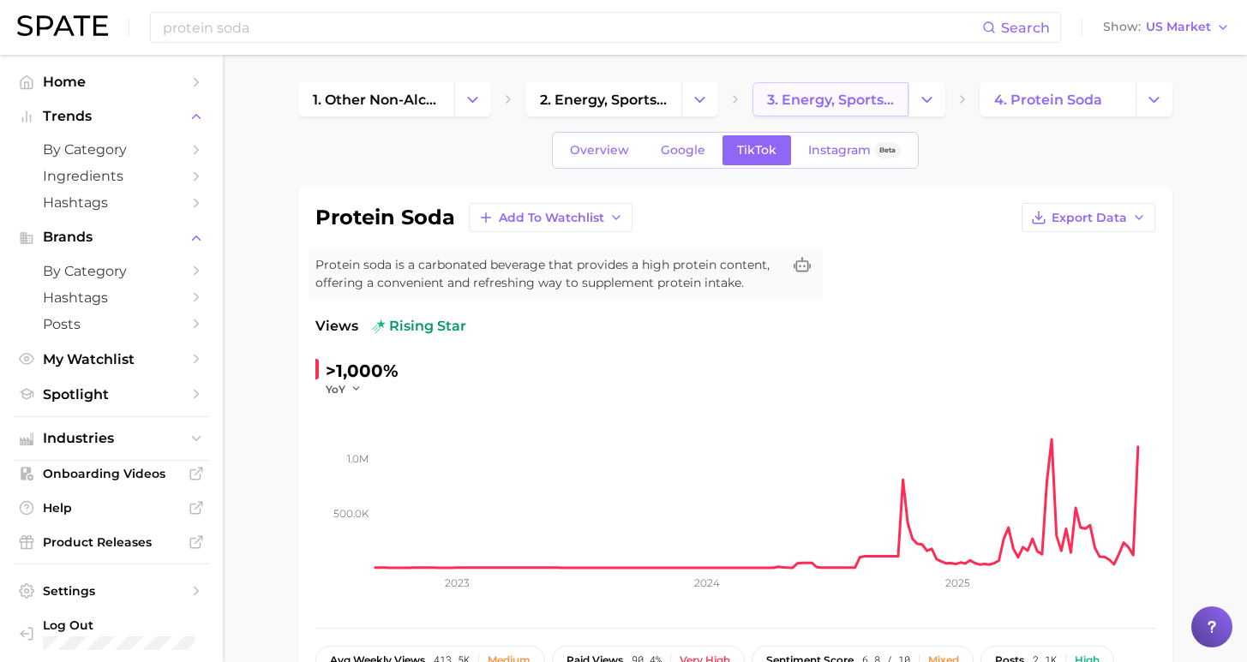
click at [821, 89] on link "3. energy, sports & functional drinks" at bounding box center [830, 99] width 156 height 34
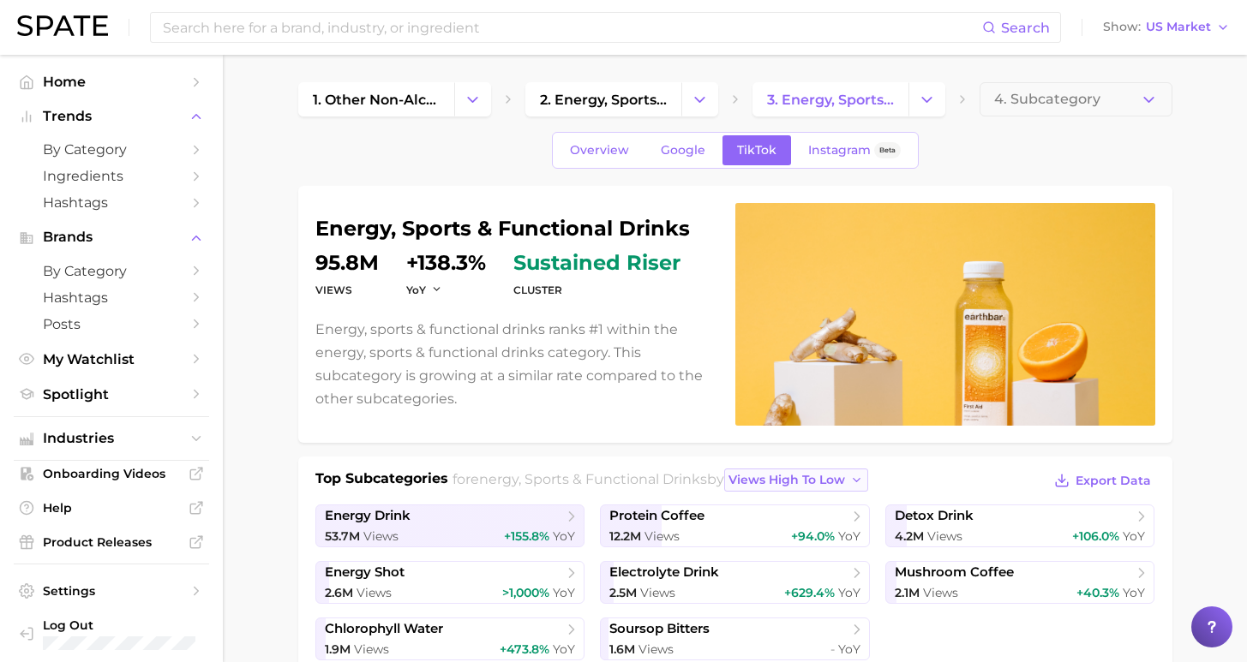
click at [802, 485] on span "views high to low" at bounding box center [786, 480] width 117 height 15
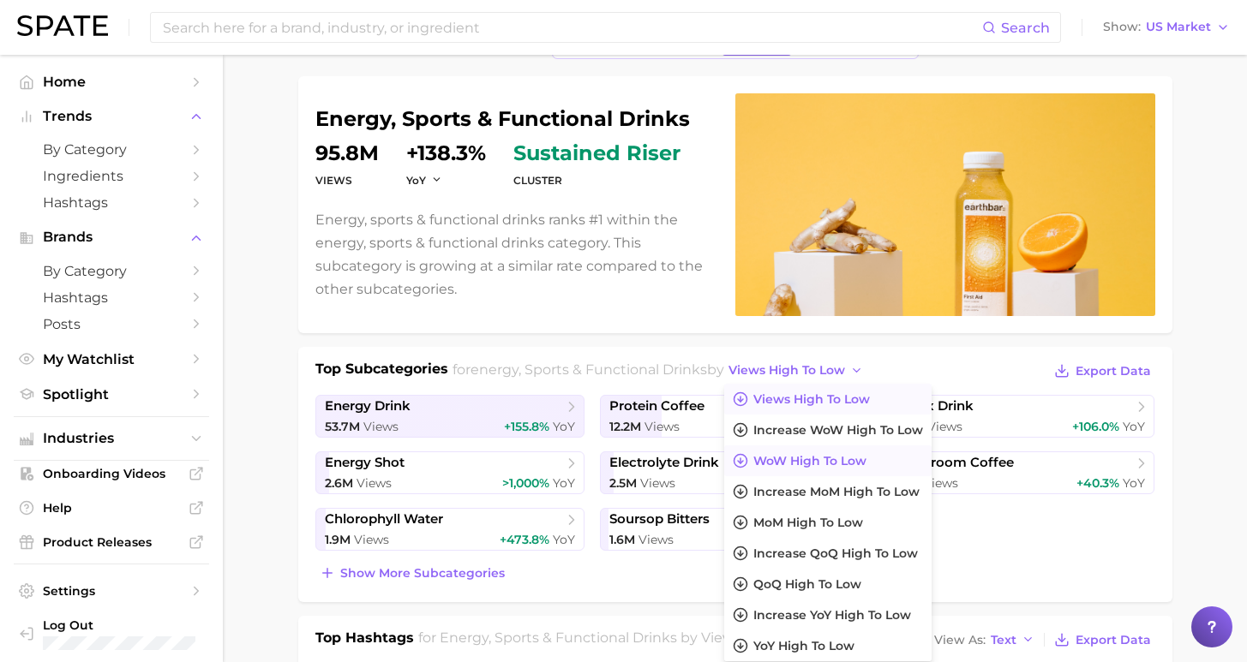
scroll to position [207, 0]
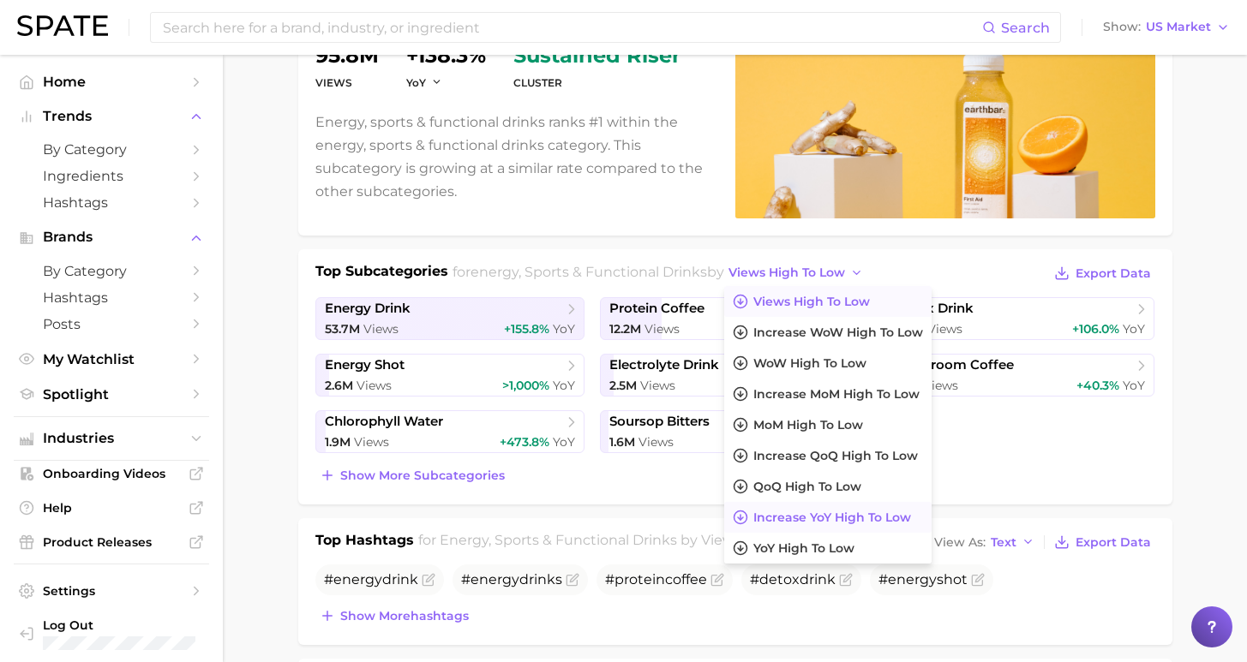
click at [782, 518] on span "increase YoY high to low" at bounding box center [832, 518] width 158 height 15
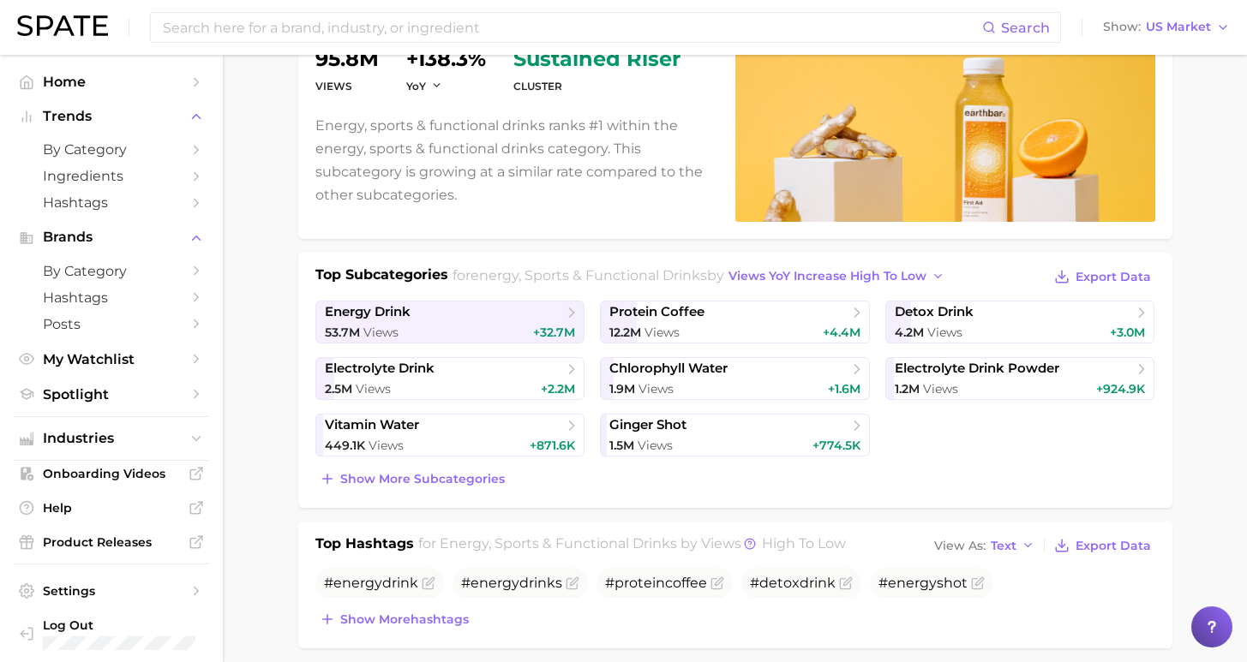
scroll to position [0, 0]
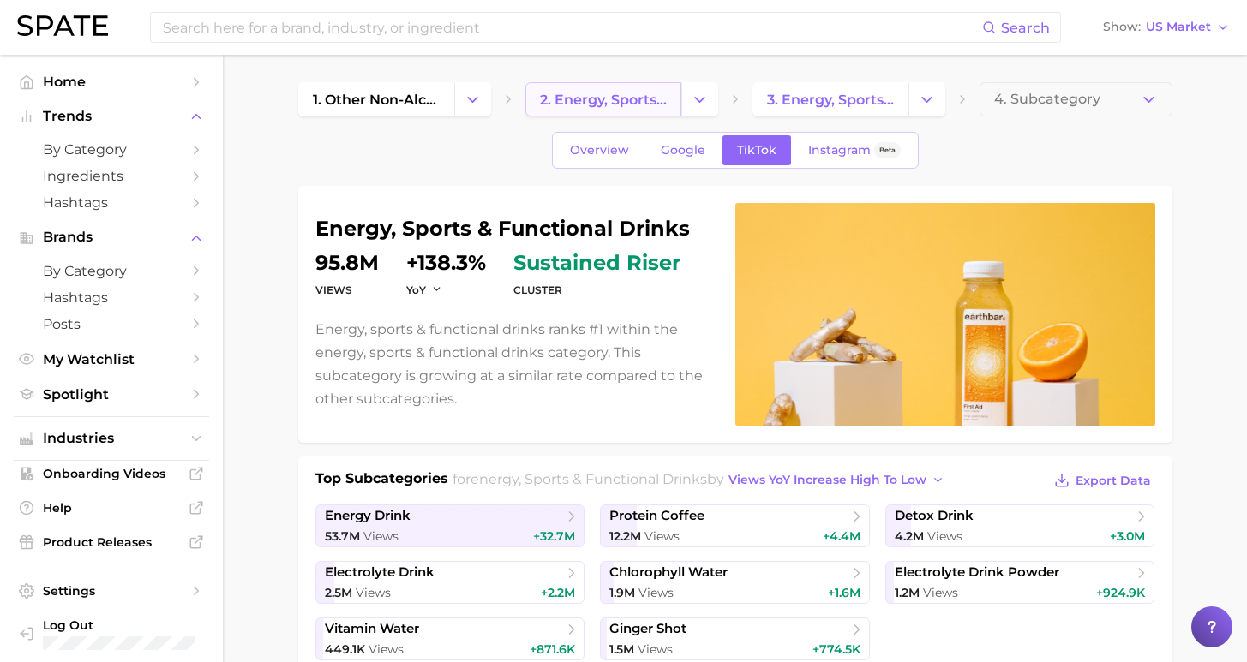
click at [633, 95] on span "2. energy, sports & functional drinks" at bounding box center [603, 100] width 127 height 16
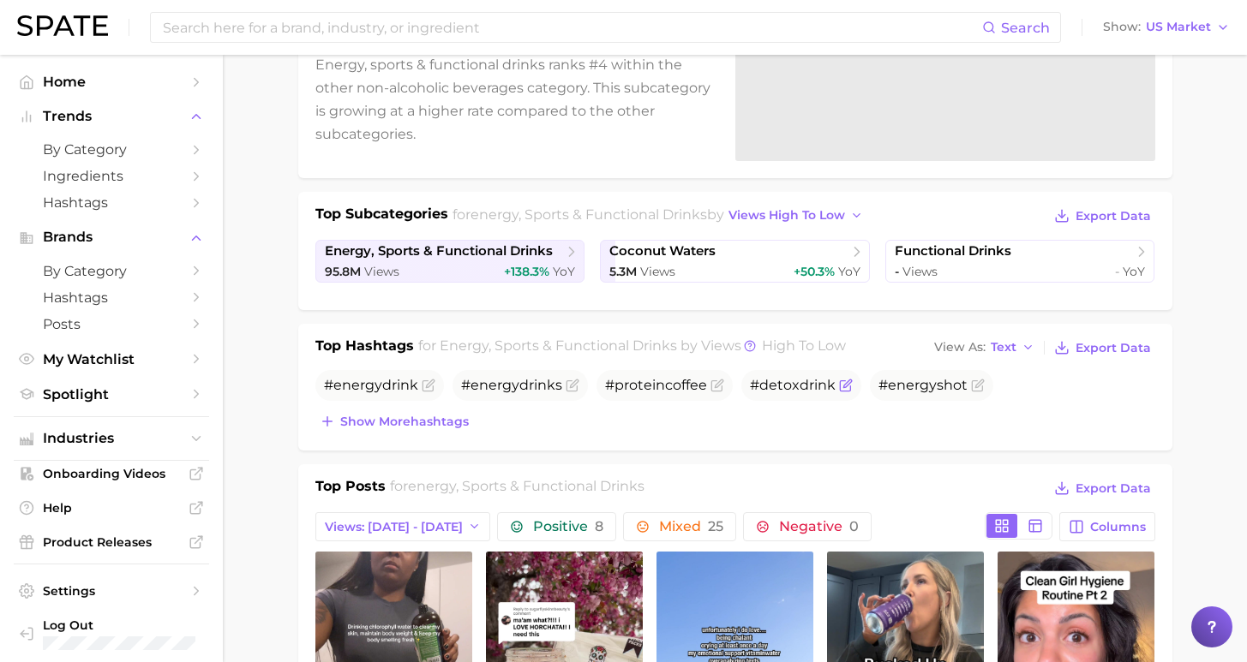
scroll to position [158, 0]
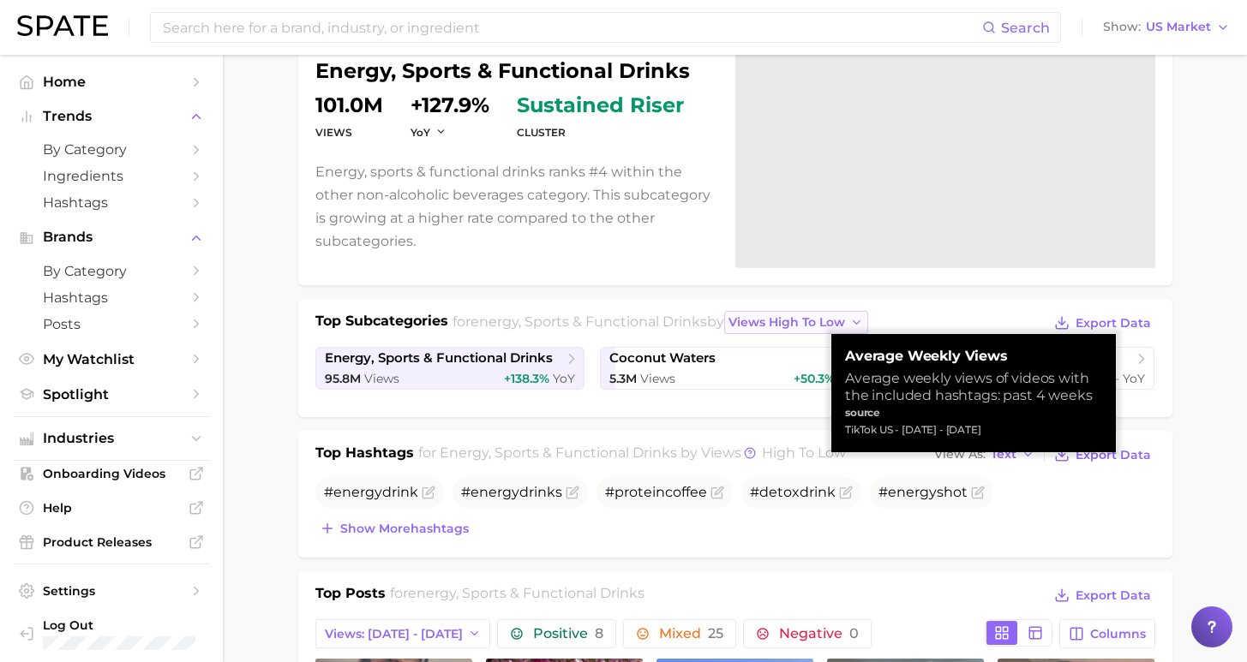
click at [780, 329] on span "views high to low" at bounding box center [786, 322] width 117 height 15
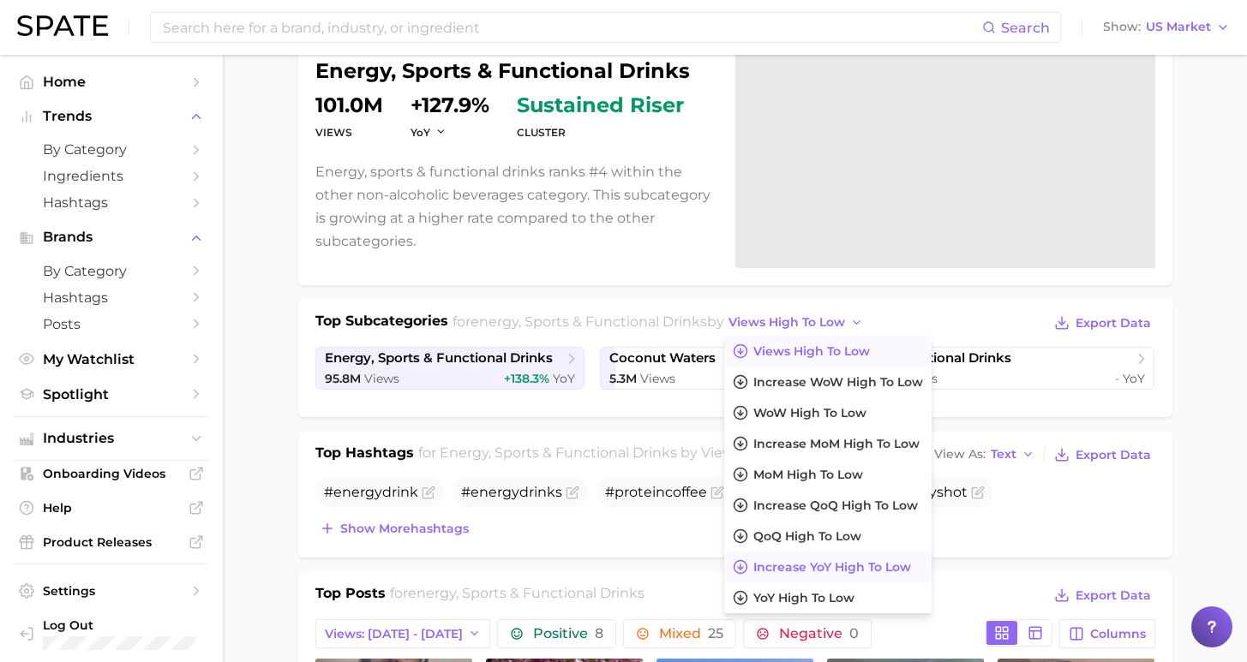
click at [784, 566] on span "increase YoY high to low" at bounding box center [832, 567] width 158 height 15
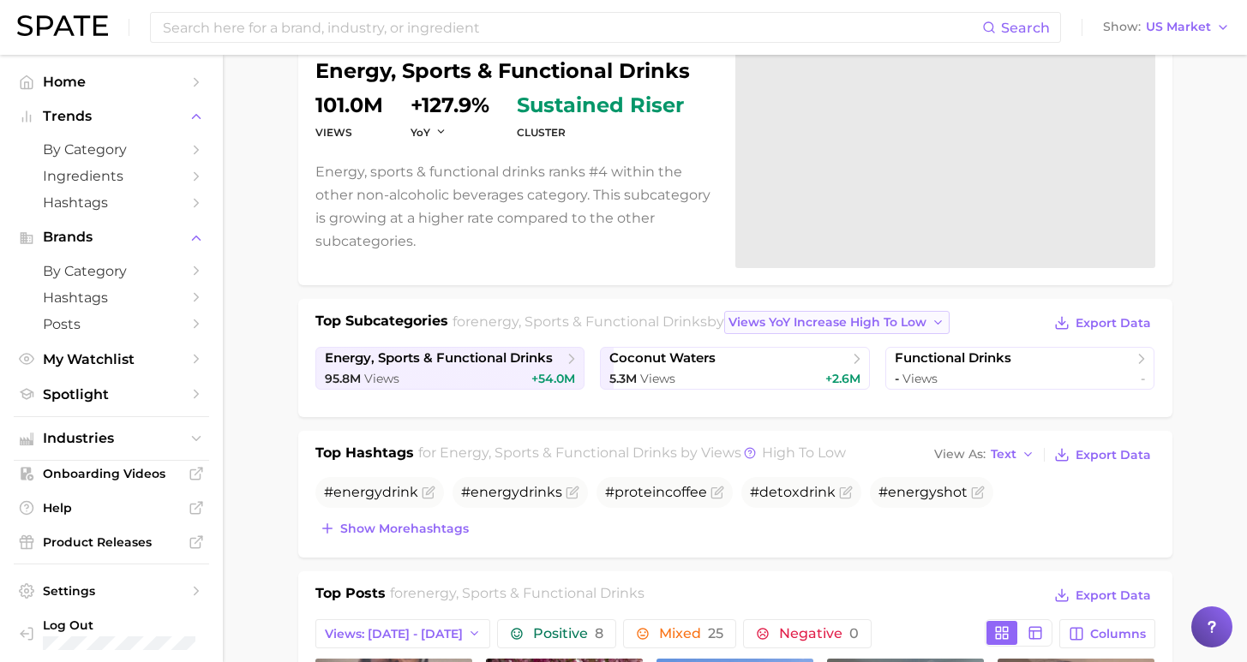
click at [795, 315] on span "views YoY increase high to low" at bounding box center [827, 322] width 198 height 15
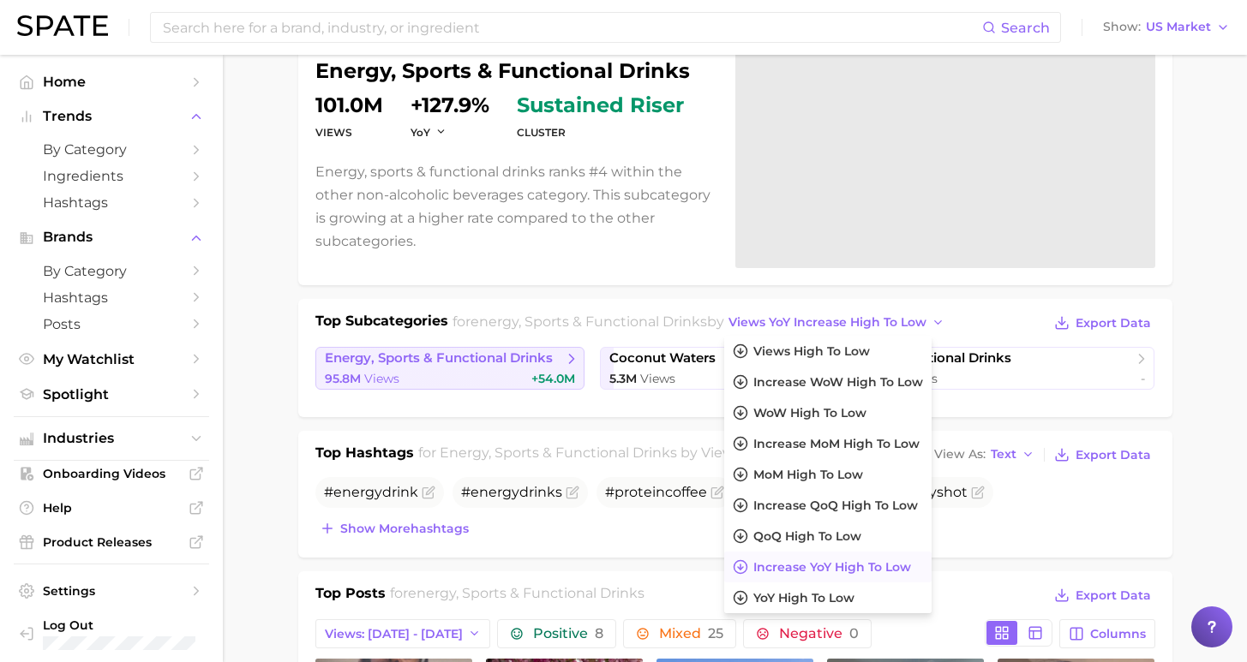
click at [545, 372] on span "+54.0m" at bounding box center [553, 378] width 44 height 15
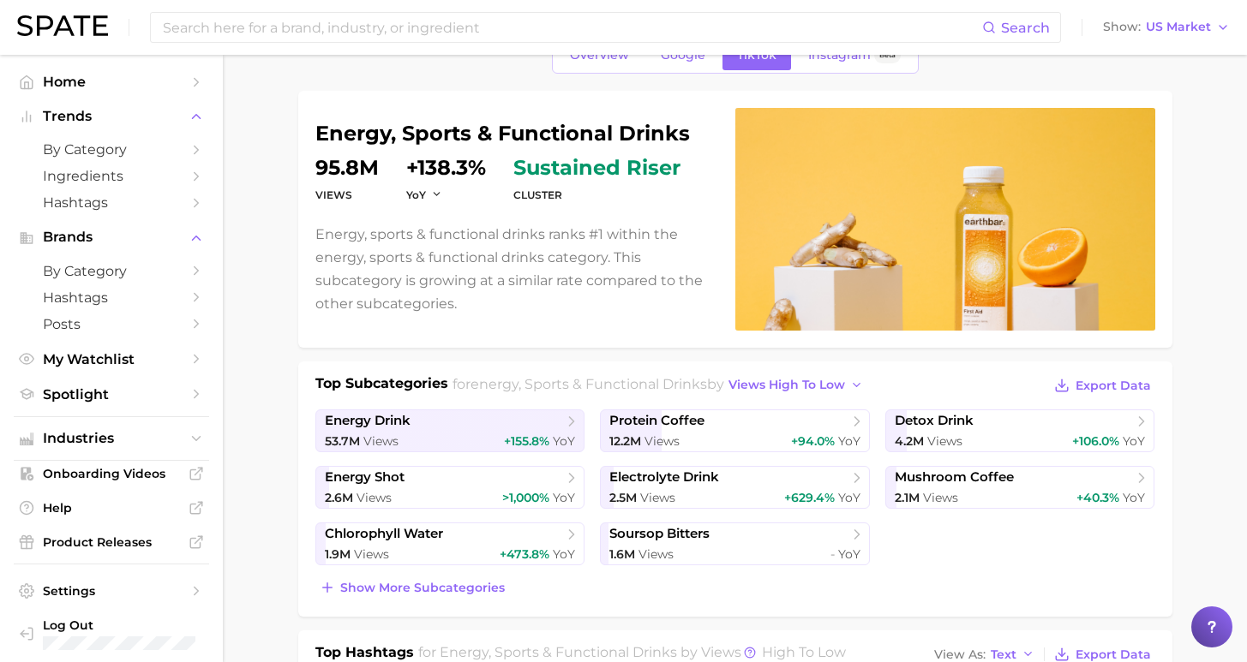
scroll to position [191, 0]
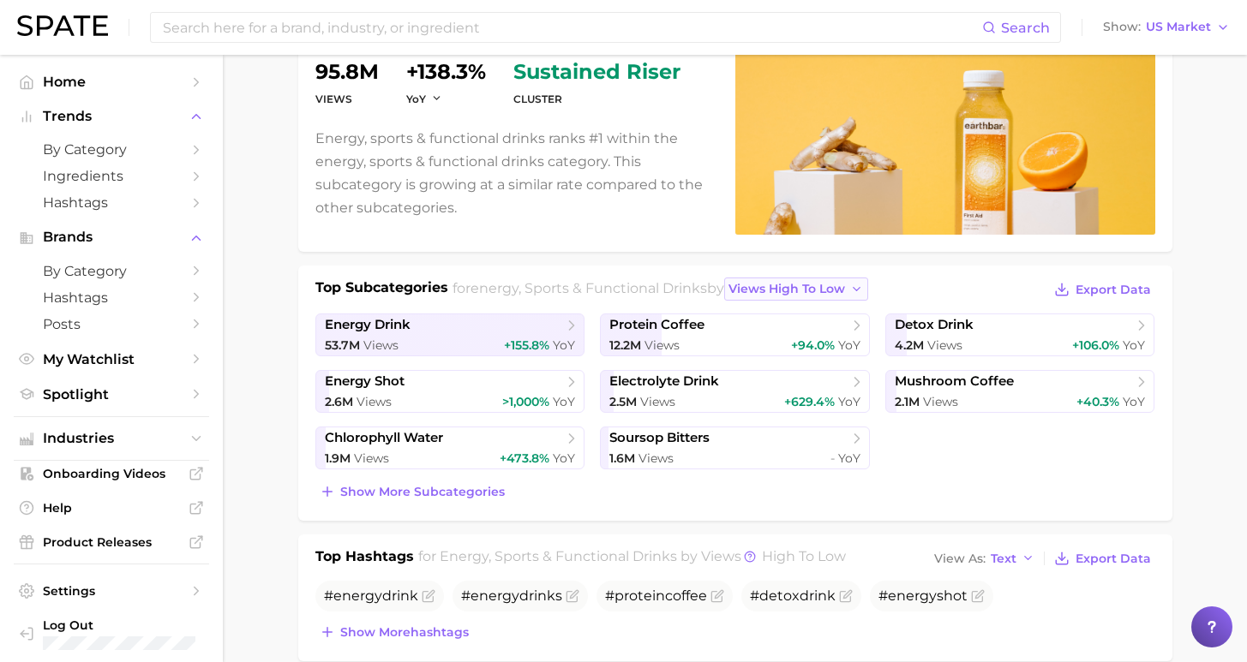
click at [783, 281] on button "views high to low" at bounding box center [796, 289] width 144 height 23
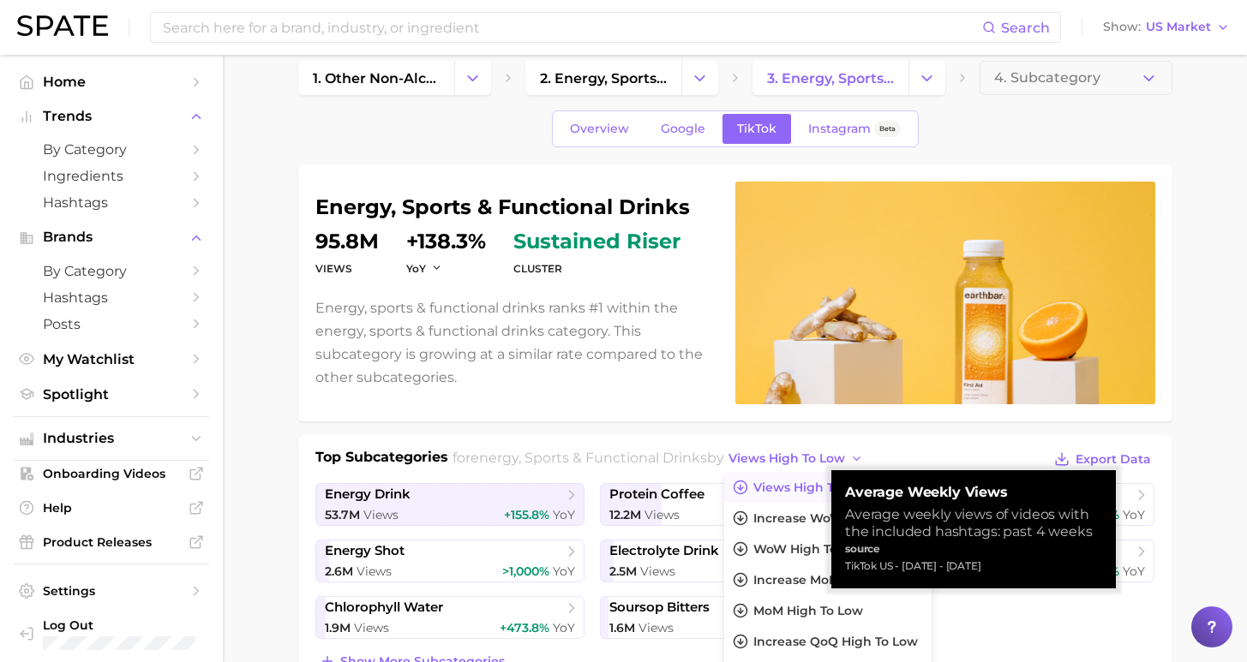
scroll to position [0, 0]
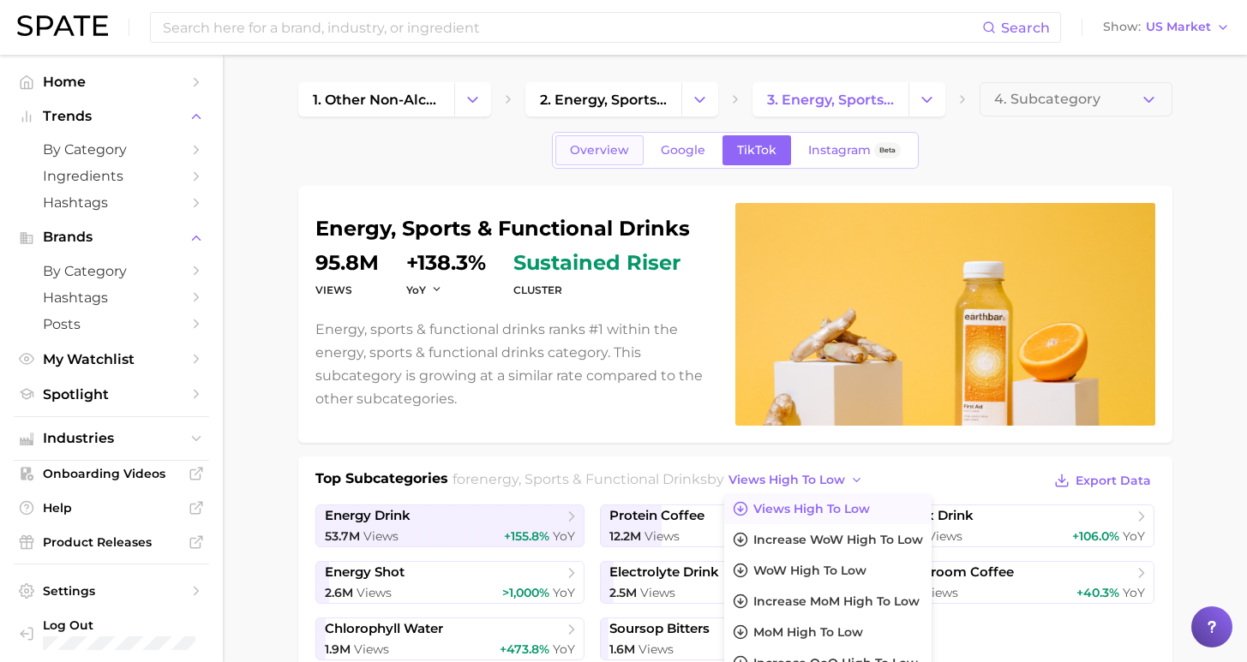
click at [616, 151] on span "Overview" at bounding box center [599, 150] width 59 height 15
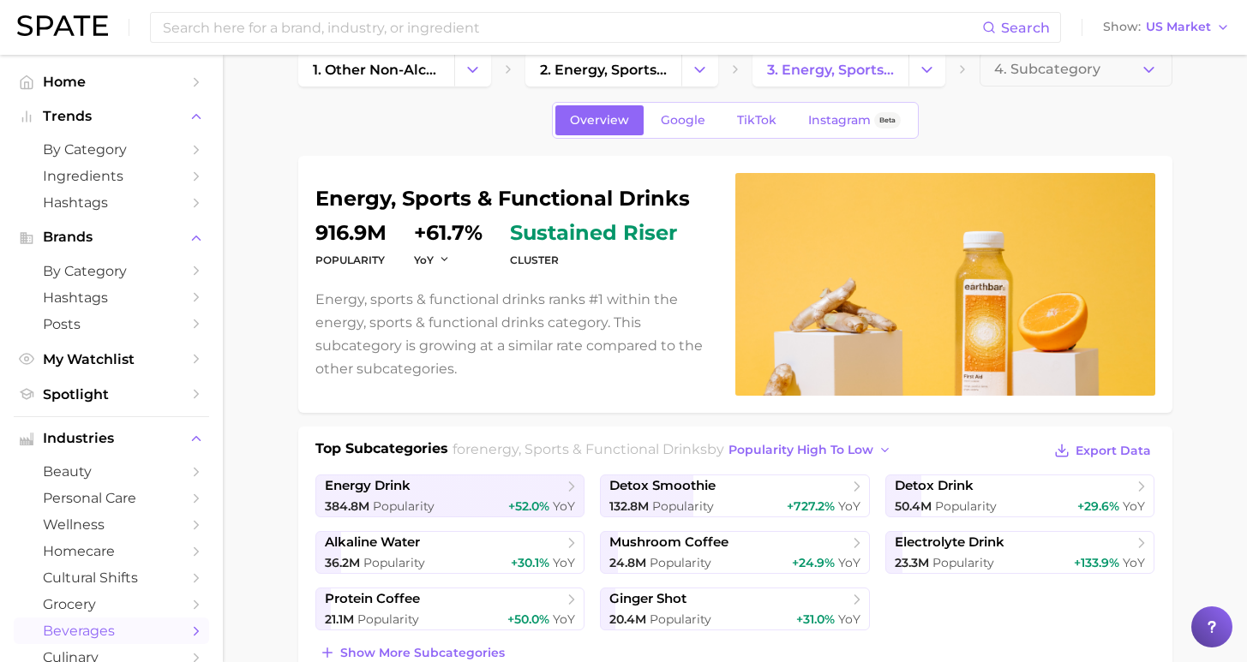
scroll to position [105, 0]
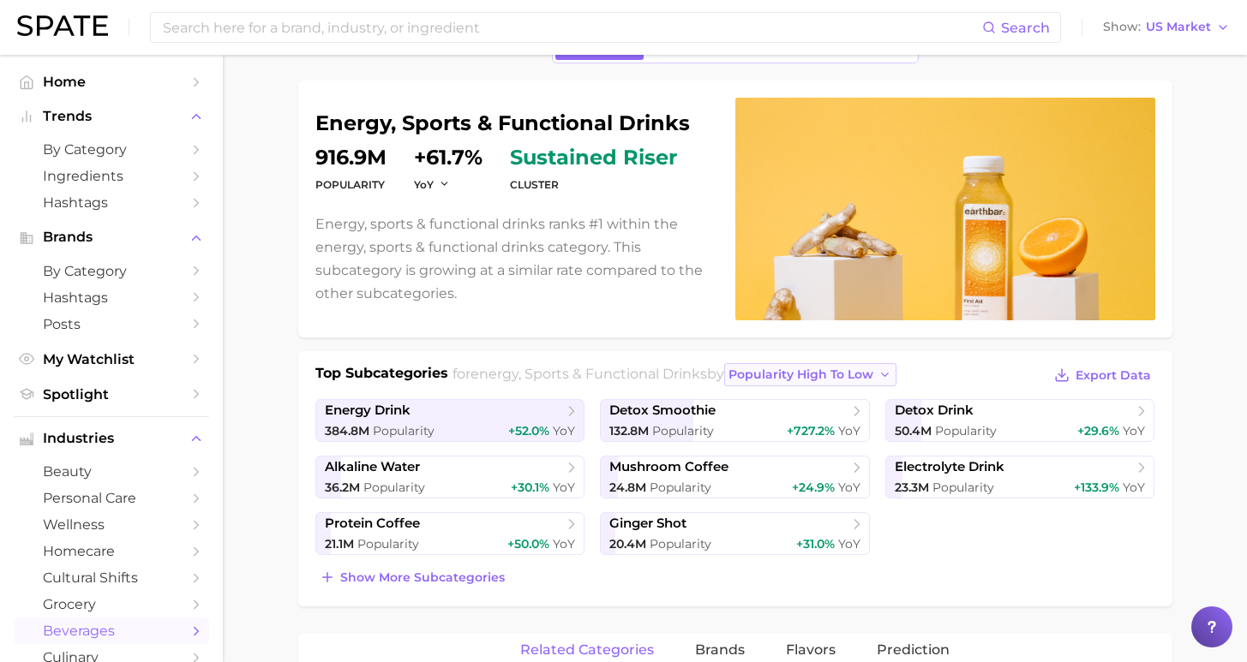
click at [781, 374] on span "popularity high to low" at bounding box center [800, 375] width 145 height 15
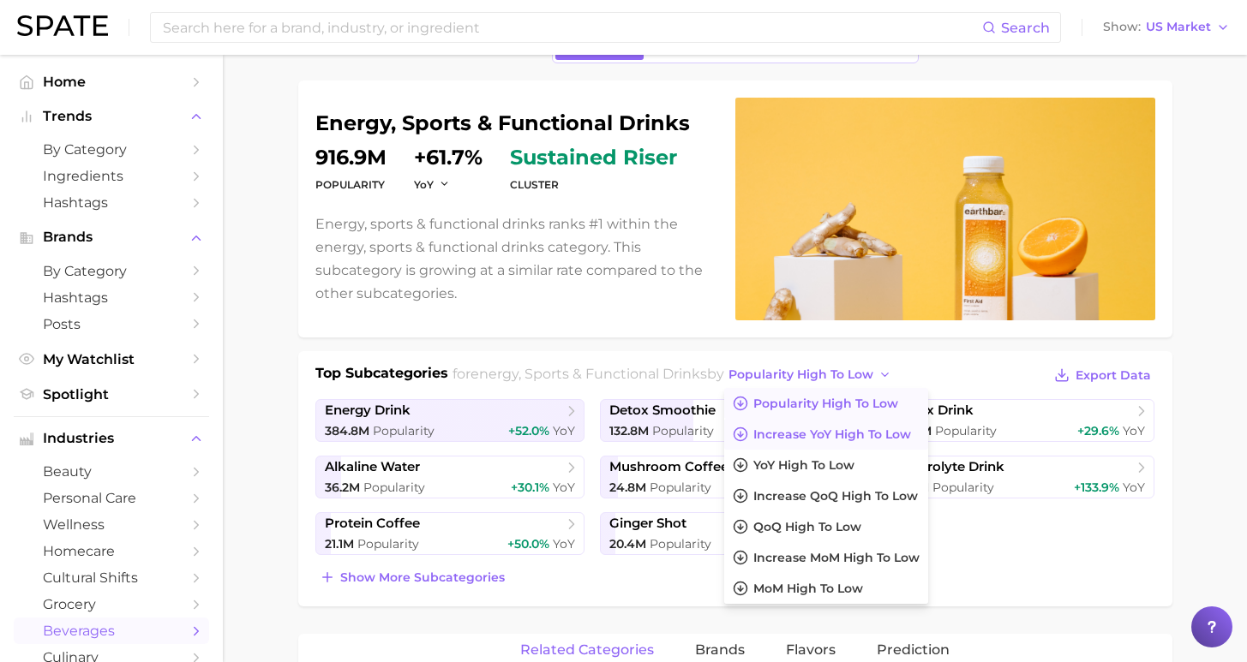
click at [803, 443] on button "Increase YoY high to low" at bounding box center [826, 434] width 204 height 31
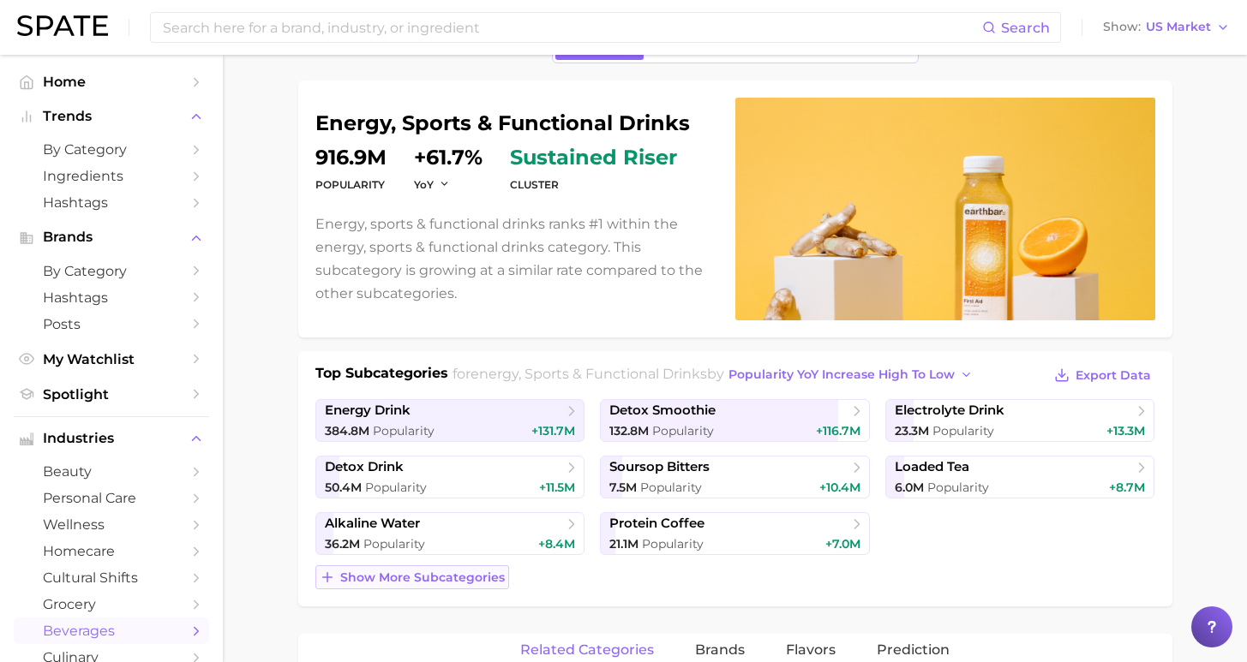
click at [441, 578] on span "Show more subcategories" at bounding box center [422, 578] width 165 height 15
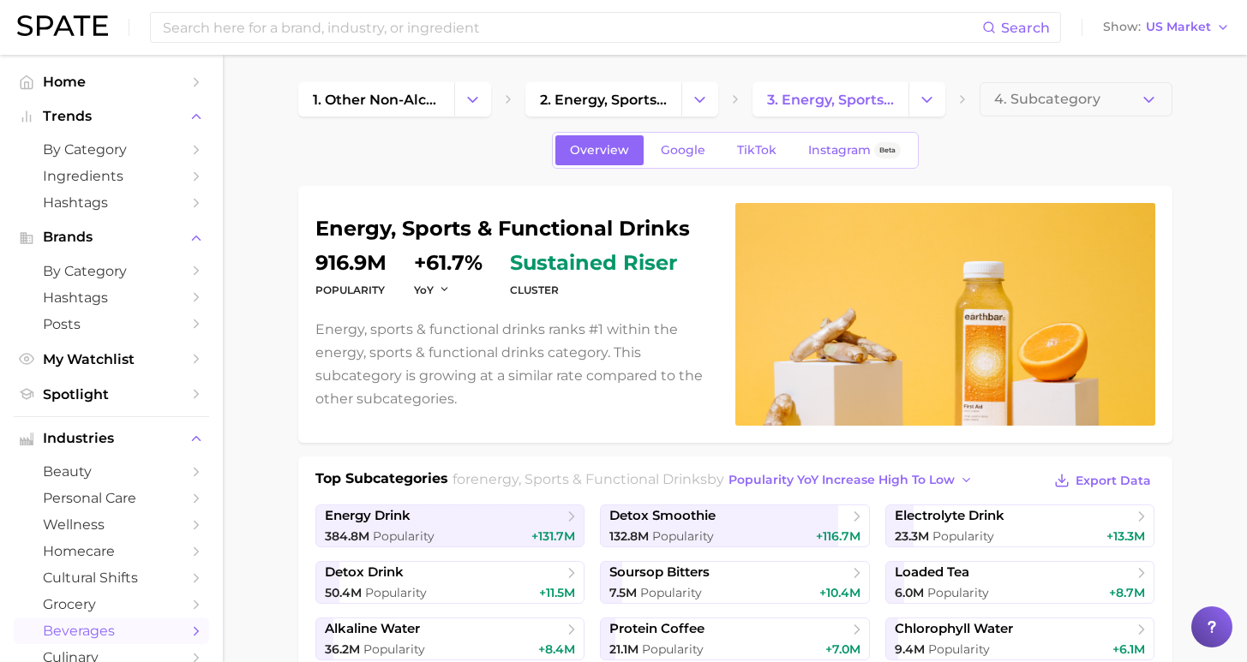
scroll to position [813, 0]
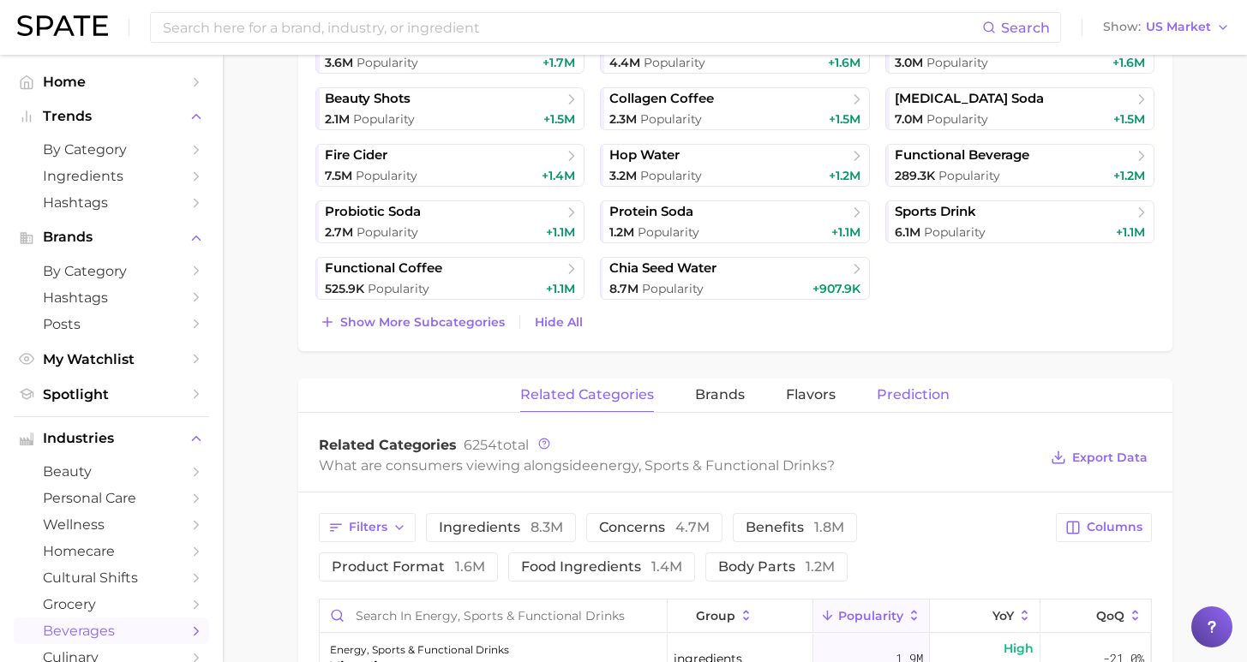
click at [888, 400] on span "Prediction" at bounding box center [913, 394] width 73 height 15
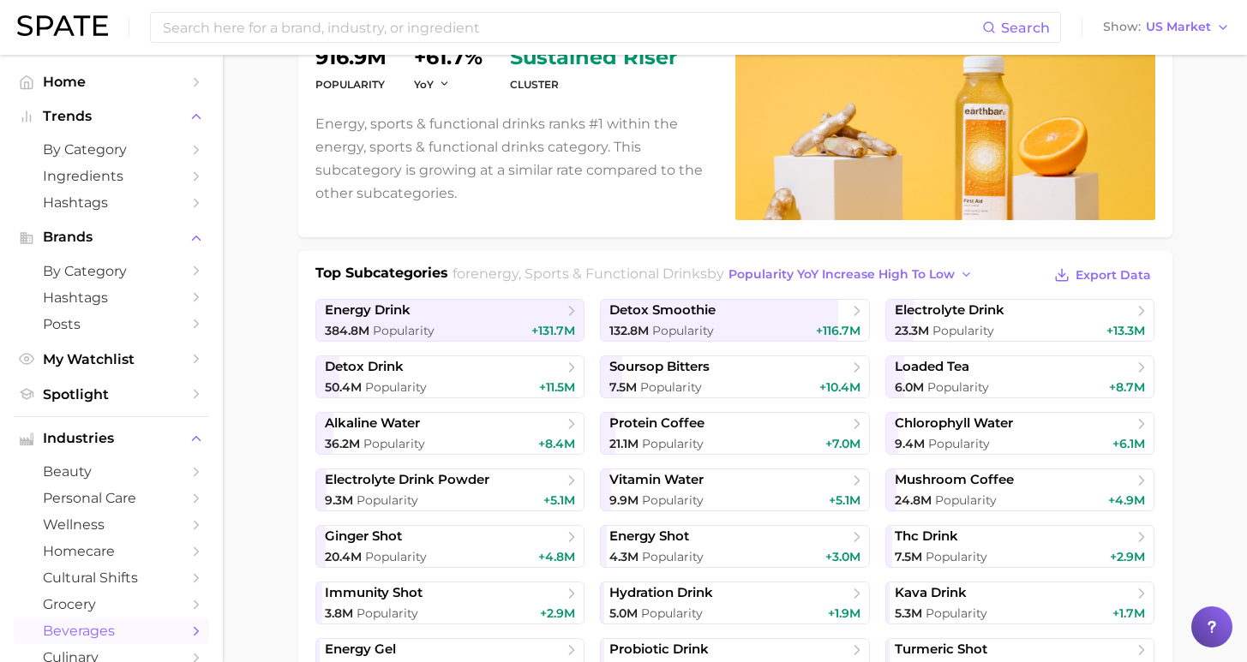
scroll to position [0, 0]
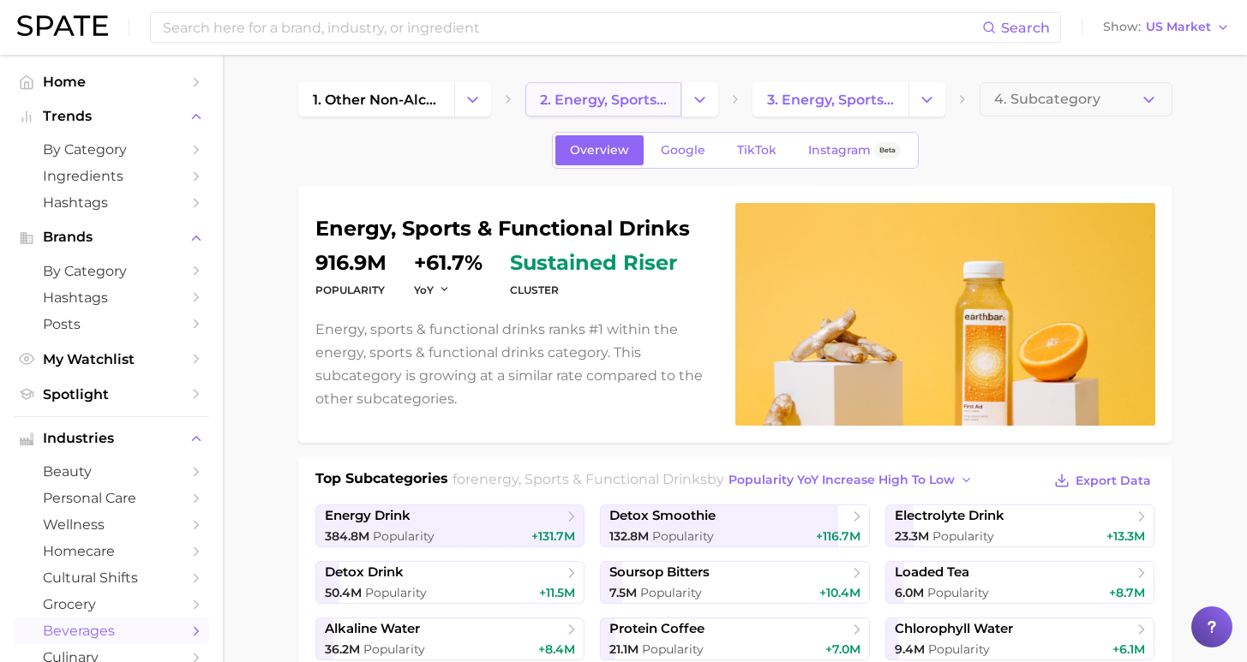
click at [614, 99] on span "2. energy, sports & functional drinks" at bounding box center [603, 100] width 127 height 16
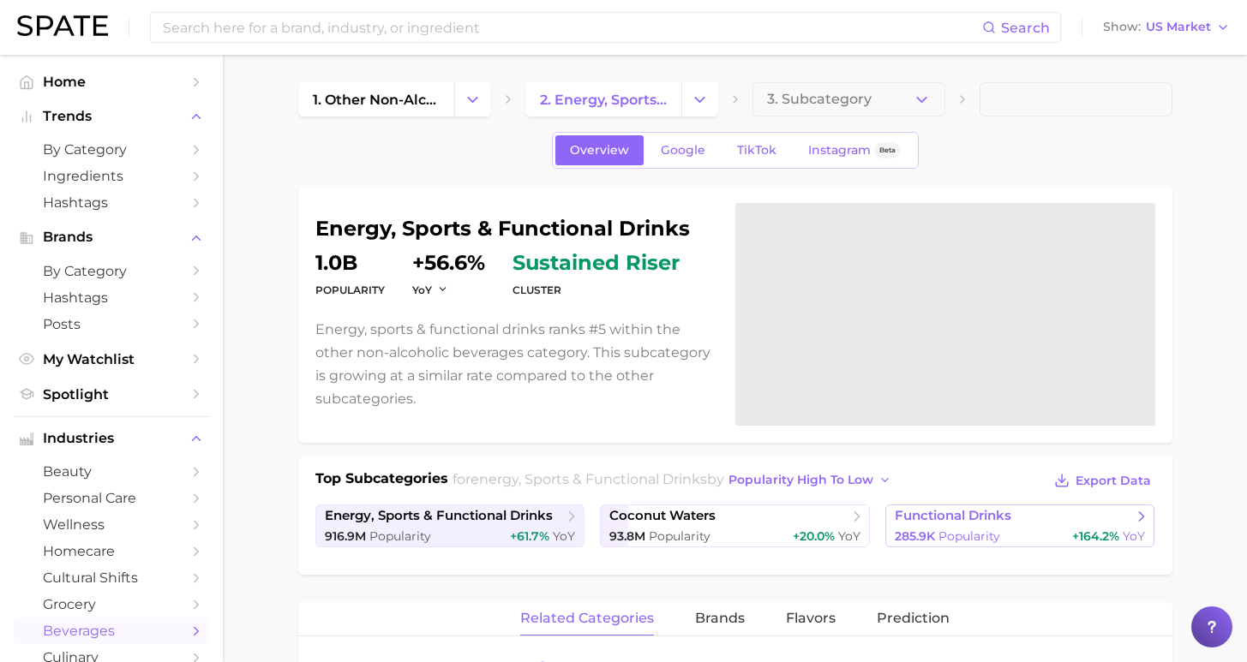
click at [998, 541] on div "285.9k Popularity +164.2% YoY" at bounding box center [1020, 537] width 251 height 16
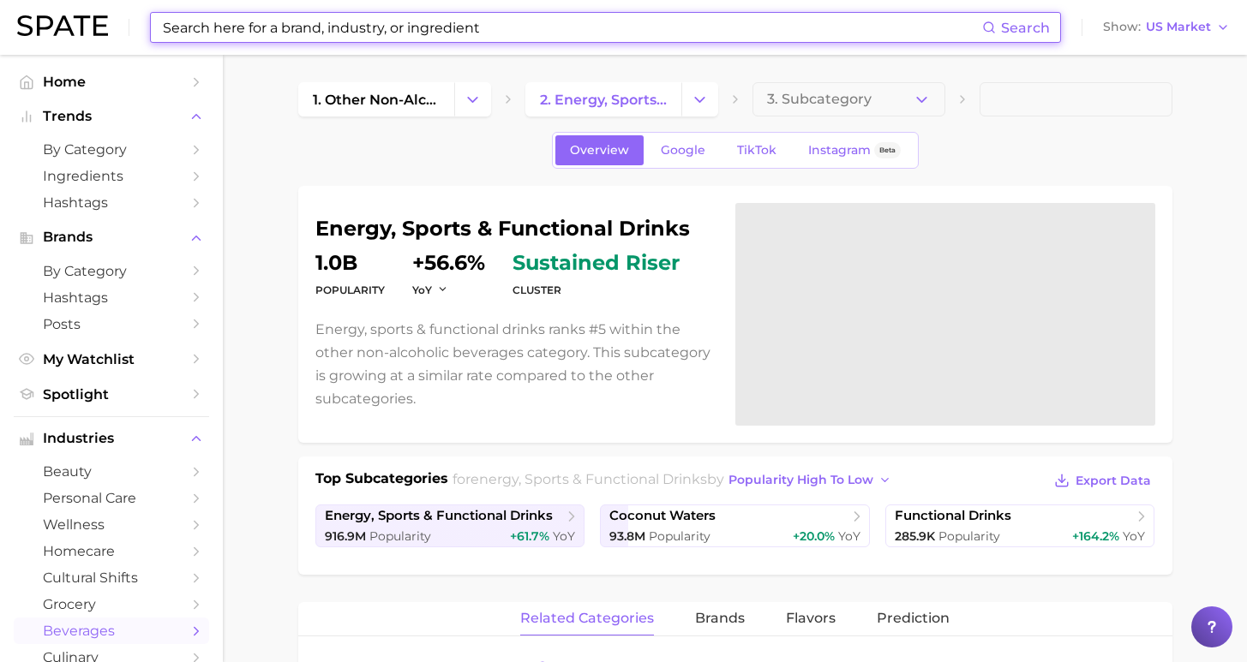
click at [433, 23] on input at bounding box center [571, 27] width 821 height 29
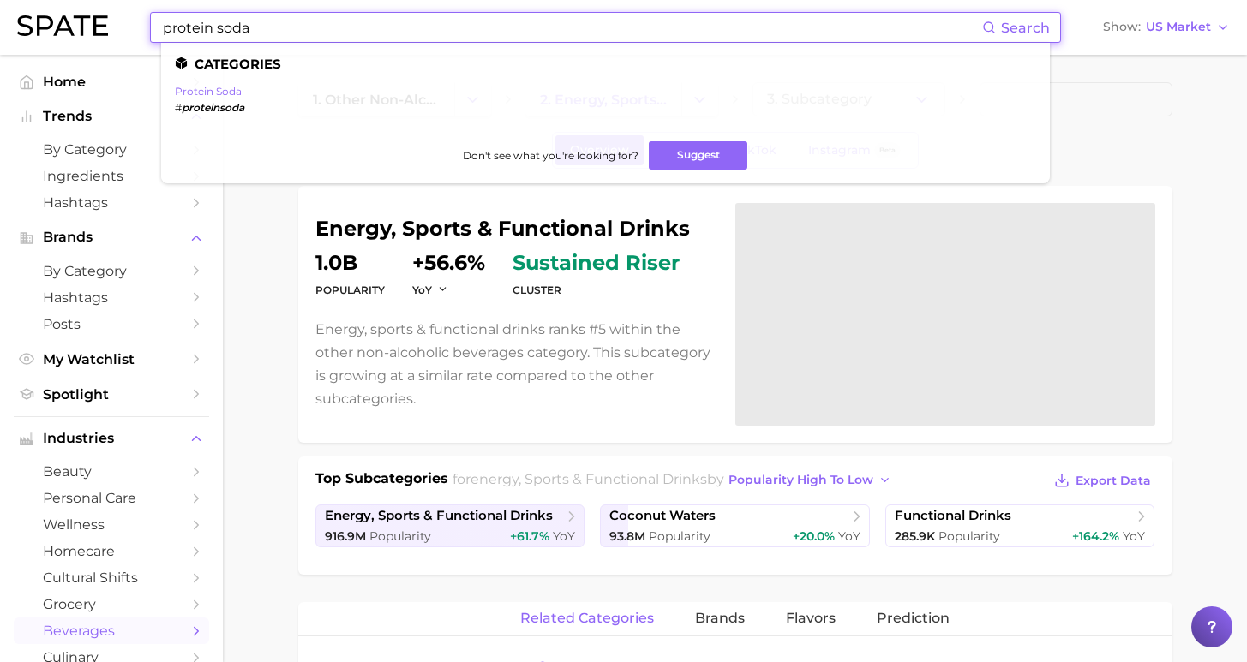
type input "protein soda"
click at [211, 93] on link "protein soda" at bounding box center [208, 91] width 67 height 13
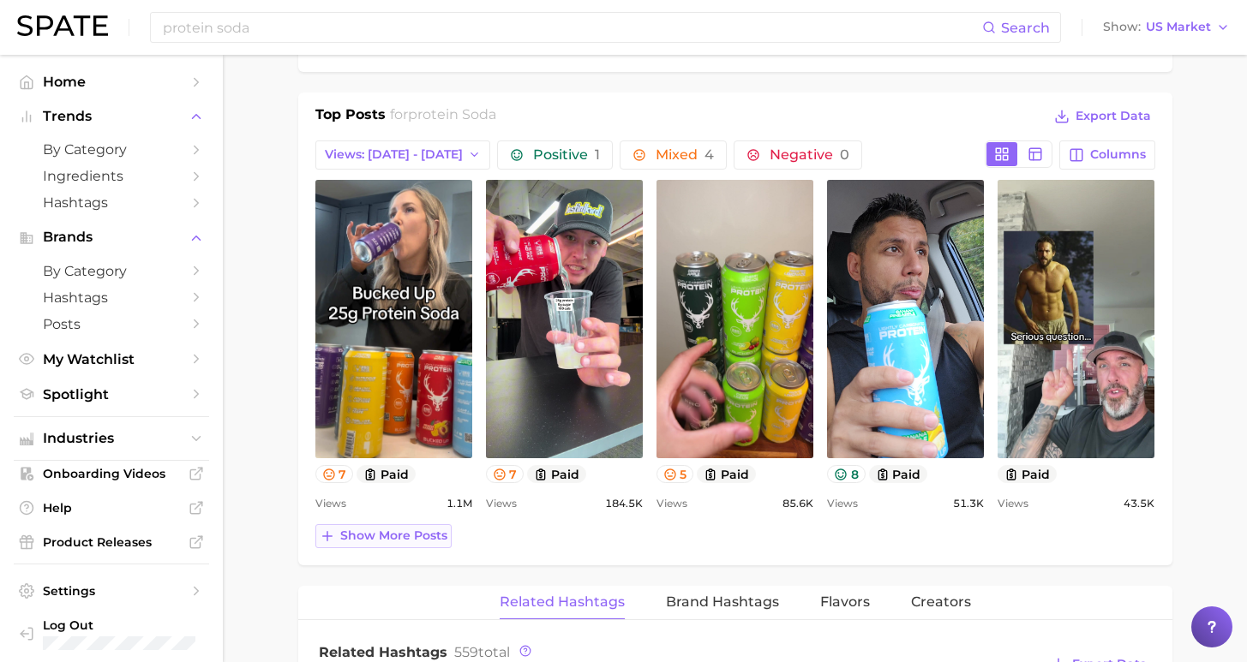
scroll to position [915, 0]
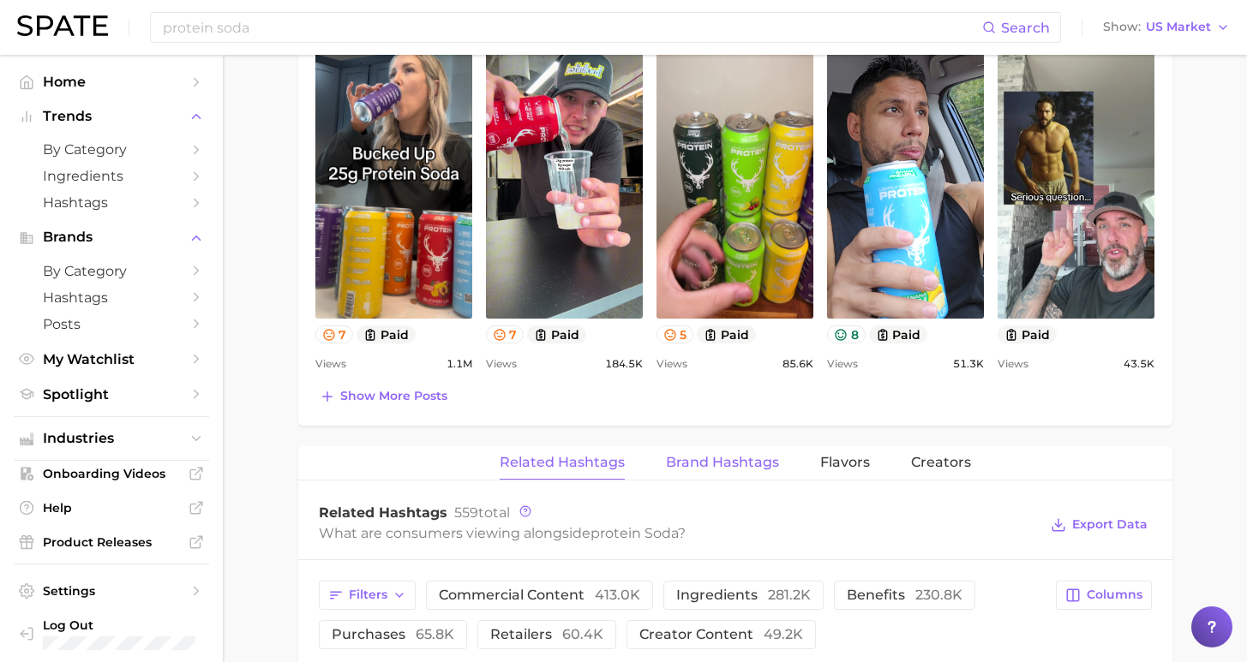
click at [744, 459] on span "Brand Hashtags" at bounding box center [722, 462] width 113 height 15
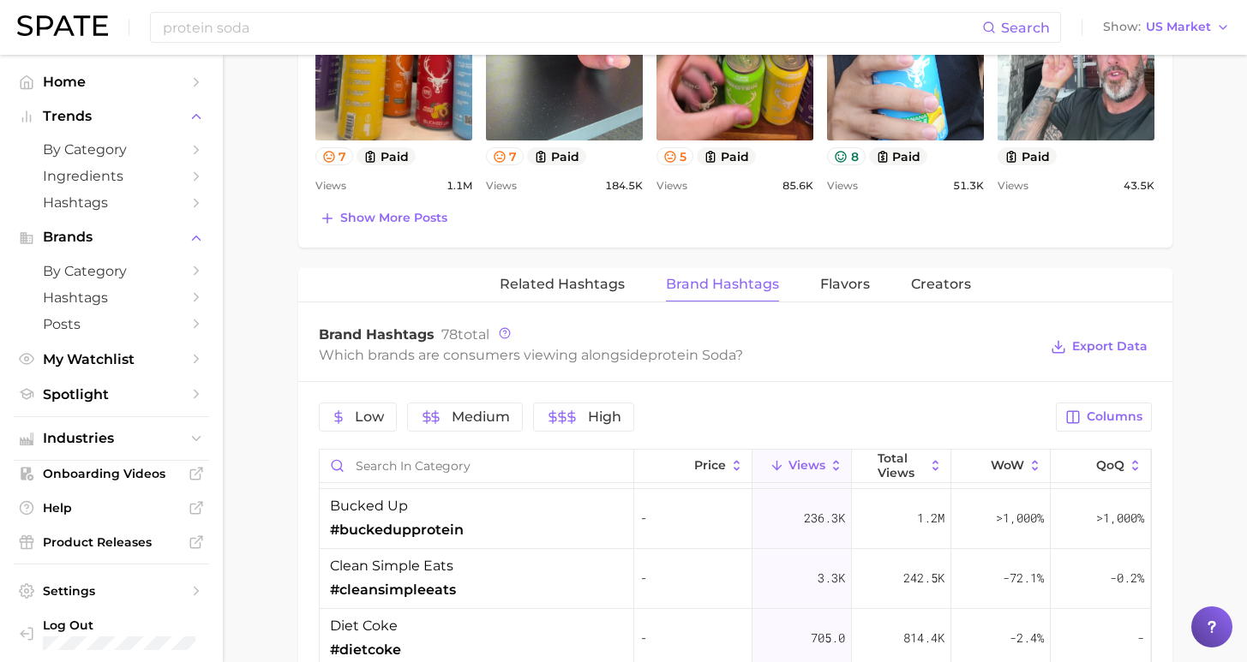
scroll to position [73, 0]
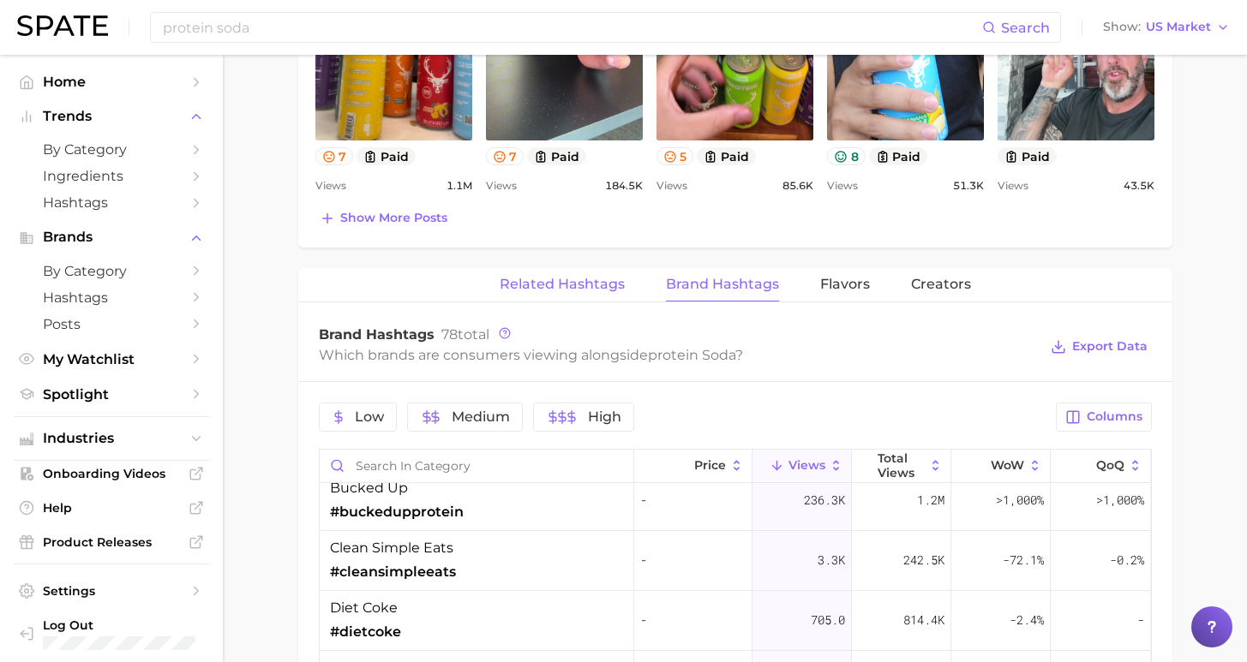
click at [566, 286] on span "Related Hashtags" at bounding box center [562, 284] width 125 height 15
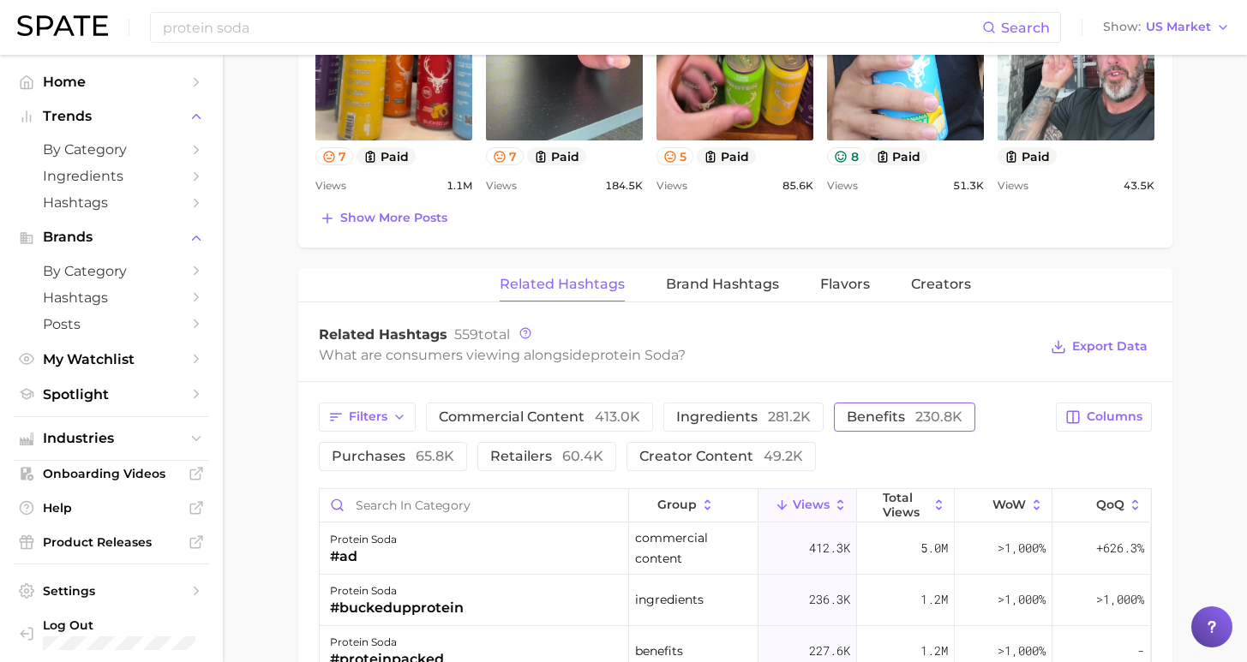
click at [847, 416] on span "benefits 230.8k" at bounding box center [905, 417] width 116 height 14
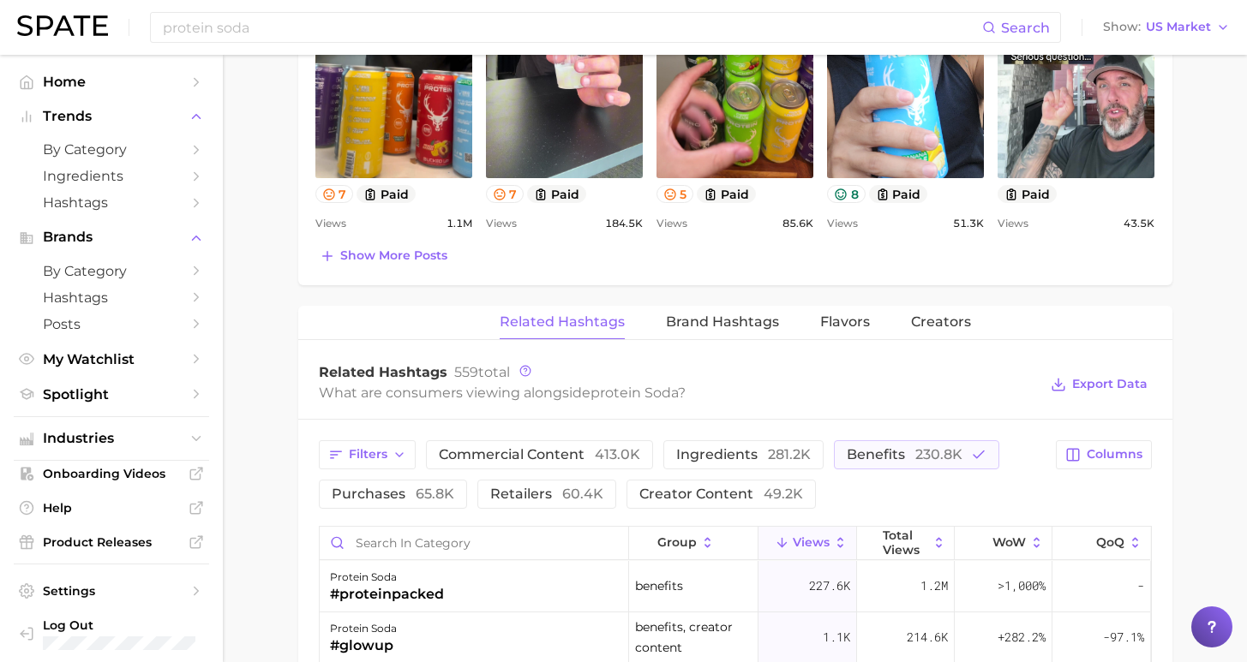
scroll to position [797, 0]
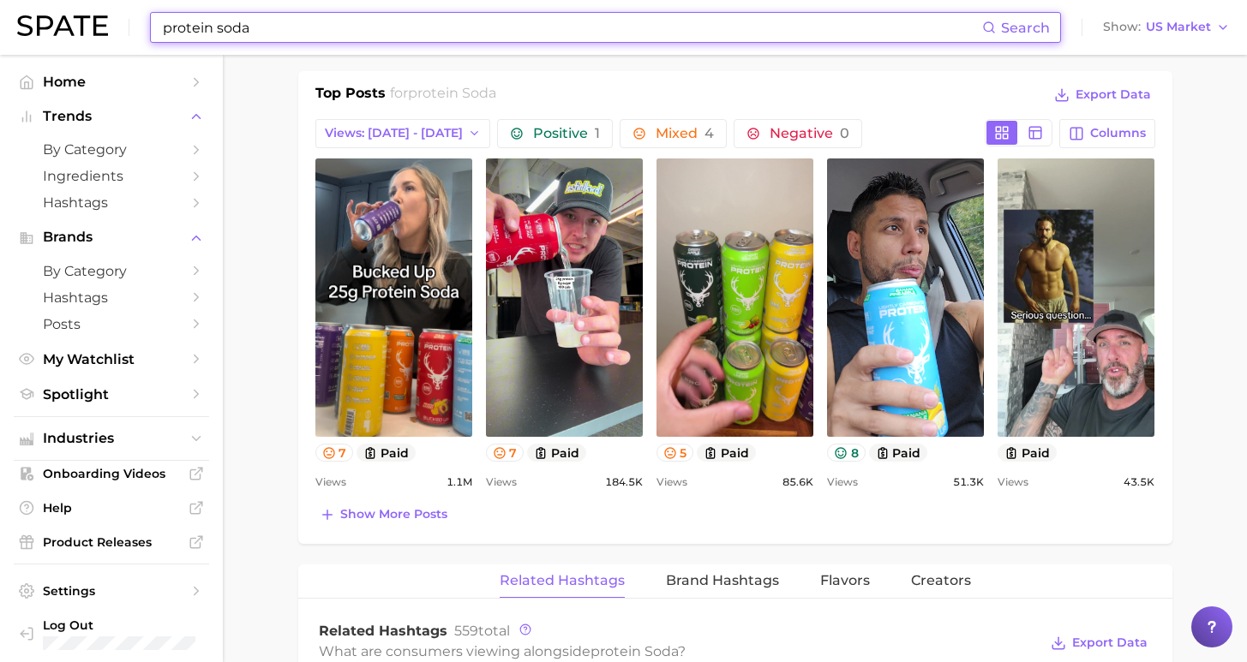
drag, startPoint x: 266, startPoint y: 25, endPoint x: 95, endPoint y: 21, distance: 170.6
click at [98, 21] on div "protein soda Search Show US Market" at bounding box center [623, 27] width 1212 height 55
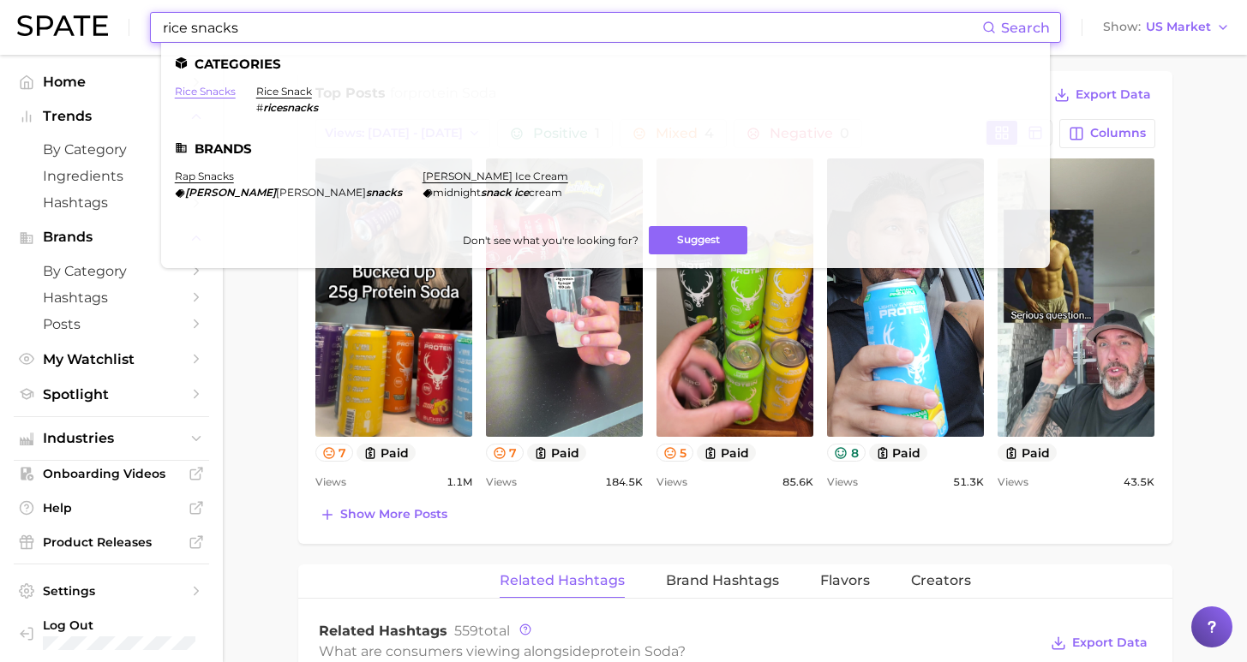
type input "rice snacks"
click at [201, 93] on link "rice snacks" at bounding box center [205, 91] width 61 height 13
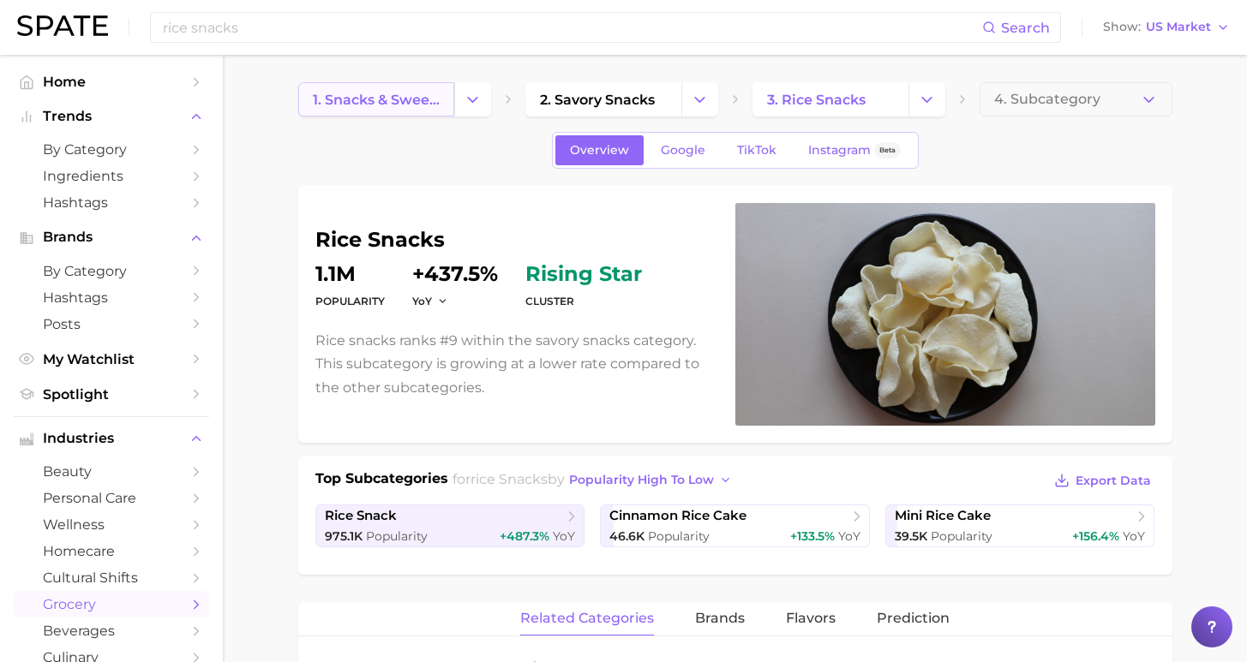
click at [390, 93] on span "1. snacks & sweets" at bounding box center [376, 100] width 127 height 16
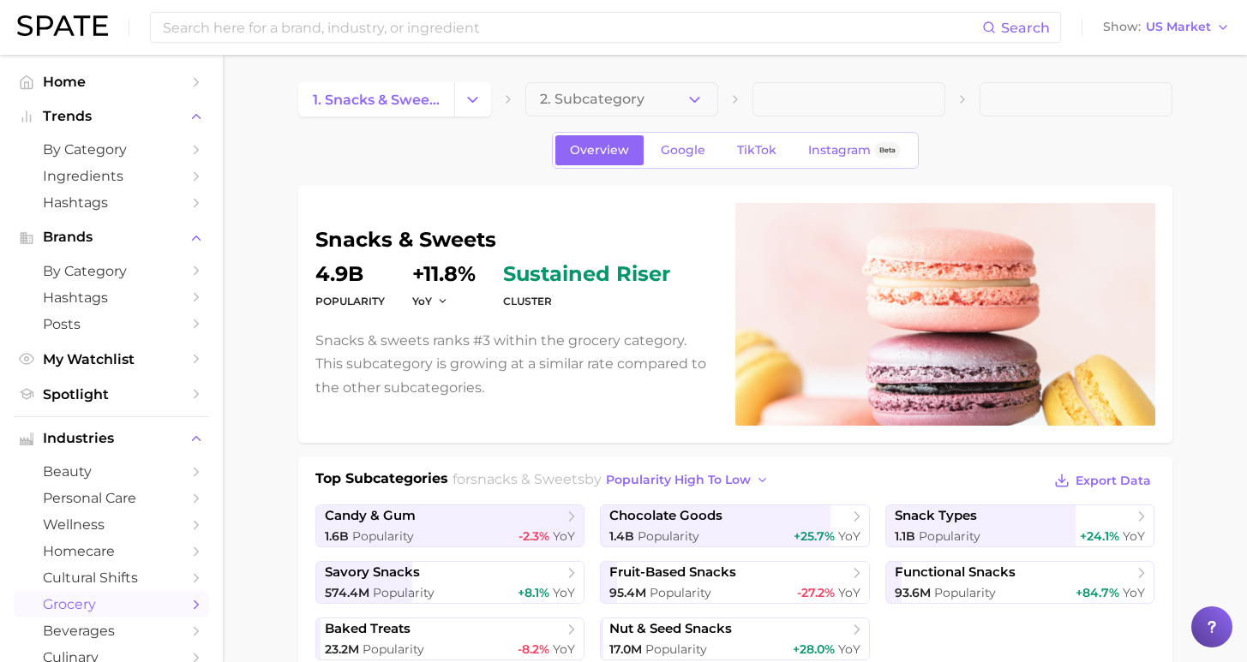
scroll to position [18, 0]
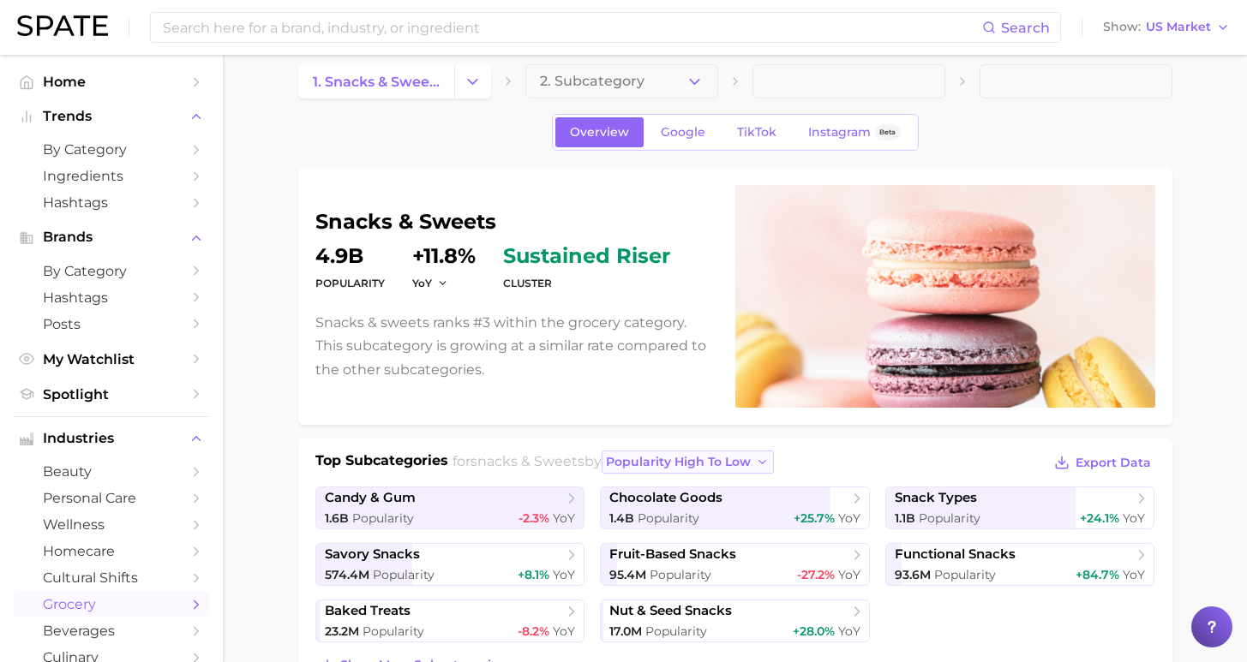
click at [756, 458] on icon "button" at bounding box center [763, 463] width 14 height 14
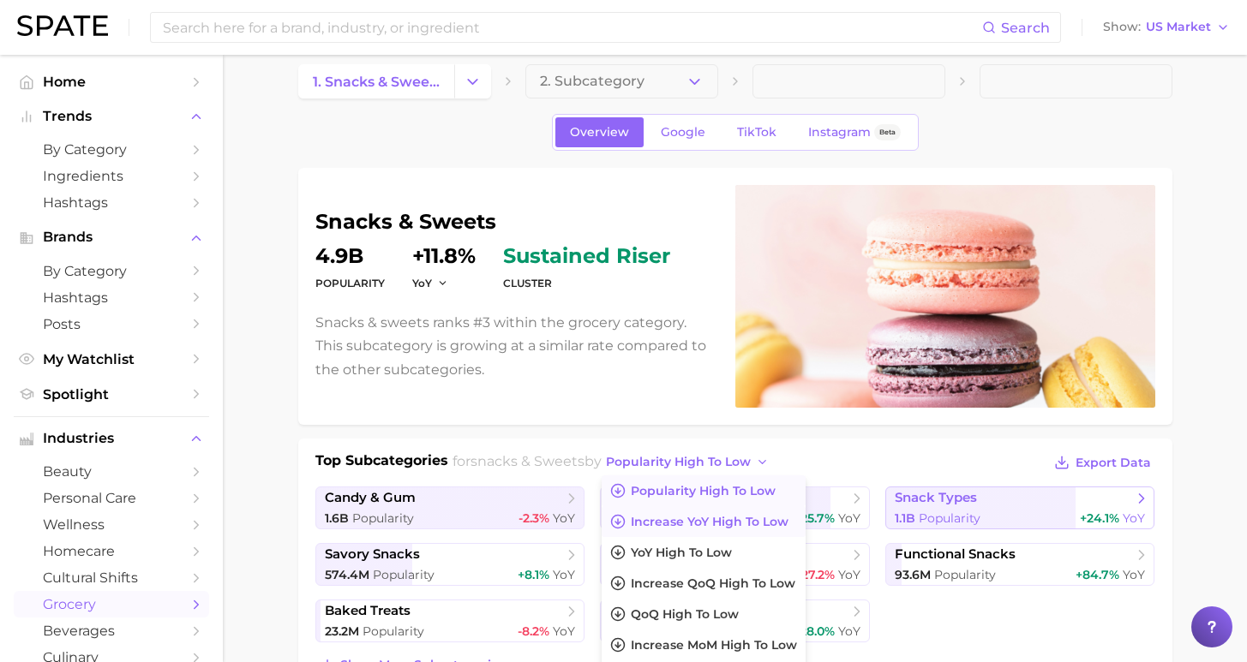
click at [720, 518] on span "Increase YoY high to low" at bounding box center [710, 522] width 158 height 15
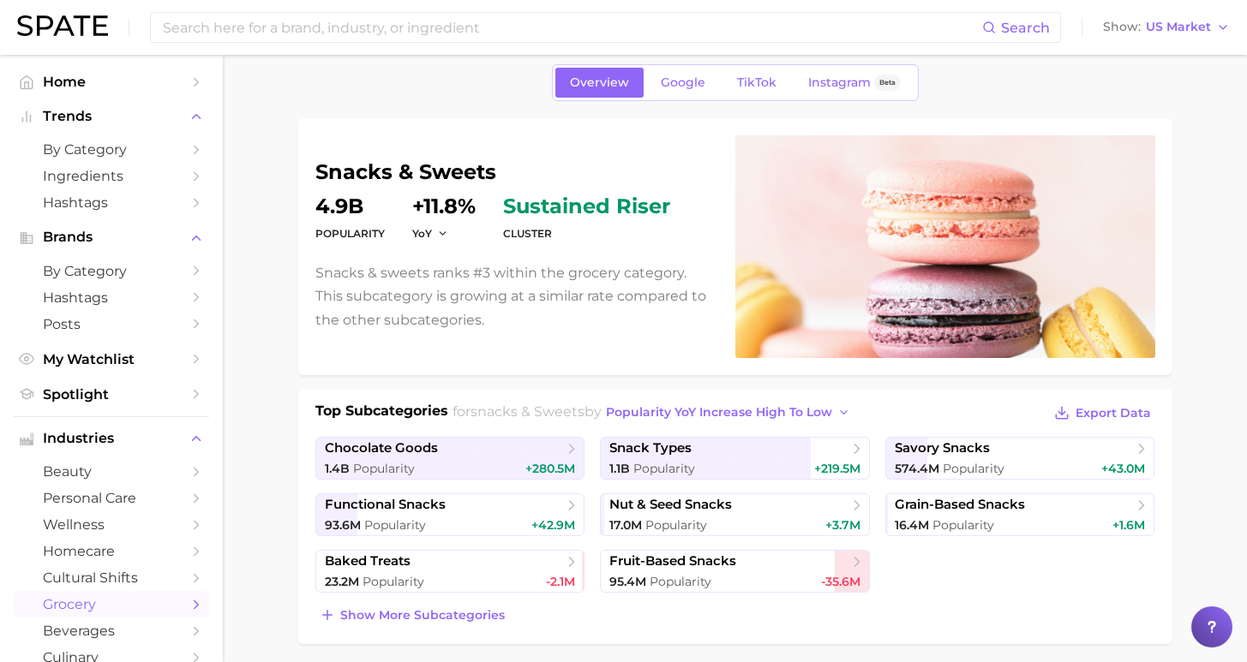
scroll to position [116, 0]
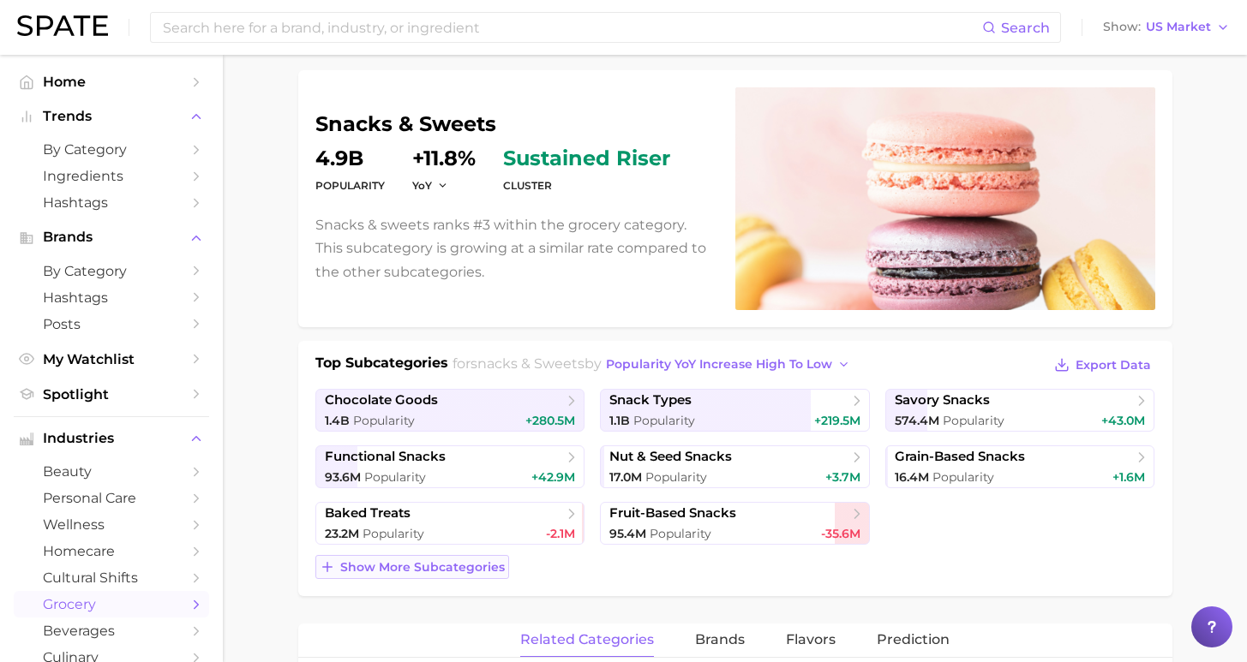
click at [409, 569] on span "Show more subcategories" at bounding box center [422, 567] width 165 height 15
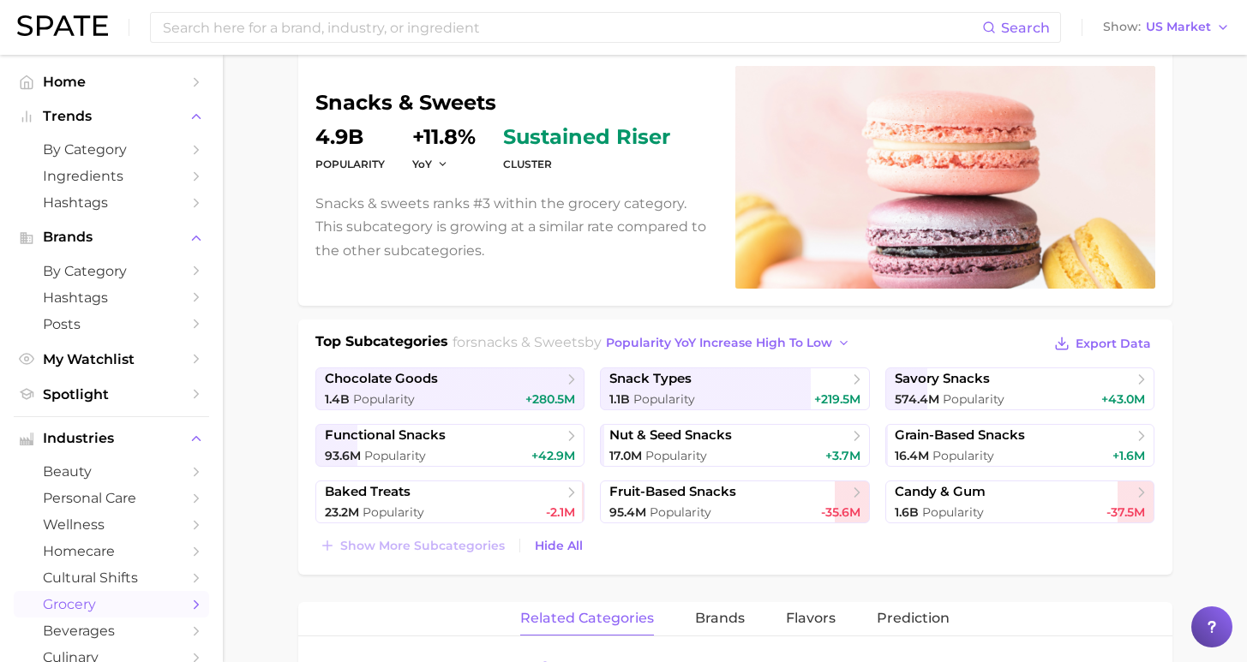
scroll to position [191, 0]
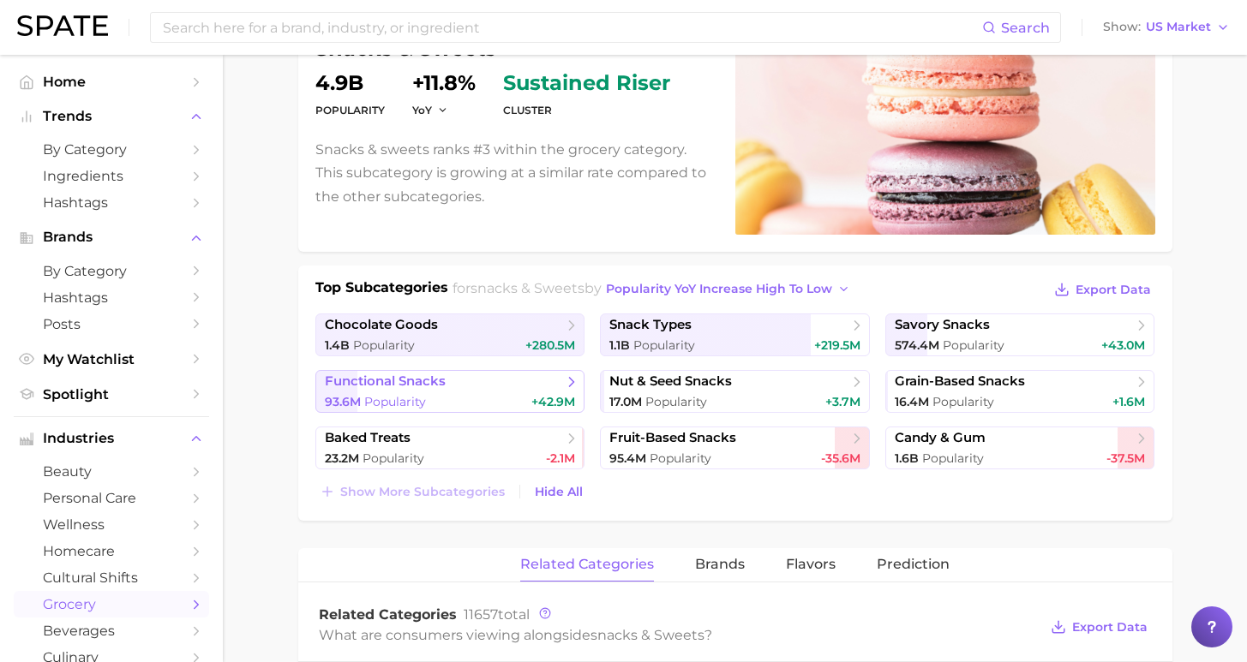
click at [504, 400] on div "93.6m Popularity +42.9m" at bounding box center [450, 402] width 251 height 16
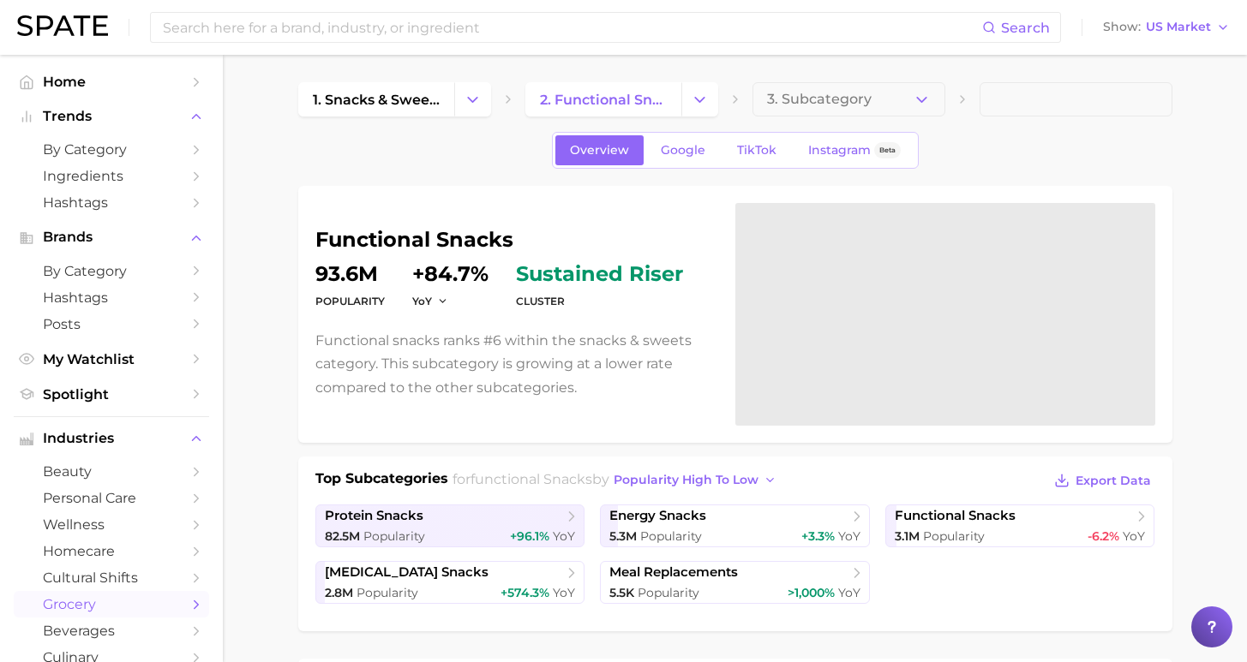
scroll to position [348, 0]
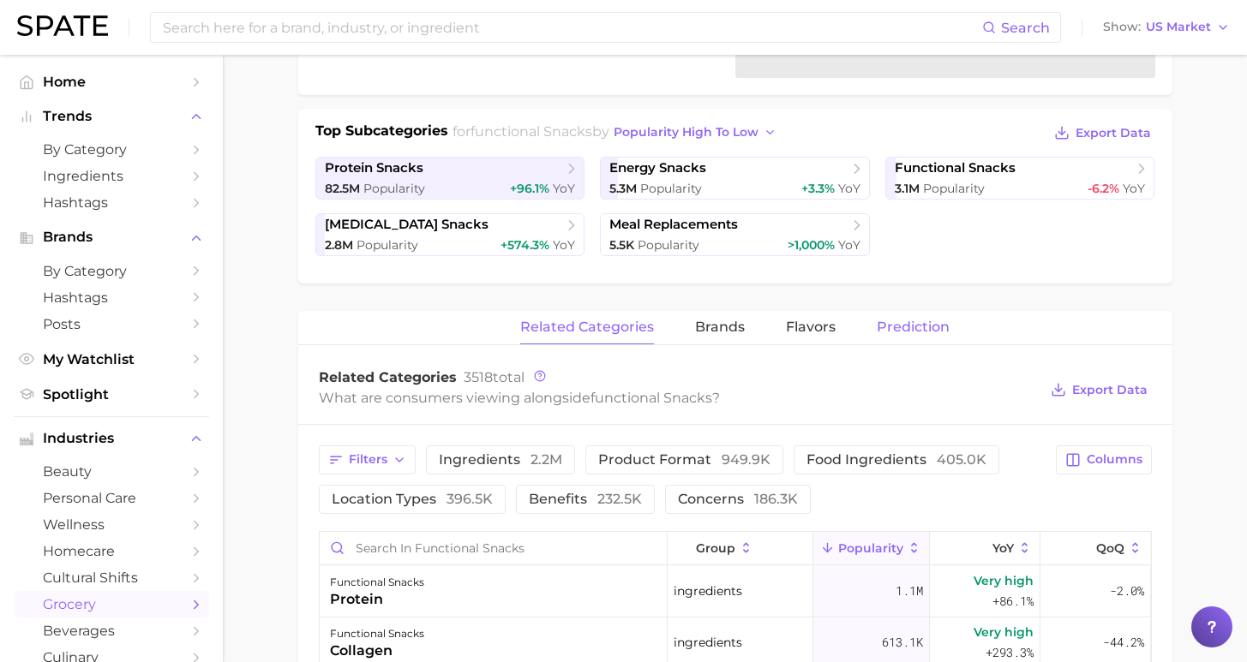
click at [898, 326] on span "Prediction" at bounding box center [913, 327] width 73 height 15
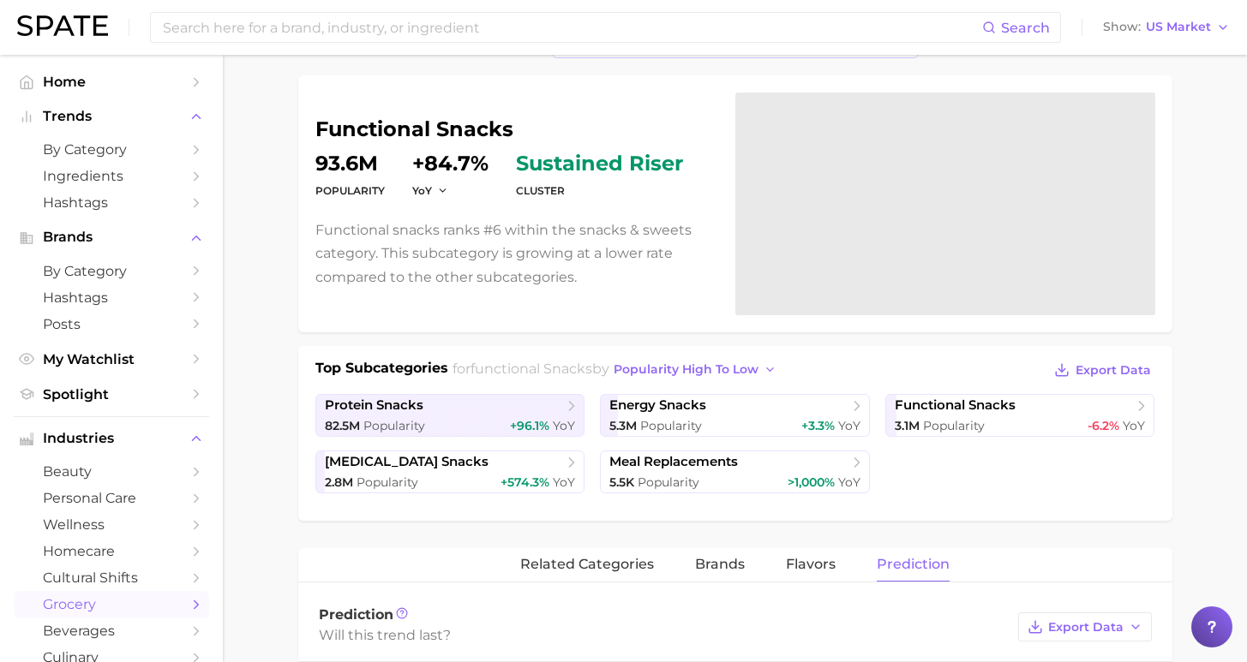
scroll to position [264, 0]
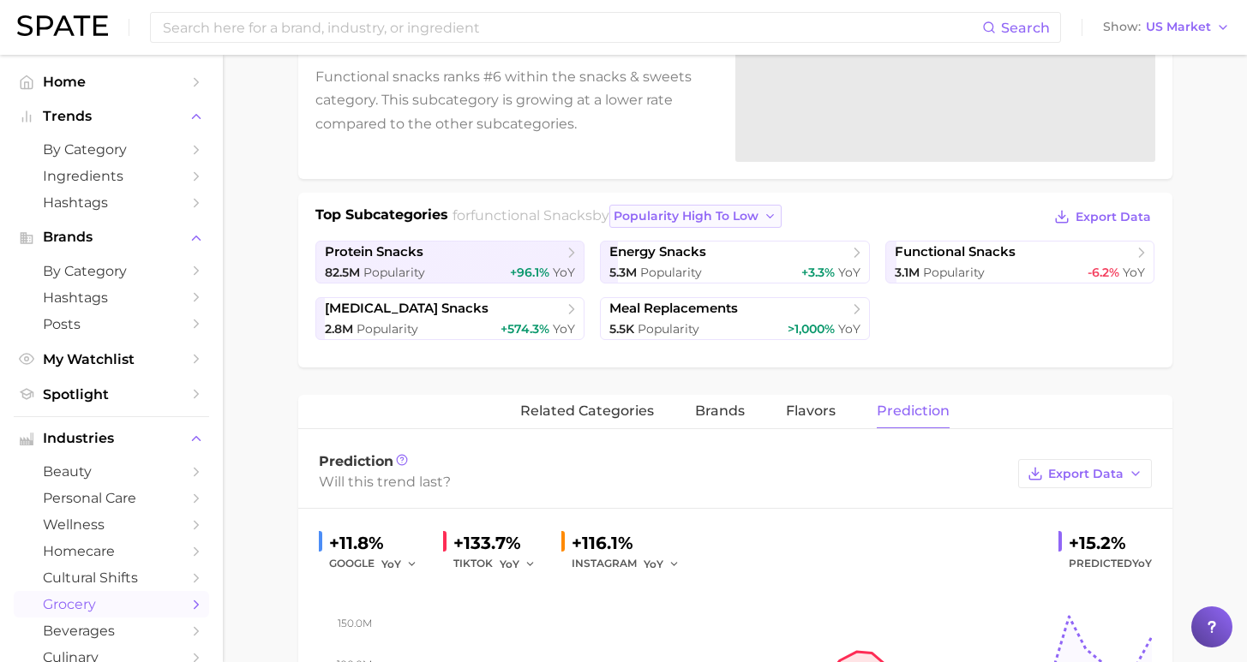
click at [708, 214] on span "popularity high to low" at bounding box center [686, 216] width 145 height 15
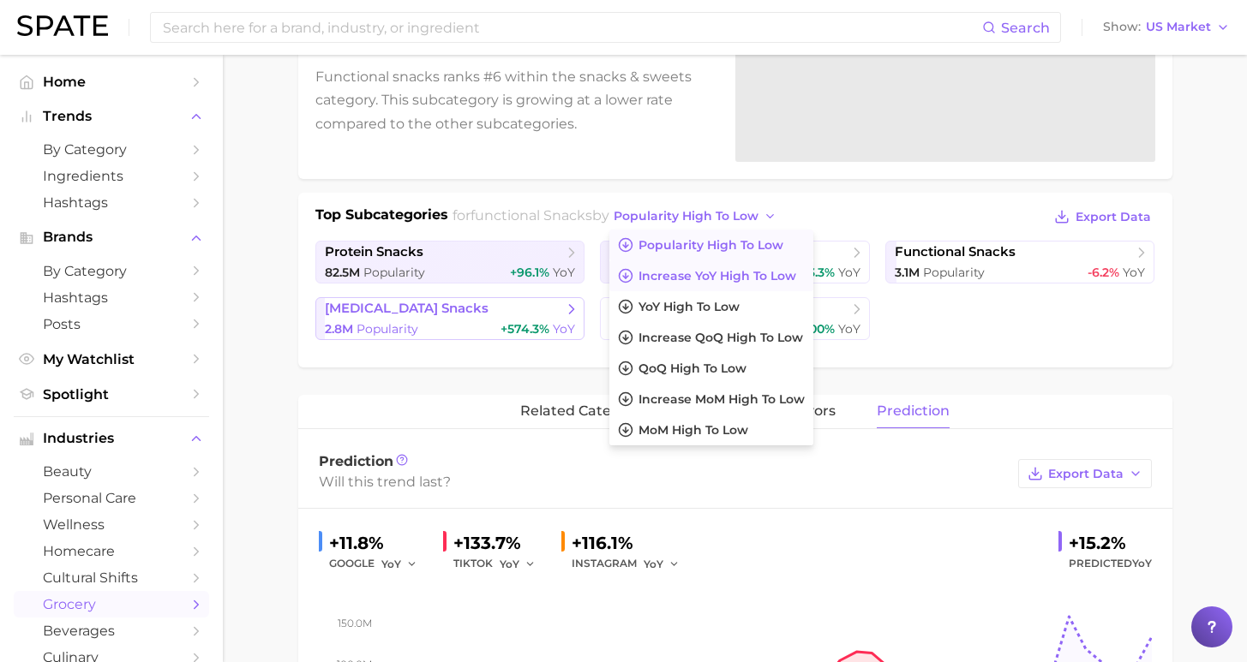
click at [681, 280] on span "Increase YoY high to low" at bounding box center [717, 276] width 158 height 15
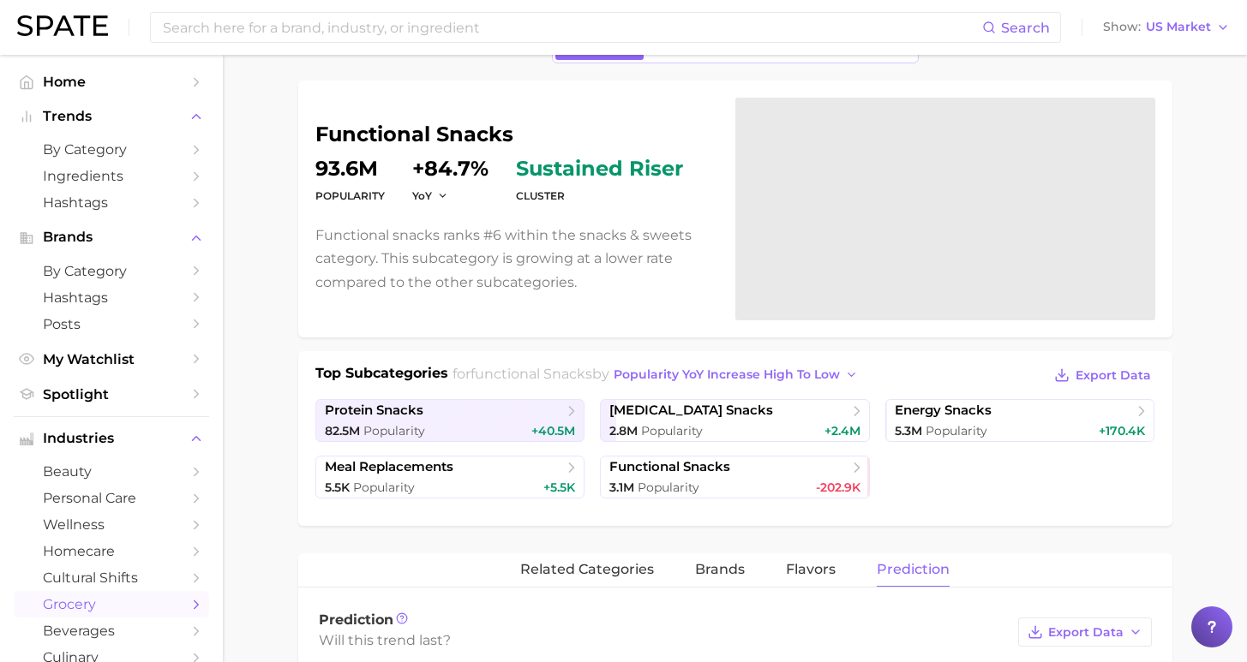
scroll to position [0, 0]
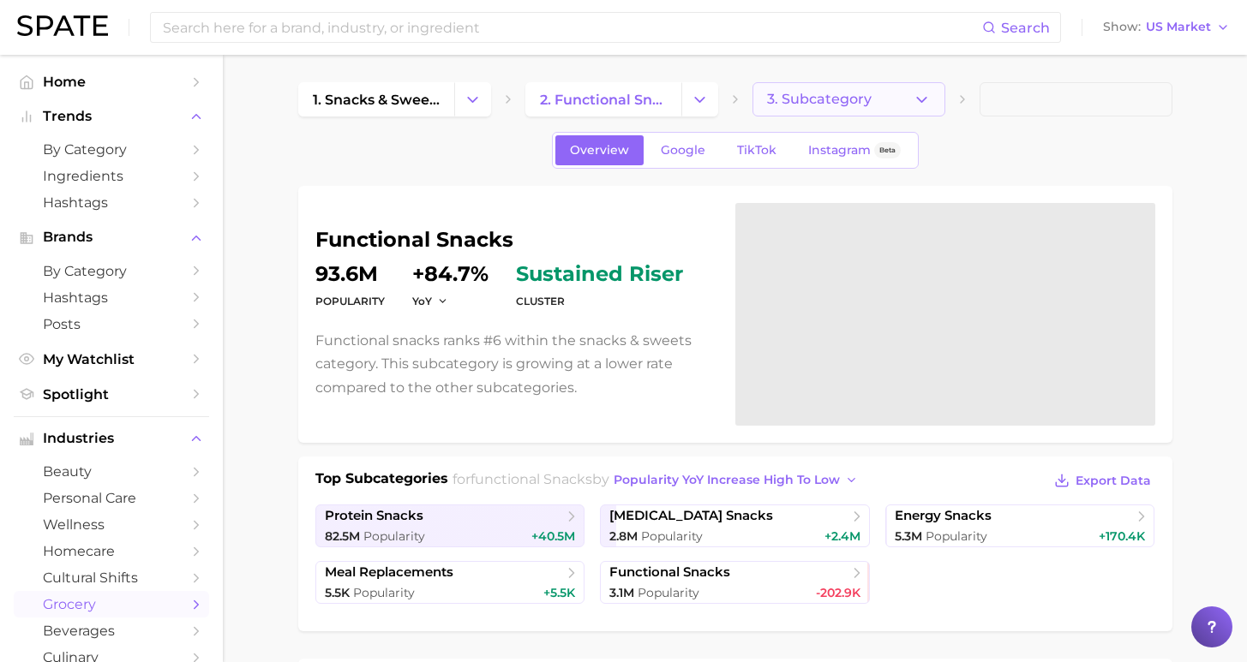
click at [834, 96] on span "3. Subcategory" at bounding box center [819, 99] width 105 height 15
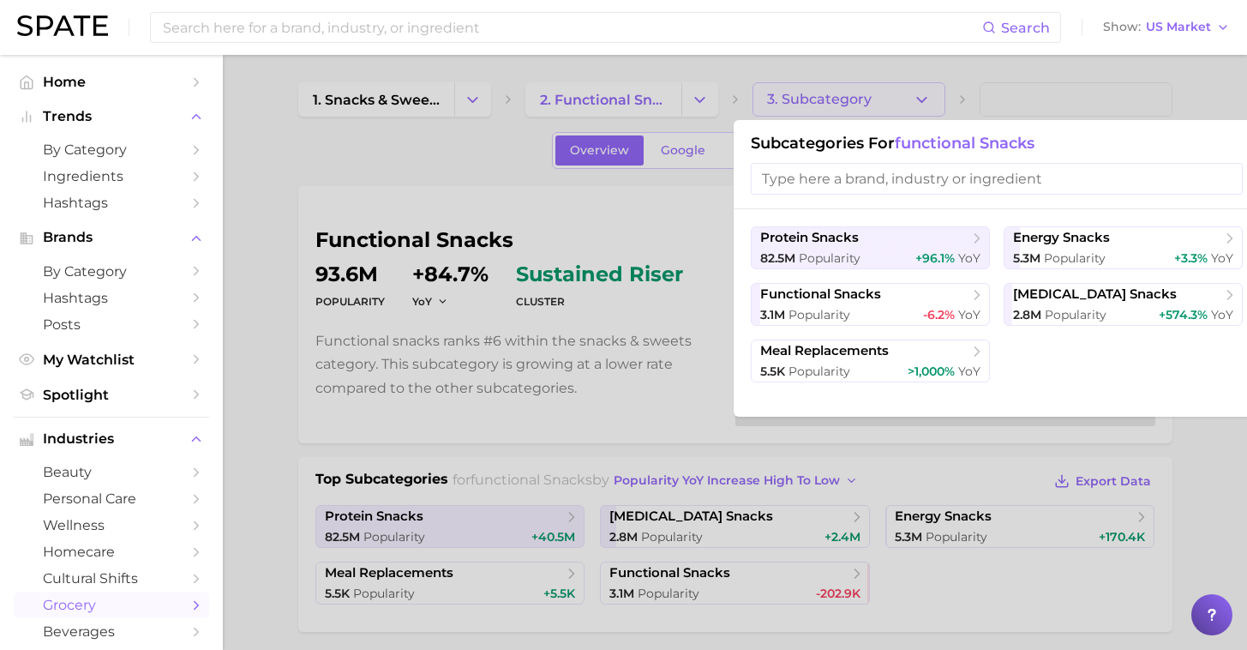
click at [464, 158] on div at bounding box center [623, 325] width 1247 height 650
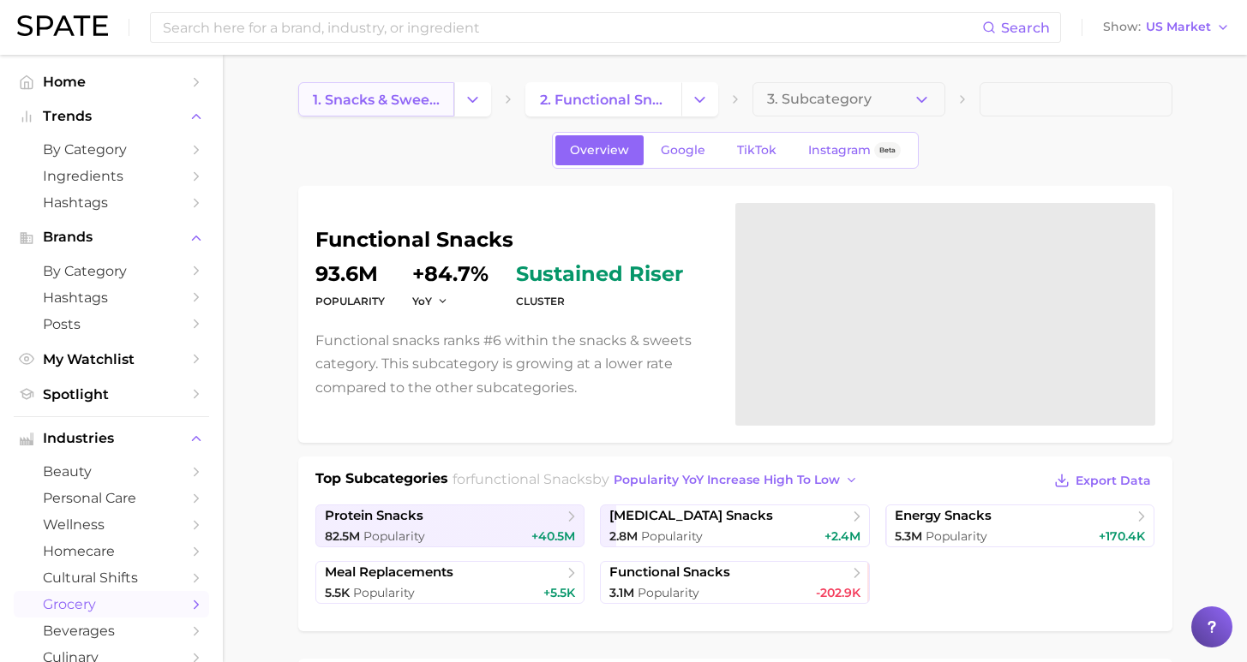
click at [408, 102] on span "1. snacks & sweets" at bounding box center [376, 100] width 127 height 16
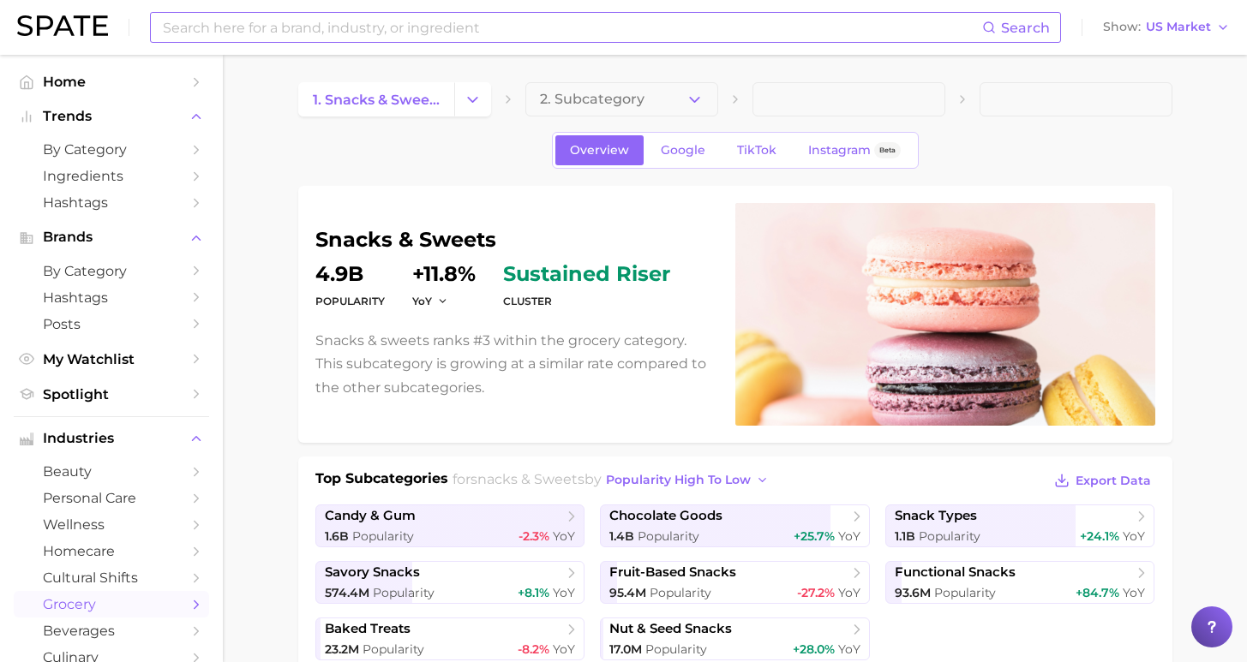
click at [416, 17] on input at bounding box center [571, 27] width 821 height 29
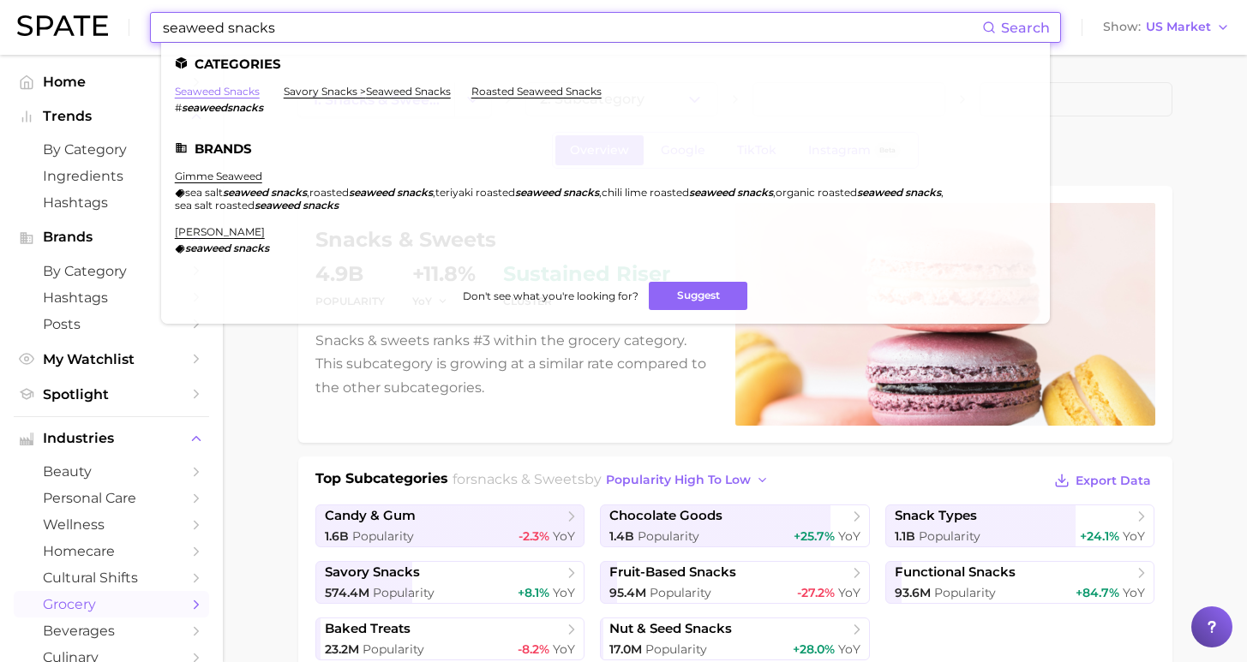
type input "seaweed snacks"
click at [238, 94] on link "seaweed snacks" at bounding box center [217, 91] width 85 height 13
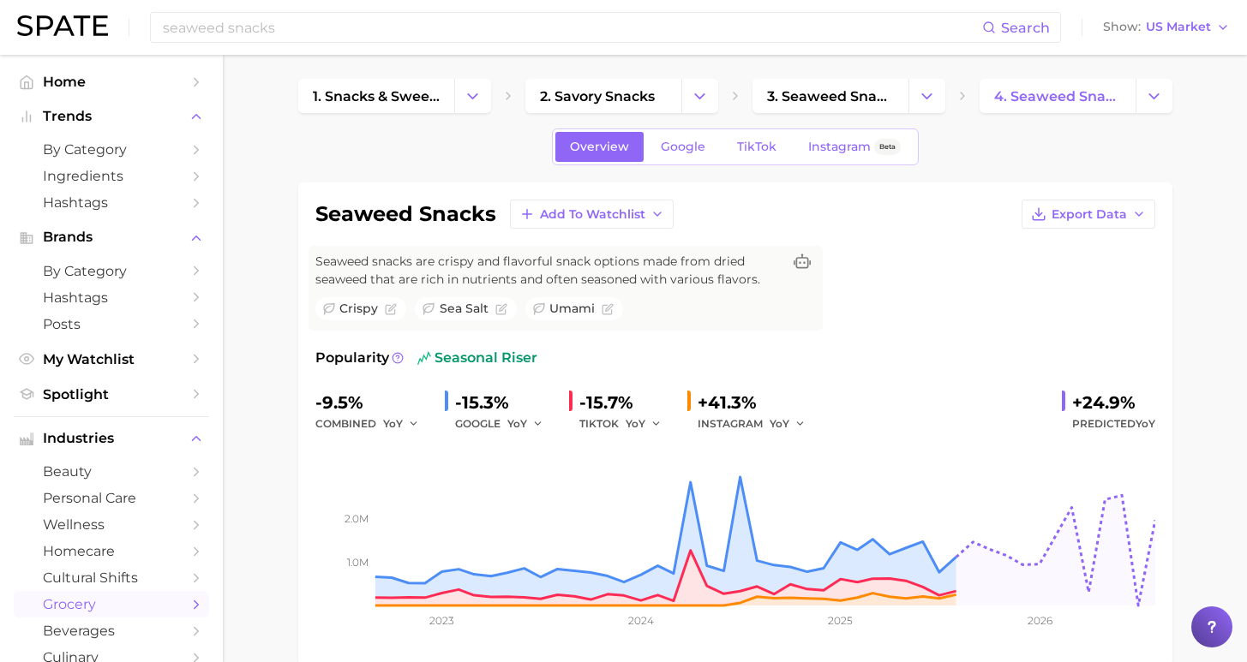
scroll to position [7, 0]
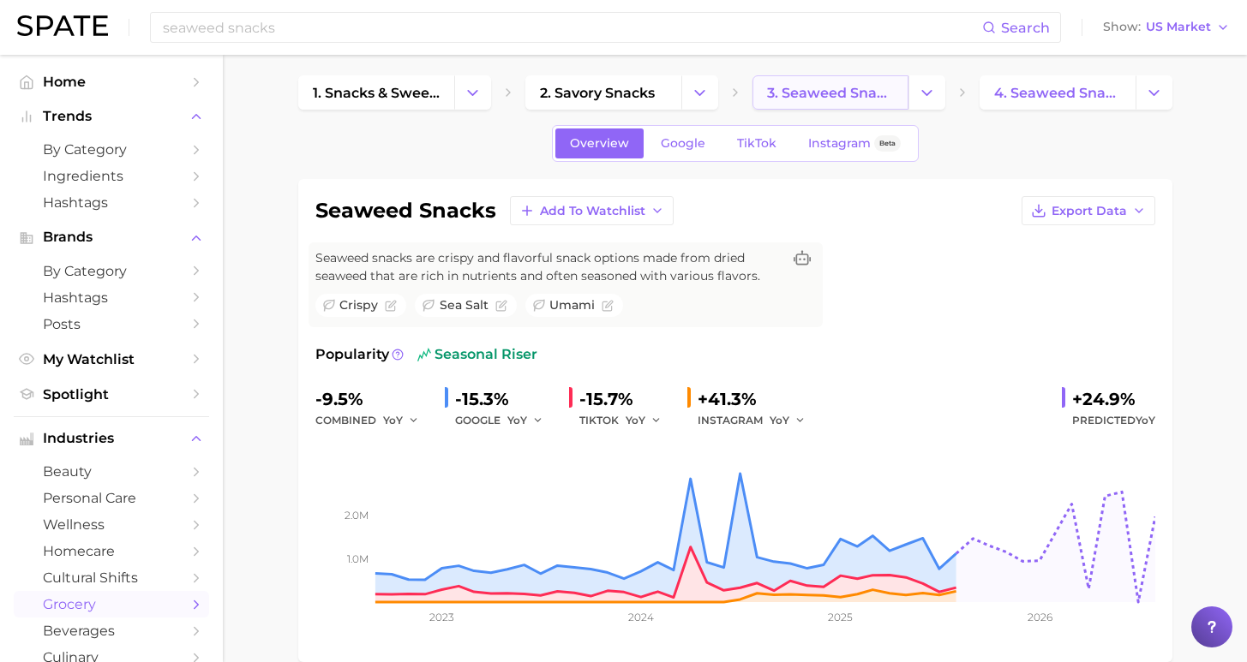
click at [863, 87] on span "3. seaweed snacks" at bounding box center [830, 93] width 127 height 16
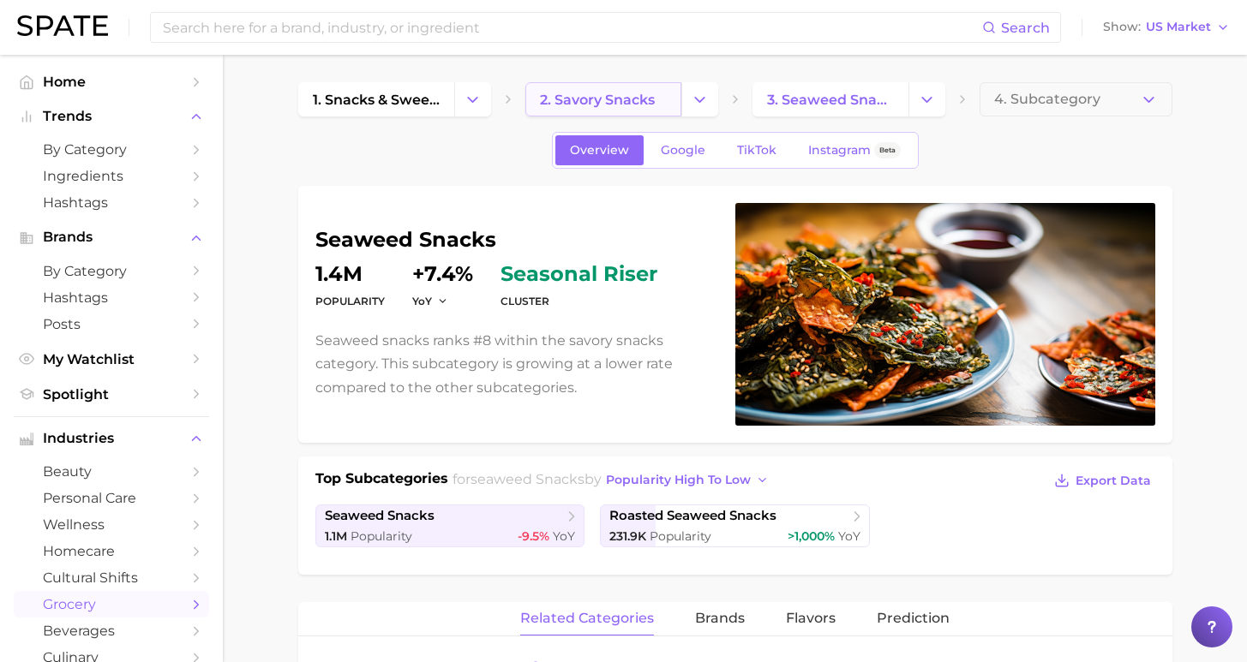
click at [601, 105] on span "2. savory snacks" at bounding box center [597, 100] width 115 height 16
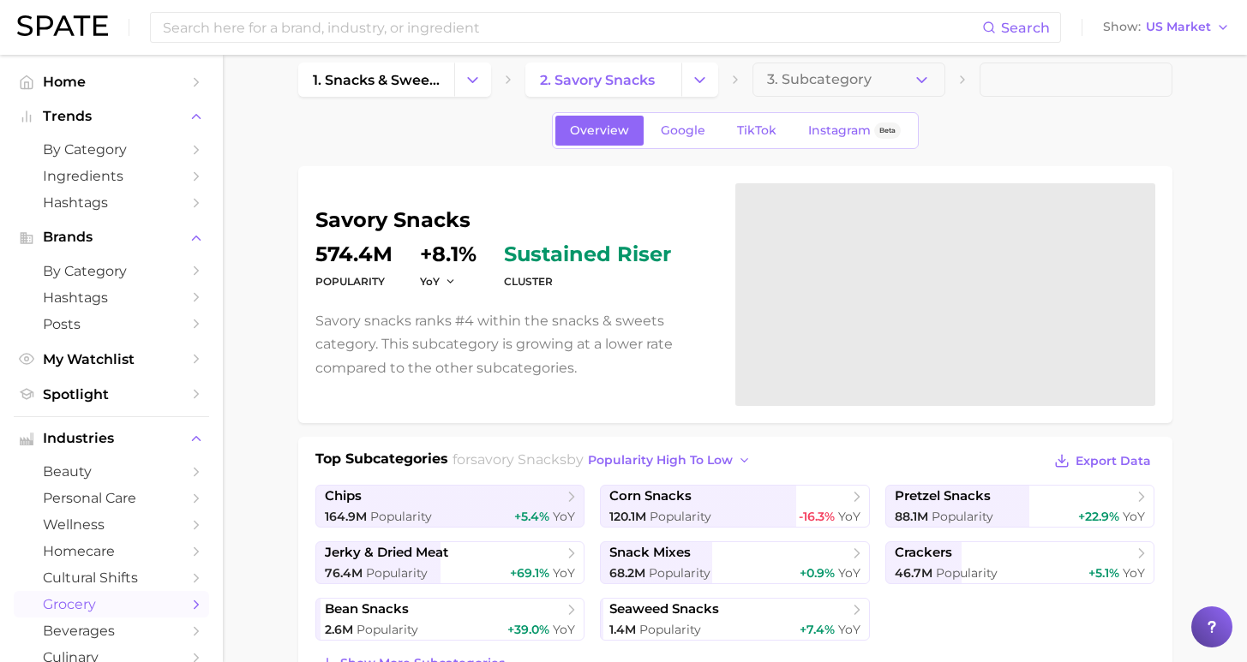
scroll to position [29, 0]
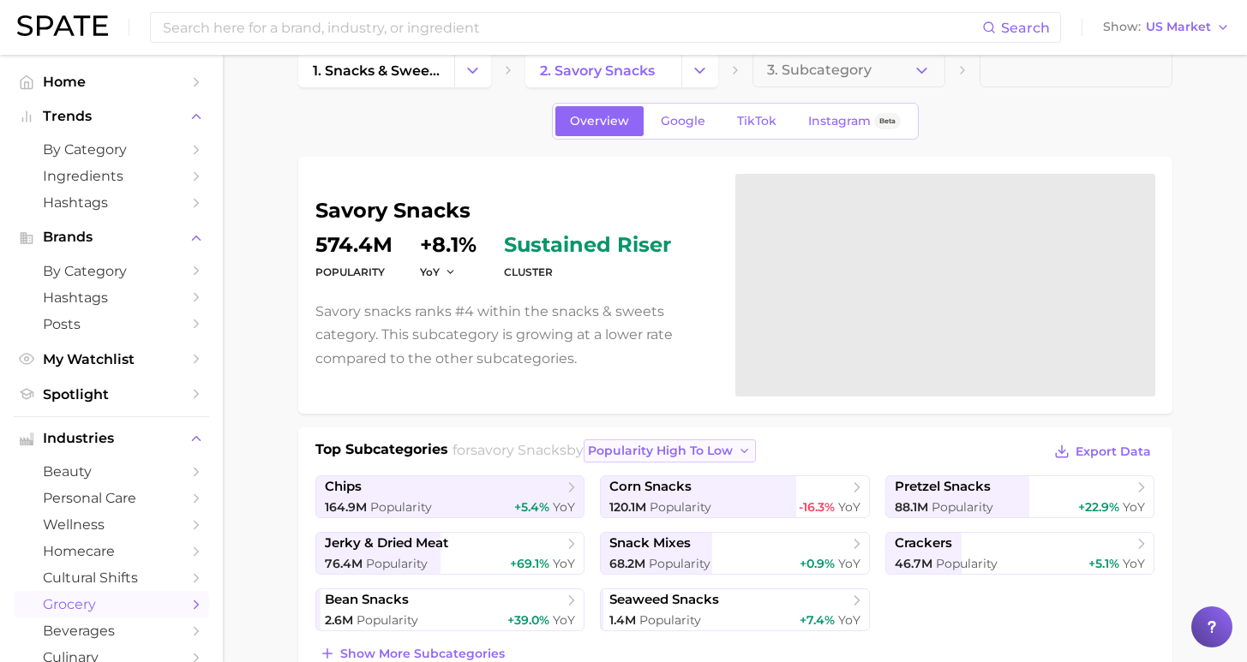
click at [689, 452] on span "popularity high to low" at bounding box center [660, 451] width 145 height 15
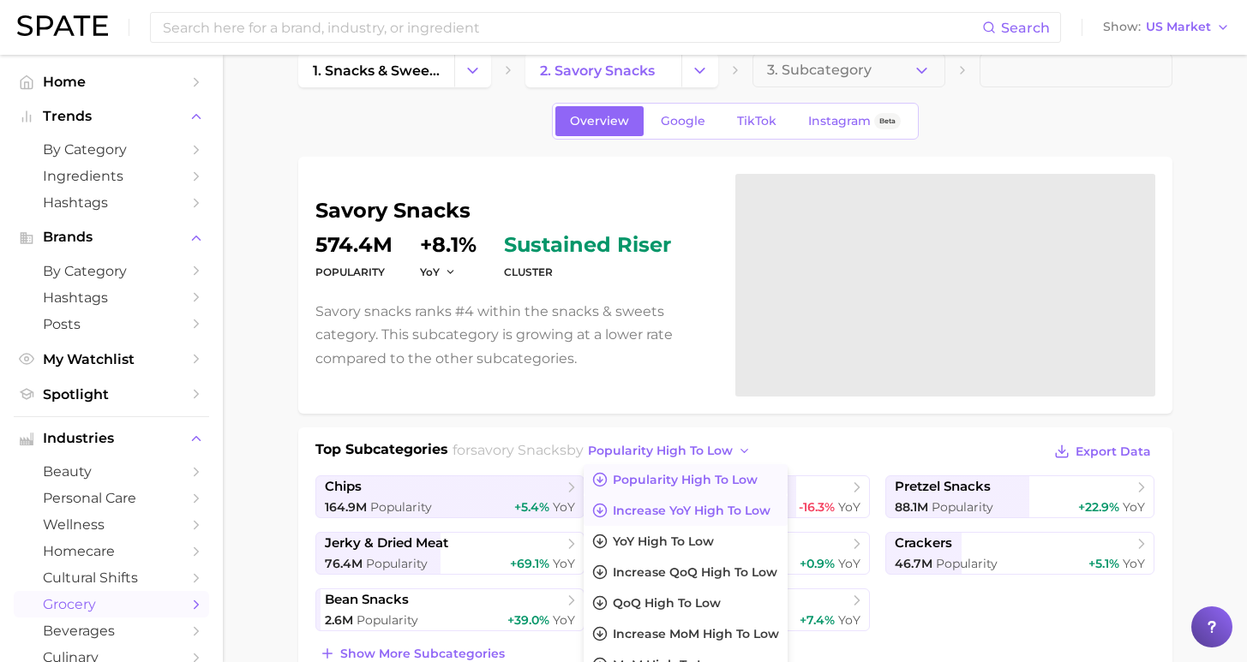
click at [674, 514] on span "Increase YoY high to low" at bounding box center [692, 511] width 158 height 15
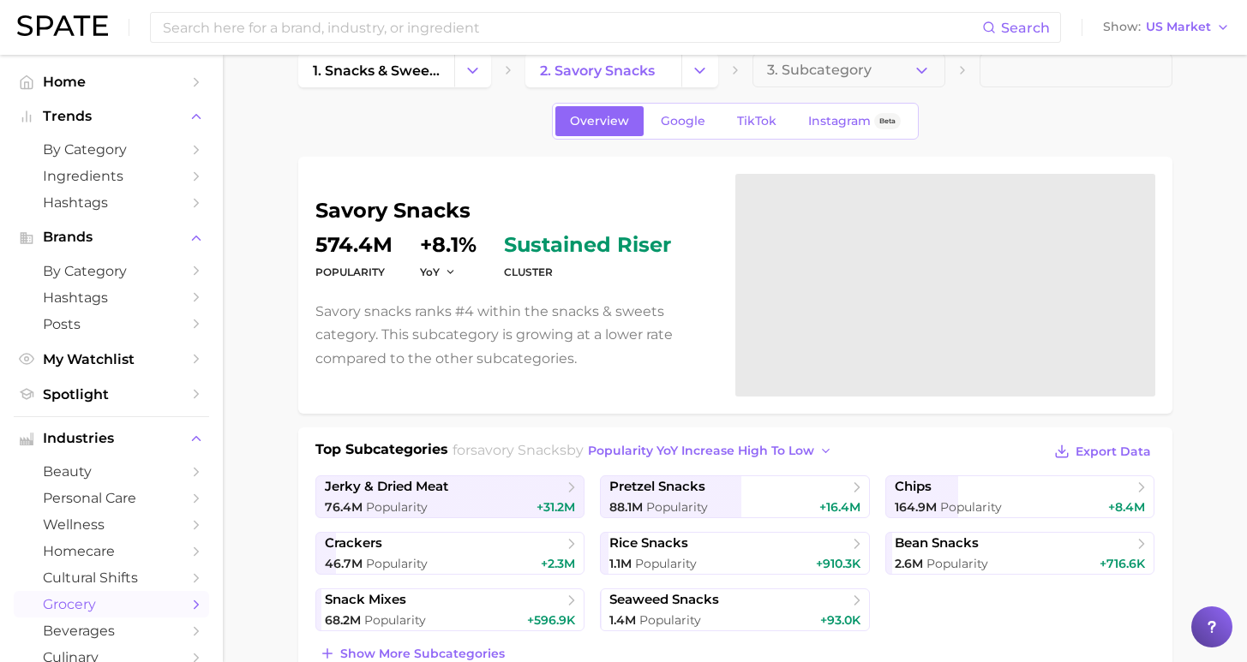
scroll to position [0, 0]
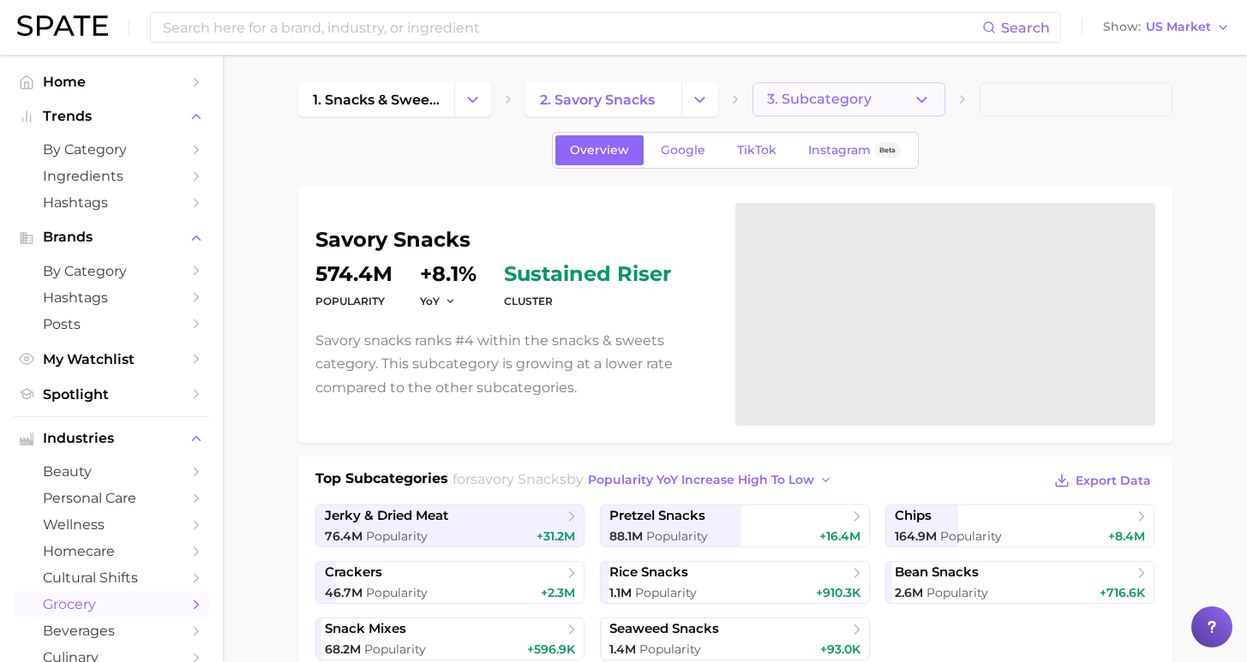
click at [826, 98] on span "3. Subcategory" at bounding box center [819, 99] width 105 height 15
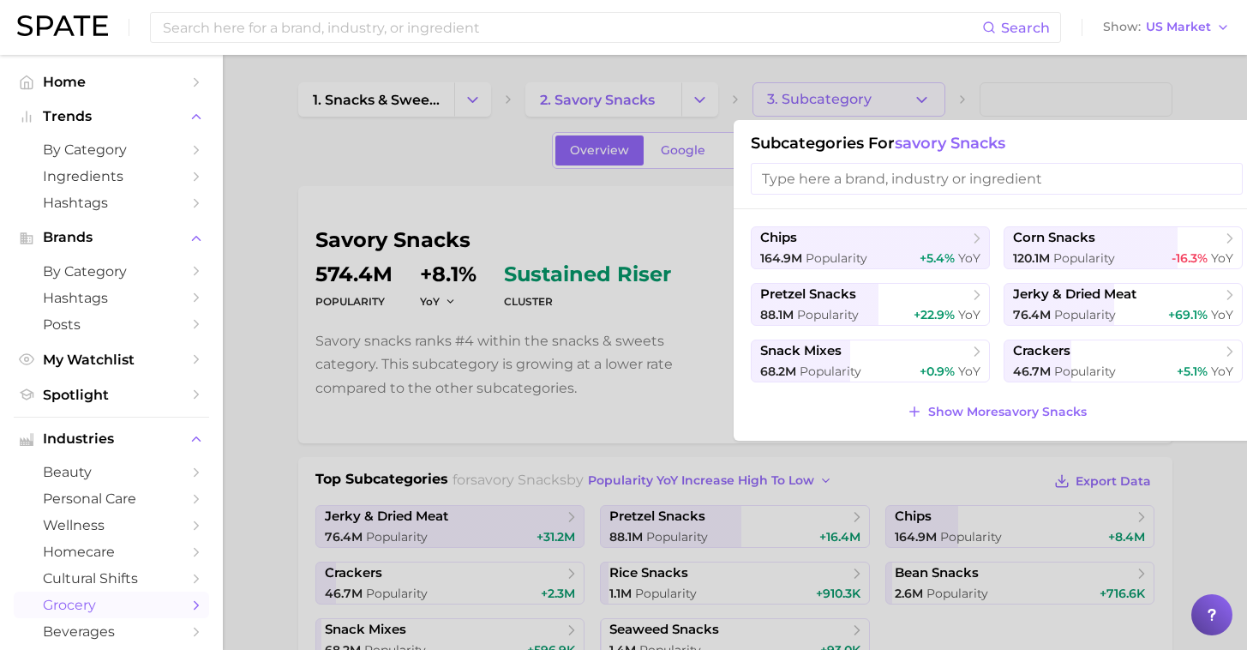
click at [438, 154] on div at bounding box center [623, 325] width 1247 height 650
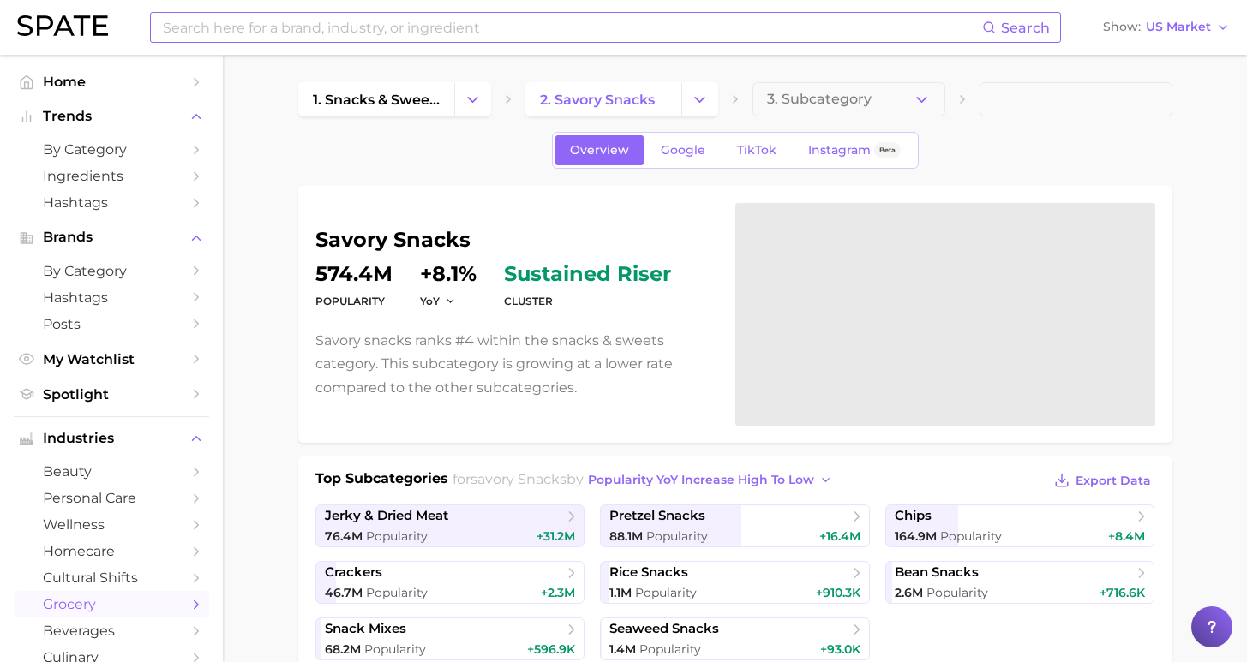
click at [452, 27] on input at bounding box center [571, 27] width 821 height 29
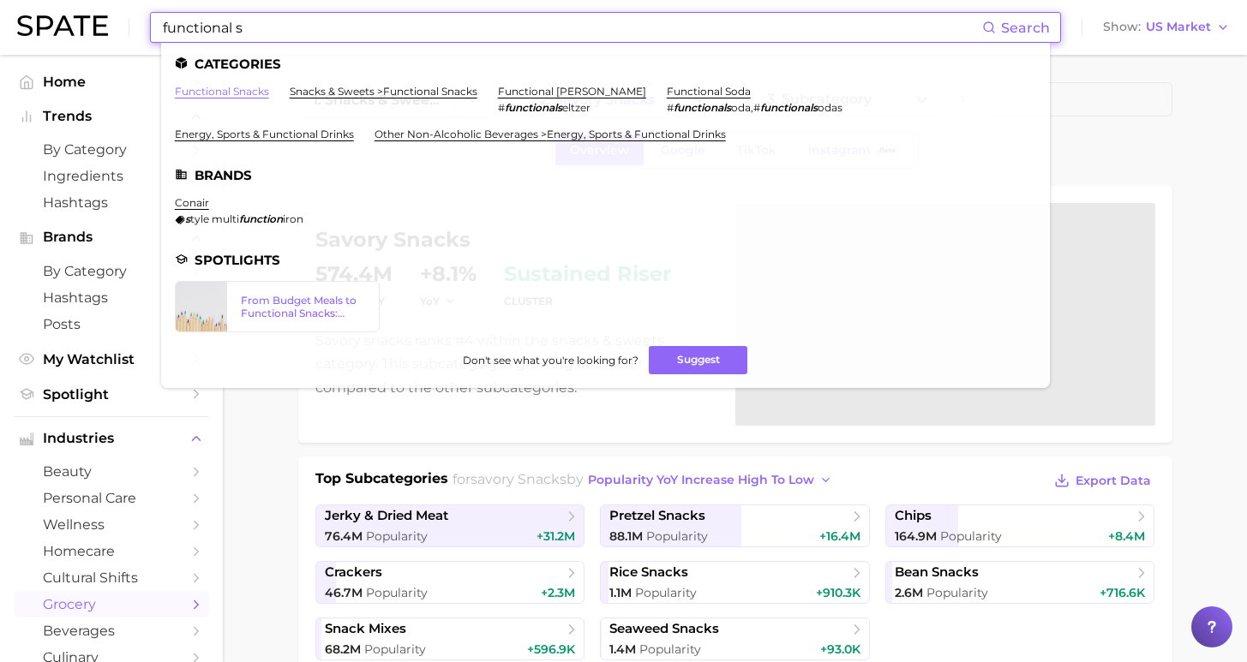
type input "functional s"
drag, startPoint x: 250, startPoint y: 94, endPoint x: 244, endPoint y: 74, distance: 21.4
click at [249, 94] on link "functional snacks" at bounding box center [222, 91] width 94 height 13
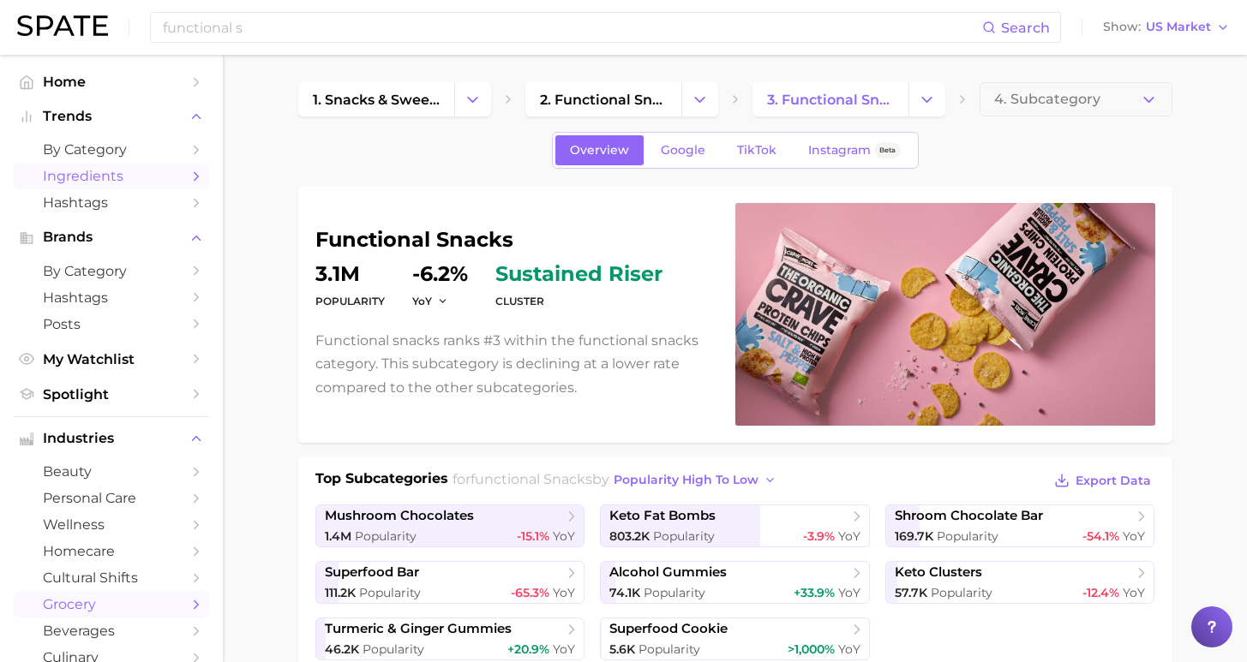
click at [107, 174] on span "Ingredients" at bounding box center [111, 176] width 137 height 16
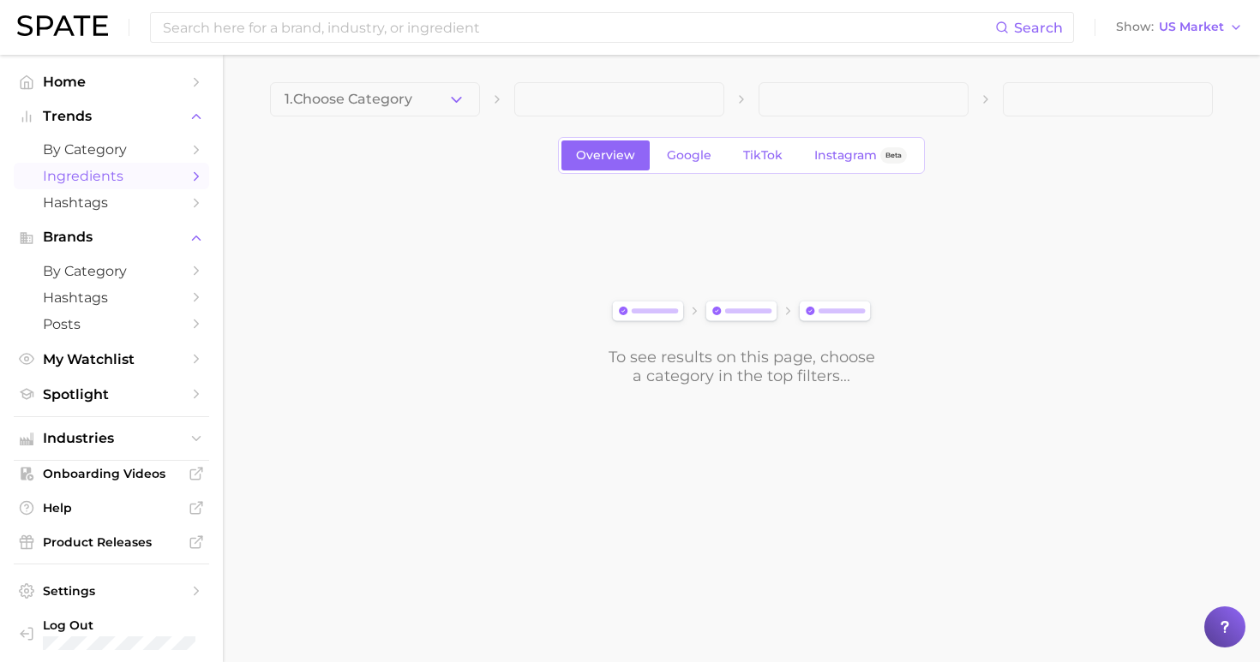
click at [433, 99] on button "1. Choose Category" at bounding box center [375, 99] width 210 height 34
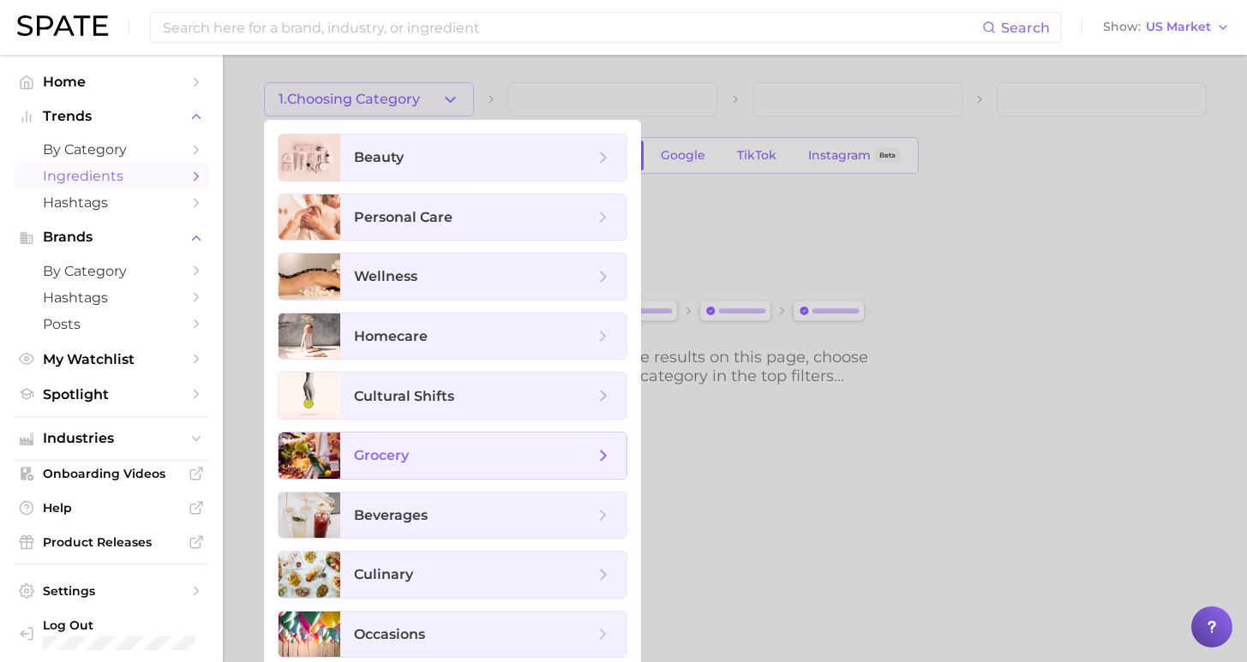
click at [482, 463] on span "grocery" at bounding box center [474, 455] width 240 height 19
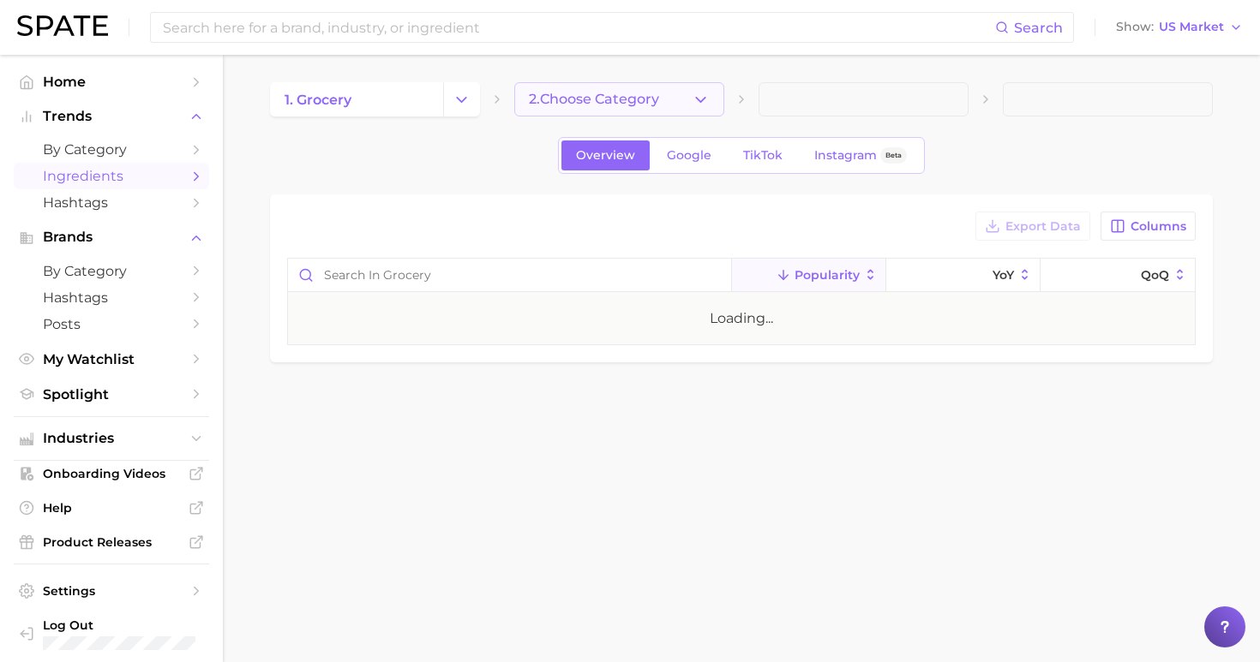
click at [669, 99] on button "2. Choose Category" at bounding box center [619, 99] width 210 height 34
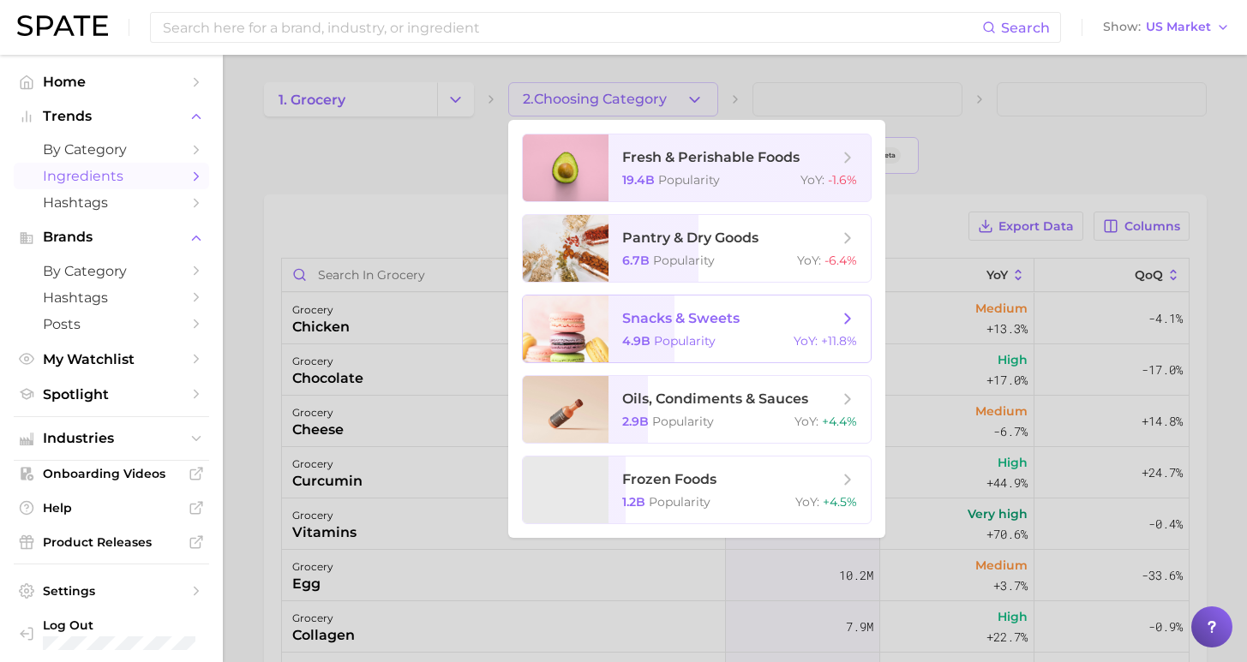
click at [666, 319] on span "snacks & sweets" at bounding box center [680, 318] width 117 height 16
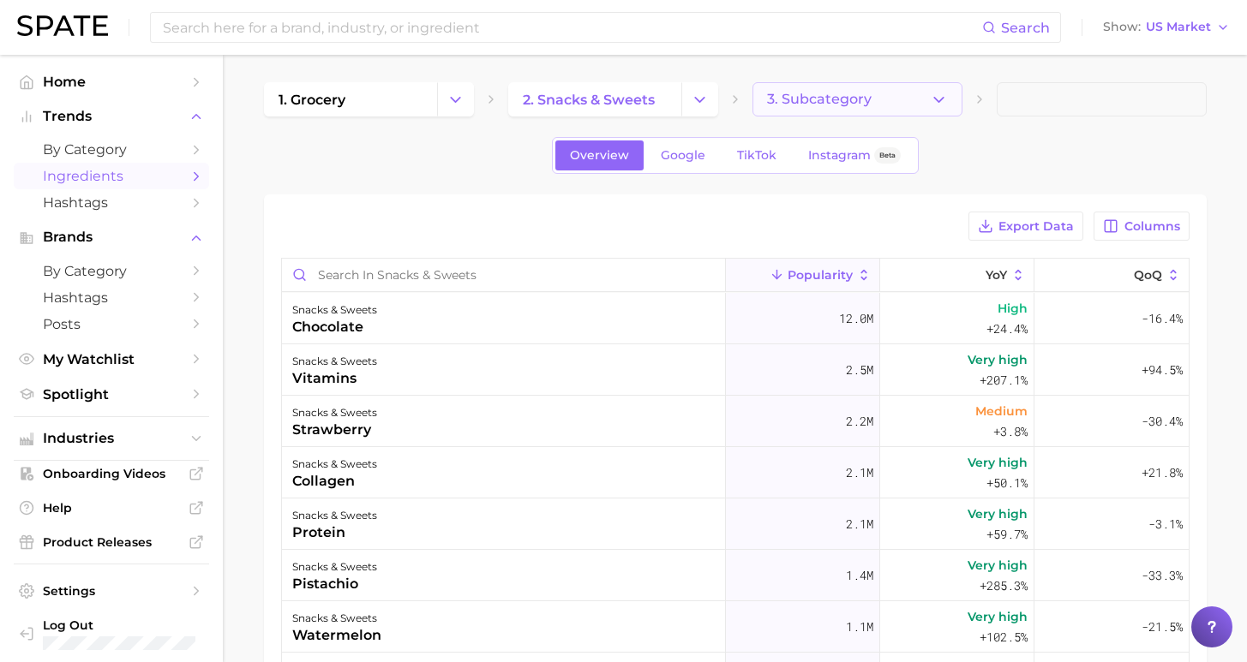
click at [855, 107] on button "3. Subcategory" at bounding box center [857, 99] width 210 height 34
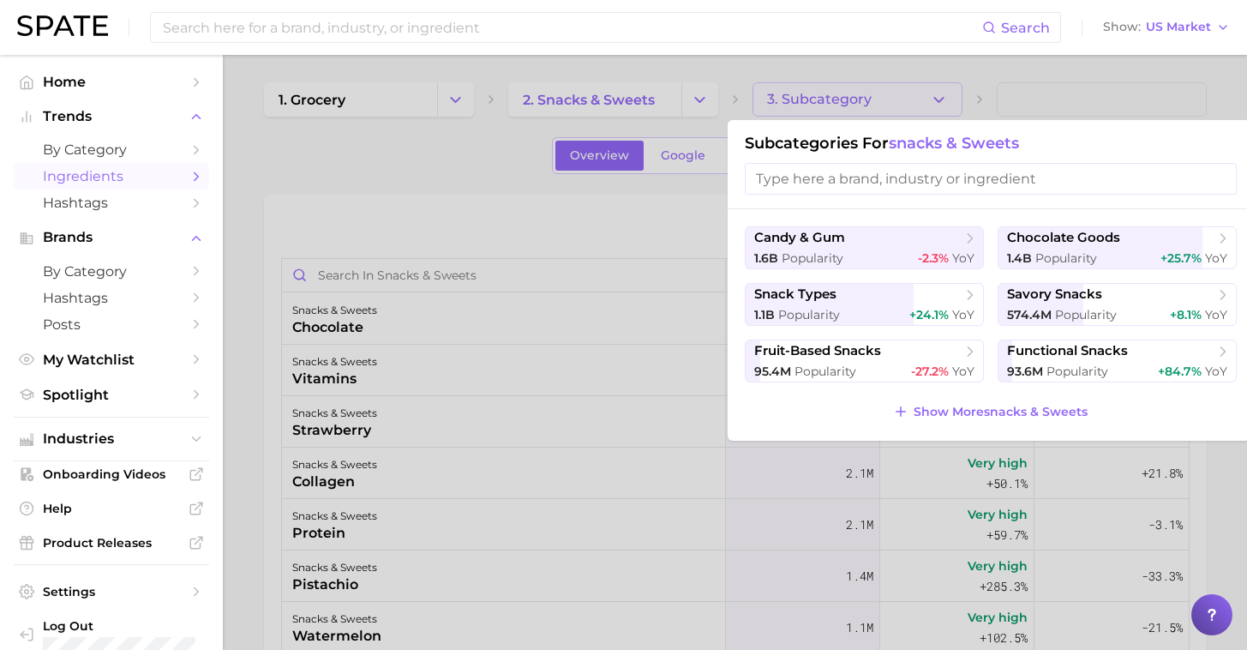
drag, startPoint x: 1118, startPoint y: 361, endPoint x: 1104, endPoint y: 364, distance: 15.0
click at [1118, 360] on span "functional snacks" at bounding box center [1111, 351] width 208 height 17
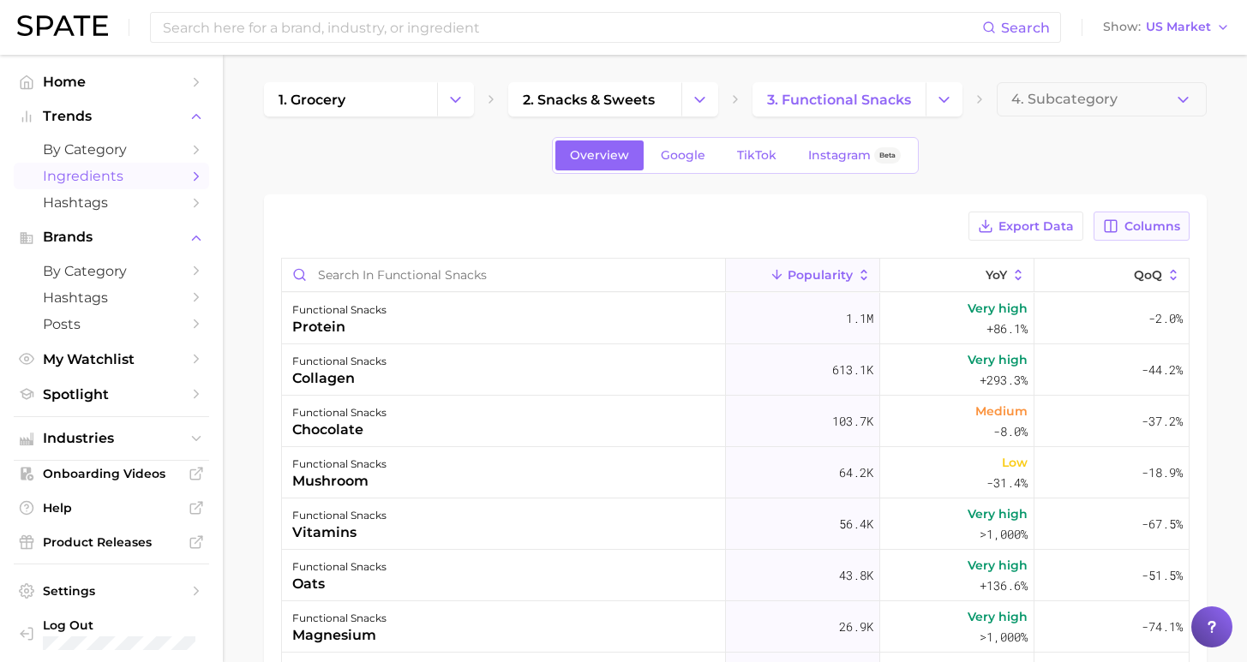
click at [1117, 225] on icon "button" at bounding box center [1111, 226] width 12 height 12
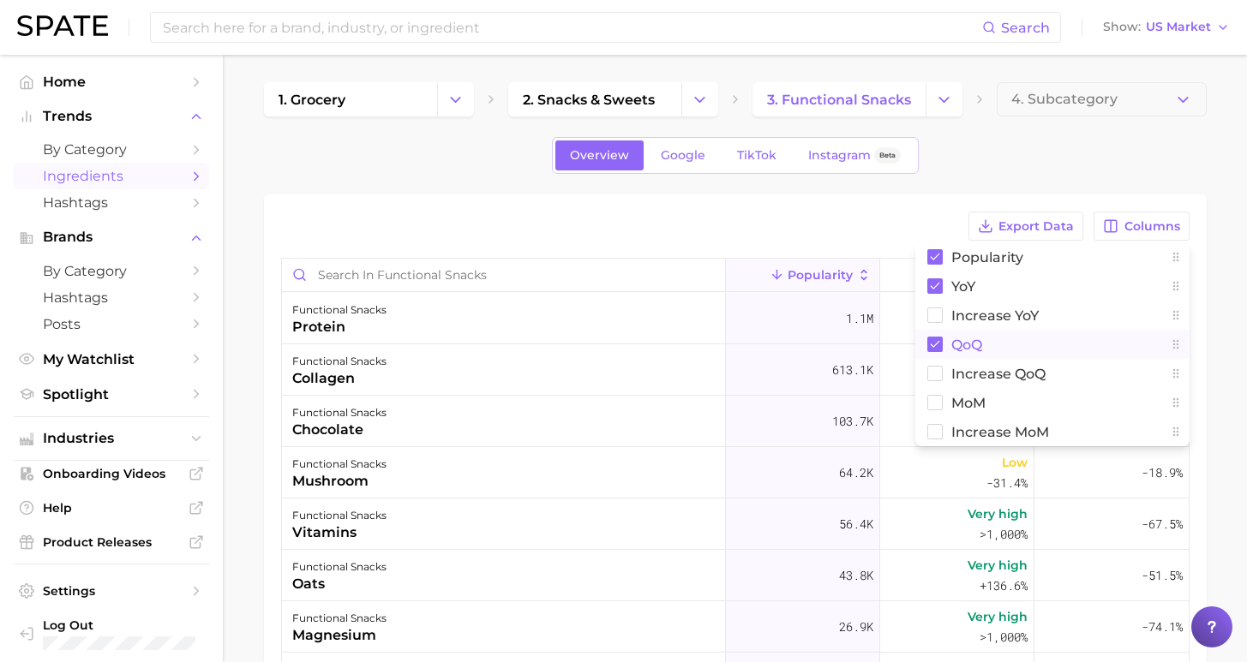
click at [967, 341] on span "QoQ" at bounding box center [966, 345] width 31 height 15
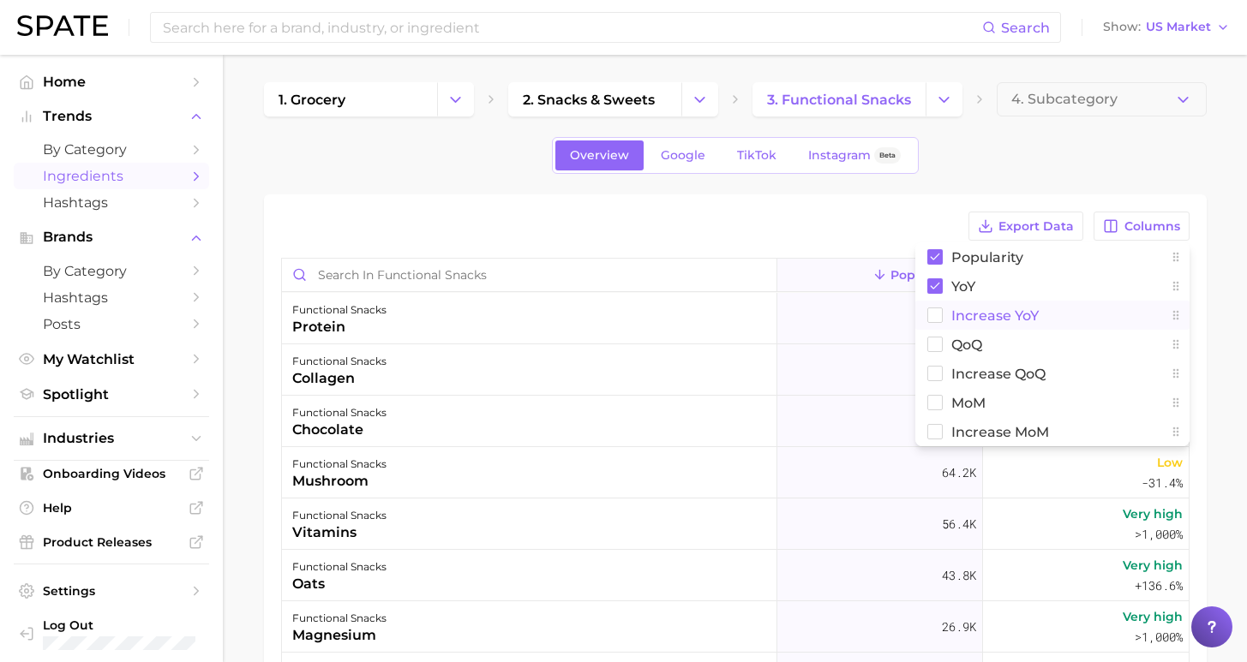
click at [976, 315] on span "Increase YoY" at bounding box center [994, 315] width 87 height 15
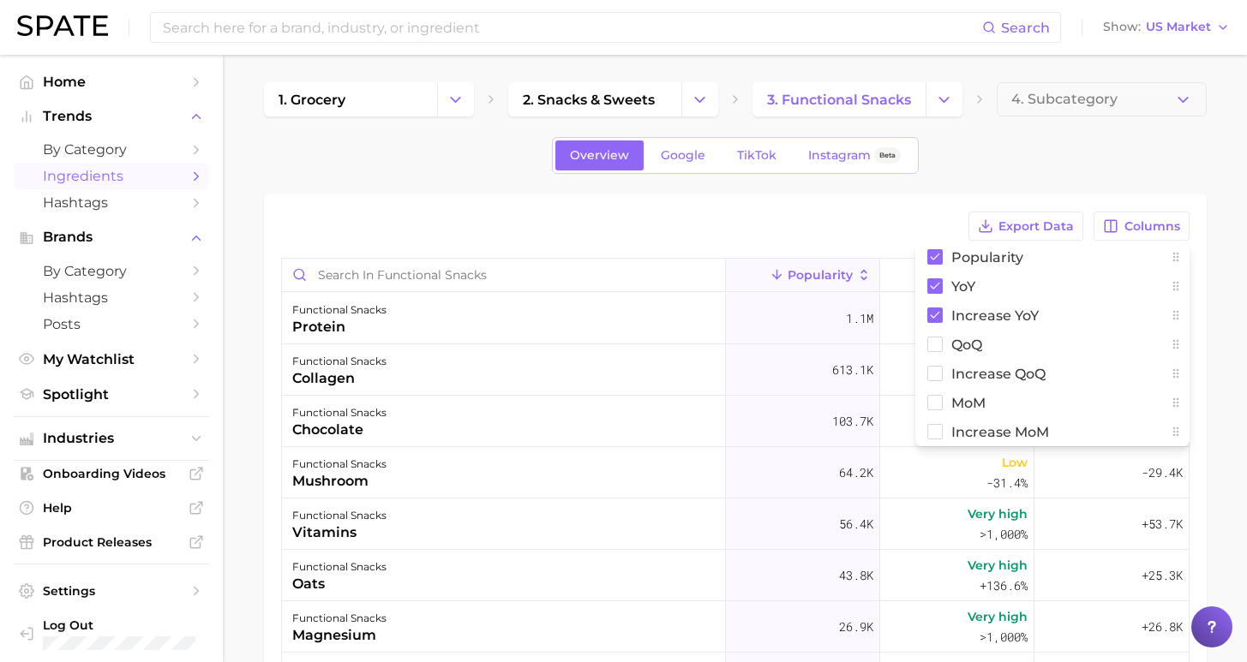
click at [915, 207] on div "Export Data Columns Popularity YoY Increase YoY QoQ Increase QoQ MoM Increase M…" at bounding box center [735, 566] width 943 height 743
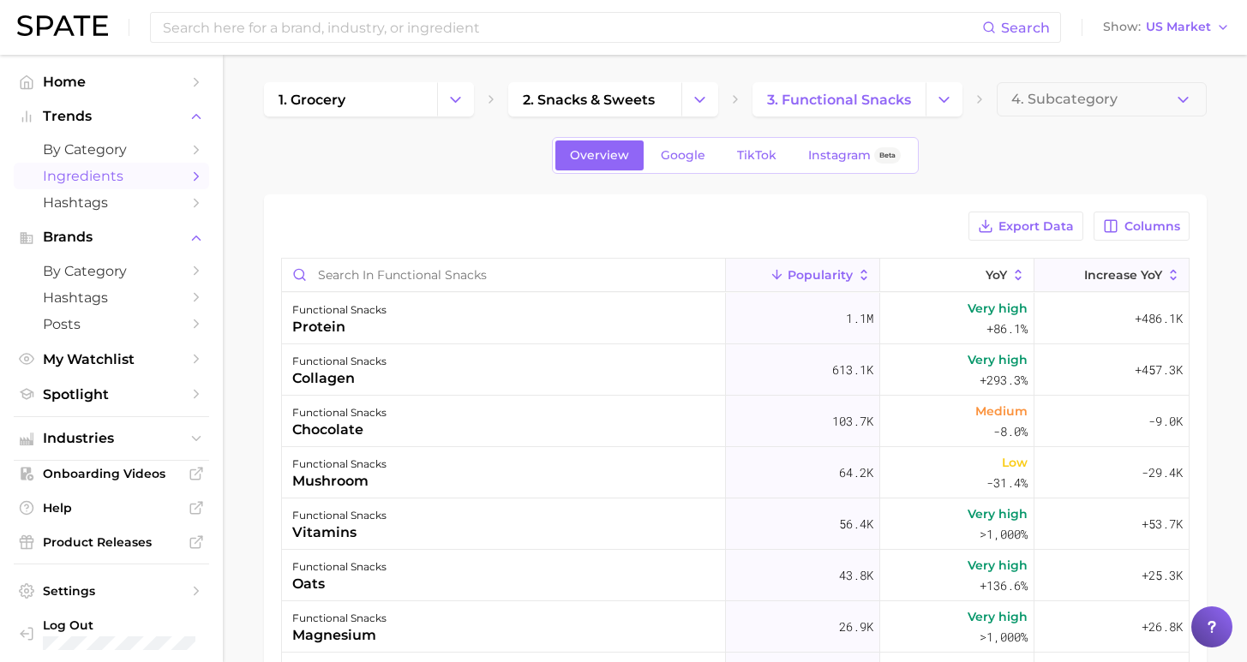
click at [1107, 262] on button "Increase YoY" at bounding box center [1111, 275] width 154 height 33
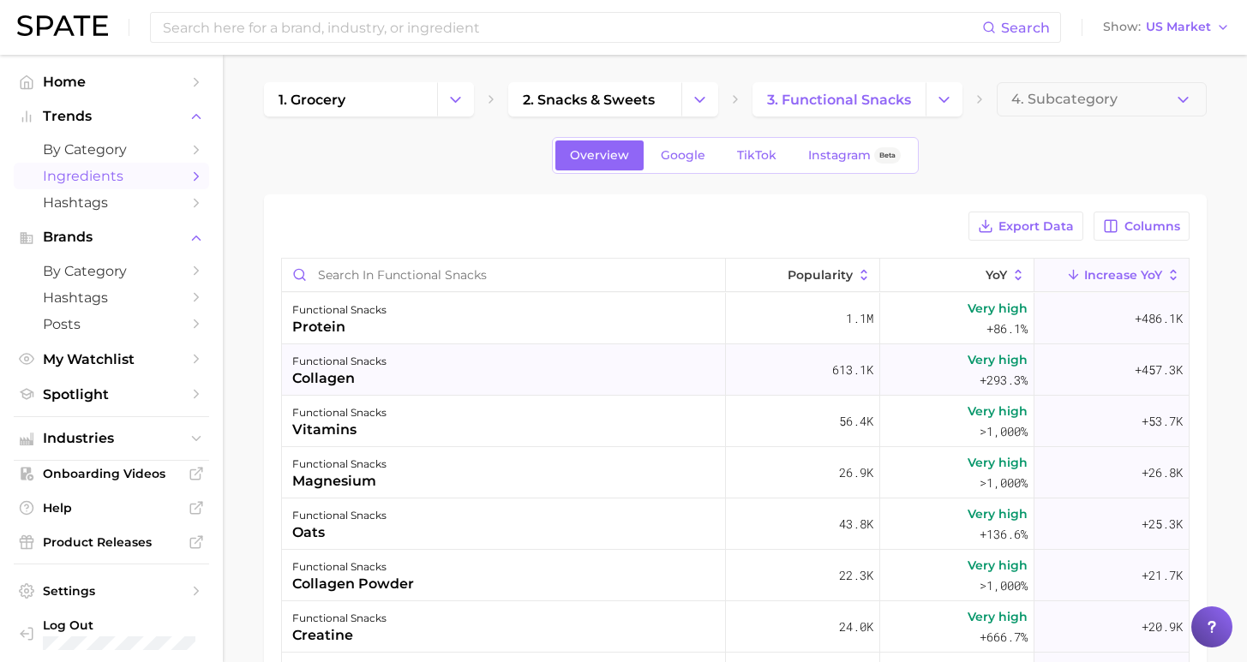
click at [572, 362] on div "functional snacks collagen" at bounding box center [504, 369] width 444 height 51
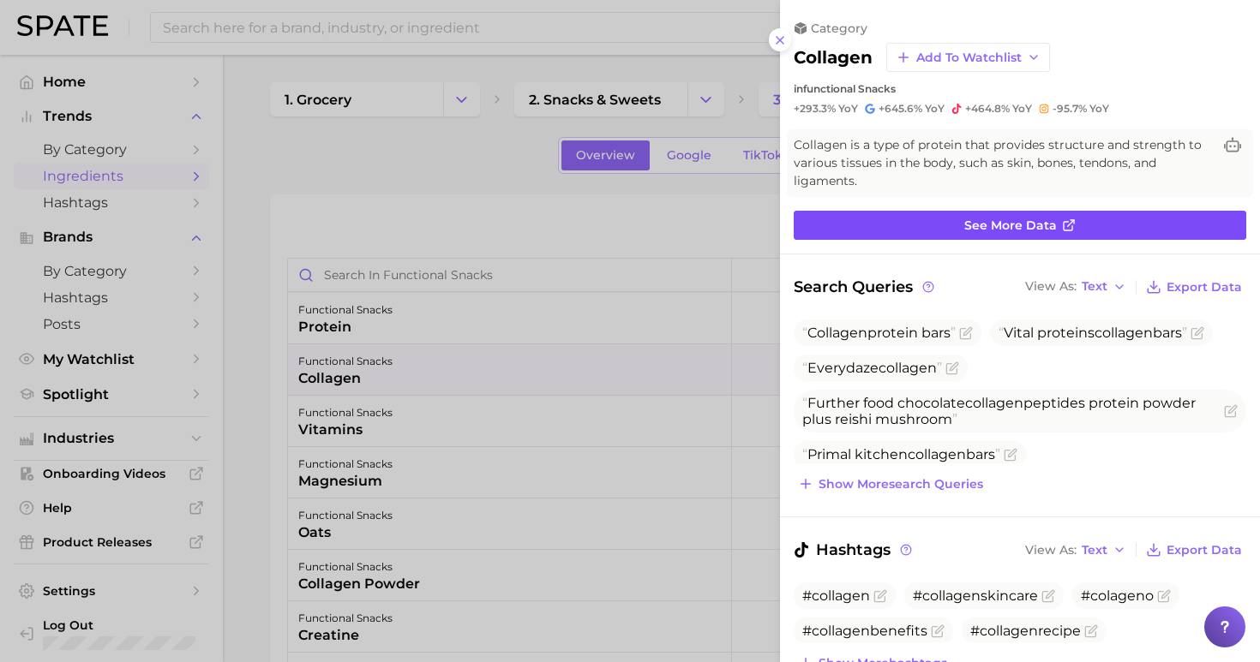
click at [1002, 219] on span "See more data" at bounding box center [1010, 226] width 93 height 15
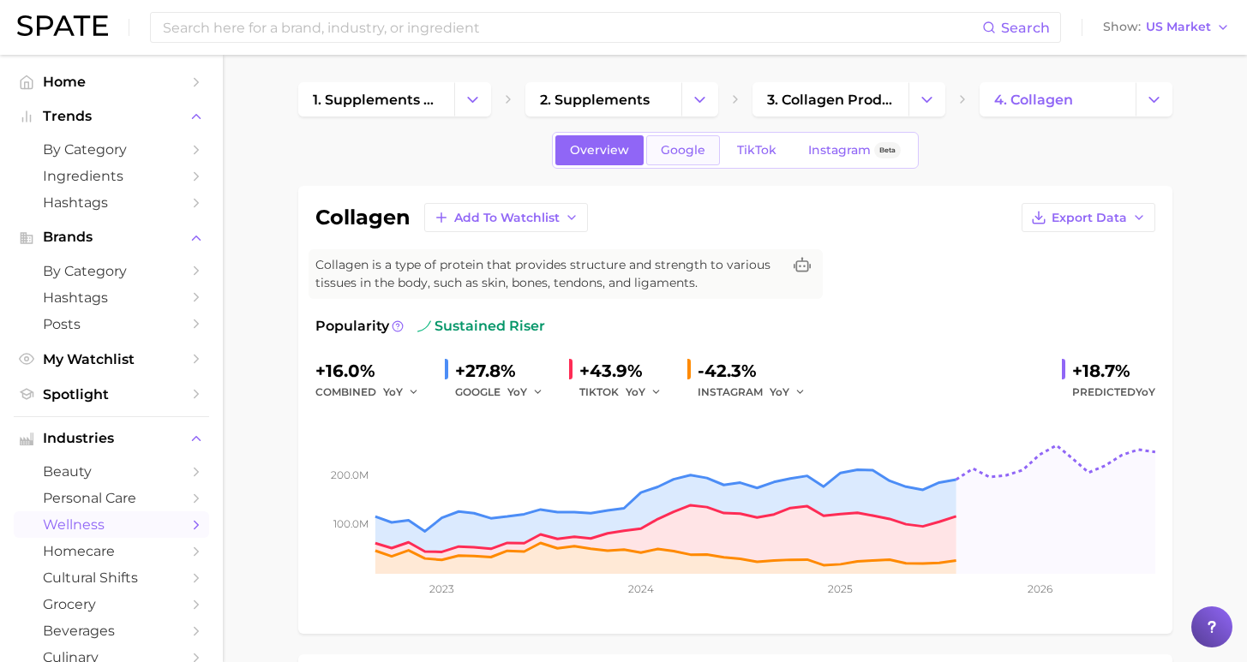
click at [702, 153] on span "Google" at bounding box center [683, 150] width 45 height 15
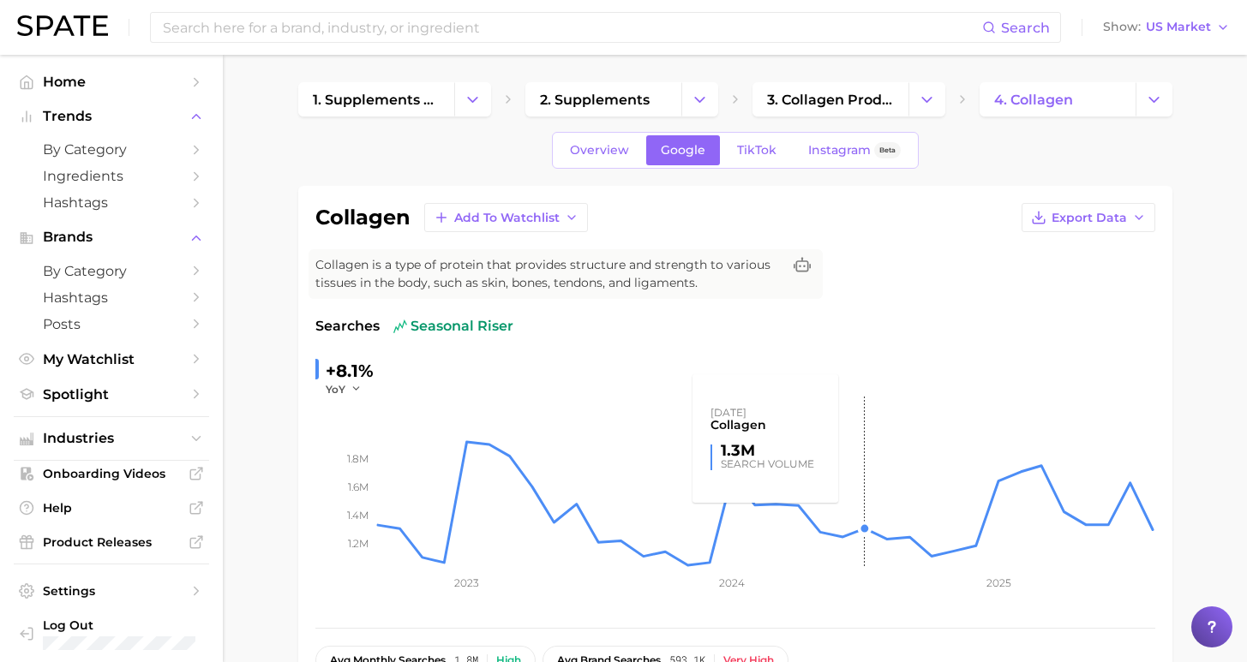
scroll to position [325, 0]
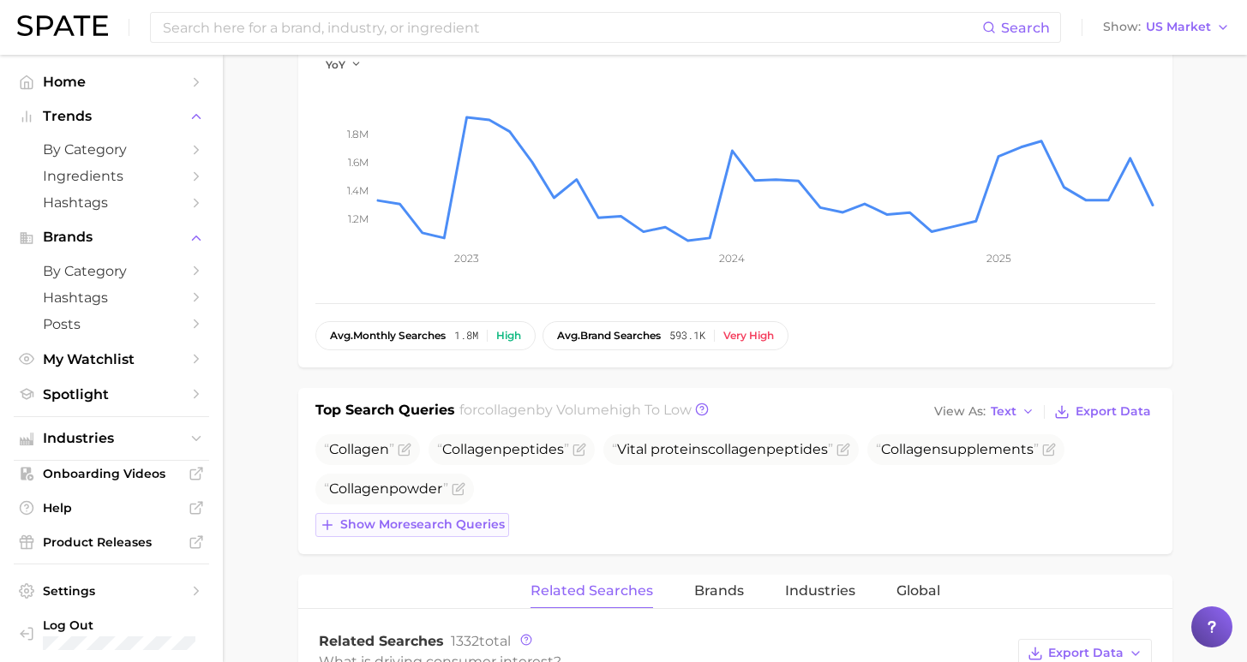
click at [446, 525] on span "Show more search queries" at bounding box center [422, 525] width 165 height 15
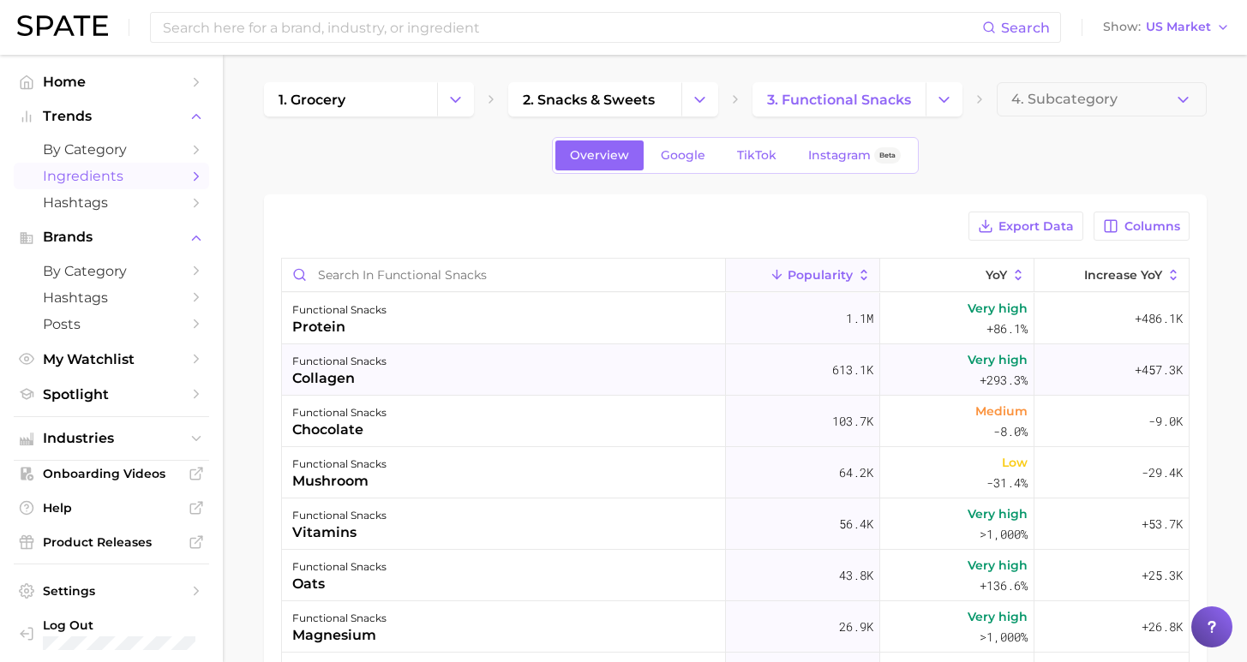
click at [444, 377] on div "functional snacks collagen" at bounding box center [504, 369] width 444 height 51
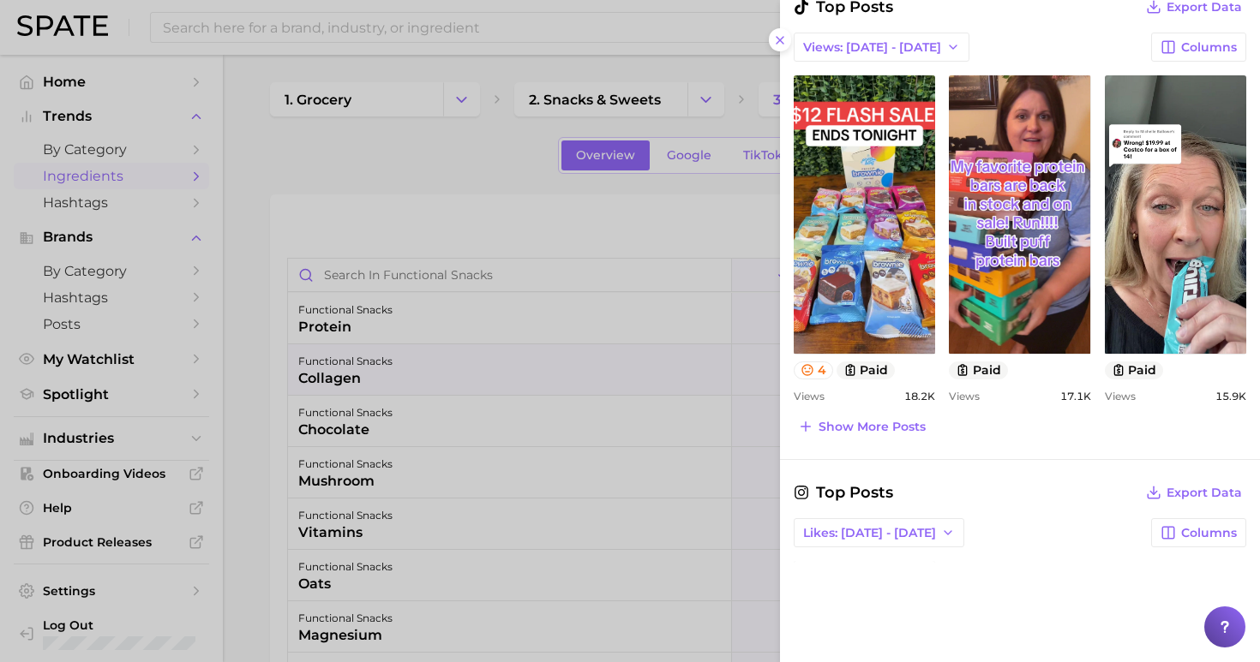
scroll to position [734, 0]
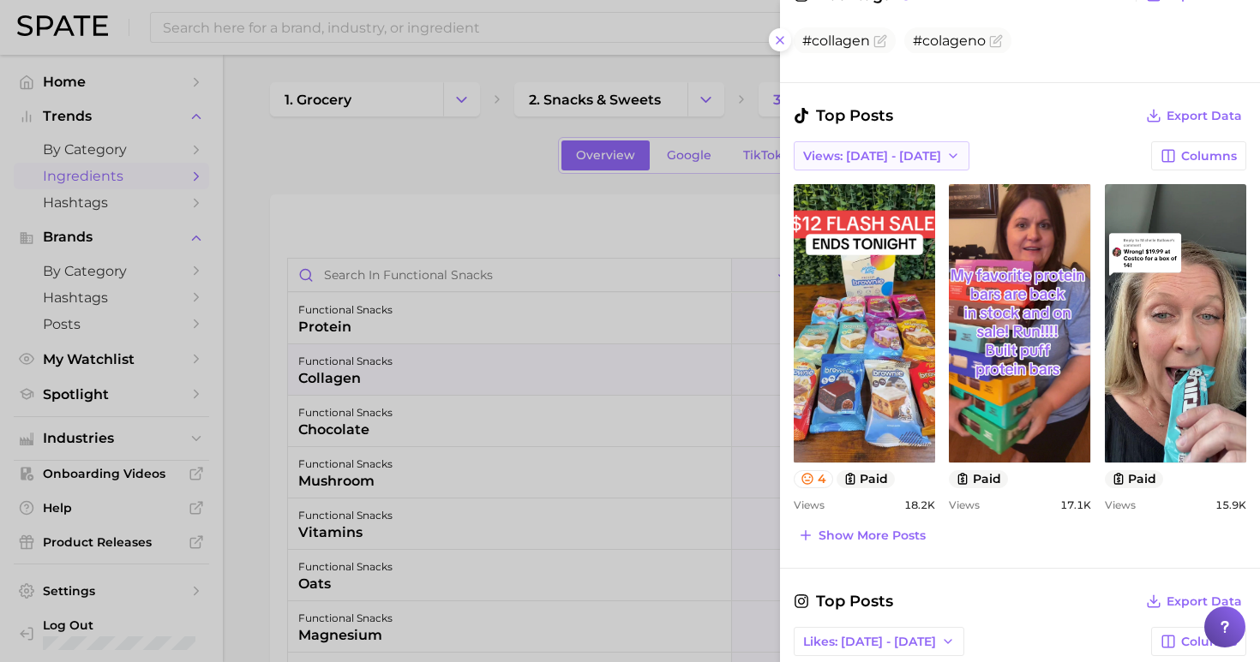
click at [866, 149] on span "Views: [DATE] - [DATE]" at bounding box center [872, 156] width 138 height 15
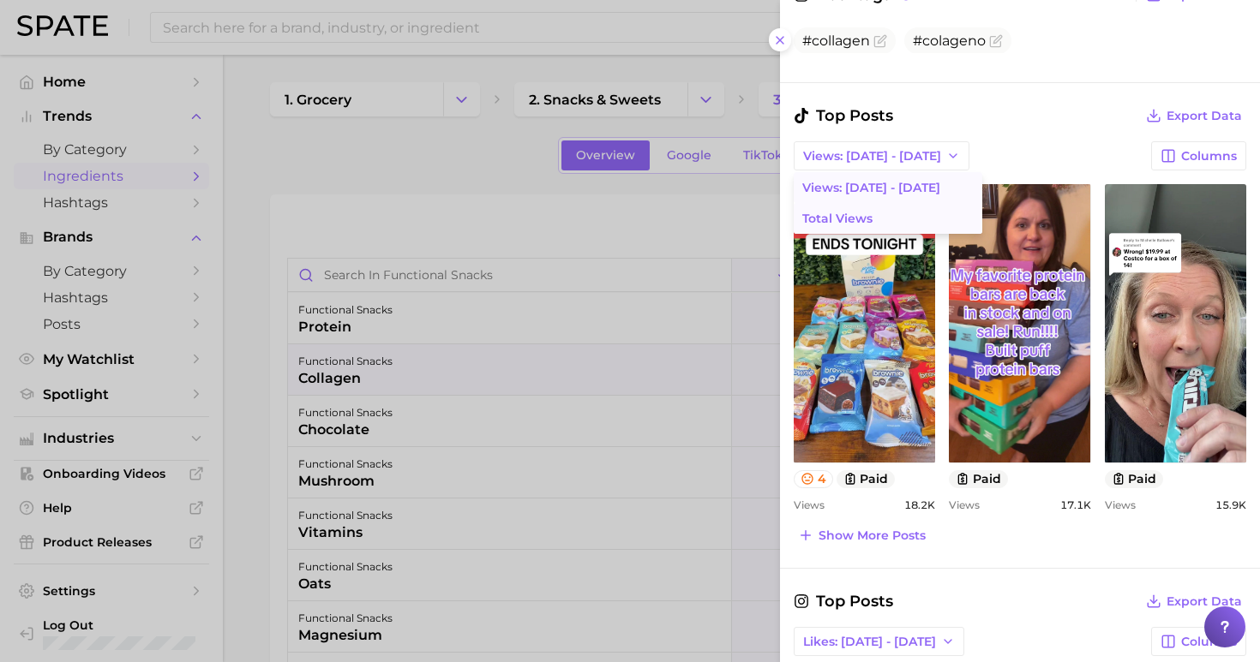
click at [871, 203] on button "Total Views" at bounding box center [887, 218] width 189 height 31
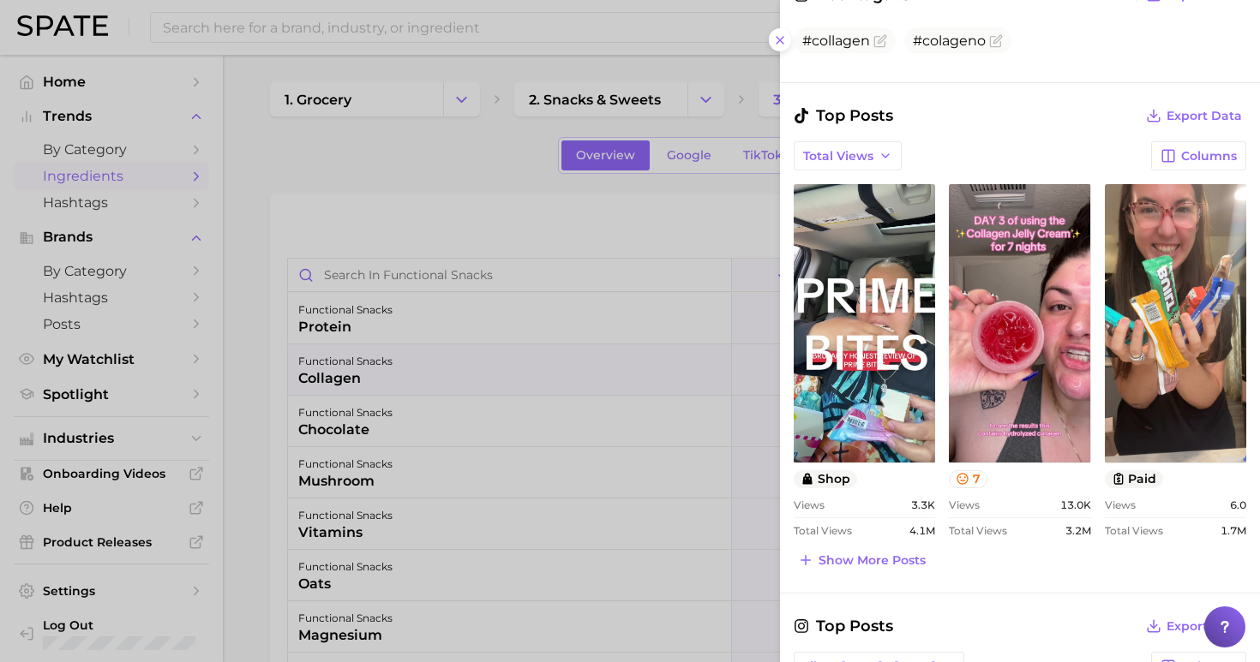
scroll to position [0, 0]
click at [895, 554] on span "Show more posts" at bounding box center [871, 561] width 107 height 15
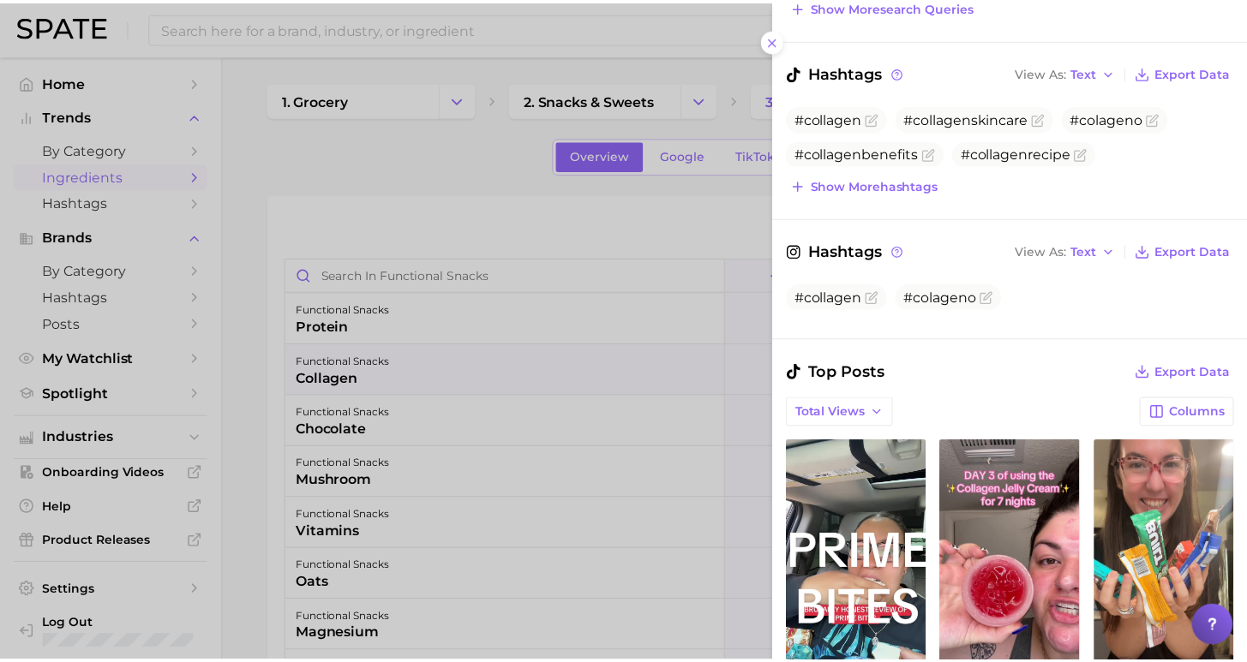
scroll to position [176, 0]
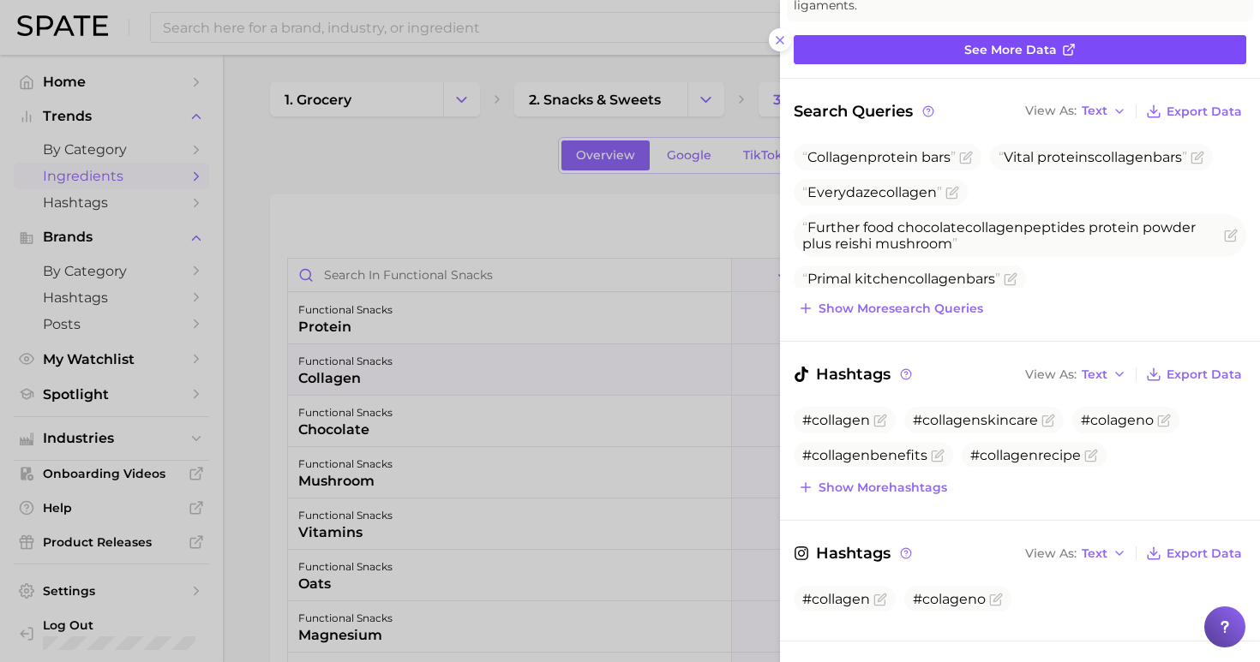
click at [998, 43] on span "See more data" at bounding box center [1010, 50] width 93 height 15
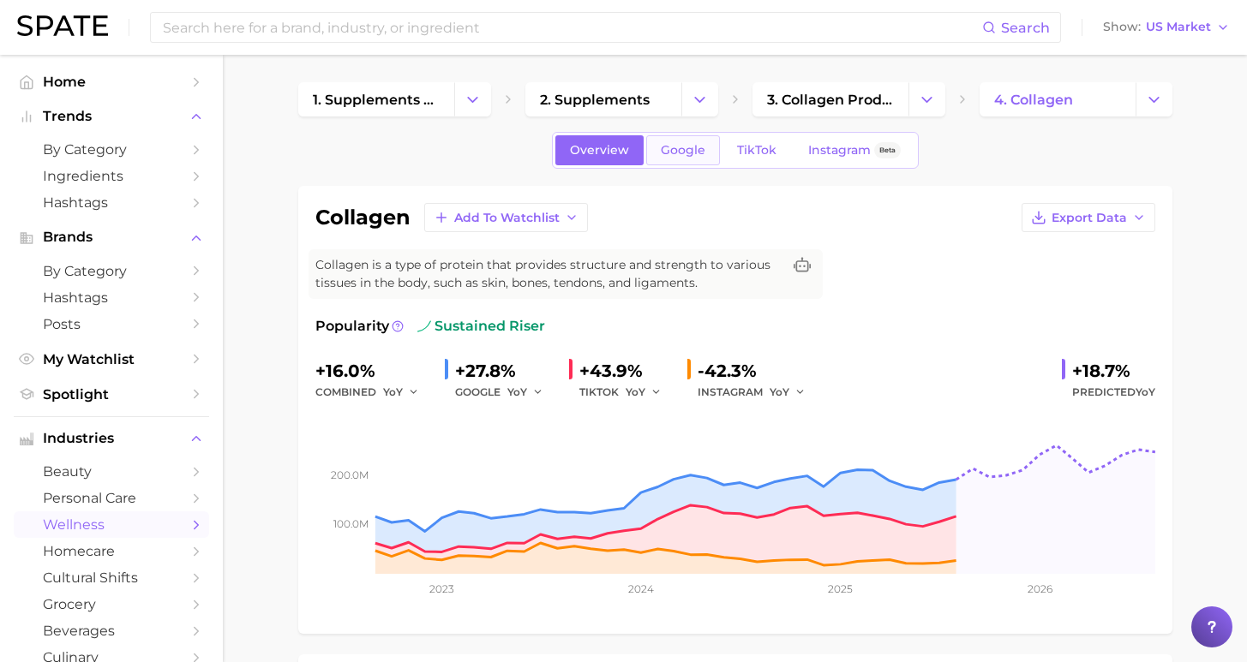
click at [678, 154] on span "Google" at bounding box center [683, 150] width 45 height 15
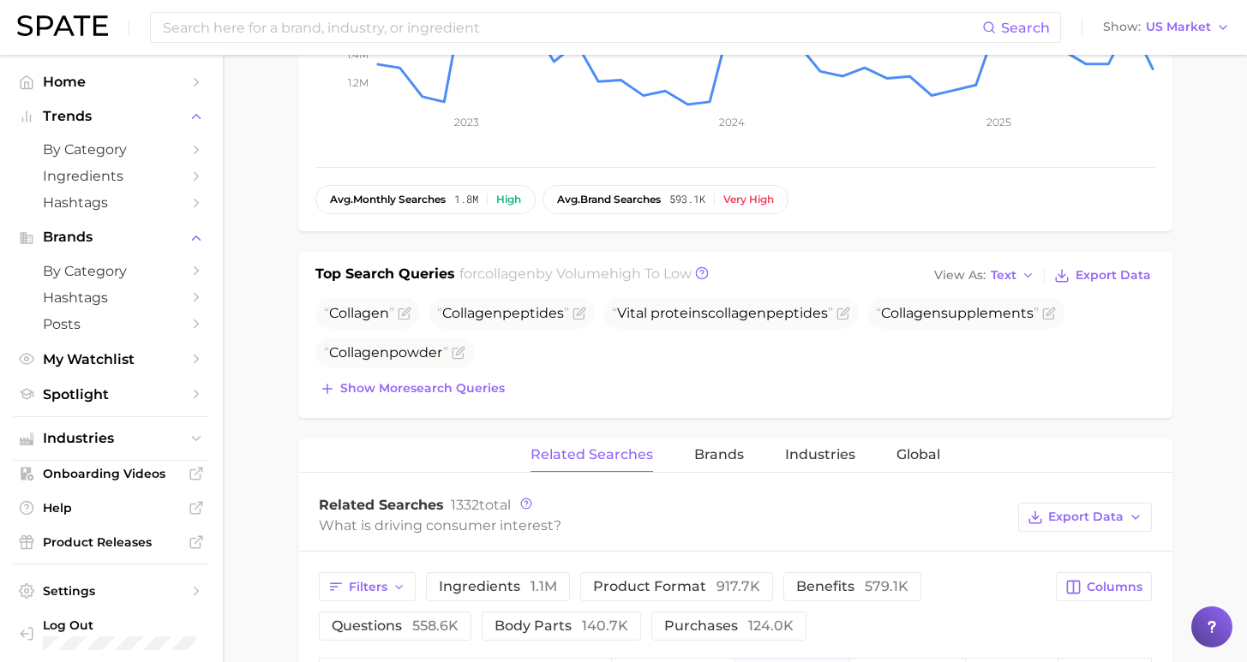
scroll to position [577, 0]
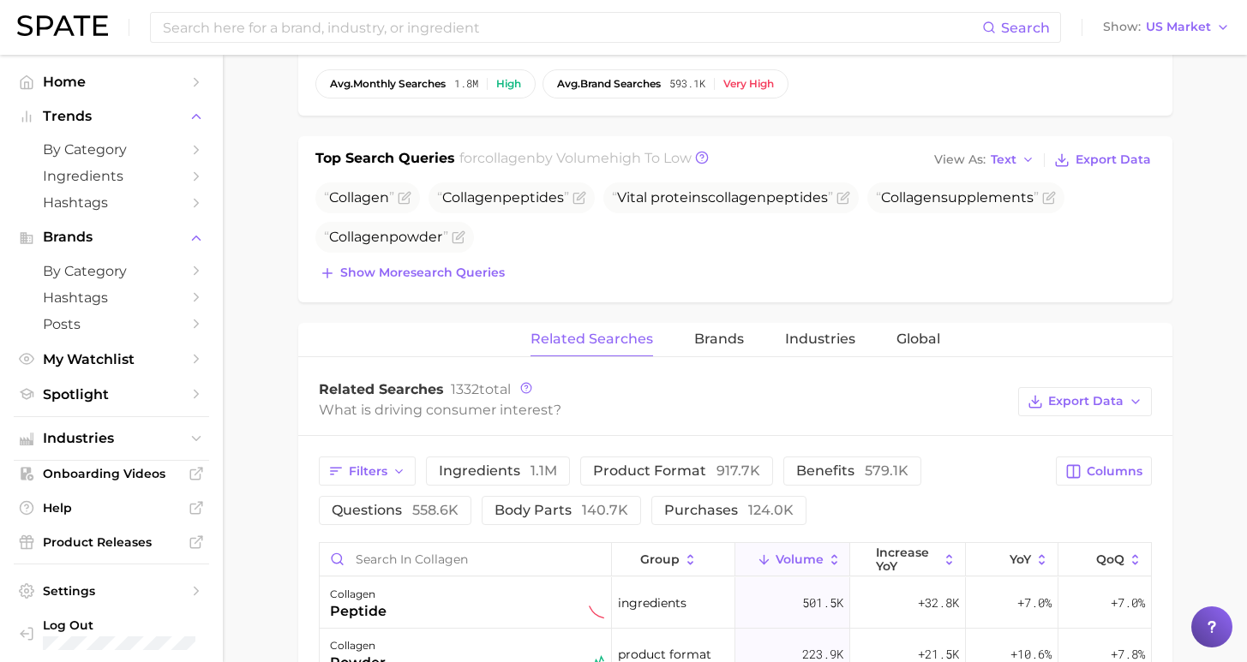
click at [802, 569] on button "Volume" at bounding box center [792, 559] width 115 height 33
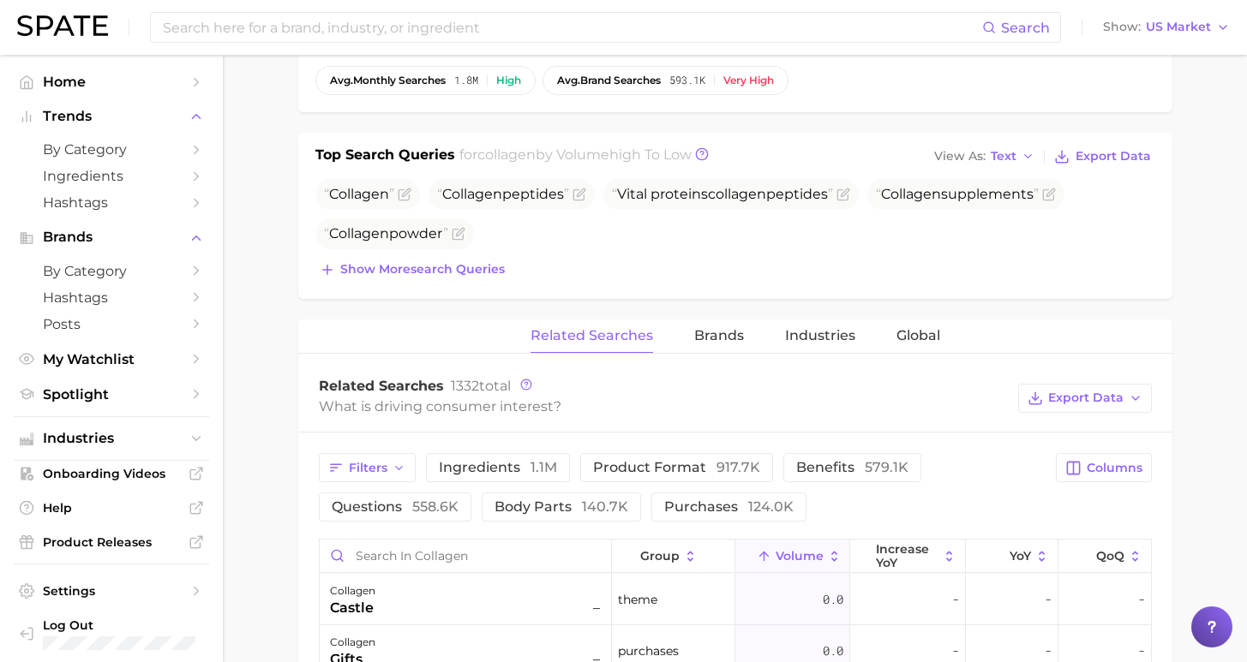
click at [787, 564] on button "Volume" at bounding box center [792, 556] width 115 height 33
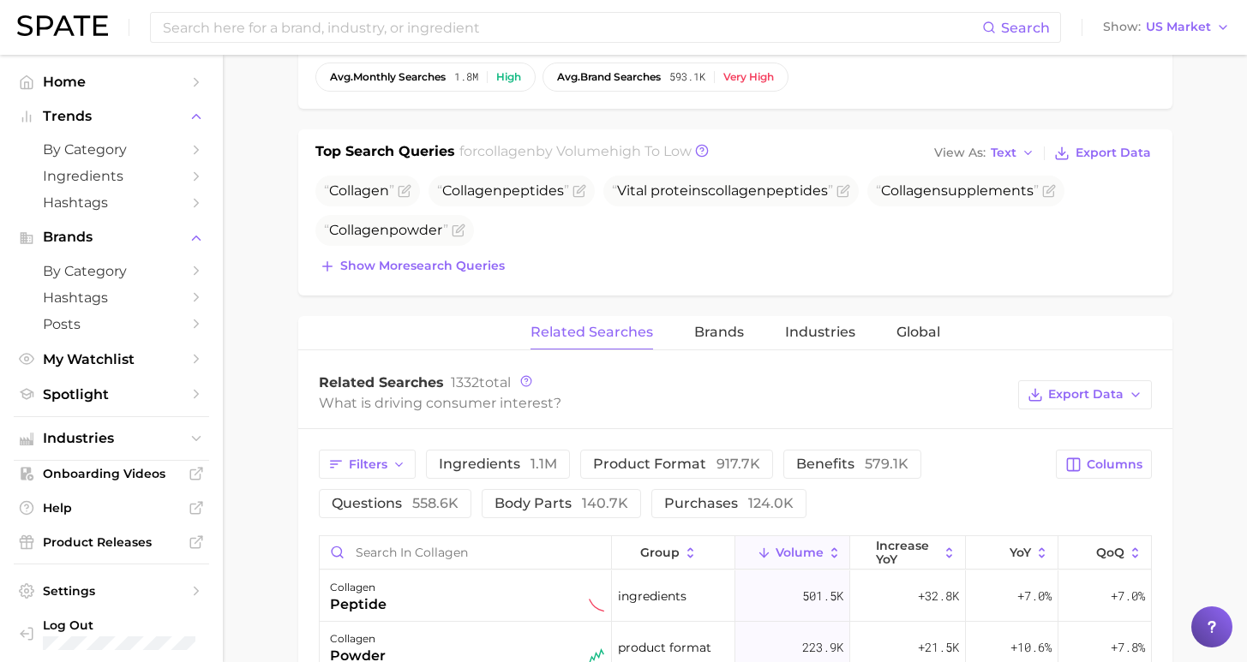
scroll to position [587, 0]
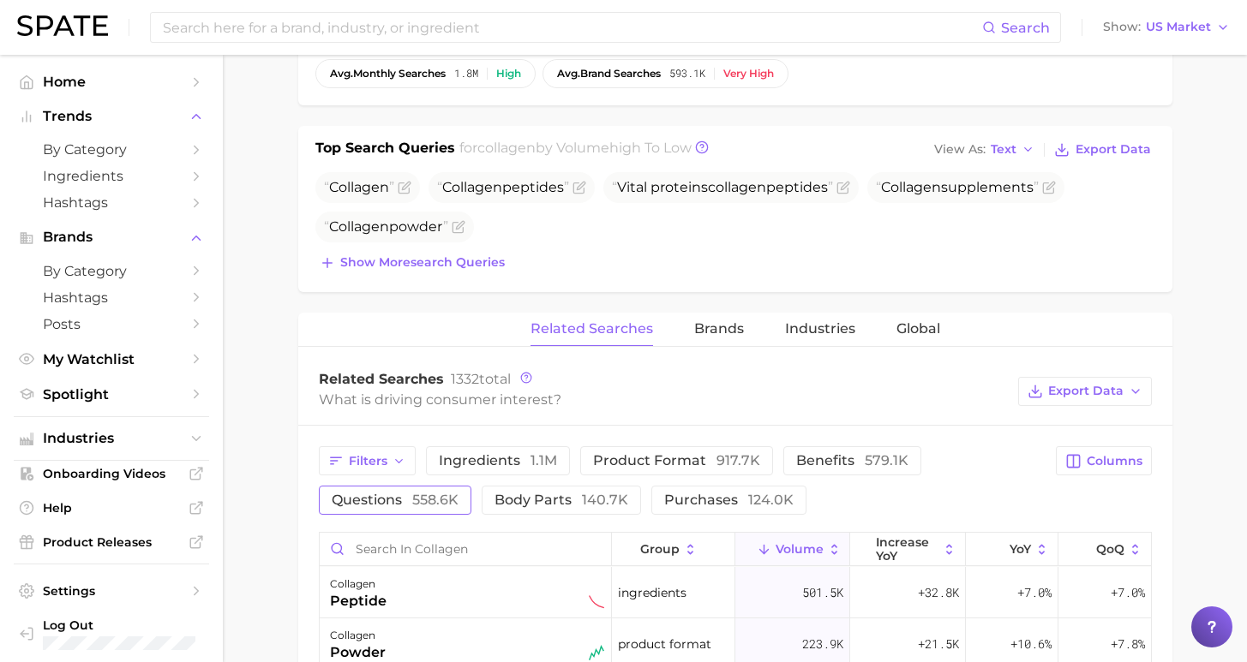
click at [458, 492] on span "558.6k" at bounding box center [435, 500] width 46 height 16
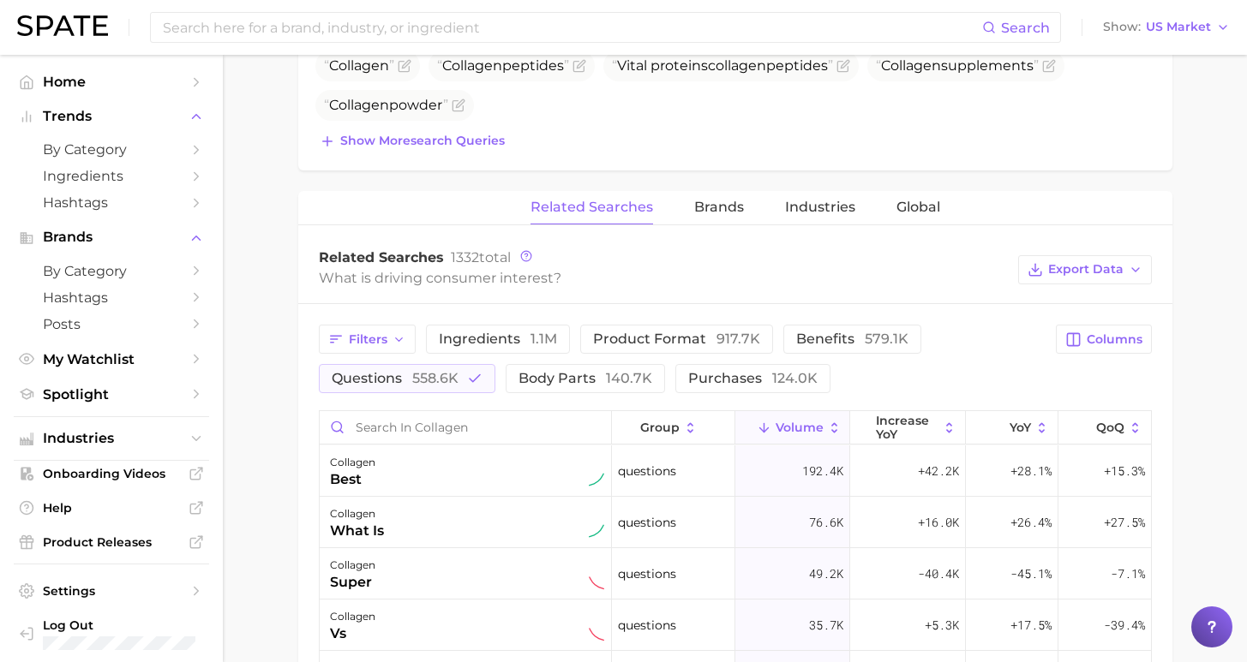
scroll to position [712, 0]
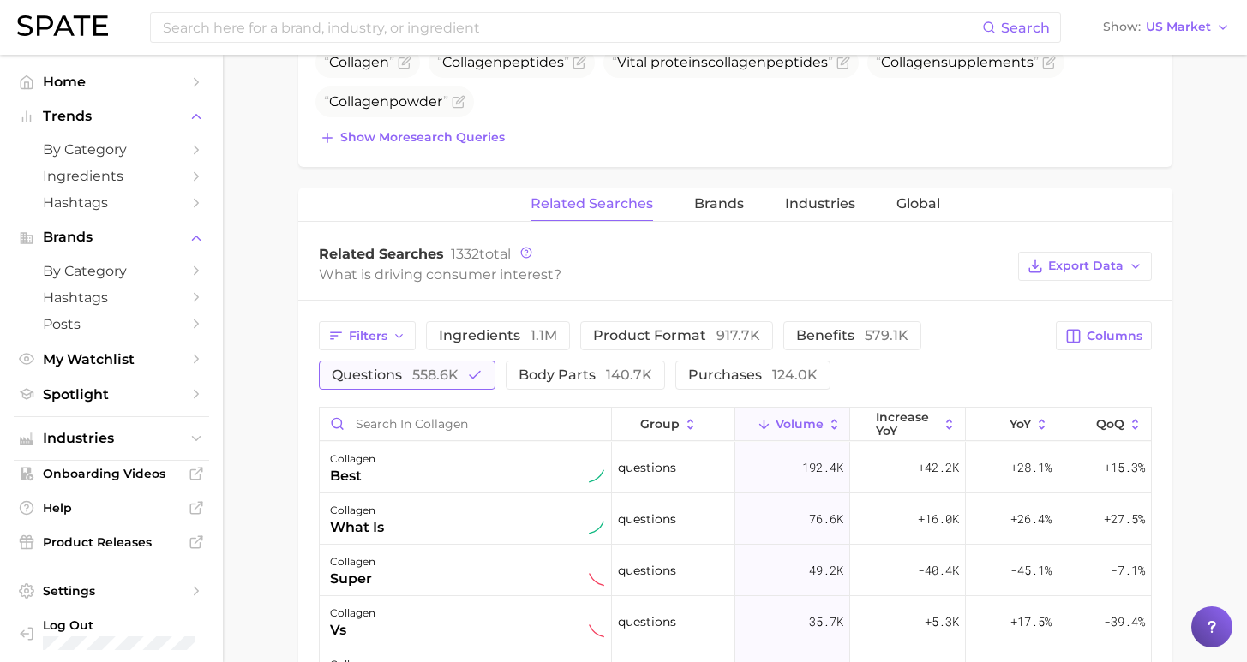
click at [450, 372] on button "questions 558.6k" at bounding box center [407, 375] width 177 height 29
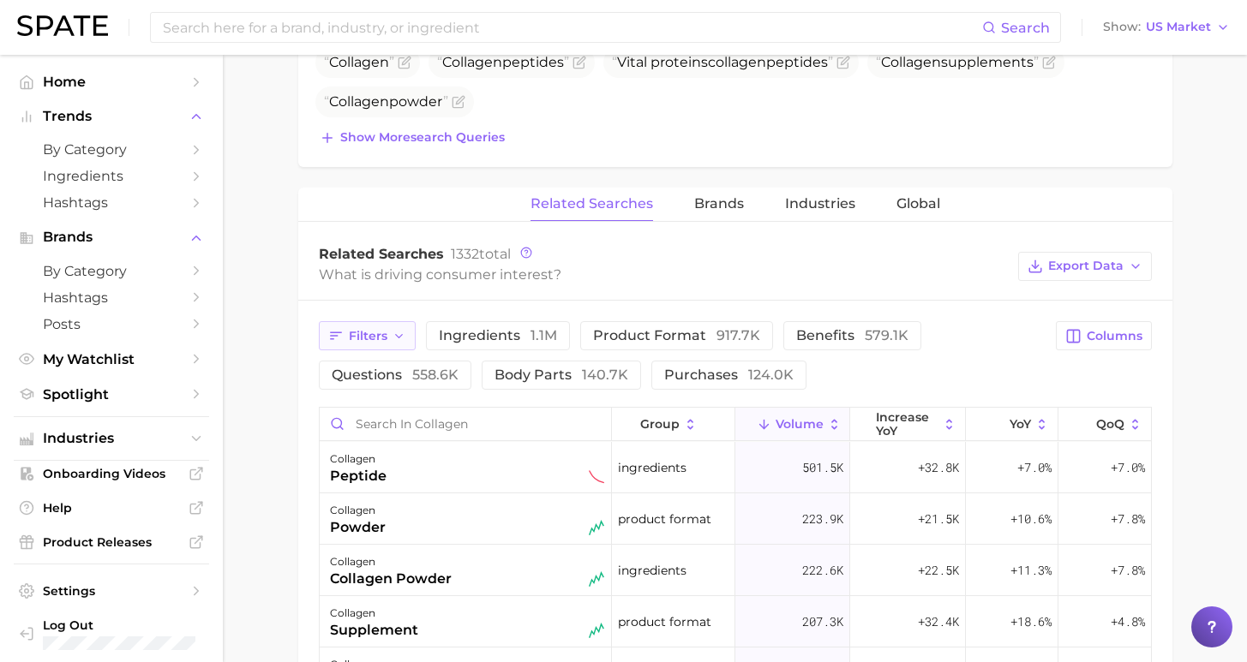
click at [403, 338] on icon "button" at bounding box center [399, 337] width 14 height 14
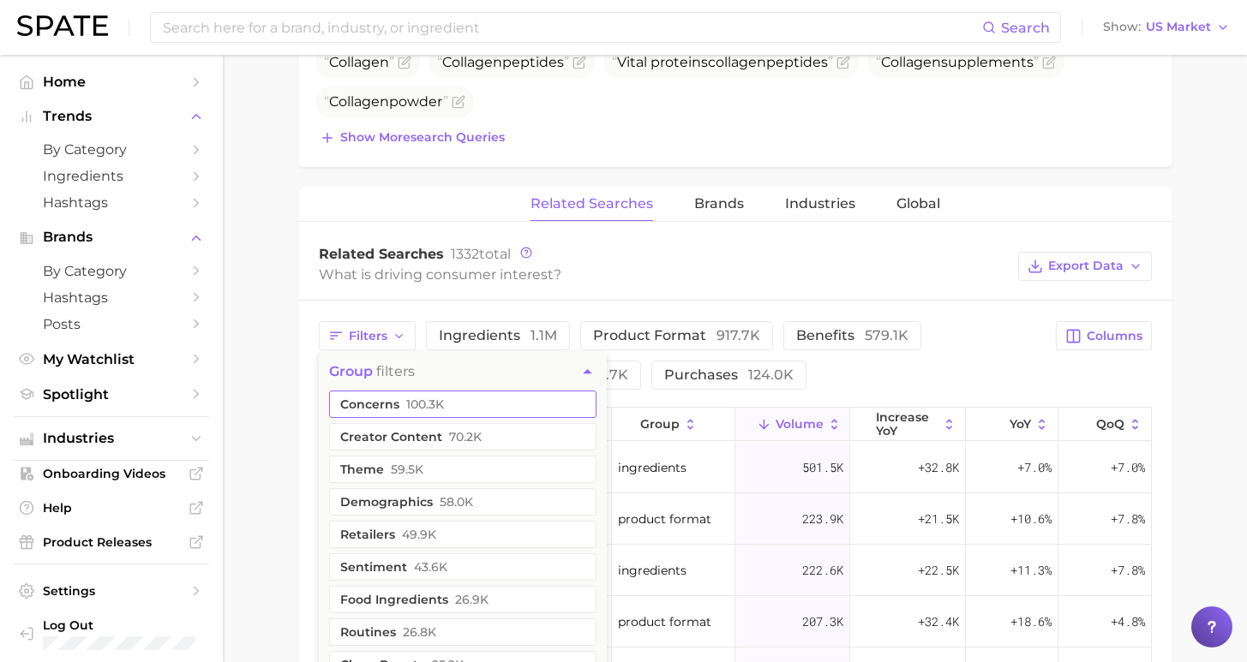
click at [472, 404] on button "concerns 100.3k" at bounding box center [462, 404] width 267 height 27
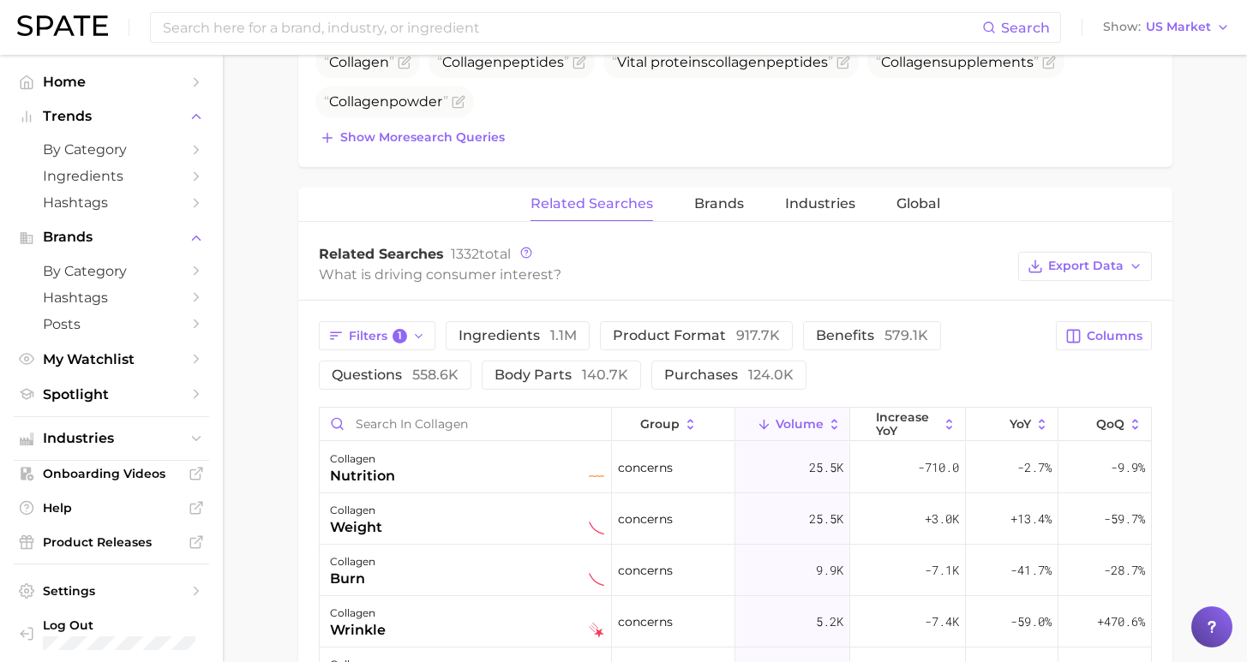
click at [829, 378] on div "Filters 1 ingredients 1.1m product format 917.7k benefits 579.1k questions 558.…" at bounding box center [682, 355] width 727 height 69
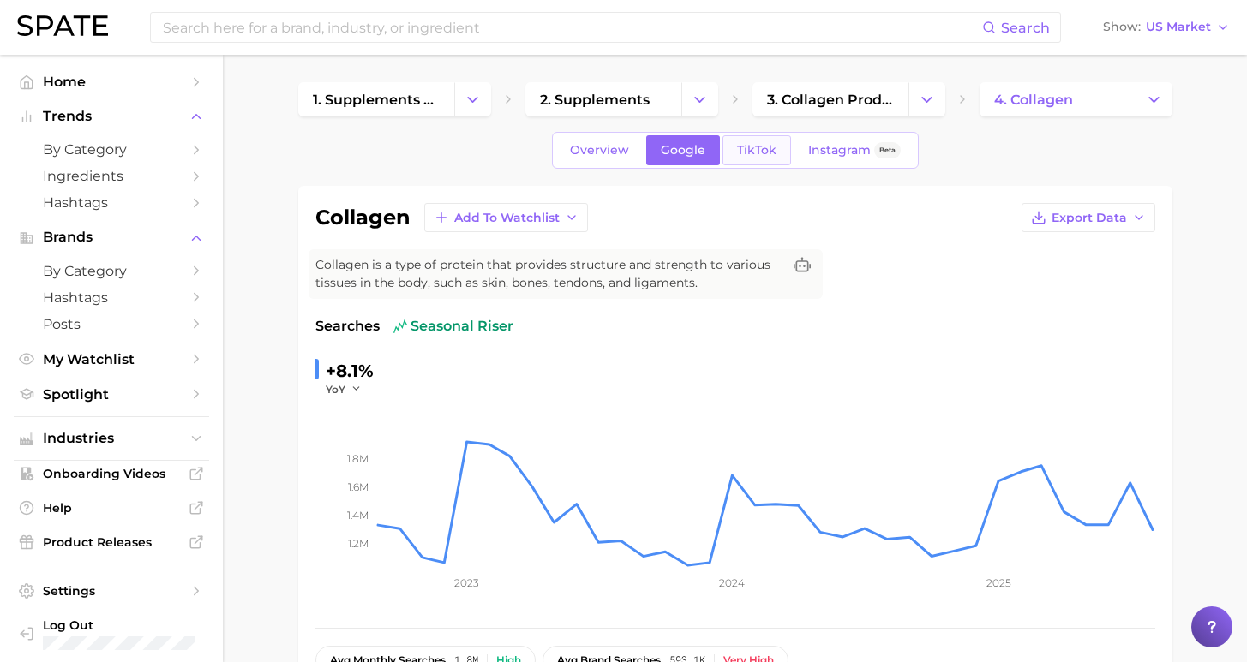
click at [769, 147] on span "TikTok" at bounding box center [756, 150] width 39 height 15
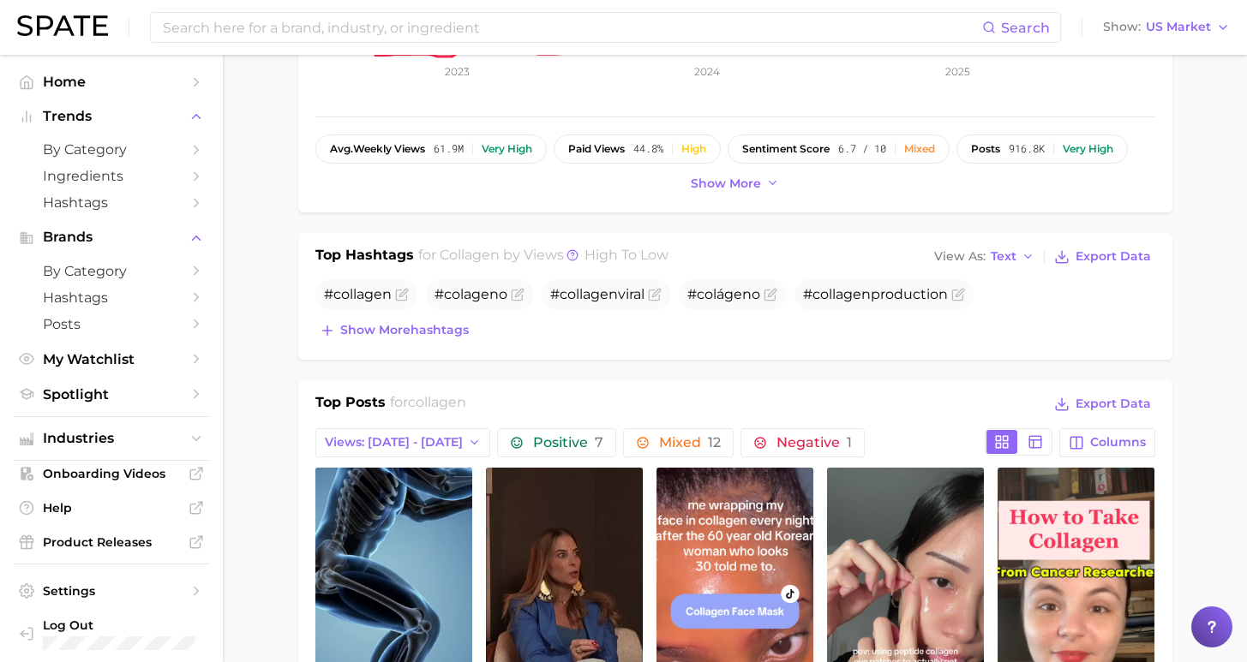
scroll to position [1069, 0]
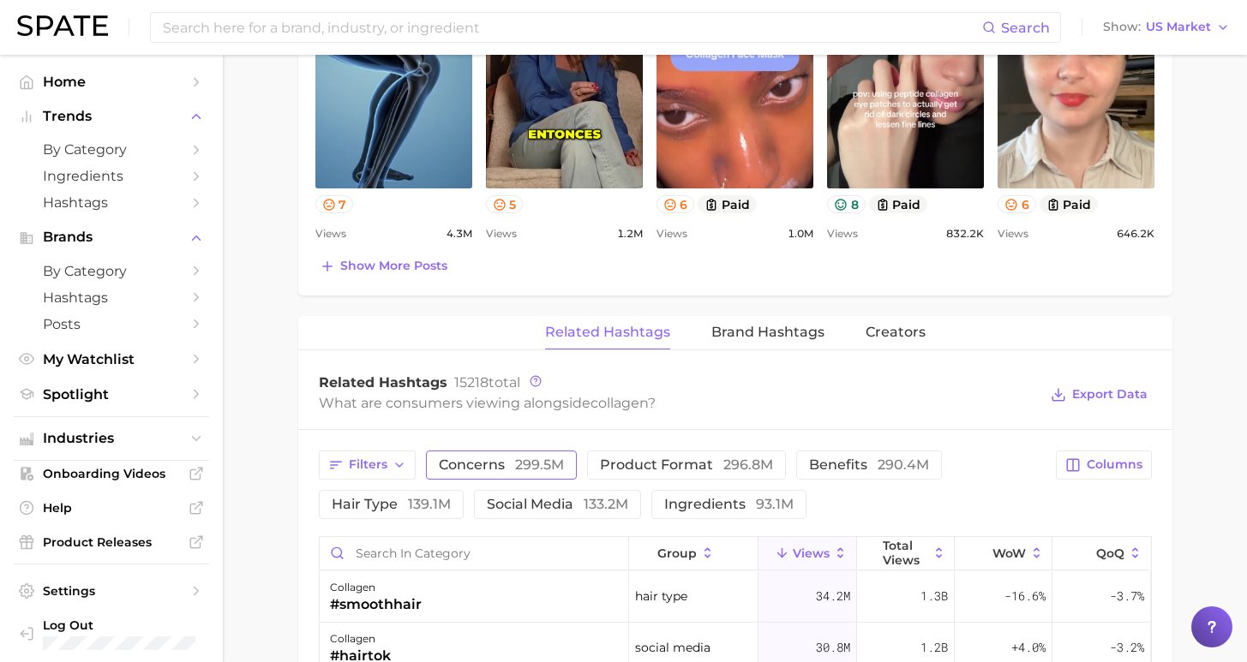
click at [531, 464] on span "299.5m" at bounding box center [539, 465] width 49 height 16
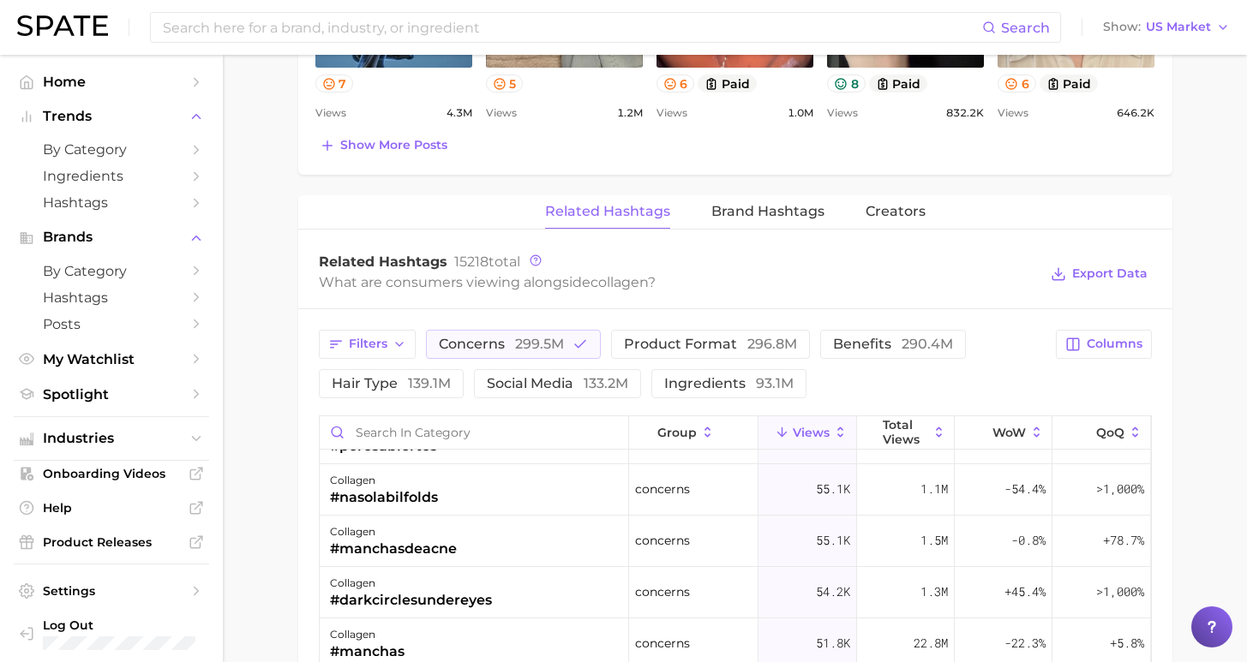
scroll to position [3191, 0]
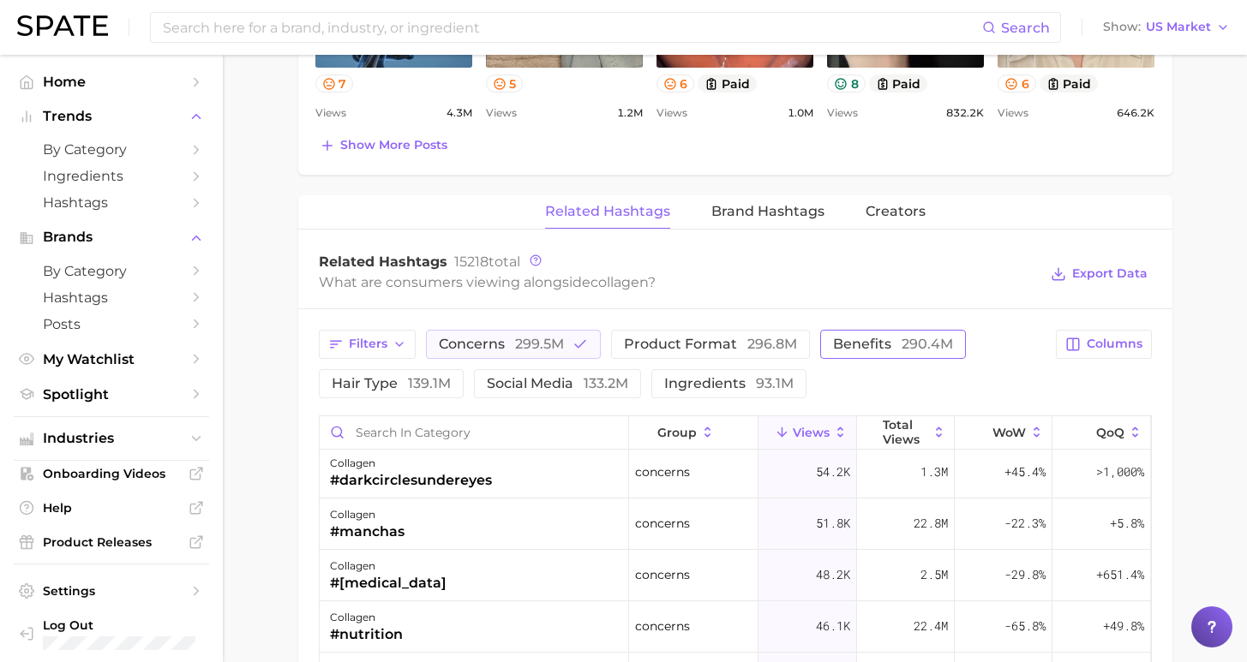
click at [853, 331] on button "benefits 290.4m" at bounding box center [893, 344] width 146 height 29
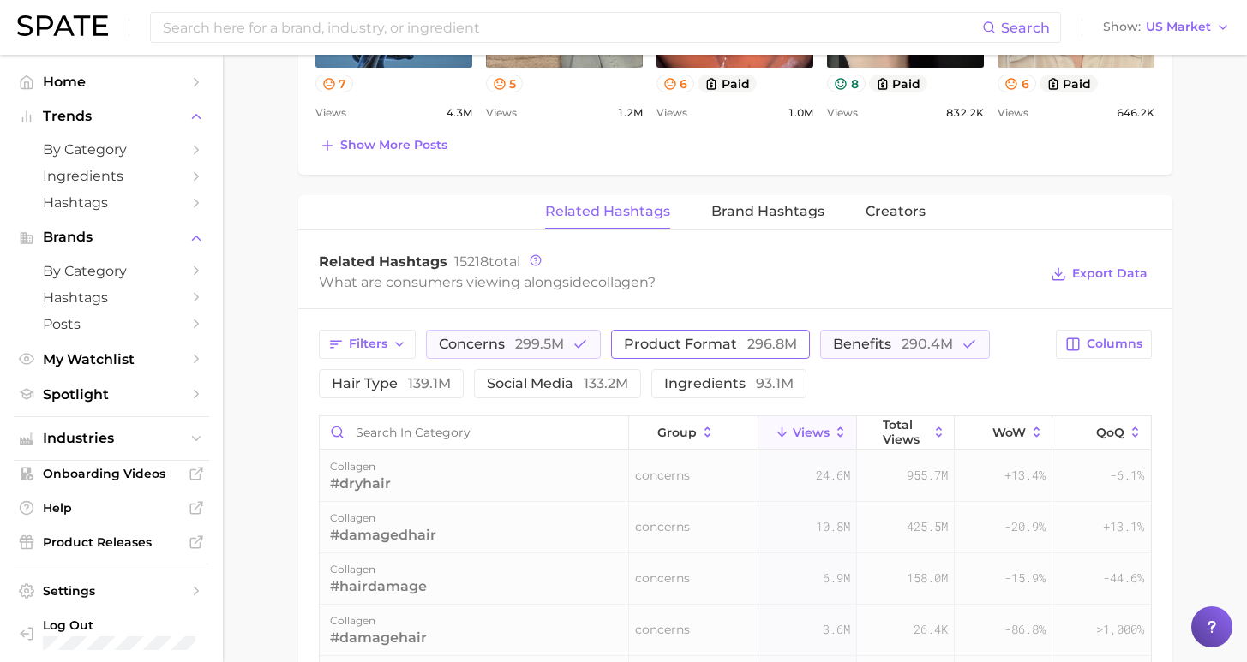
click at [572, 336] on button "concerns 299.5m" at bounding box center [513, 344] width 175 height 29
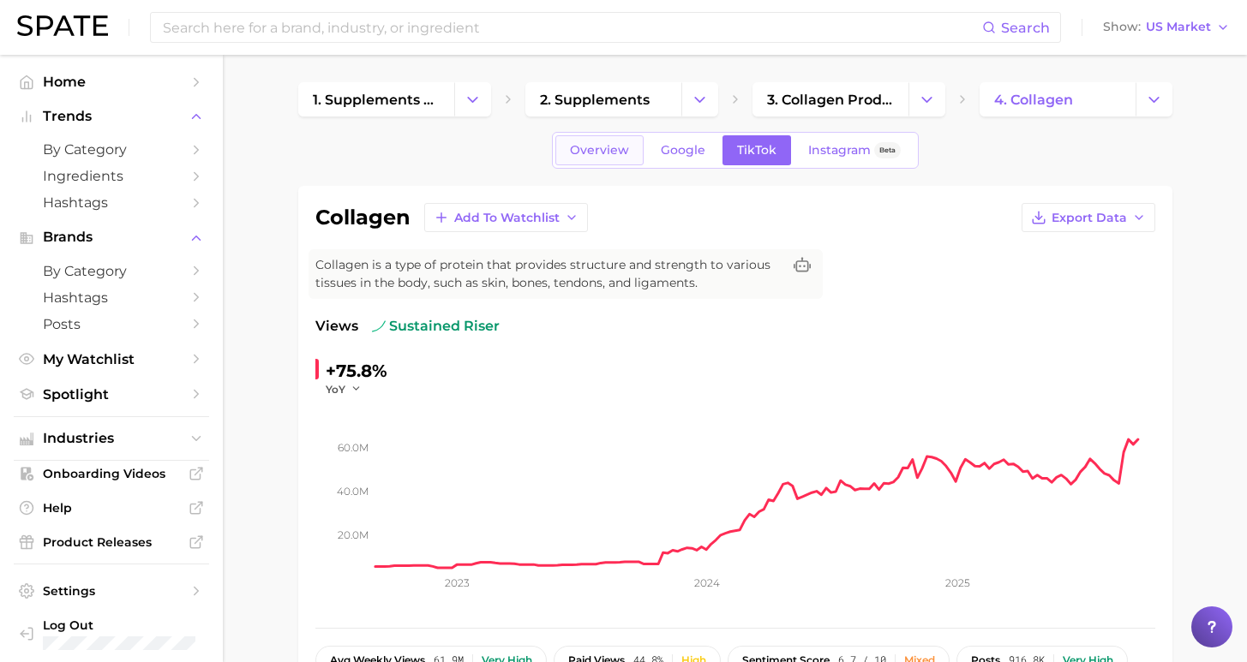
click at [614, 141] on link "Overview" at bounding box center [599, 150] width 88 height 30
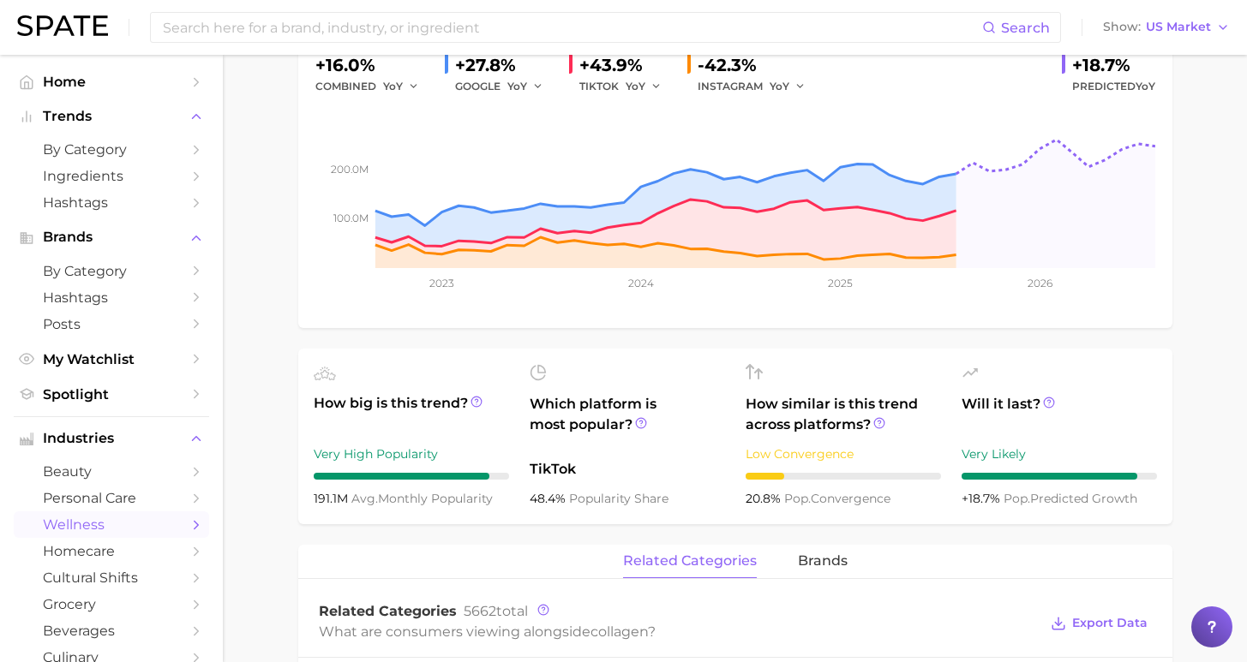
scroll to position [463, 0]
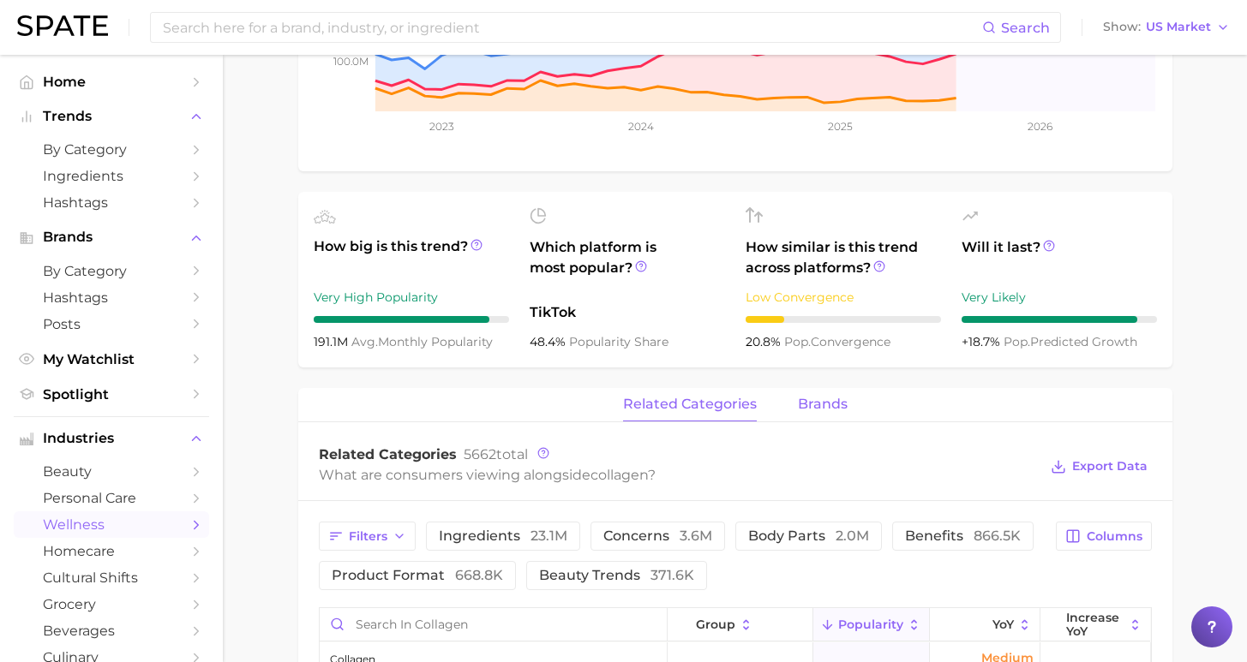
click at [830, 410] on span "brands" at bounding box center [823, 404] width 50 height 15
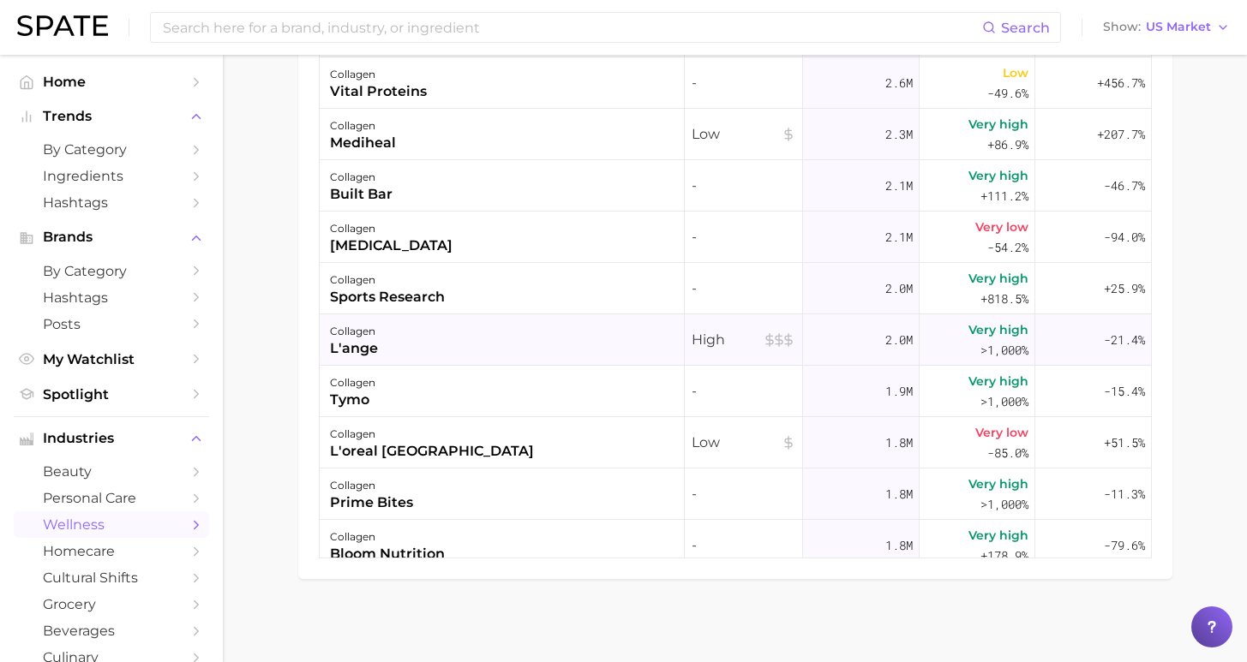
scroll to position [957, 0]
